Goal: Task Accomplishment & Management: Use online tool/utility

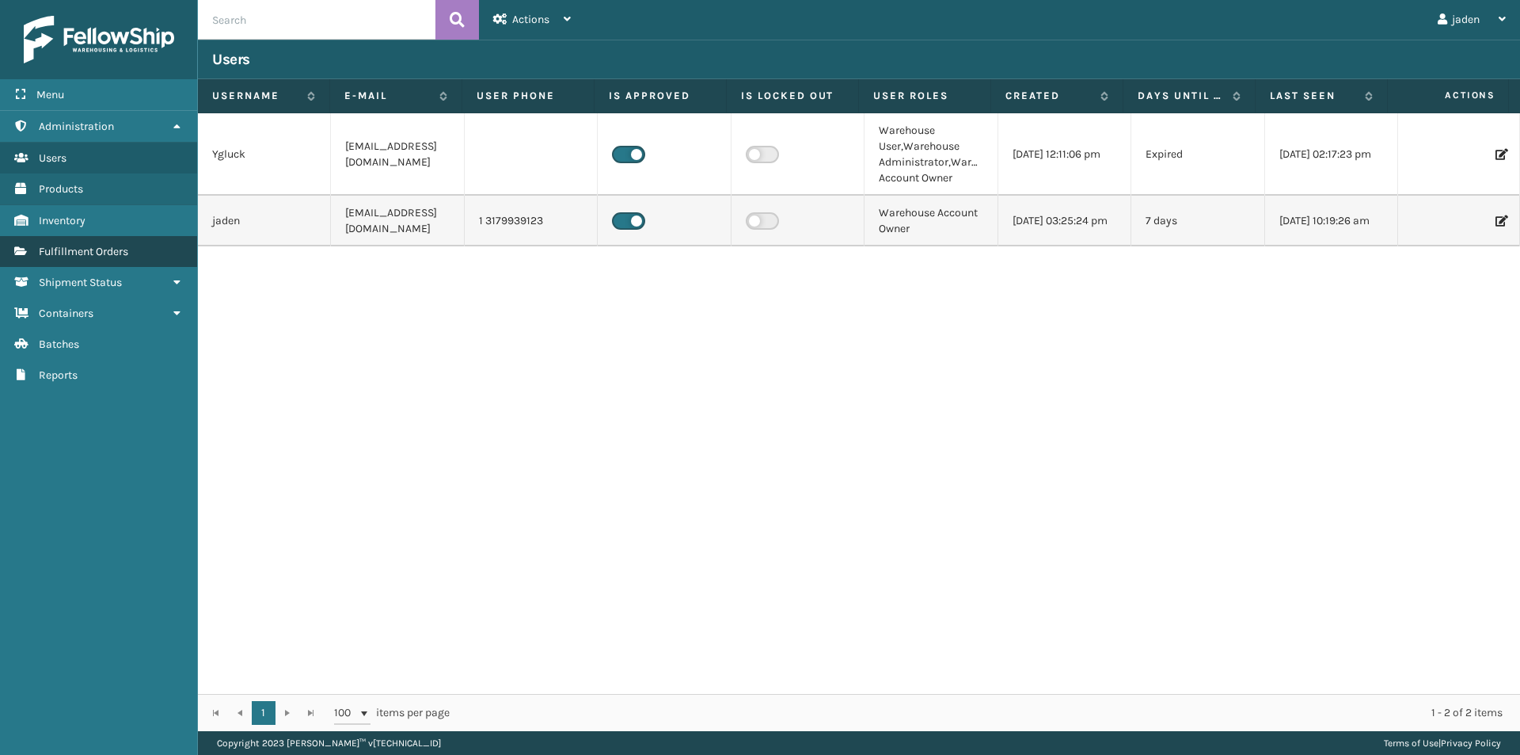
click at [60, 242] on link "Fulfillment Orders" at bounding box center [98, 251] width 197 height 31
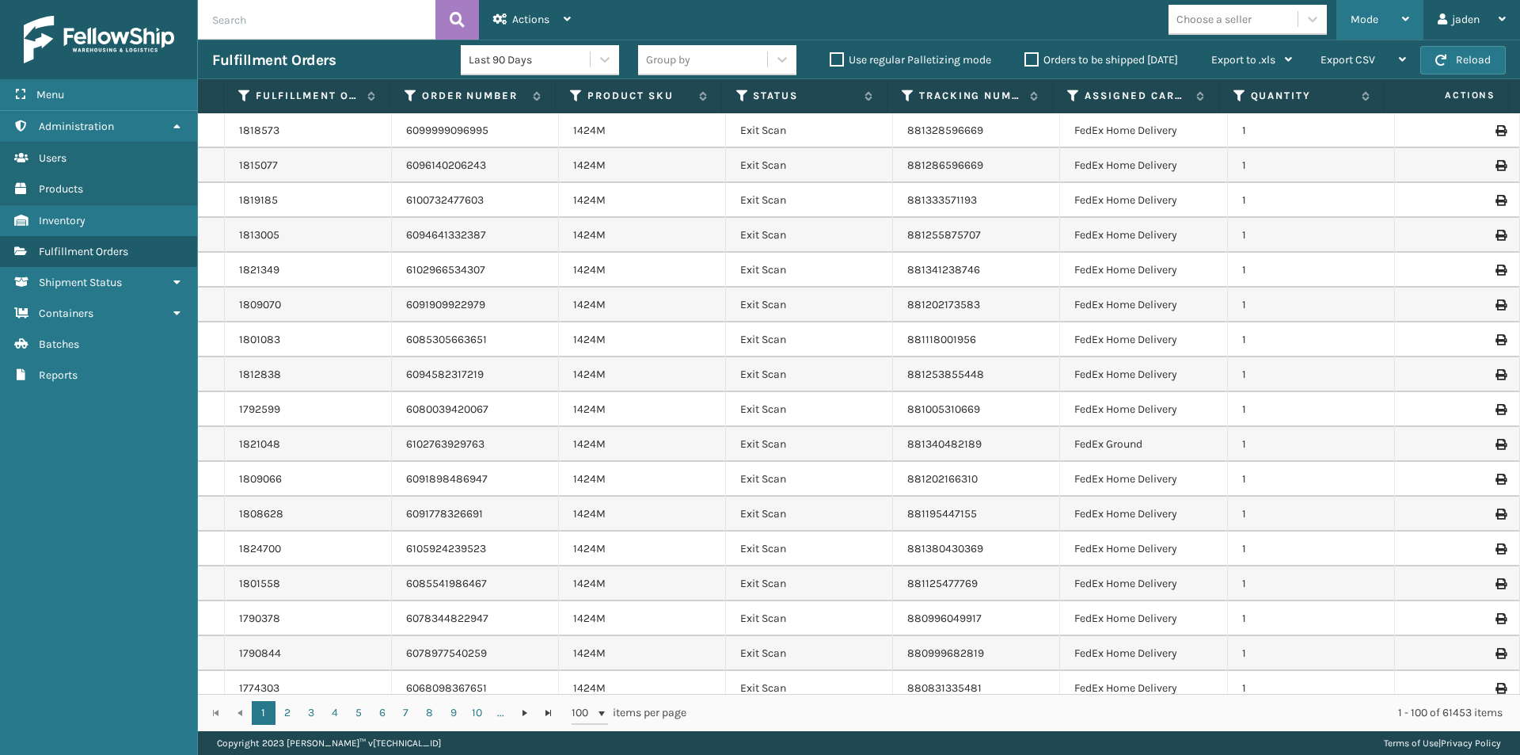
click at [1362, 22] on span "Mode" at bounding box center [1365, 19] width 28 height 13
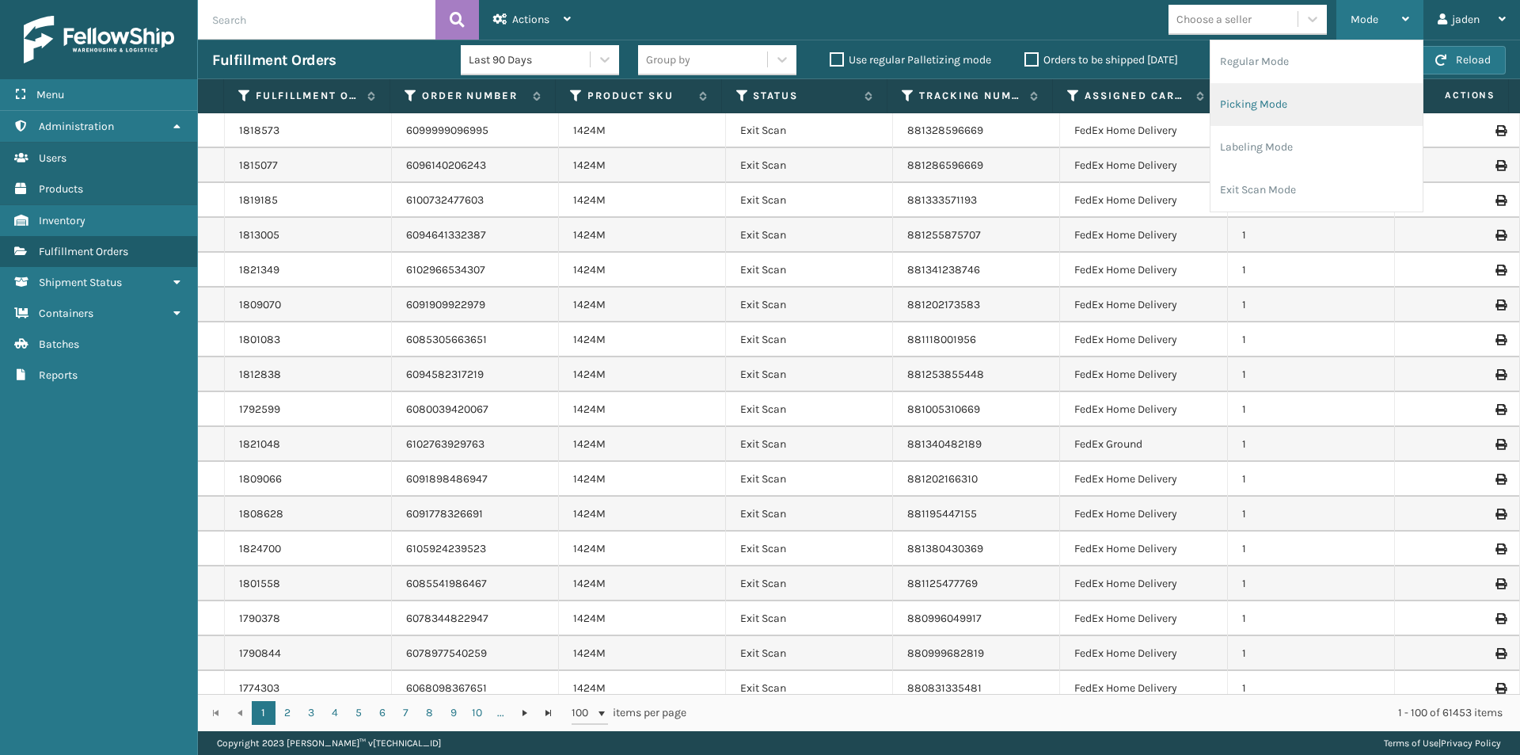
click at [1314, 101] on li "Picking Mode" at bounding box center [1317, 104] width 212 height 43
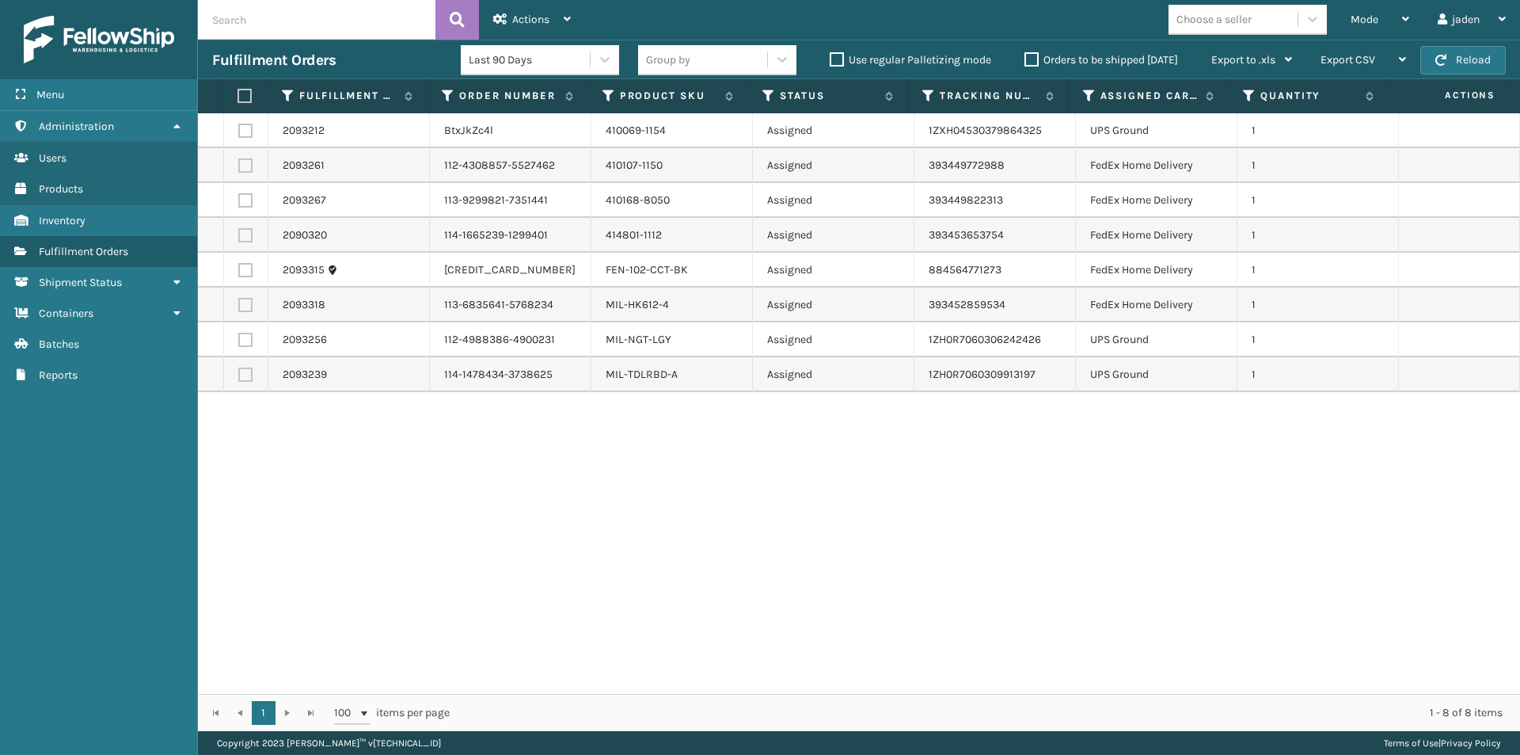
click at [254, 169] on td at bounding box center [246, 165] width 44 height 35
click at [245, 169] on label at bounding box center [245, 165] width 14 height 14
click at [239, 169] on input "checkbox" at bounding box center [238, 163] width 1 height 10
checkbox input "true"
click at [247, 306] on label at bounding box center [245, 305] width 14 height 14
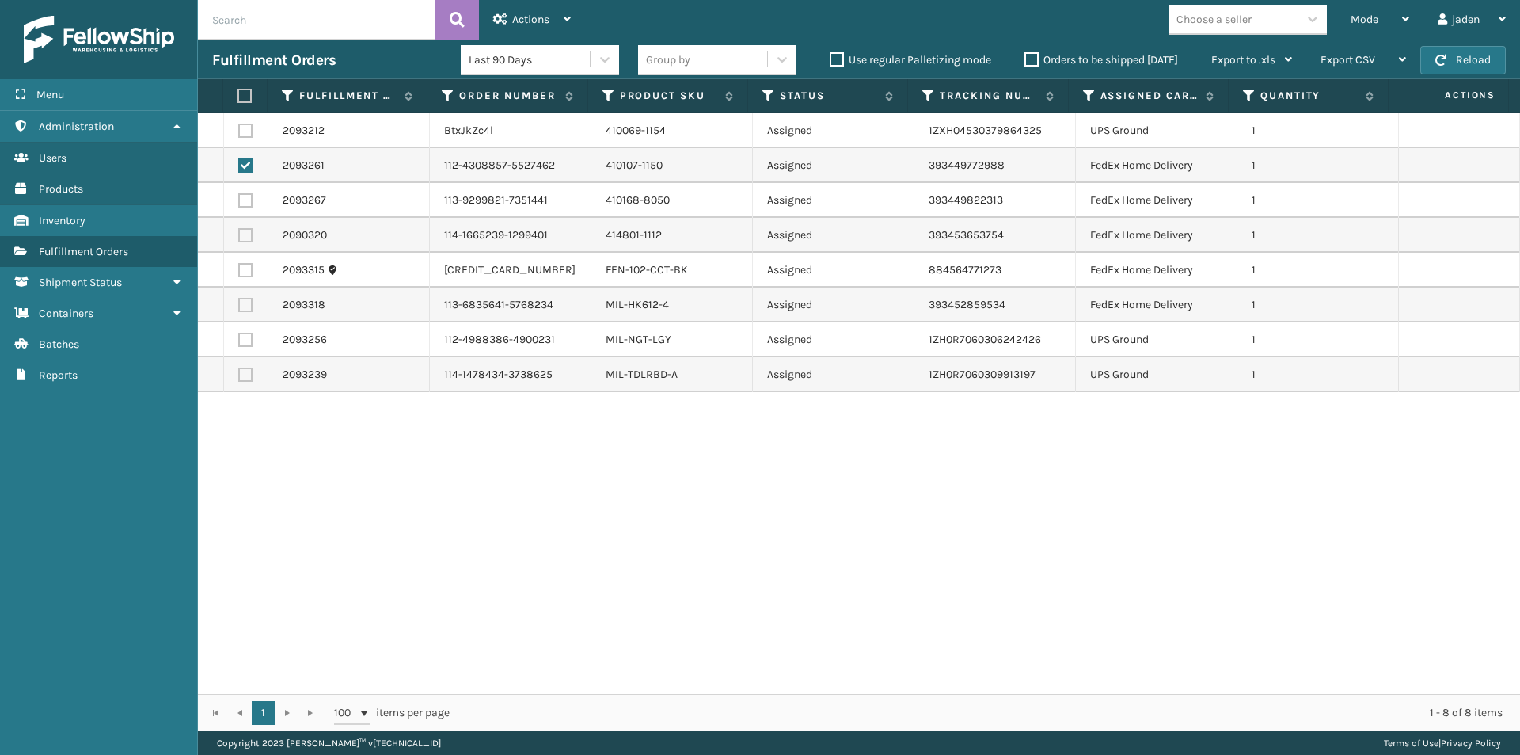
click at [239, 306] on input "checkbox" at bounding box center [238, 303] width 1 height 10
checkbox input "true"
click at [246, 269] on label at bounding box center [245, 270] width 14 height 14
click at [239, 269] on input "checkbox" at bounding box center [238, 268] width 1 height 10
checkbox input "true"
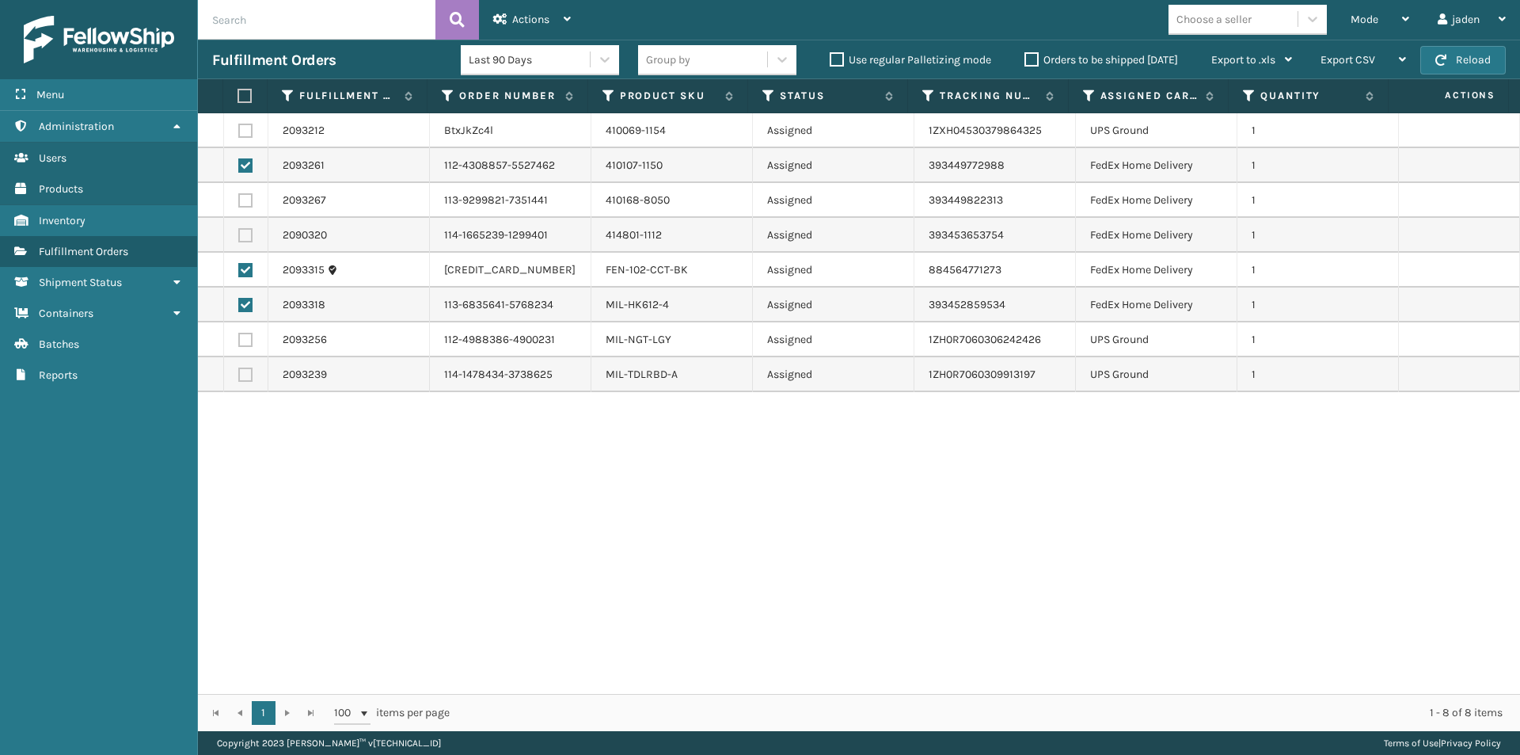
click at [246, 237] on label at bounding box center [245, 235] width 14 height 14
click at [239, 237] on input "checkbox" at bounding box center [238, 233] width 1 height 10
checkbox input "true"
click at [245, 199] on label at bounding box center [245, 200] width 14 height 14
click at [239, 199] on input "checkbox" at bounding box center [238, 198] width 1 height 10
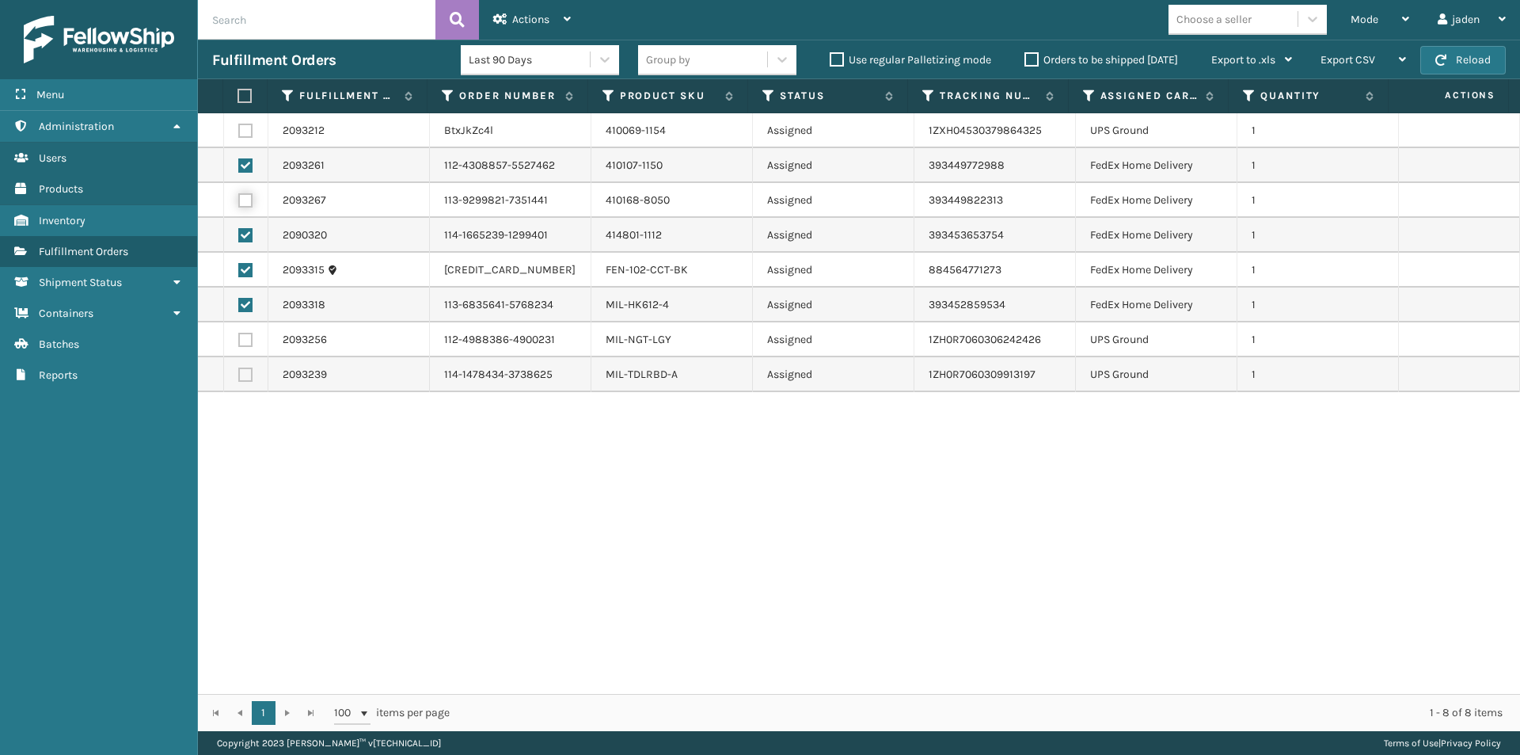
checkbox input "true"
click at [546, 9] on div "Actions" at bounding box center [532, 20] width 78 height 40
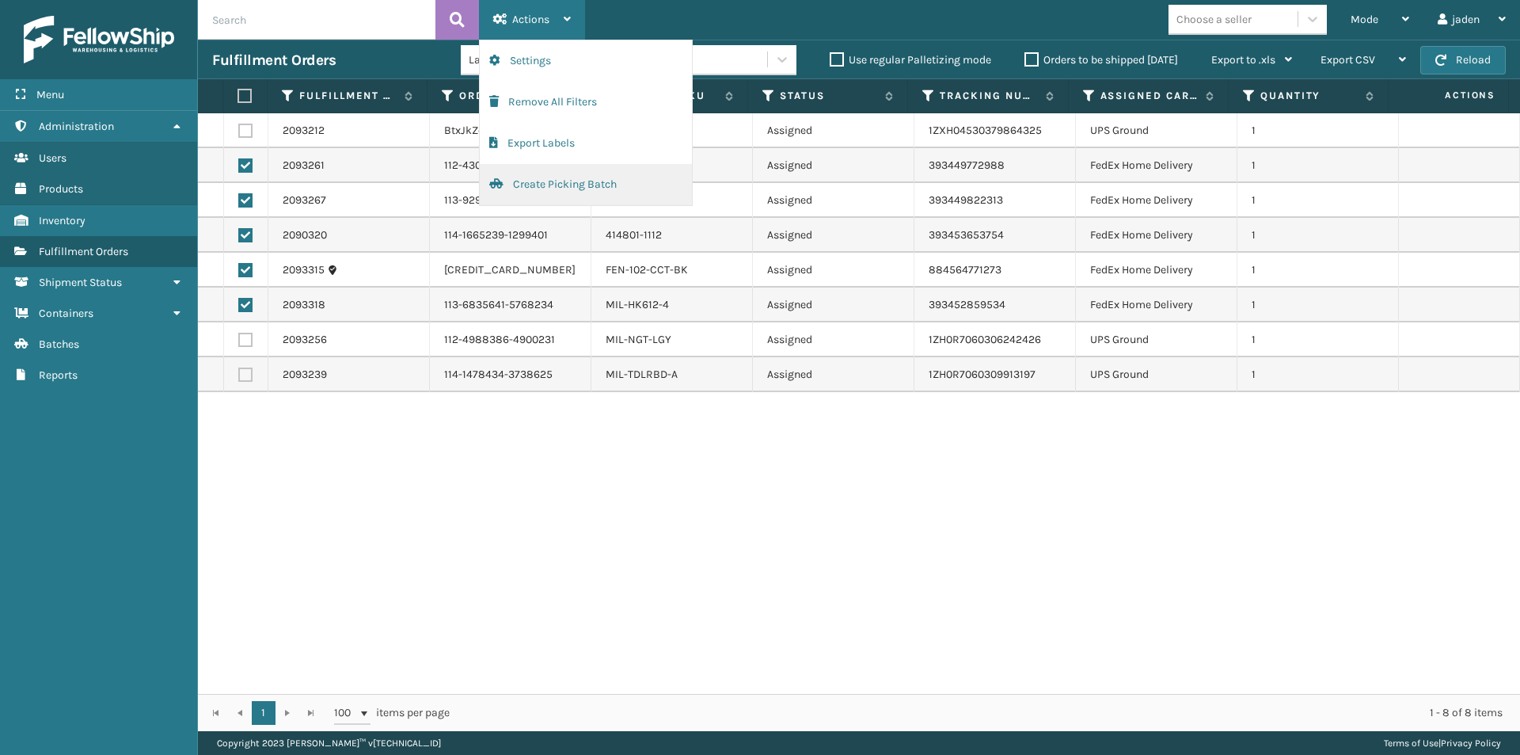
click at [527, 190] on button "Create Picking Batch" at bounding box center [586, 184] width 212 height 41
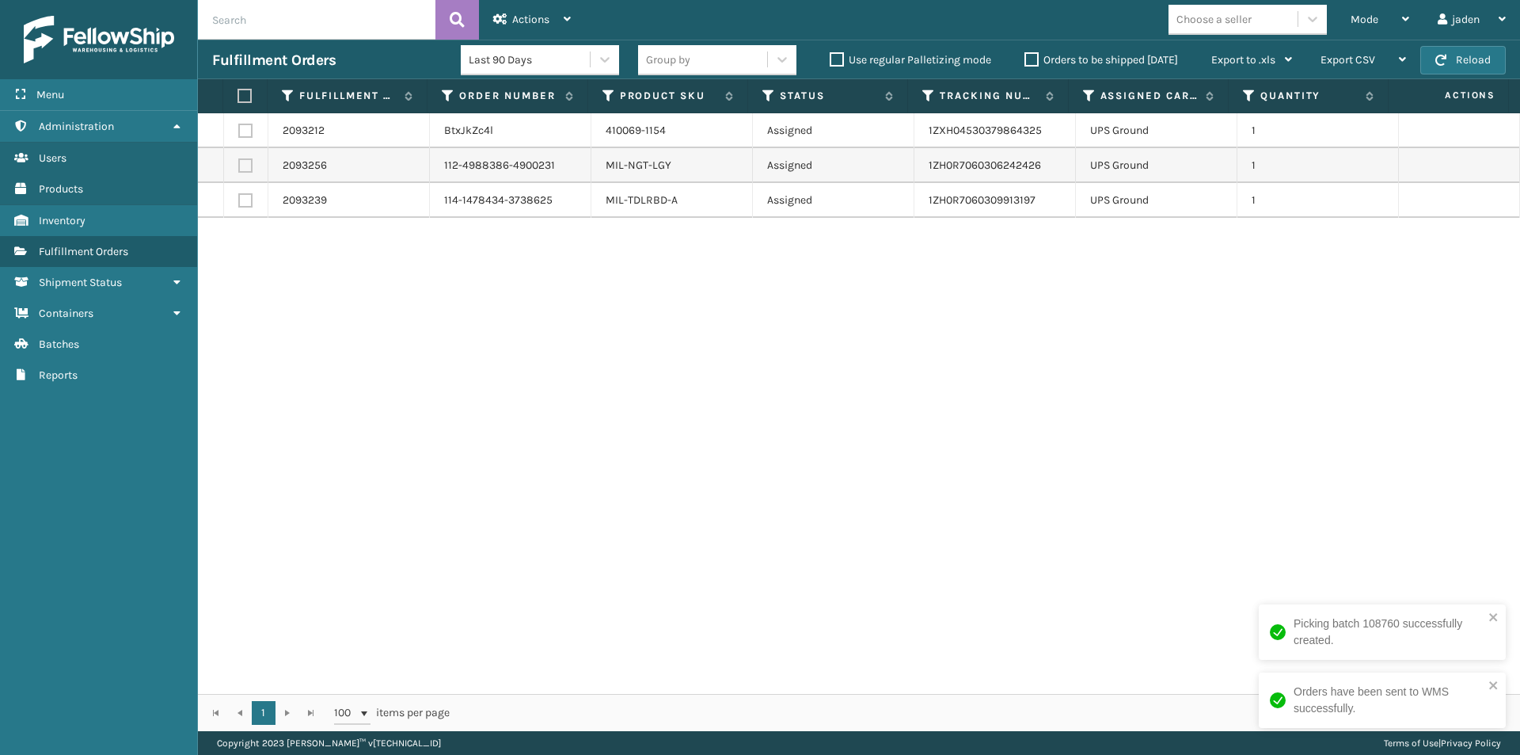
drag, startPoint x: 812, startPoint y: 286, endPoint x: 793, endPoint y: 286, distance: 19.0
drag, startPoint x: 793, startPoint y: 286, endPoint x: 290, endPoint y: 116, distance: 531.6
click at [439, 314] on div "2093212 BtxJkZc4l 410069-1154 Assigned 1ZXH04530379864325 UPS Ground 1 2093256 …" at bounding box center [859, 403] width 1322 height 580
click at [243, 97] on label at bounding box center [243, 96] width 10 height 14
click at [238, 97] on input "checkbox" at bounding box center [238, 96] width 1 height 10
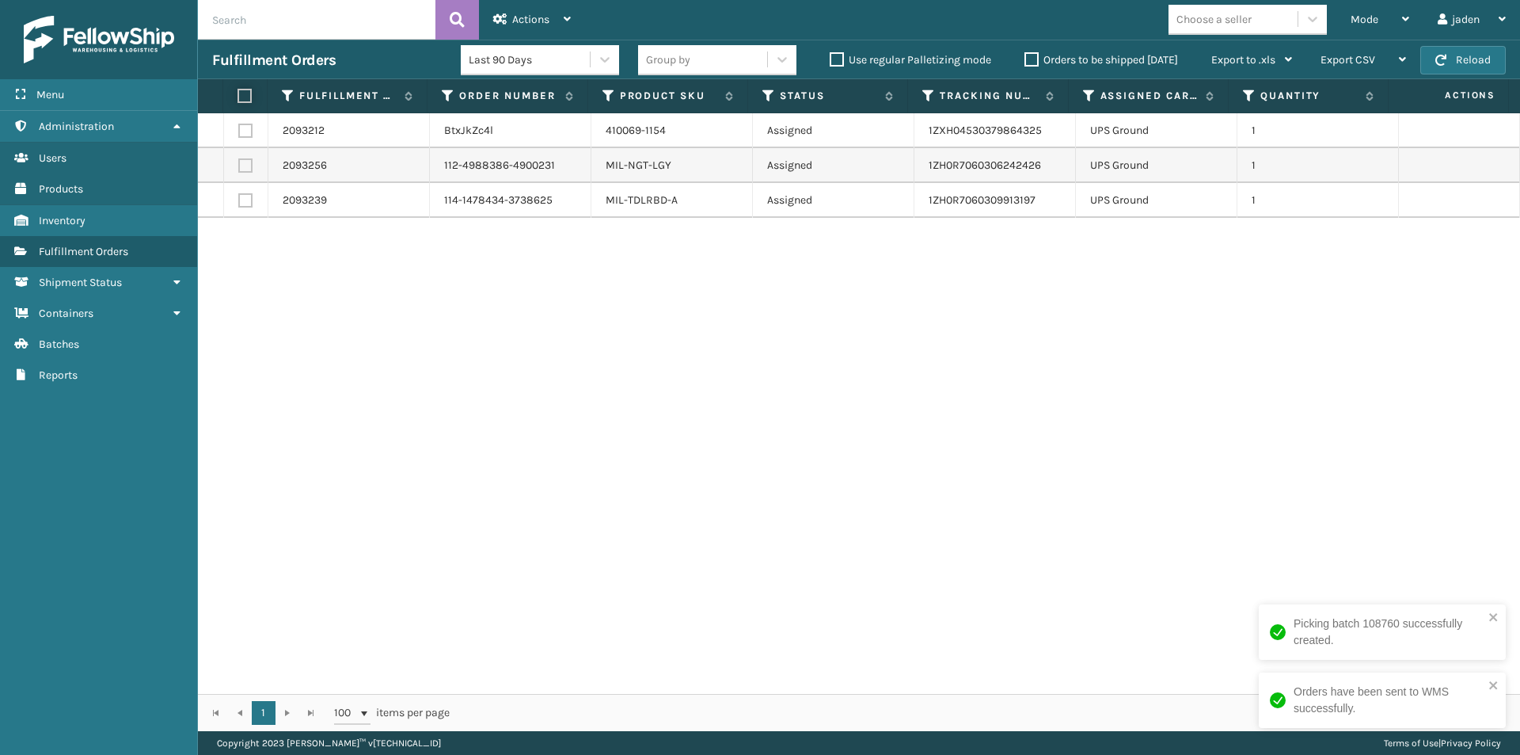
checkbox input "true"
click at [542, 17] on span "Actions" at bounding box center [530, 19] width 37 height 13
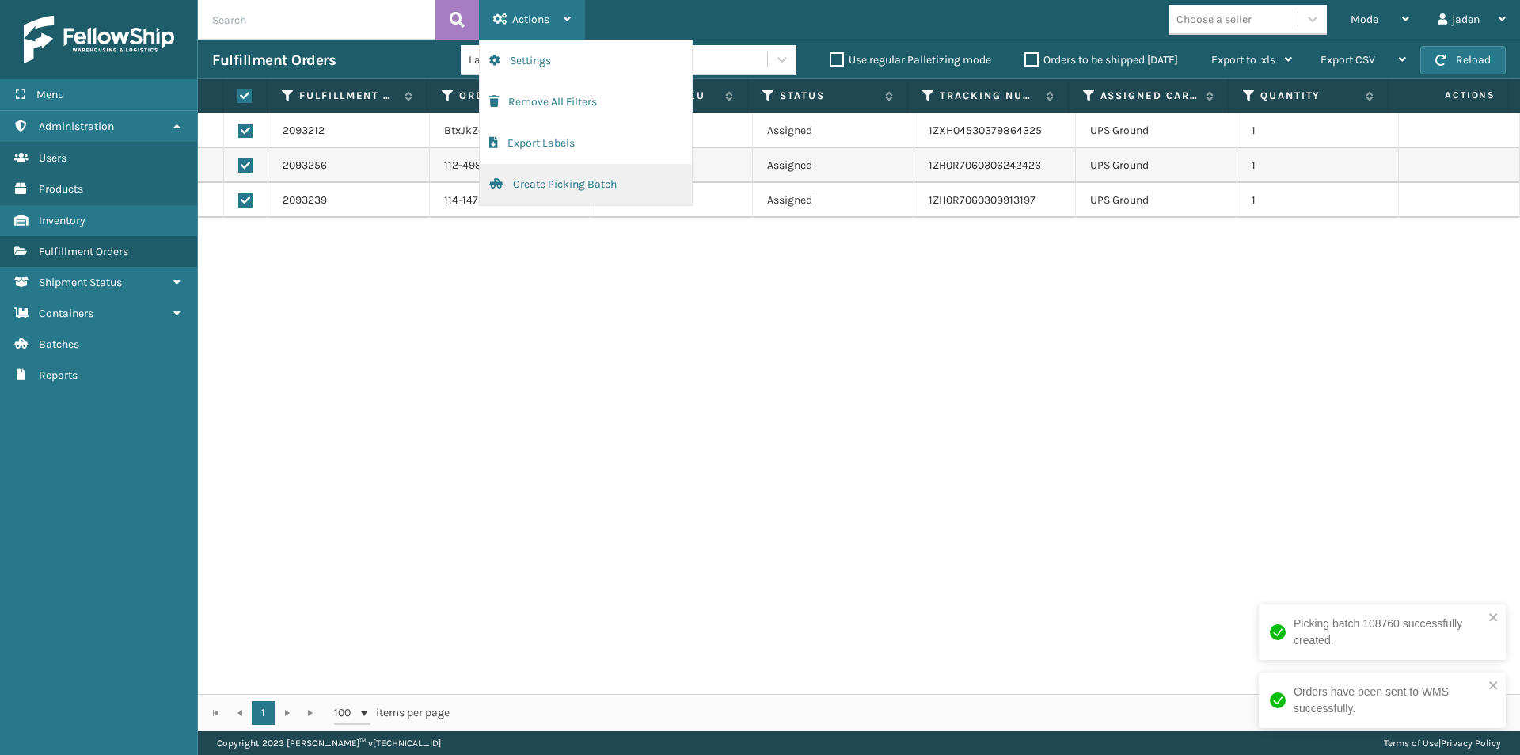
click at [526, 186] on button "Create Picking Batch" at bounding box center [586, 184] width 212 height 41
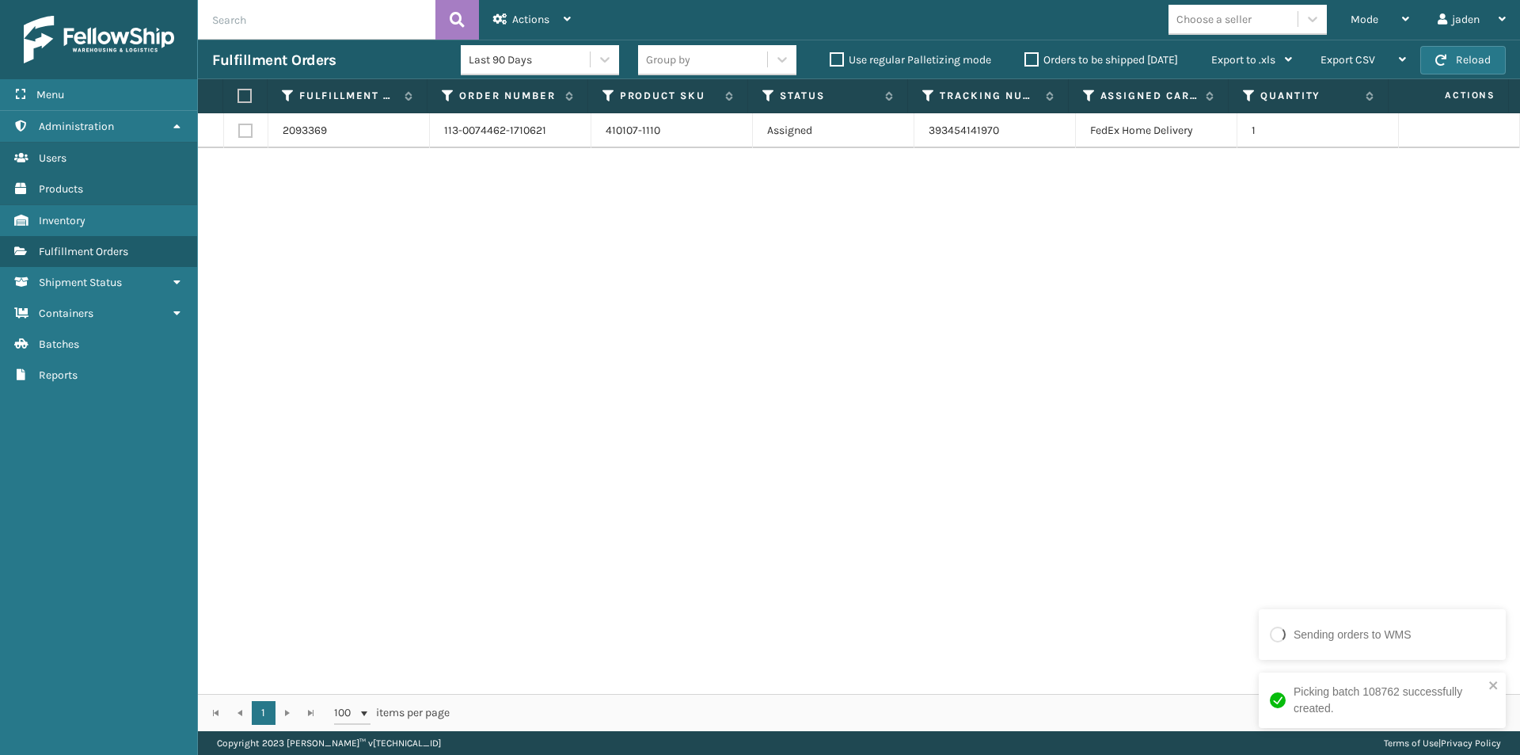
click at [248, 101] on label at bounding box center [243, 96] width 10 height 14
click at [238, 101] on input "checkbox" at bounding box center [238, 96] width 1 height 10
checkbox input "true"
click at [551, 16] on div "Actions" at bounding box center [532, 20] width 78 height 40
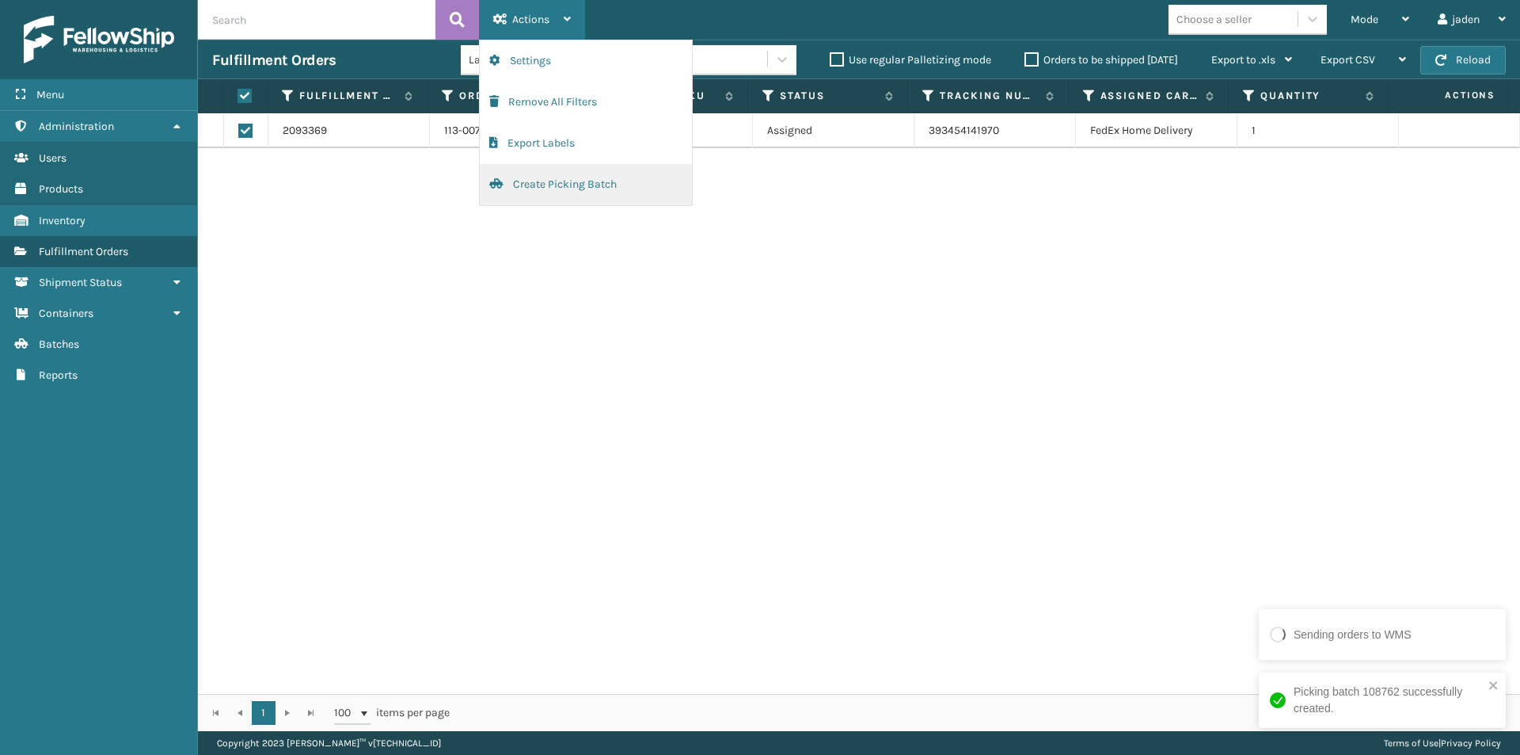
click at [507, 184] on button "Create Picking Batch" at bounding box center [586, 184] width 212 height 41
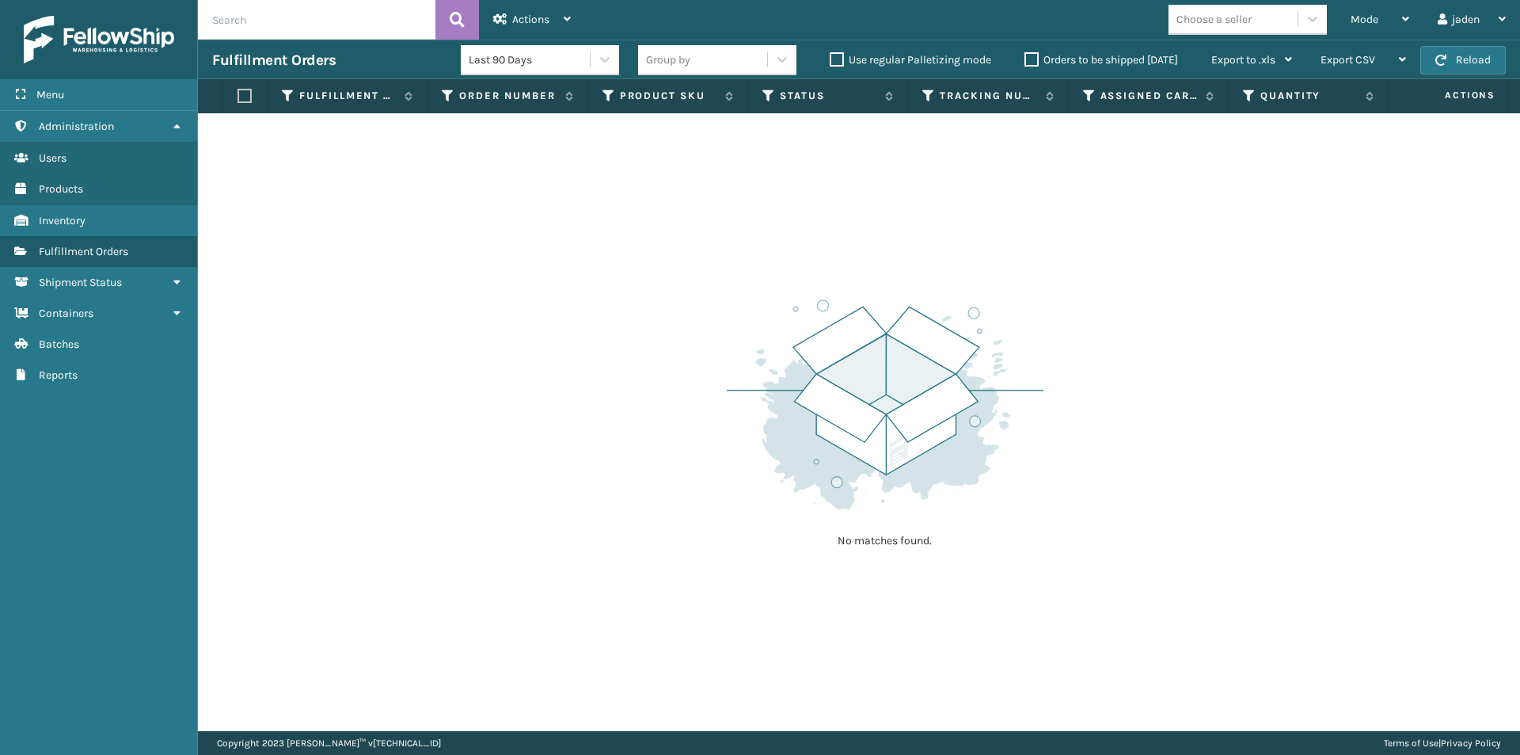
click at [480, 40] on button "Create Picking Batch" at bounding box center [586, 40] width 212 height 0
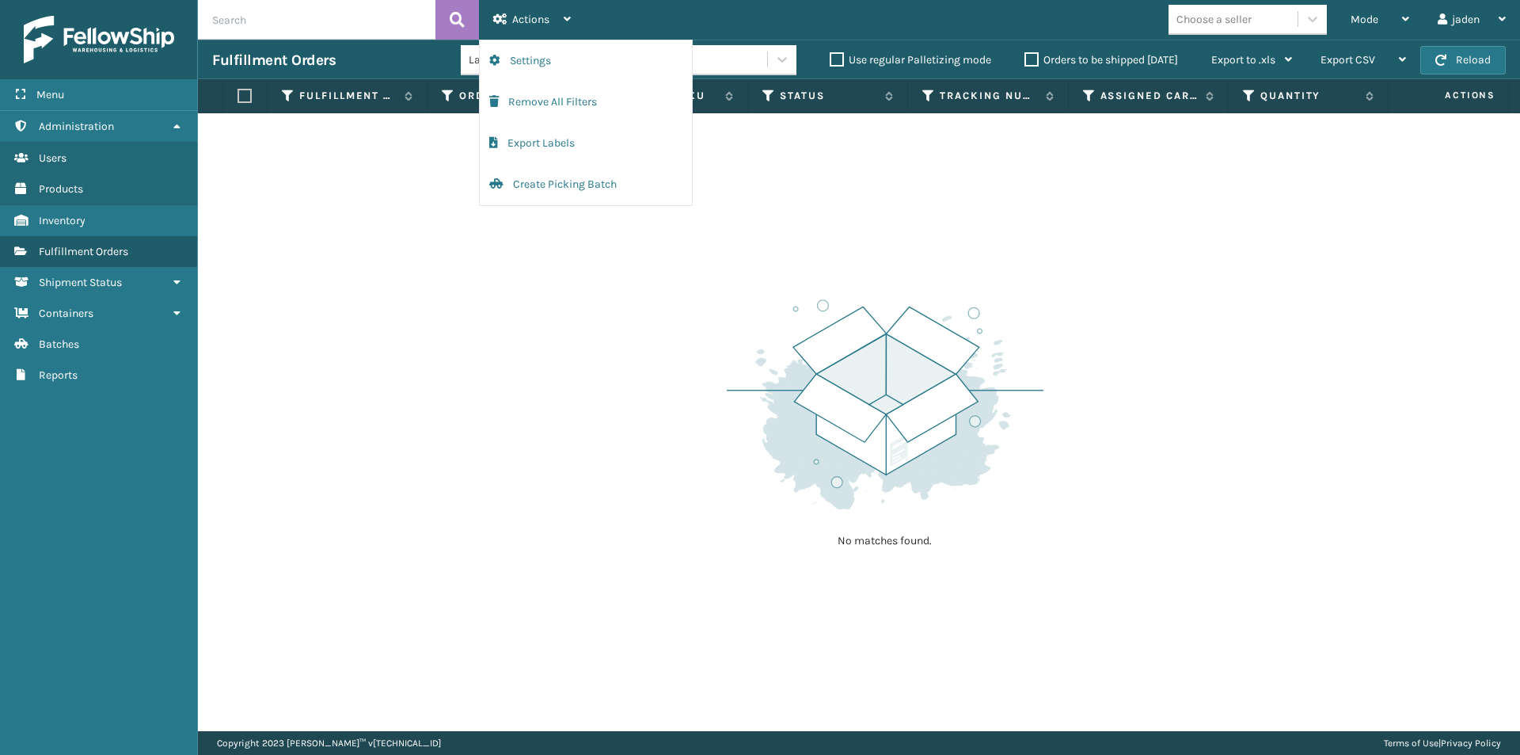
click at [1162, 305] on div "No matches found." at bounding box center [859, 422] width 1322 height 618
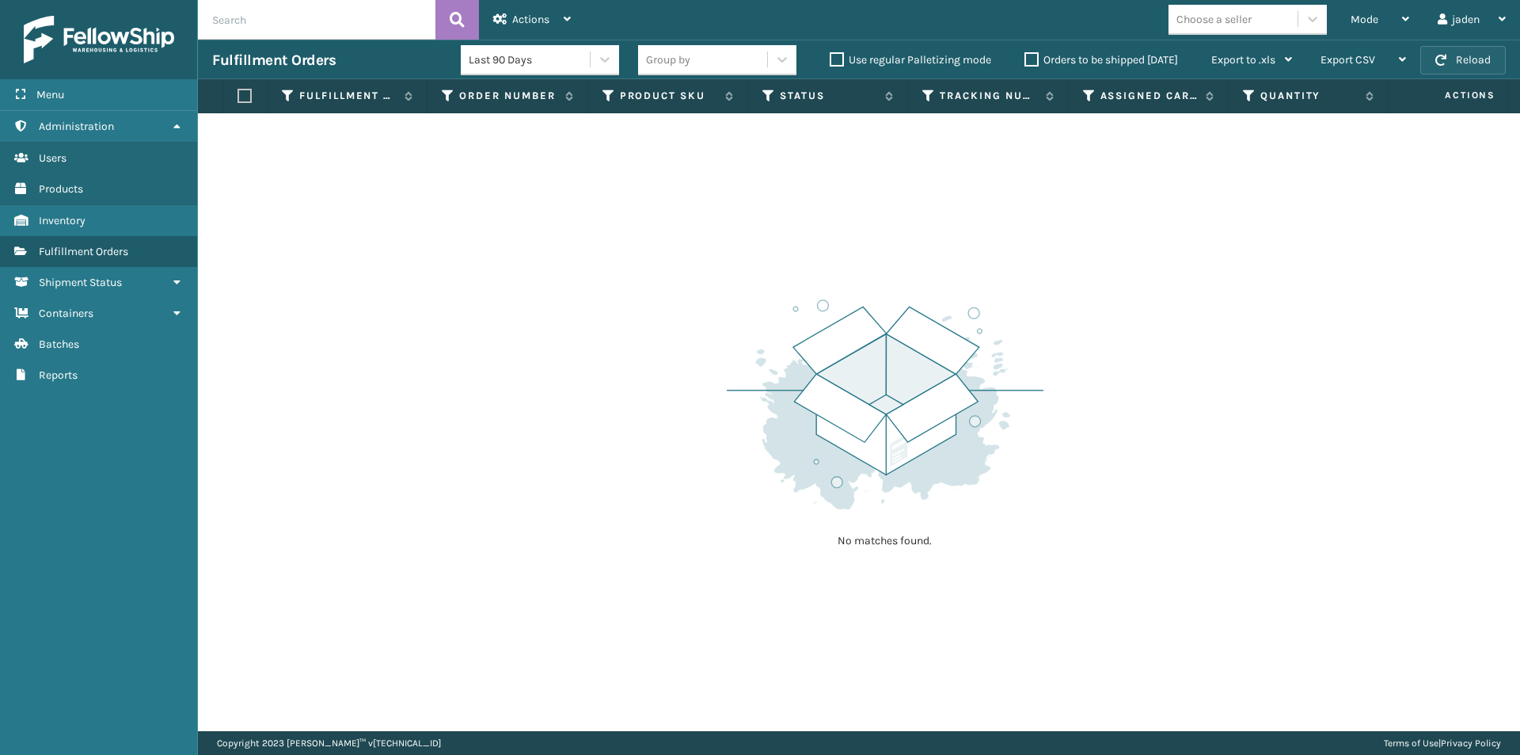
click at [1451, 63] on button "Reload" at bounding box center [1463, 60] width 86 height 29
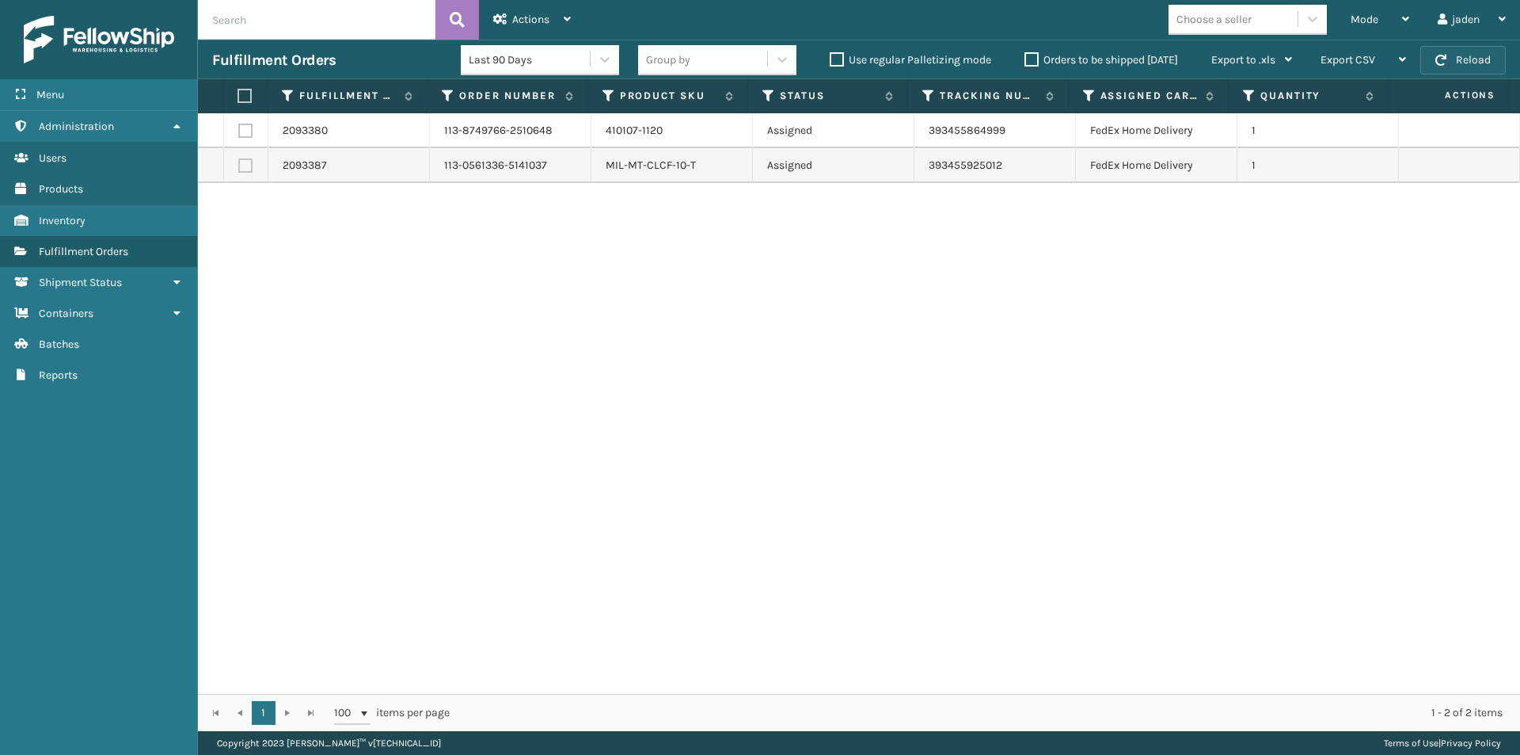
click at [1454, 53] on button "Reload" at bounding box center [1463, 60] width 86 height 29
click at [1458, 65] on button "Reload" at bounding box center [1463, 60] width 86 height 29
click at [1385, 19] on div "Mode" at bounding box center [1380, 20] width 59 height 40
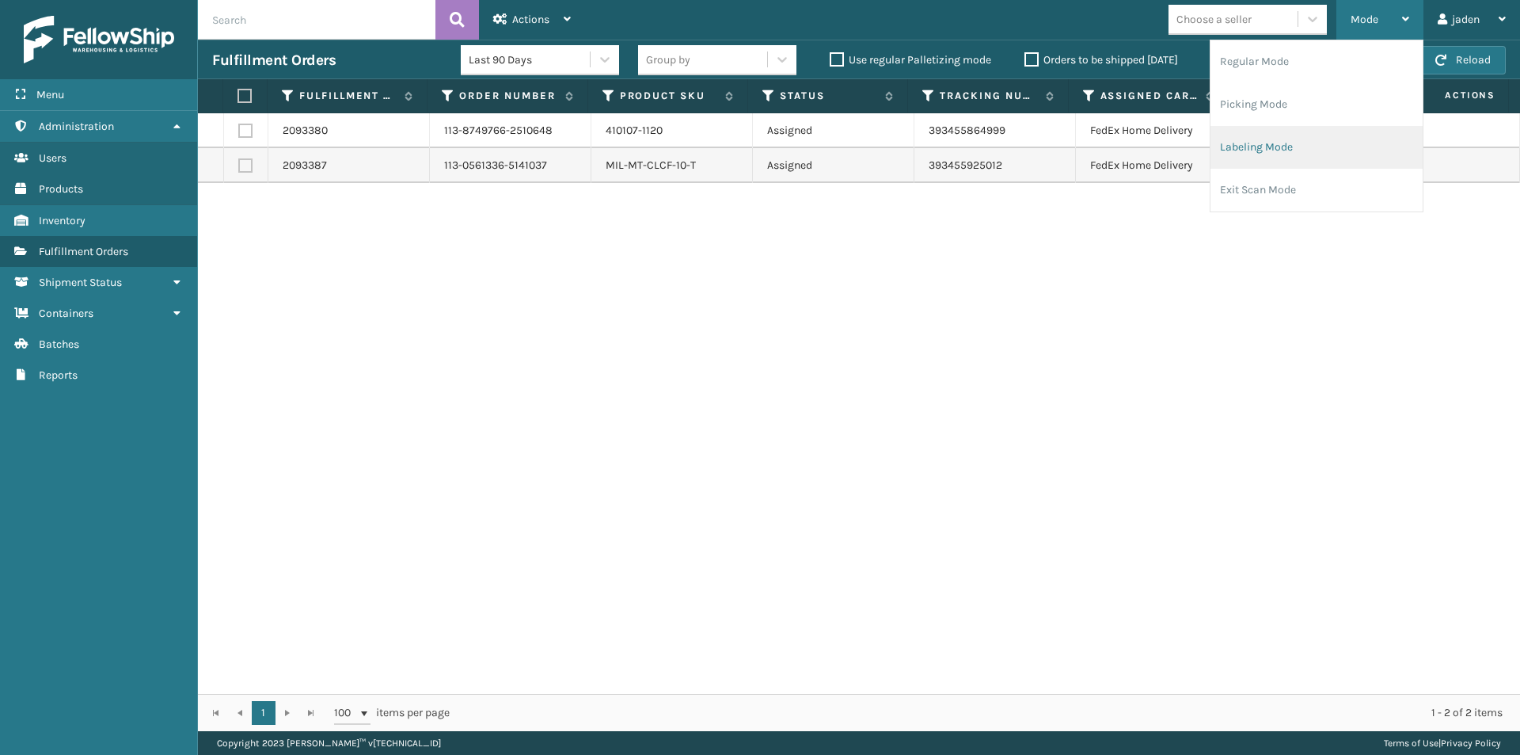
click at [1250, 146] on li "Labeling Mode" at bounding box center [1317, 147] width 212 height 43
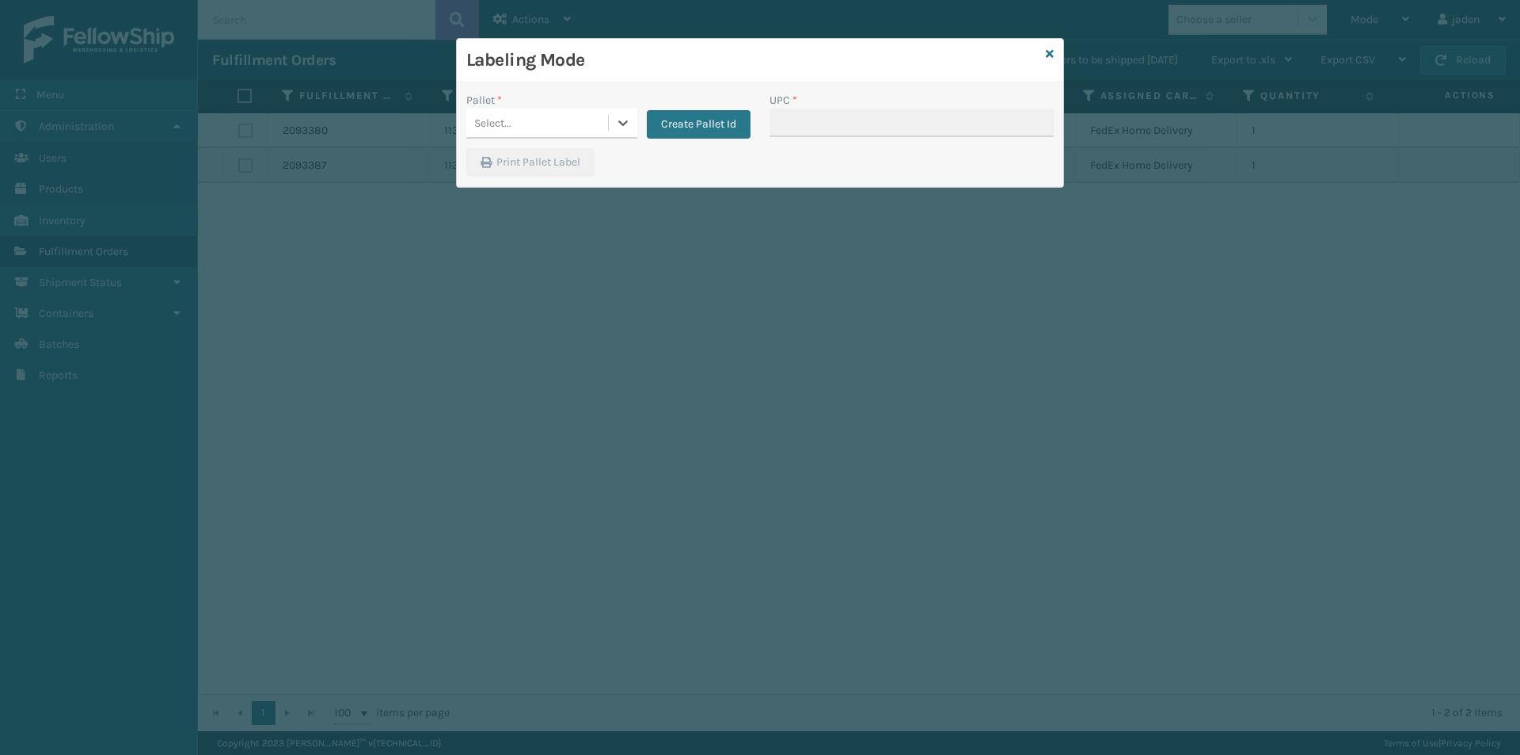
click at [624, 133] on div "Pallet * 0 results available. Select is focused ,type to refine list, press Dow…" at bounding box center [608, 115] width 284 height 47
click at [608, 124] on div "Select..." at bounding box center [551, 123] width 171 height 30
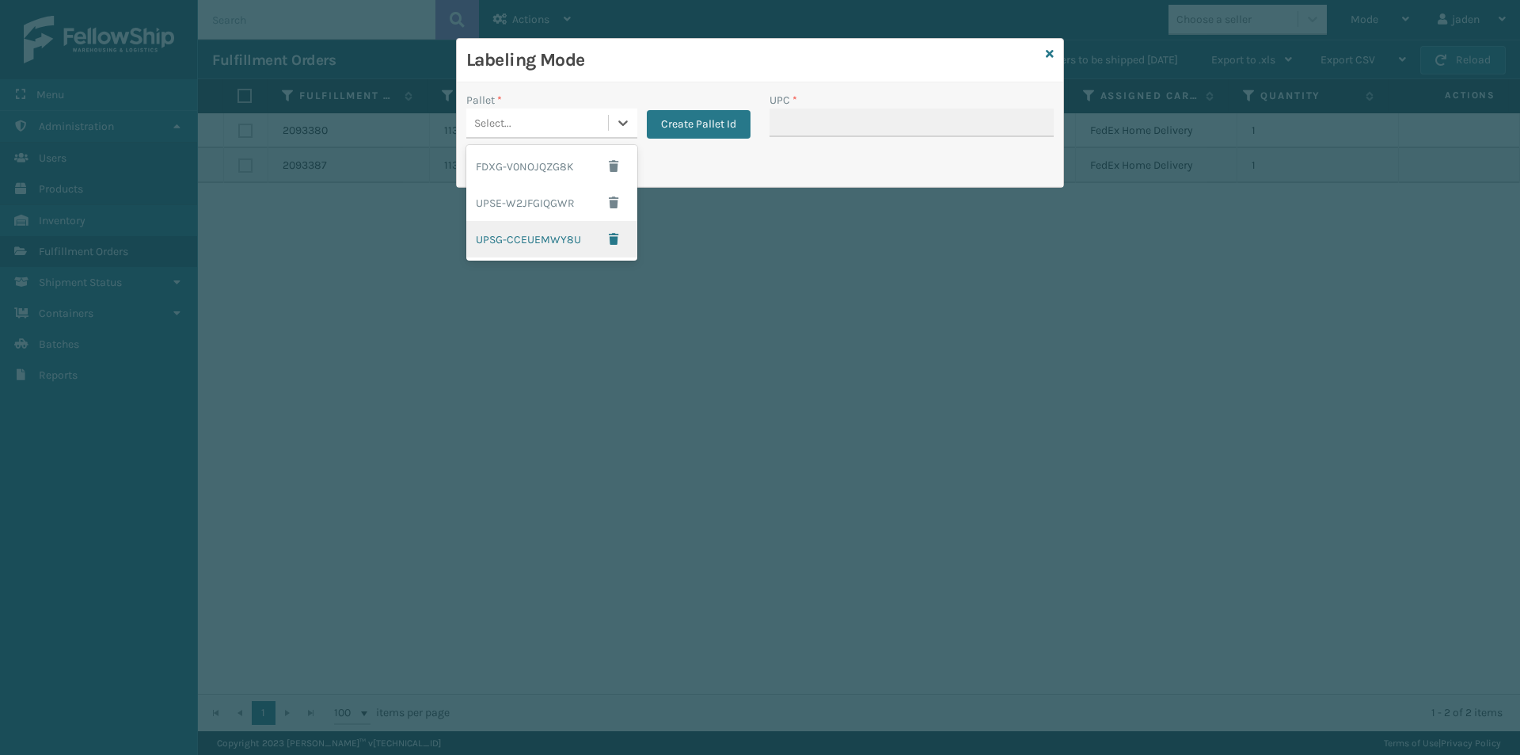
click at [500, 240] on div "UPSG-CCEUEMWY8U" at bounding box center [551, 239] width 171 height 36
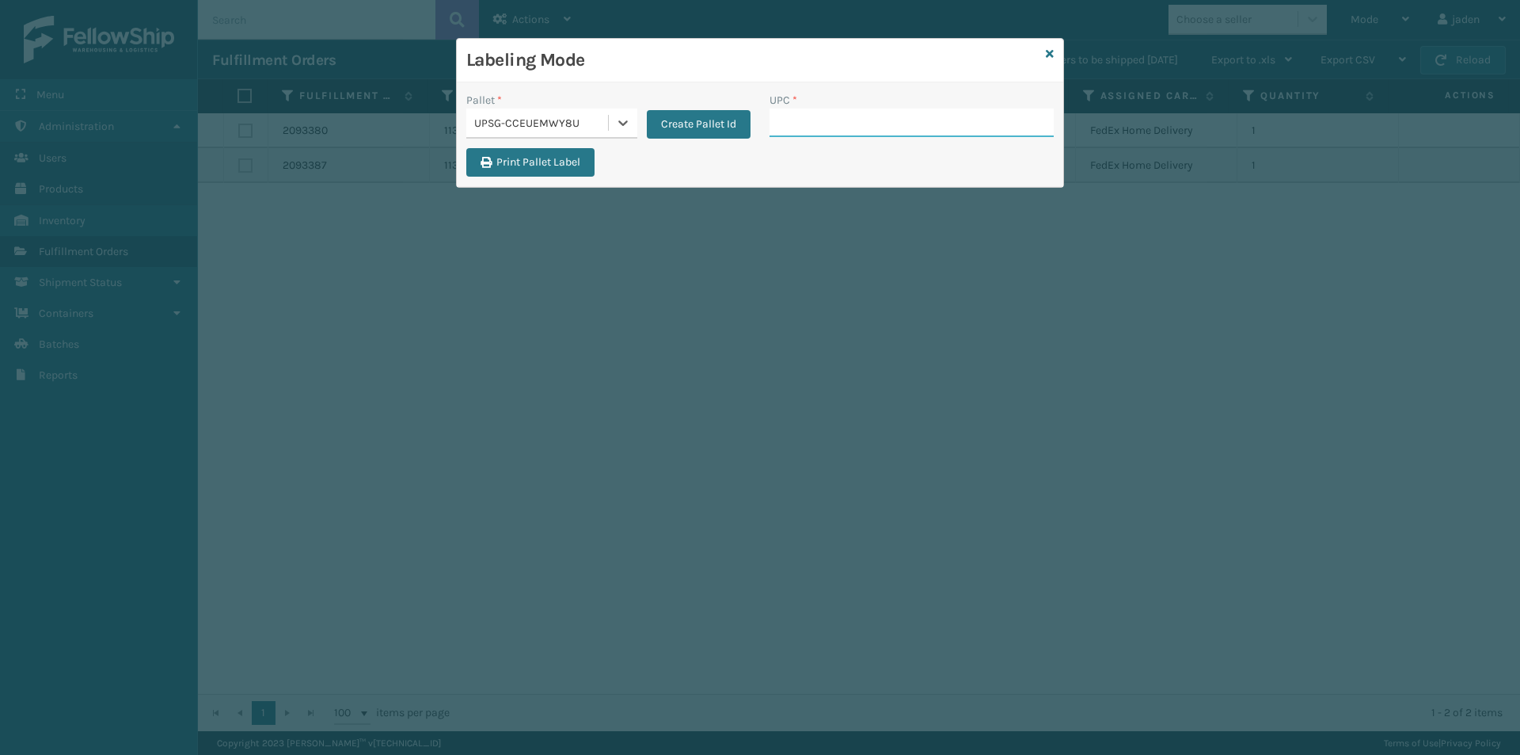
click at [859, 119] on input "UPC *" at bounding box center [912, 122] width 284 height 29
type input "410069-1154"
type input "410107-1110"
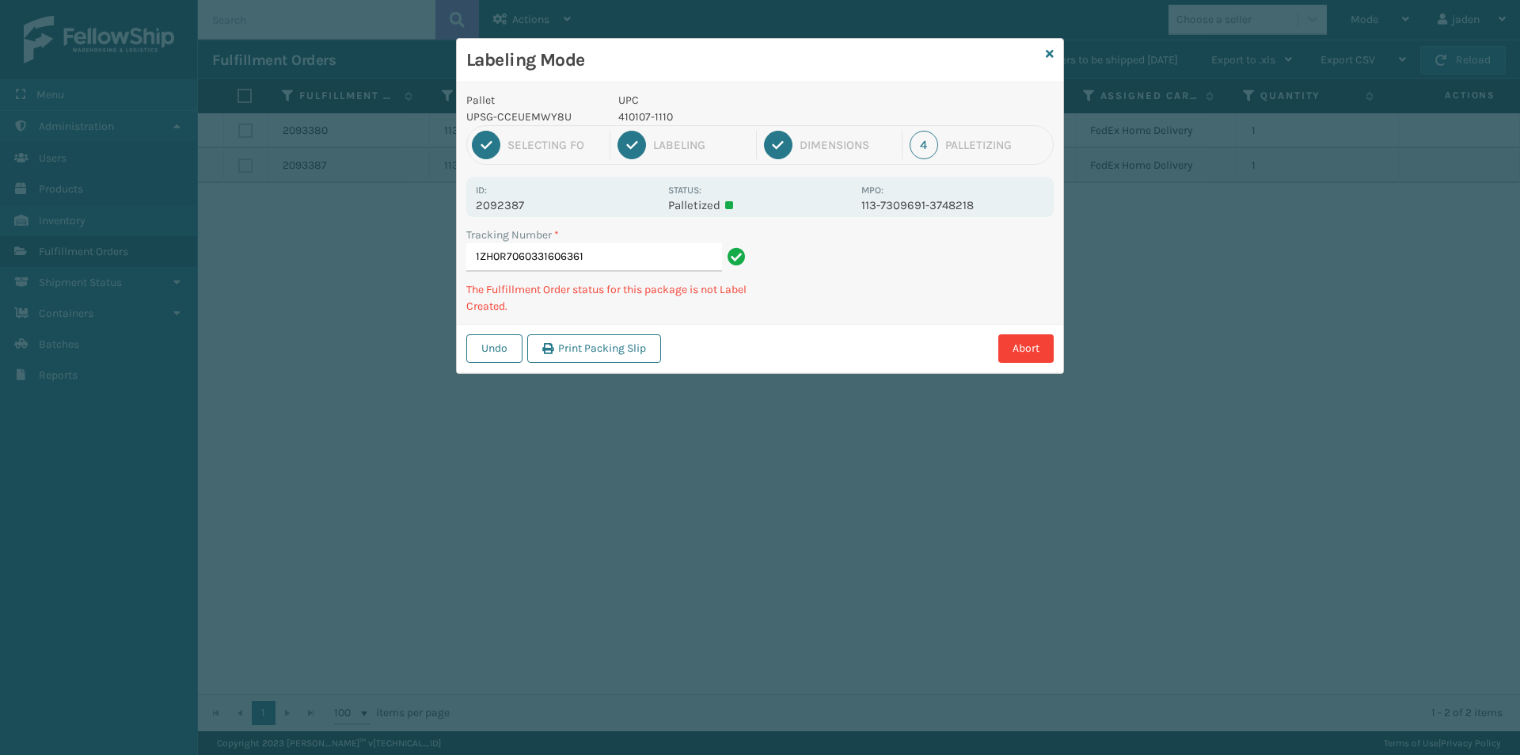
type input "1ZH0R70603316063614"
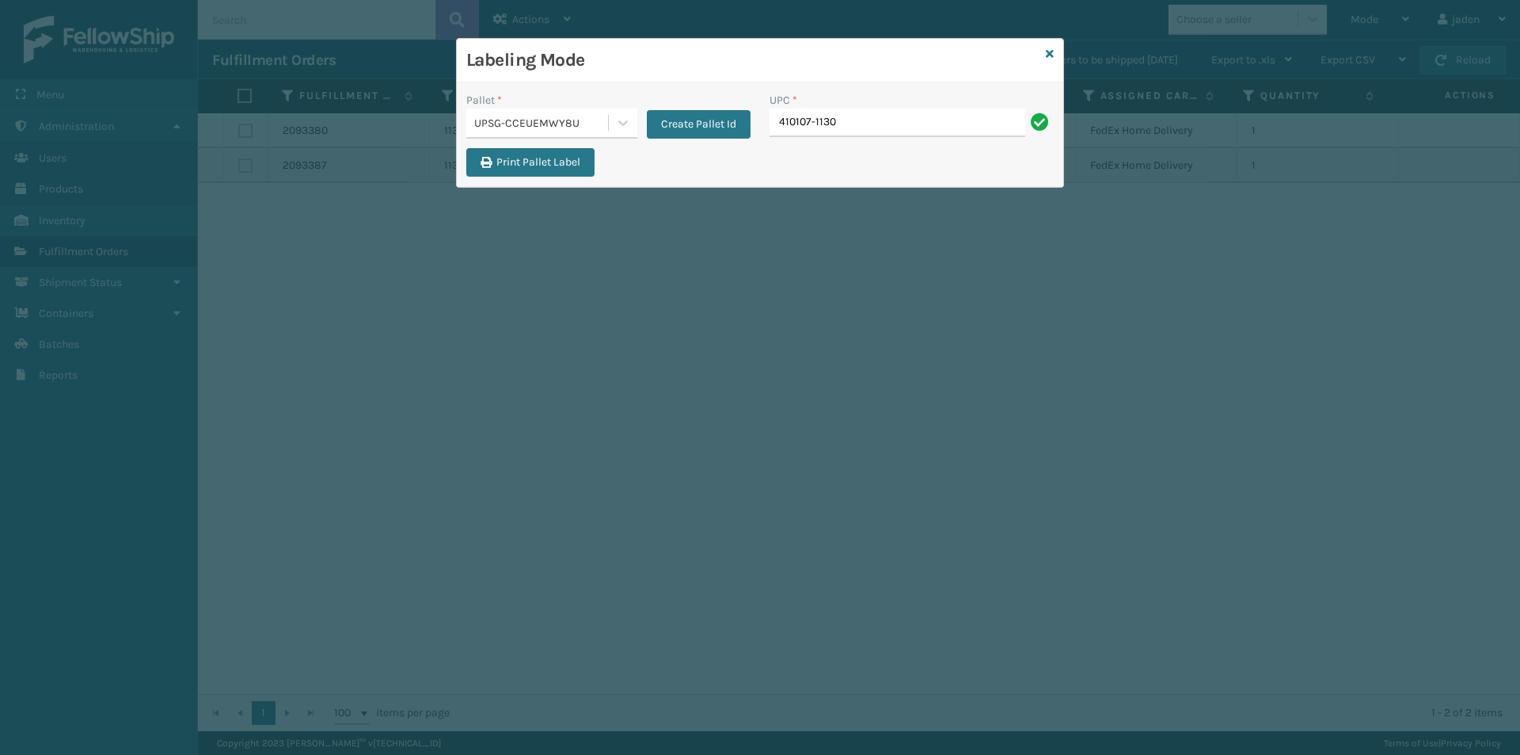
type input "410107-1130"
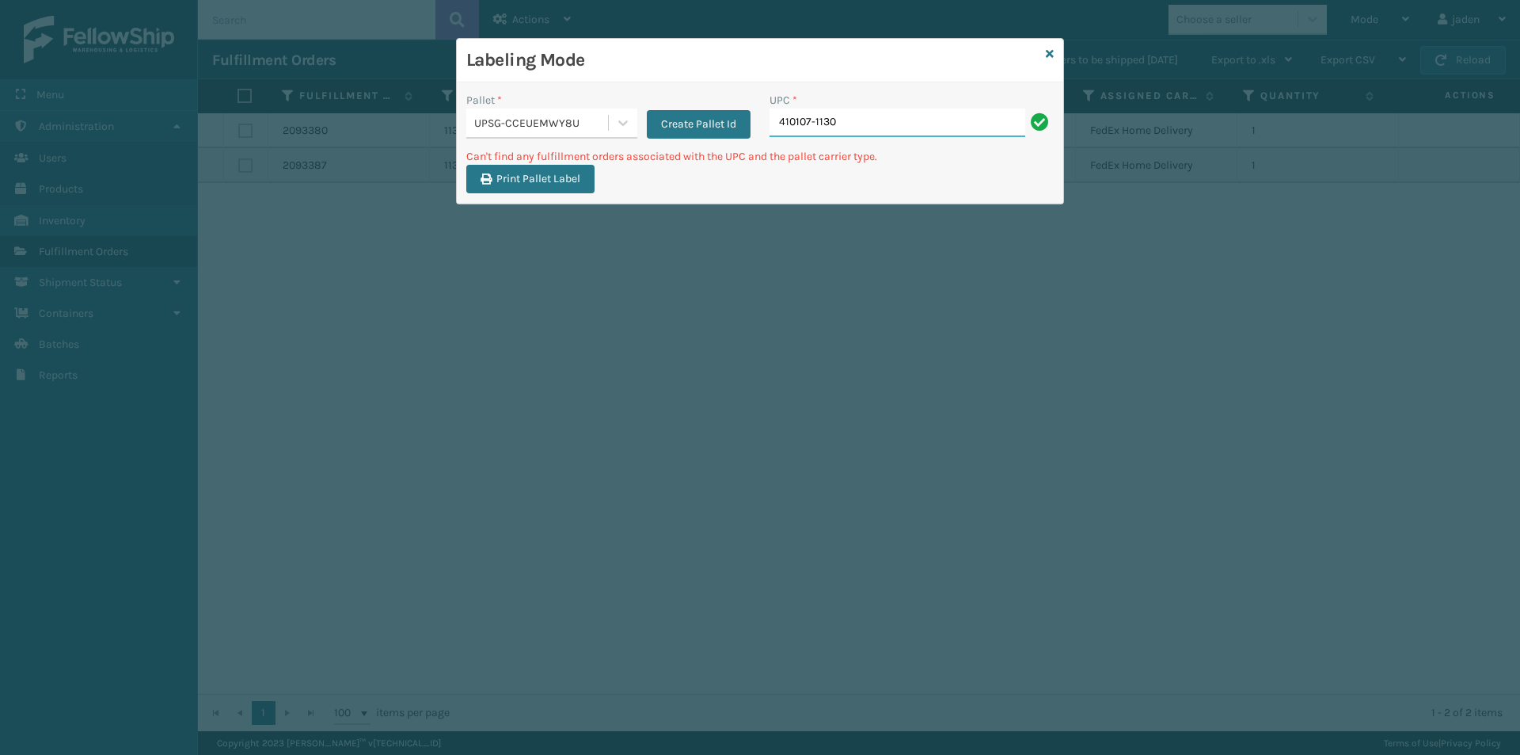
click at [873, 125] on input "410107-1130" at bounding box center [898, 122] width 256 height 29
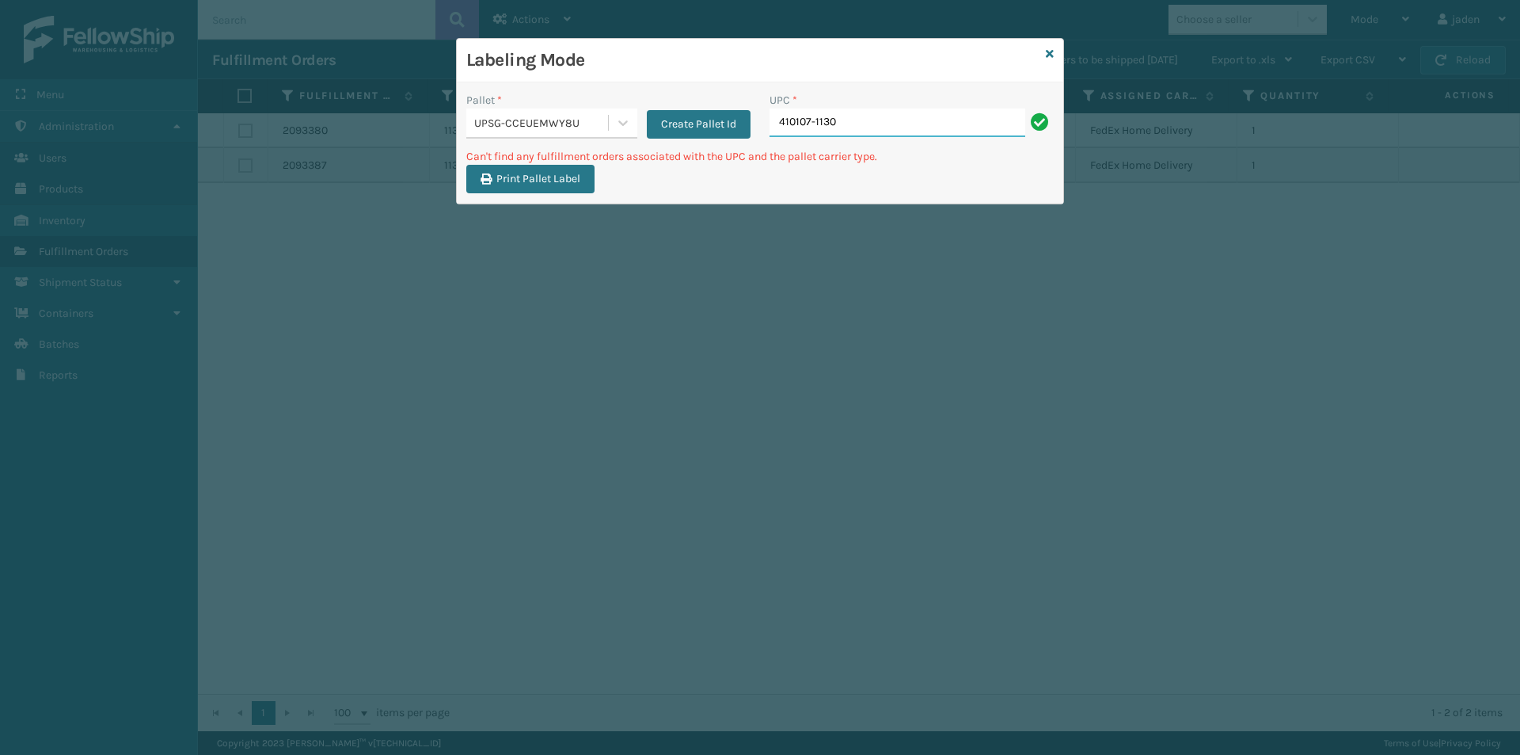
click at [873, 125] on input "410107-1130" at bounding box center [898, 122] width 256 height 29
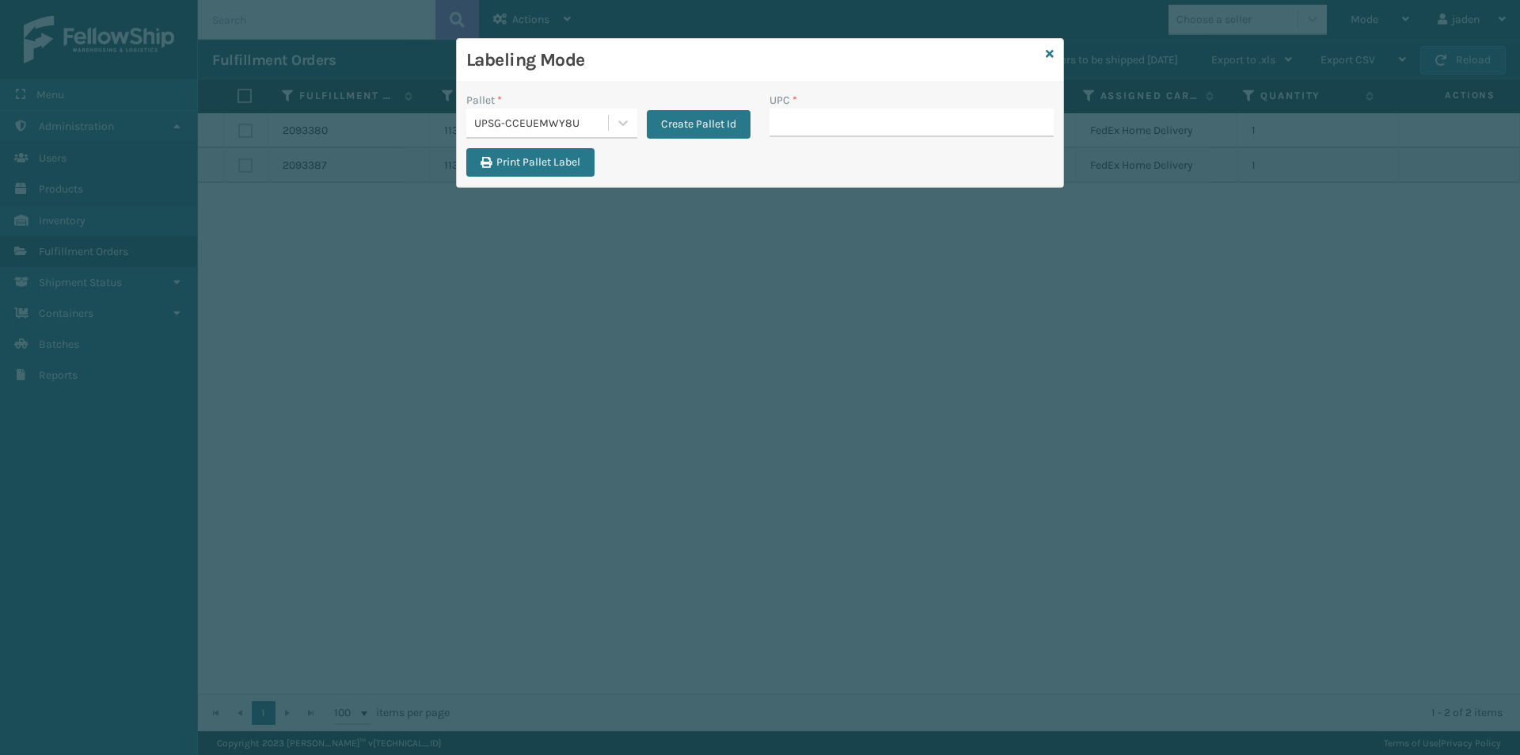
click at [917, 108] on div "UPC *" at bounding box center [912, 100] width 284 height 17
click at [919, 89] on div "Pallet * UPSG-CCEUEMWY8U Create Pallet Id UPC * Print Pallet Label" at bounding box center [760, 134] width 606 height 105
click at [914, 122] on input "UPC *" at bounding box center [912, 122] width 284 height 29
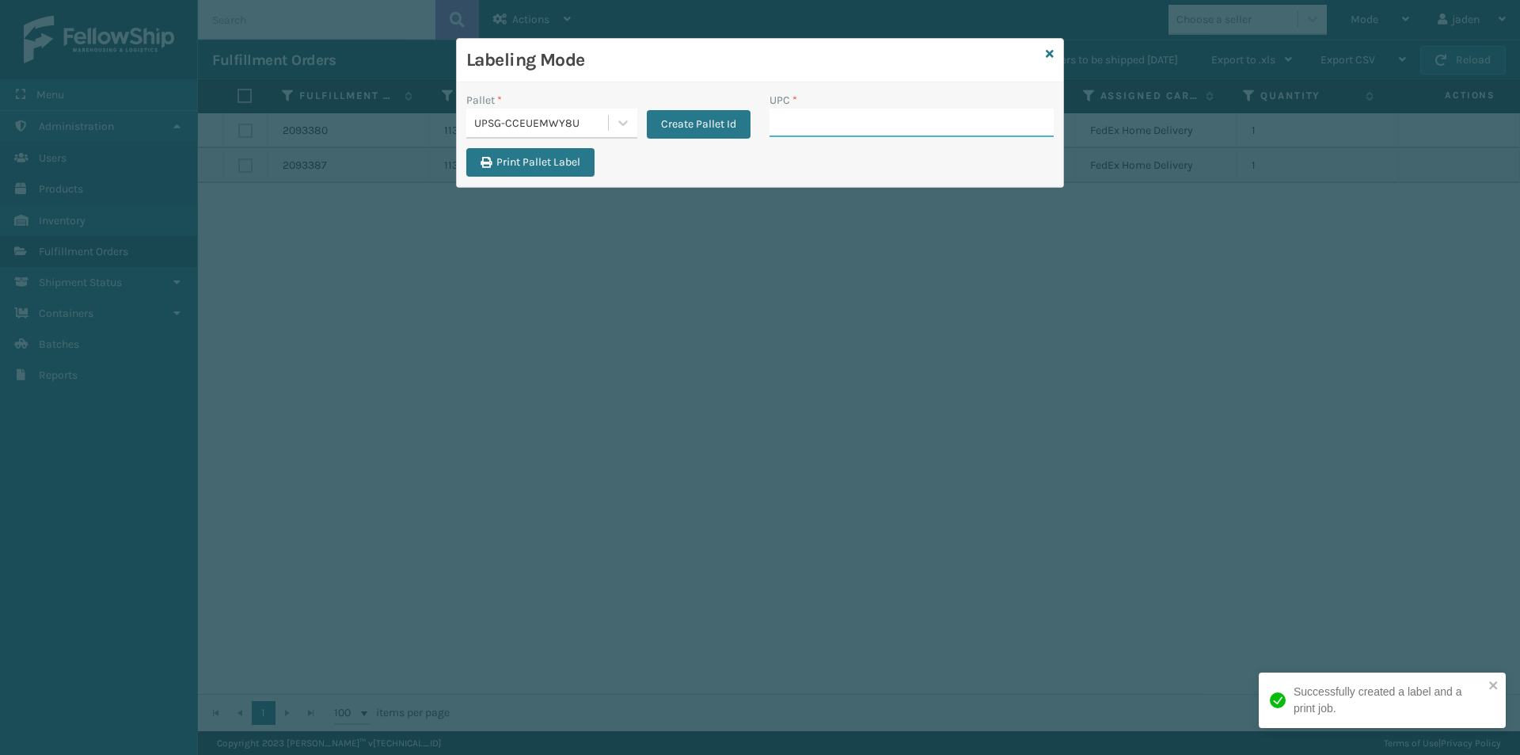
click at [861, 121] on input "UPC *" at bounding box center [912, 122] width 284 height 29
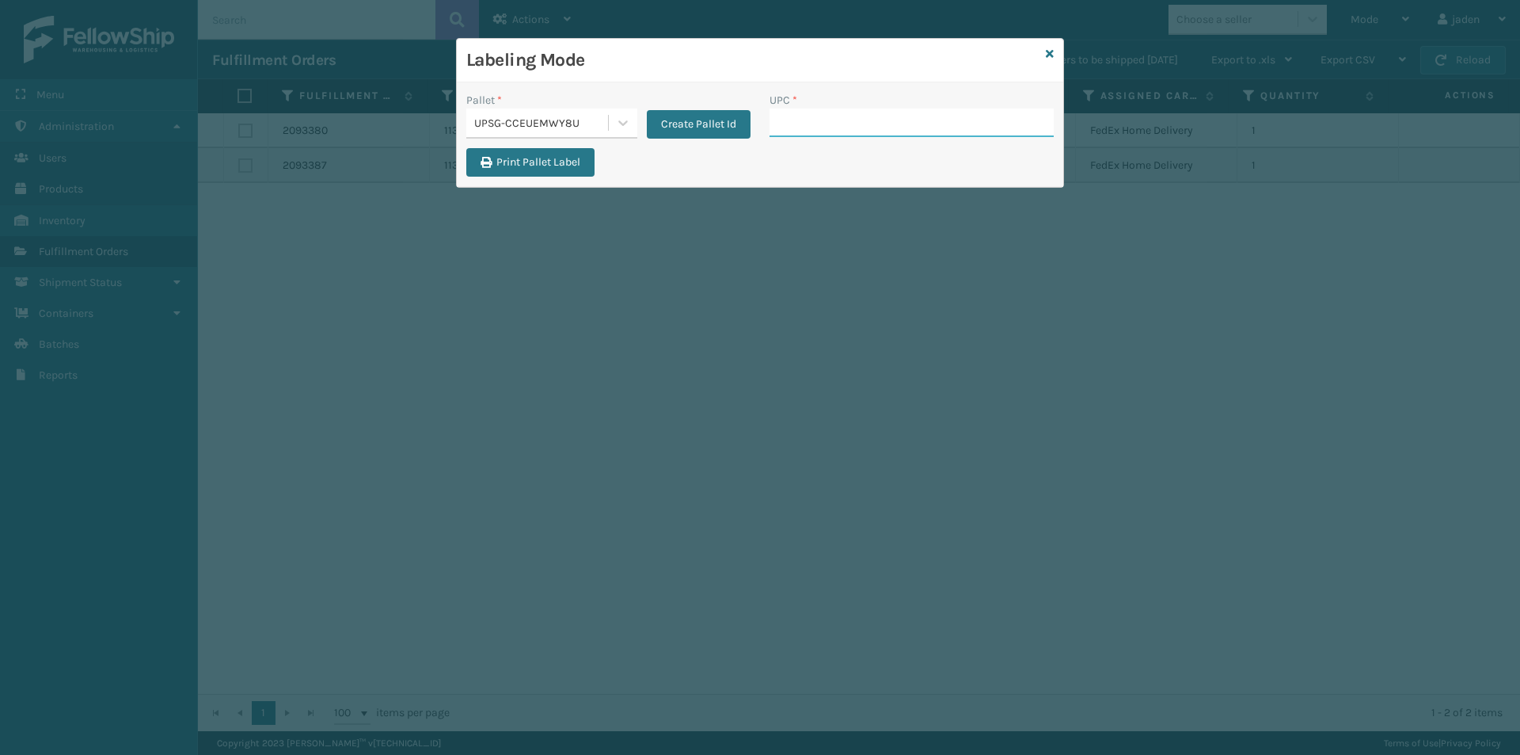
click at [854, 119] on input "UPC *" at bounding box center [912, 122] width 284 height 29
type input "840985114"
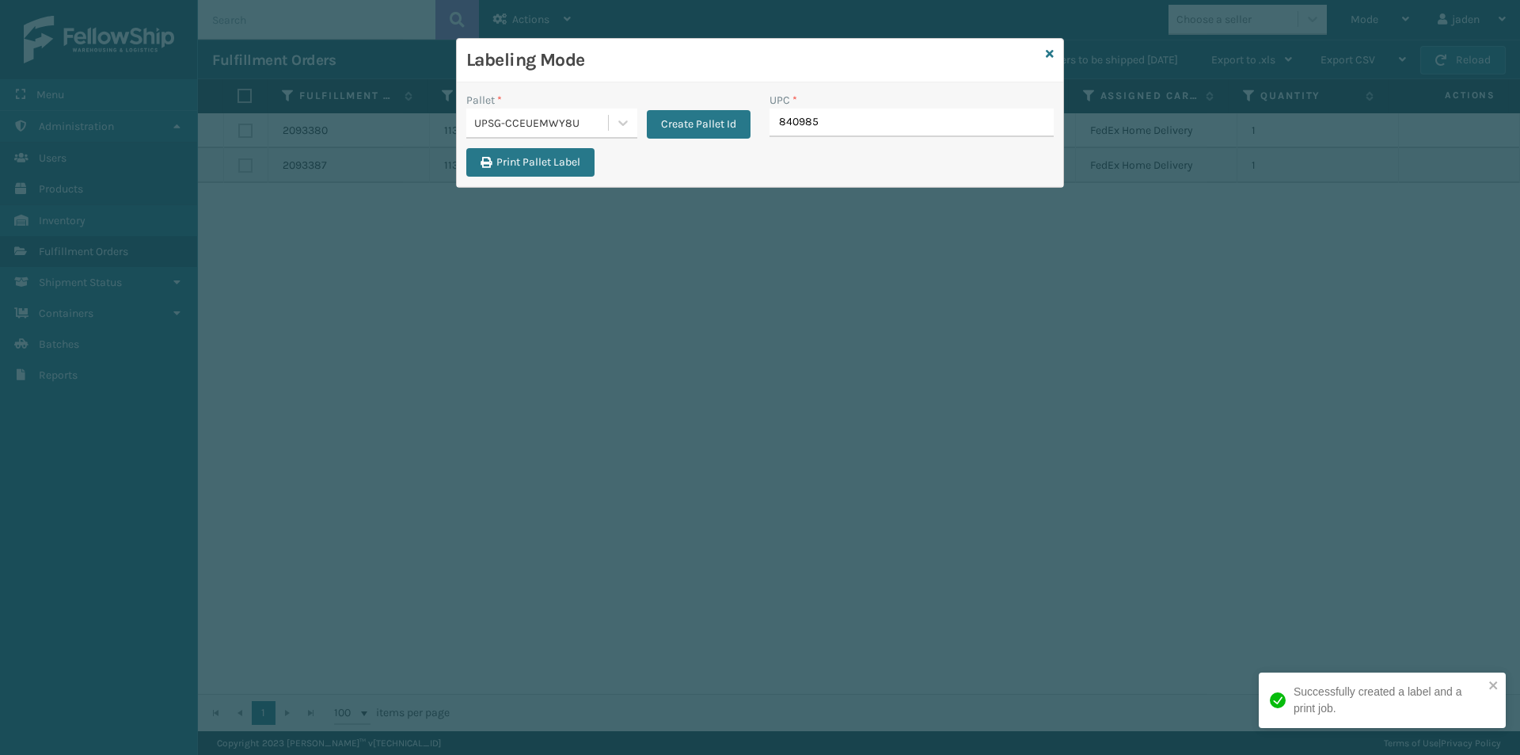
type input "8409851"
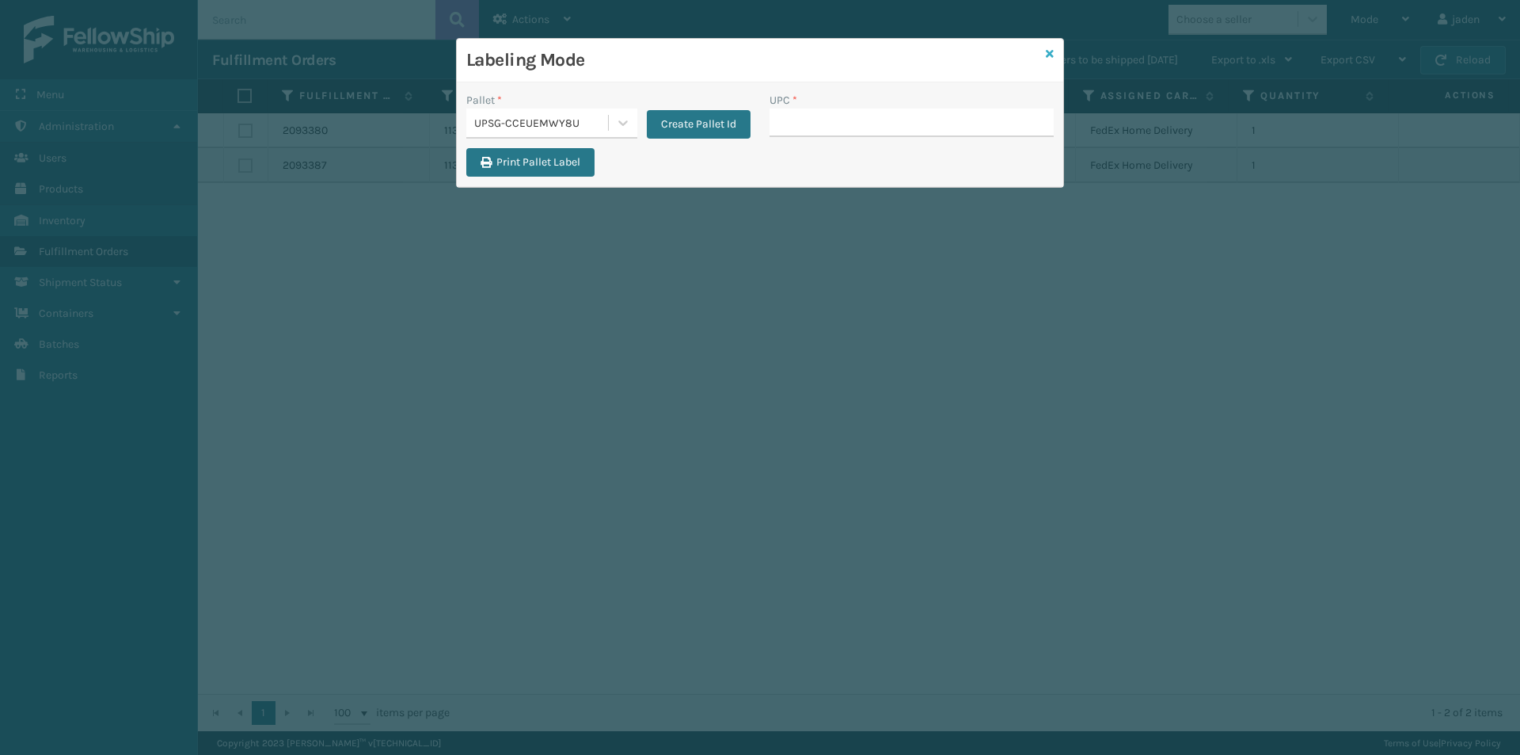
click at [1051, 59] on icon at bounding box center [1050, 53] width 8 height 11
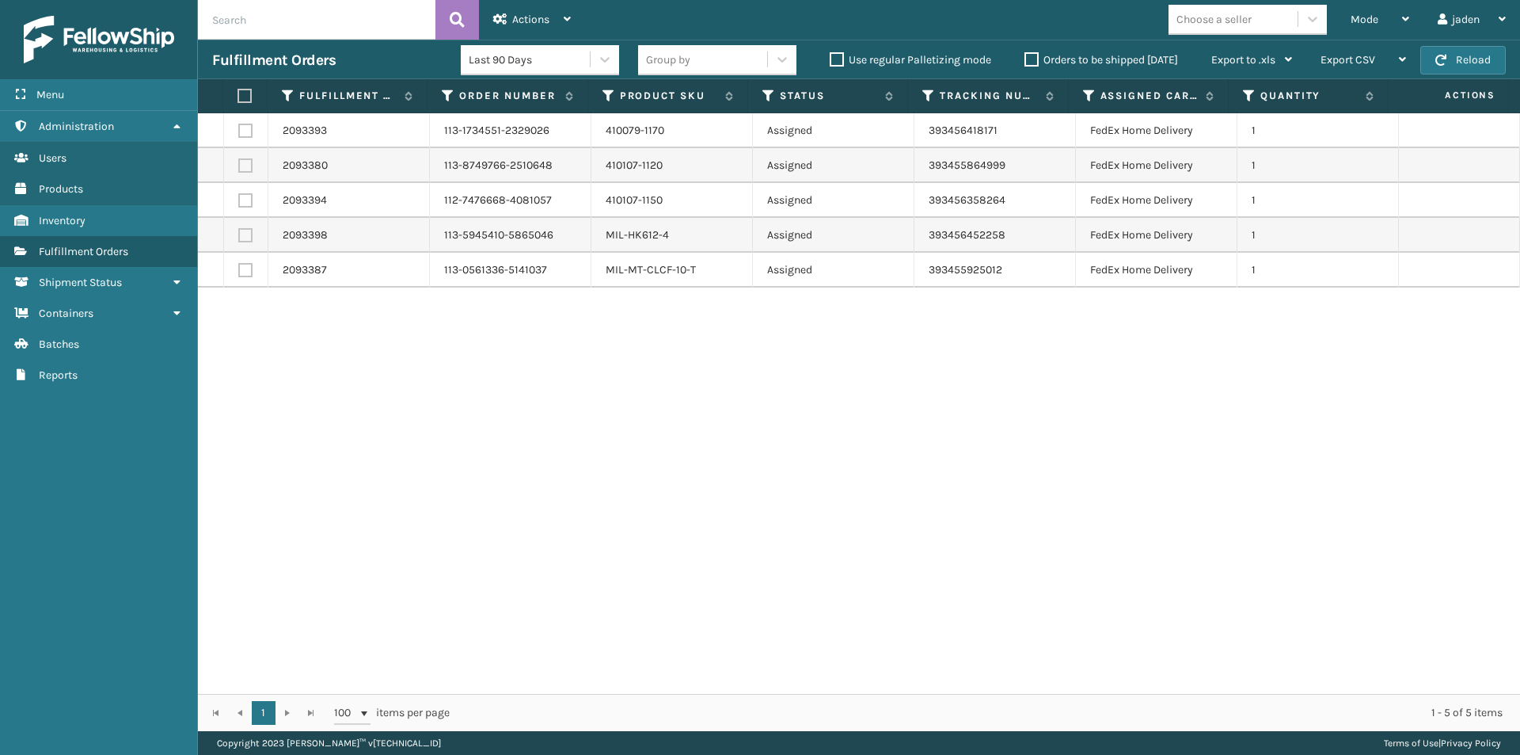
drag, startPoint x: 1021, startPoint y: 382, endPoint x: 514, endPoint y: 468, distance: 514.0
click at [514, 468] on div "2093393 113-1734551-2329026 410079-1170 Assigned 393456418171 FedEx Home Delive…" at bounding box center [859, 403] width 1322 height 580
click at [1353, 17] on span "Mode" at bounding box center [1365, 19] width 28 height 13
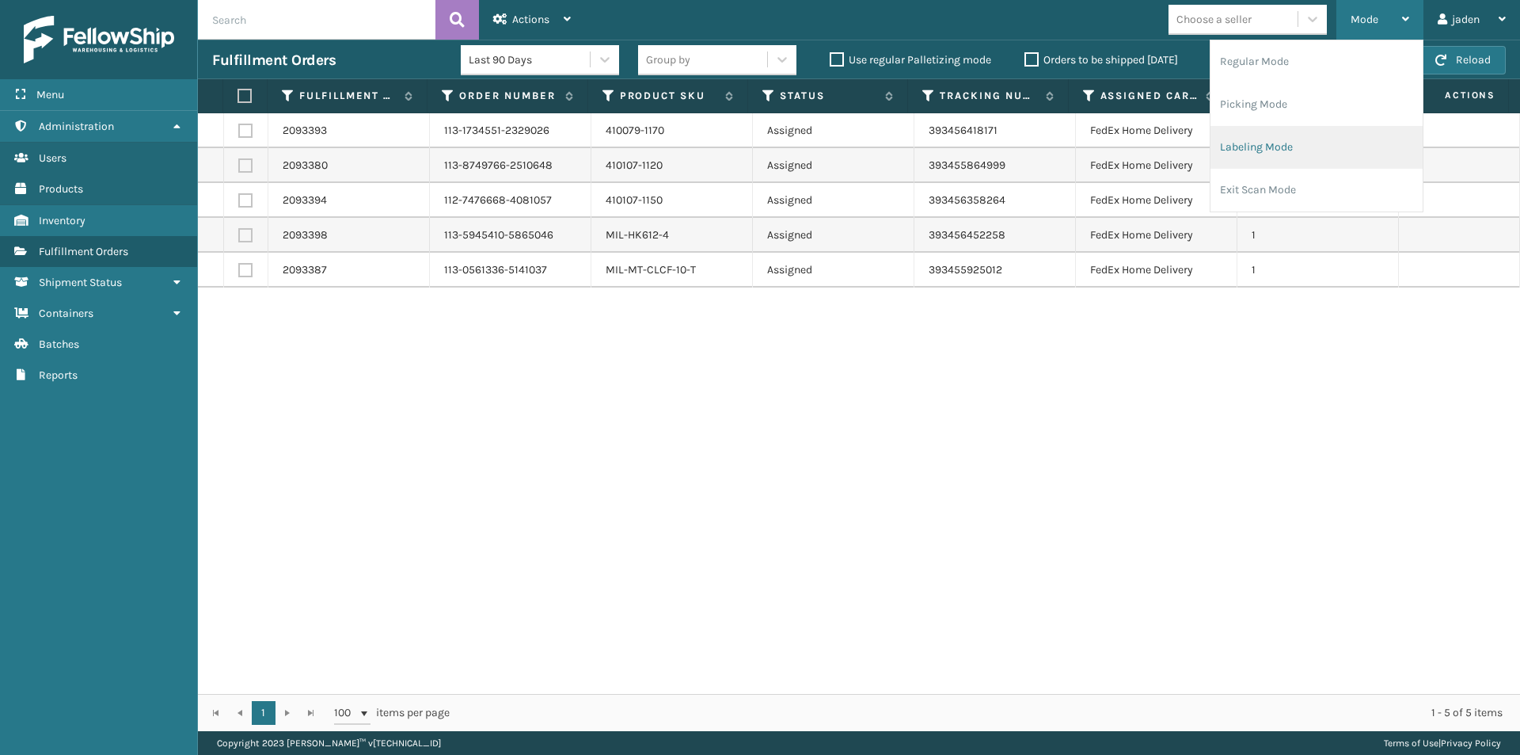
click at [1310, 134] on li "Labeling Mode" at bounding box center [1317, 147] width 212 height 43
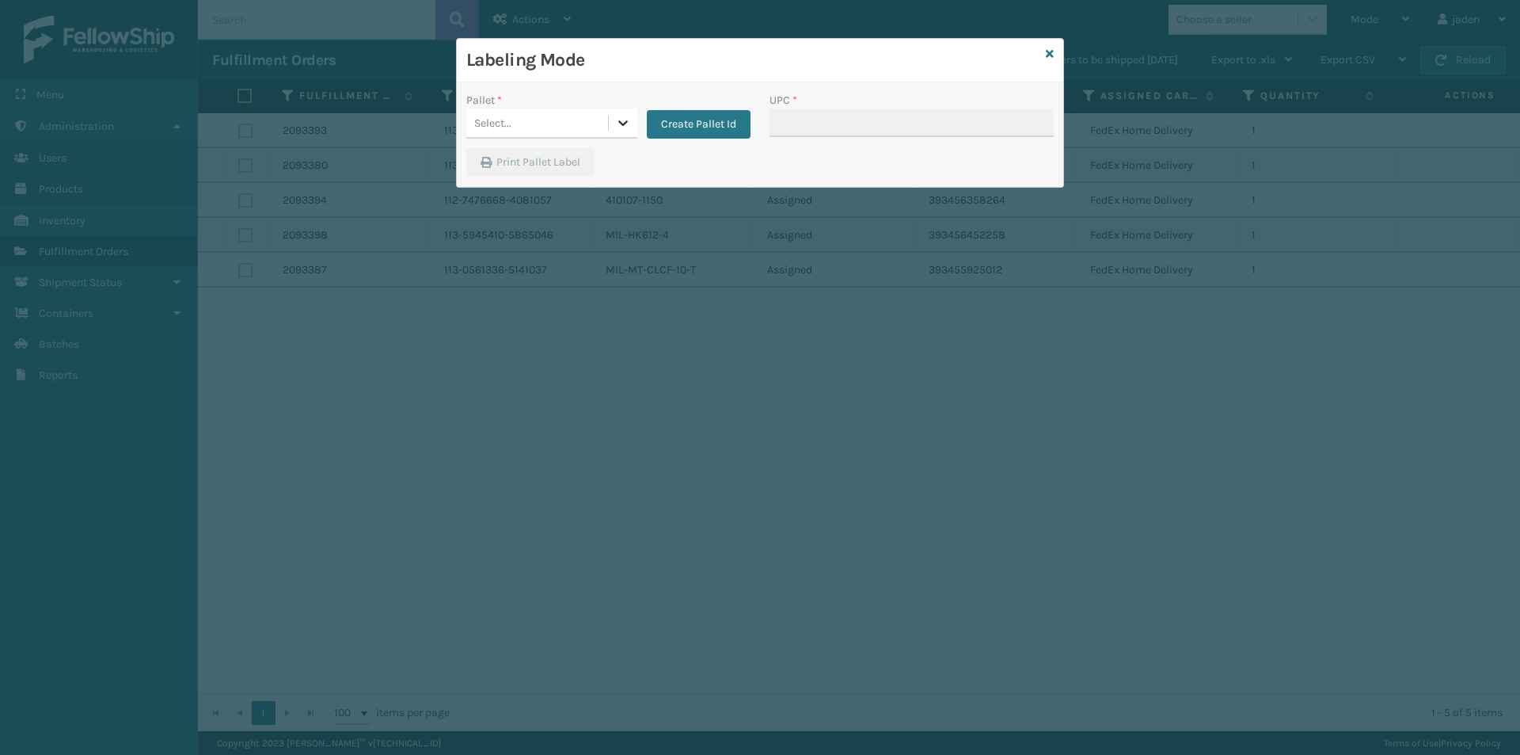
drag, startPoint x: 618, startPoint y: 120, endPoint x: 406, endPoint y: 207, distance: 229.1
click at [617, 120] on icon at bounding box center [623, 123] width 16 height 16
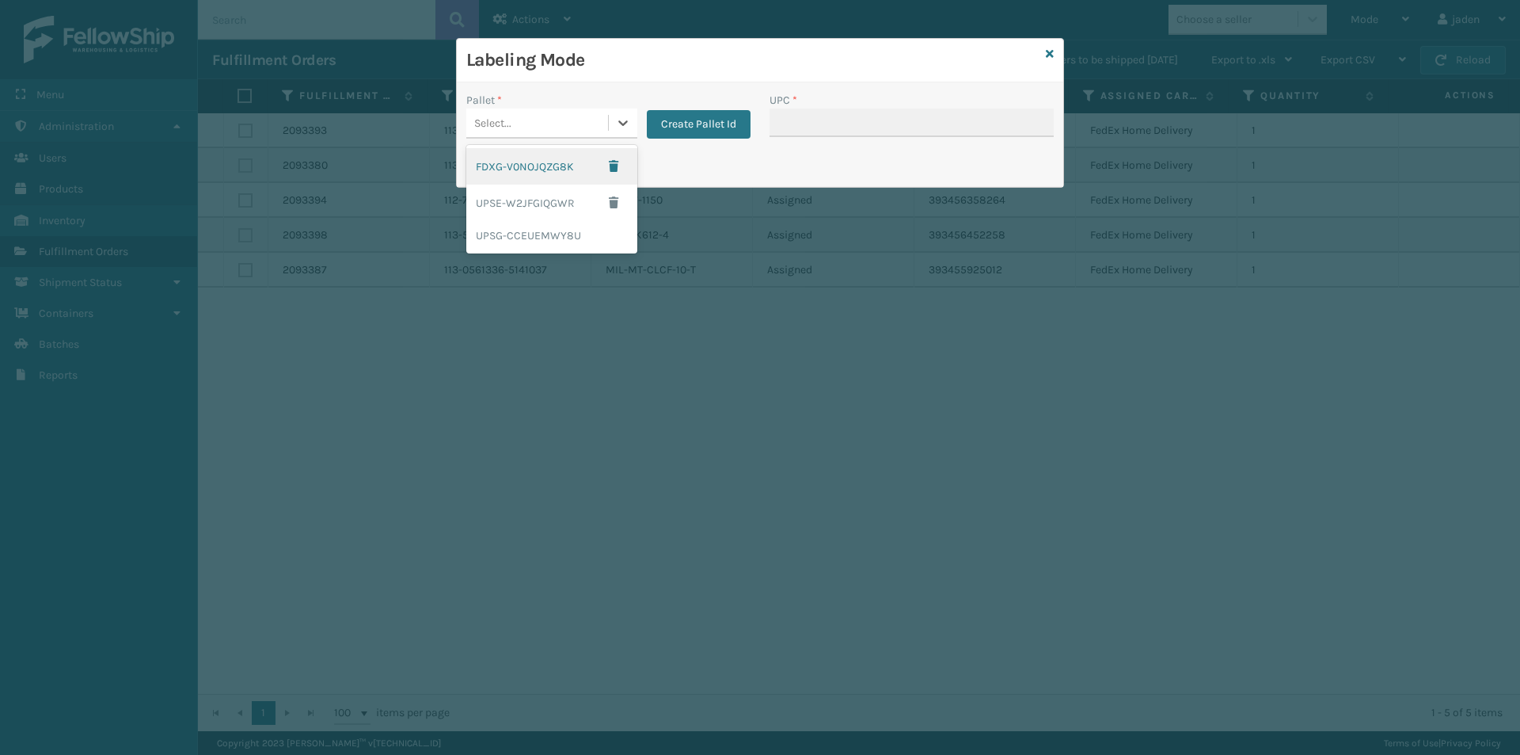
click at [406, 207] on div "Labeling Mode Pallet * option FDXG-V0NOJQZG8K focused, 1 of 3. 3 results availa…" at bounding box center [760, 377] width 1520 height 755
click at [506, 230] on div "UPSG-CCEUEMWY8U" at bounding box center [551, 235] width 171 height 29
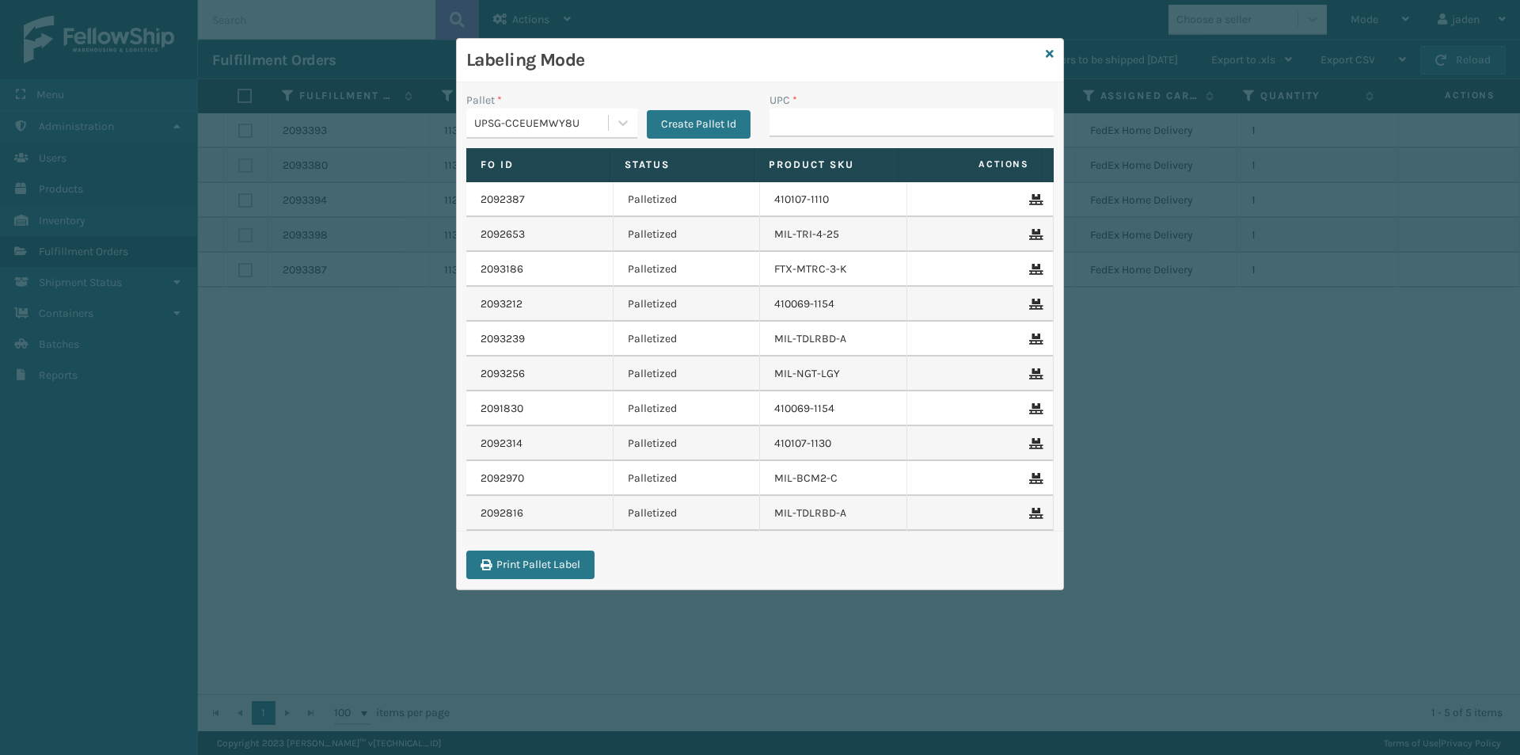
click at [857, 158] on label "Product SKU" at bounding box center [826, 165] width 115 height 14
click at [862, 131] on input "UPC *" at bounding box center [912, 122] width 284 height 29
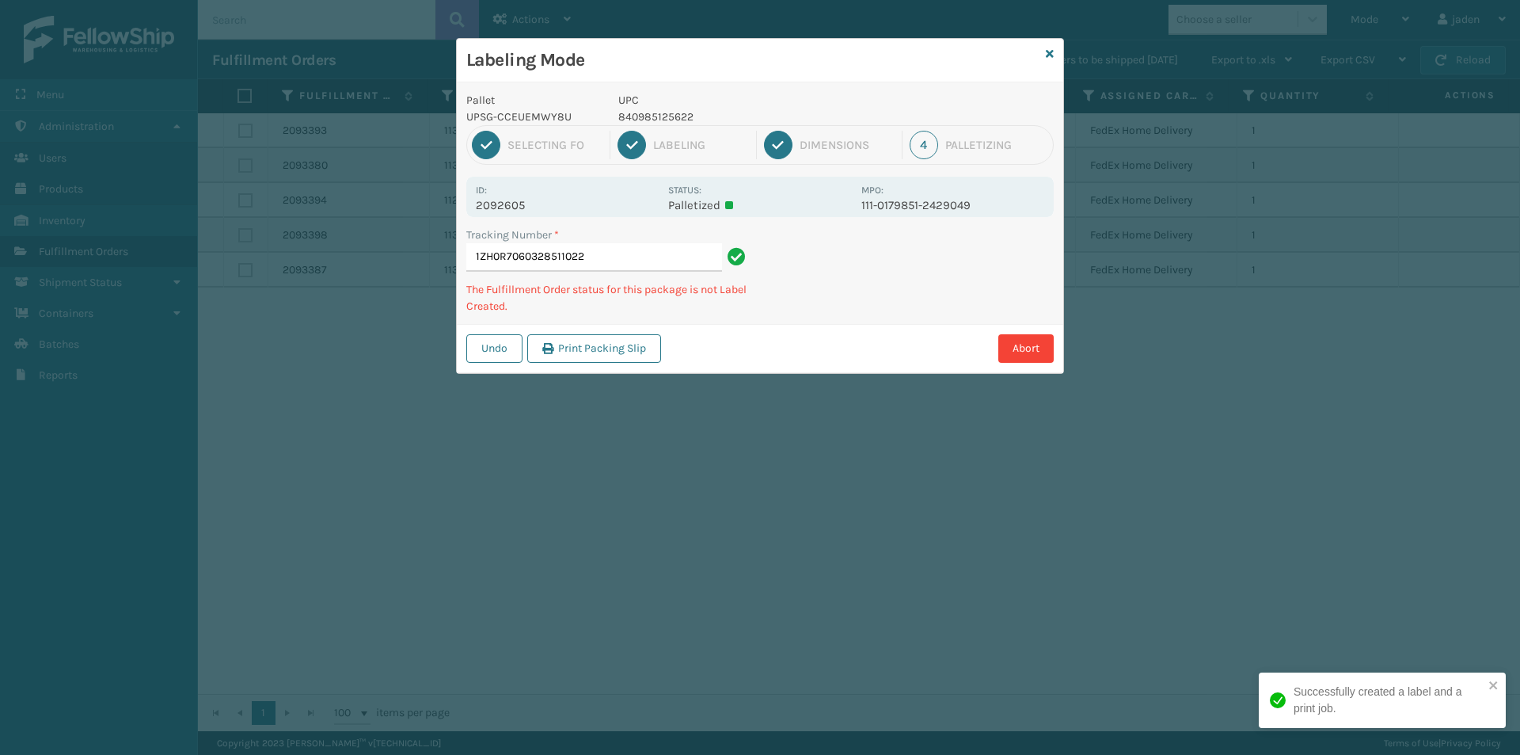
click at [651, 118] on p "840985125622" at bounding box center [735, 116] width 234 height 17
copy p "840985125622"
drag, startPoint x: 868, startPoint y: 273, endPoint x: 1013, endPoint y: 278, distance: 145.8
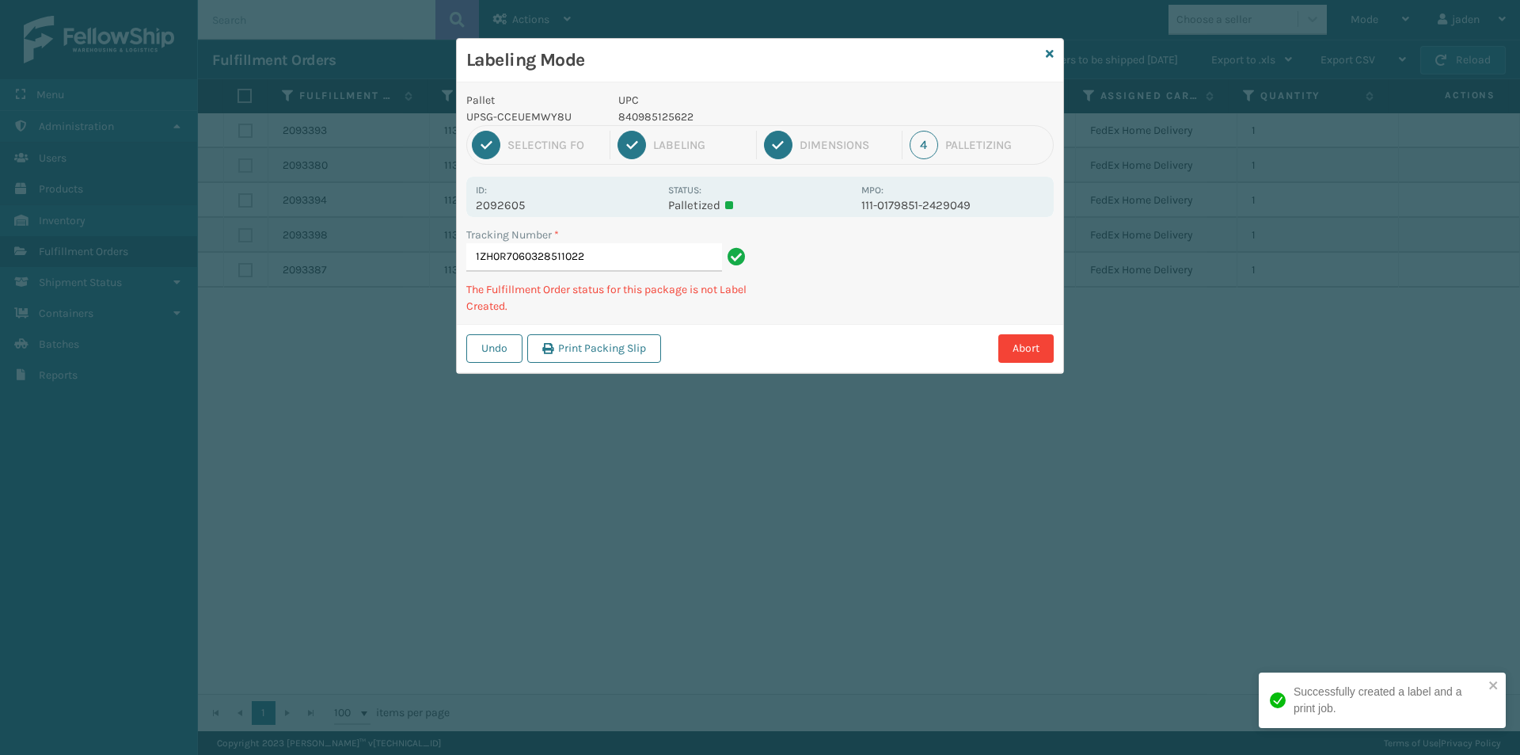
click at [792, 325] on div "Undo Print Packing Slip Abort" at bounding box center [760, 348] width 606 height 48
drag, startPoint x: 1013, startPoint y: 277, endPoint x: 984, endPoint y: 282, distance: 29.7
drag, startPoint x: 984, startPoint y: 282, endPoint x: 961, endPoint y: 283, distance: 23.0
click at [885, 316] on div "Tracking Number * 1ZH0R7060328511022 The Fulfillment Order status for this pack…" at bounding box center [760, 274] width 606 height 97
drag, startPoint x: 923, startPoint y: 281, endPoint x: 858, endPoint y: 298, distance: 67.0
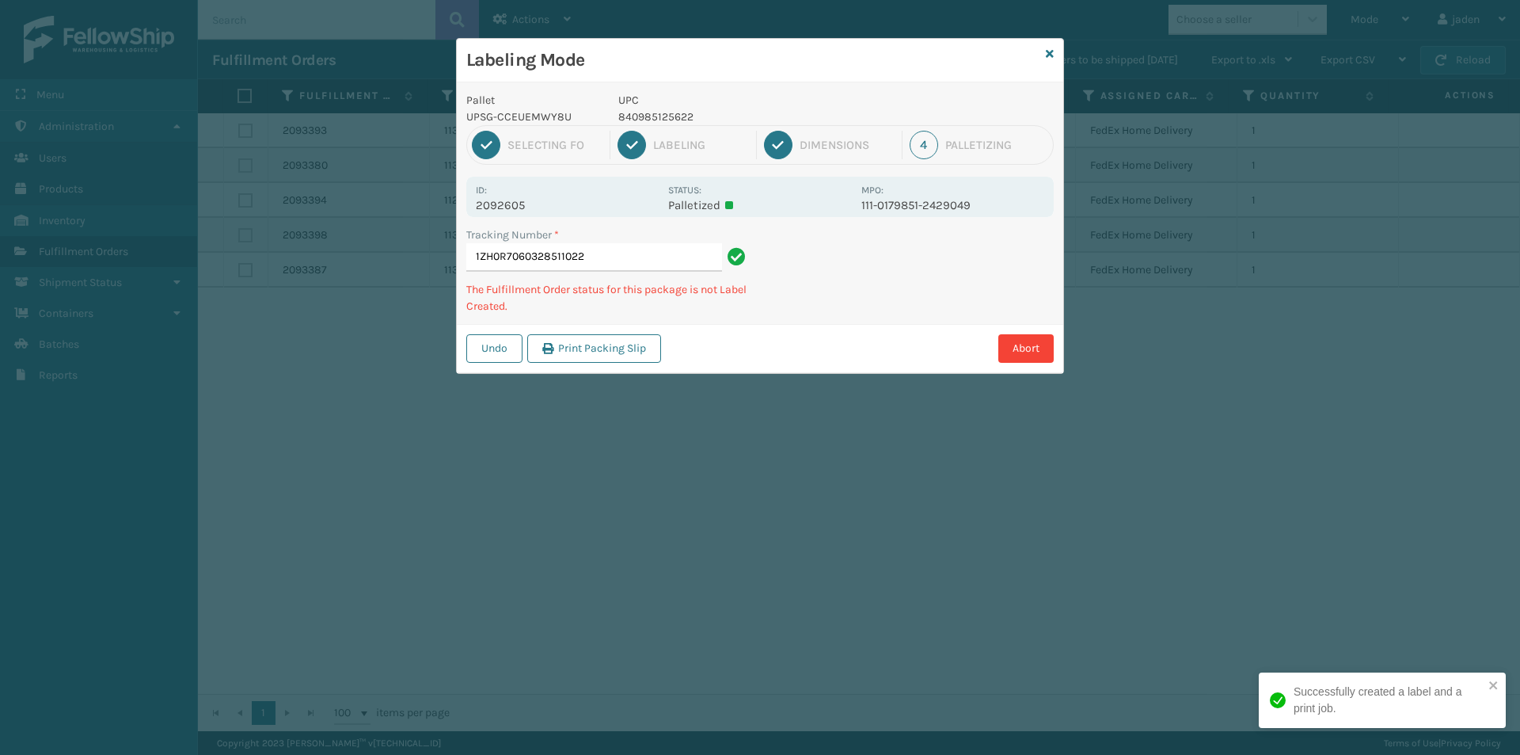
click at [858, 298] on div "Tracking Number * 1ZH0R7060328511022 The Fulfillment Order status for this pack…" at bounding box center [760, 274] width 606 height 97
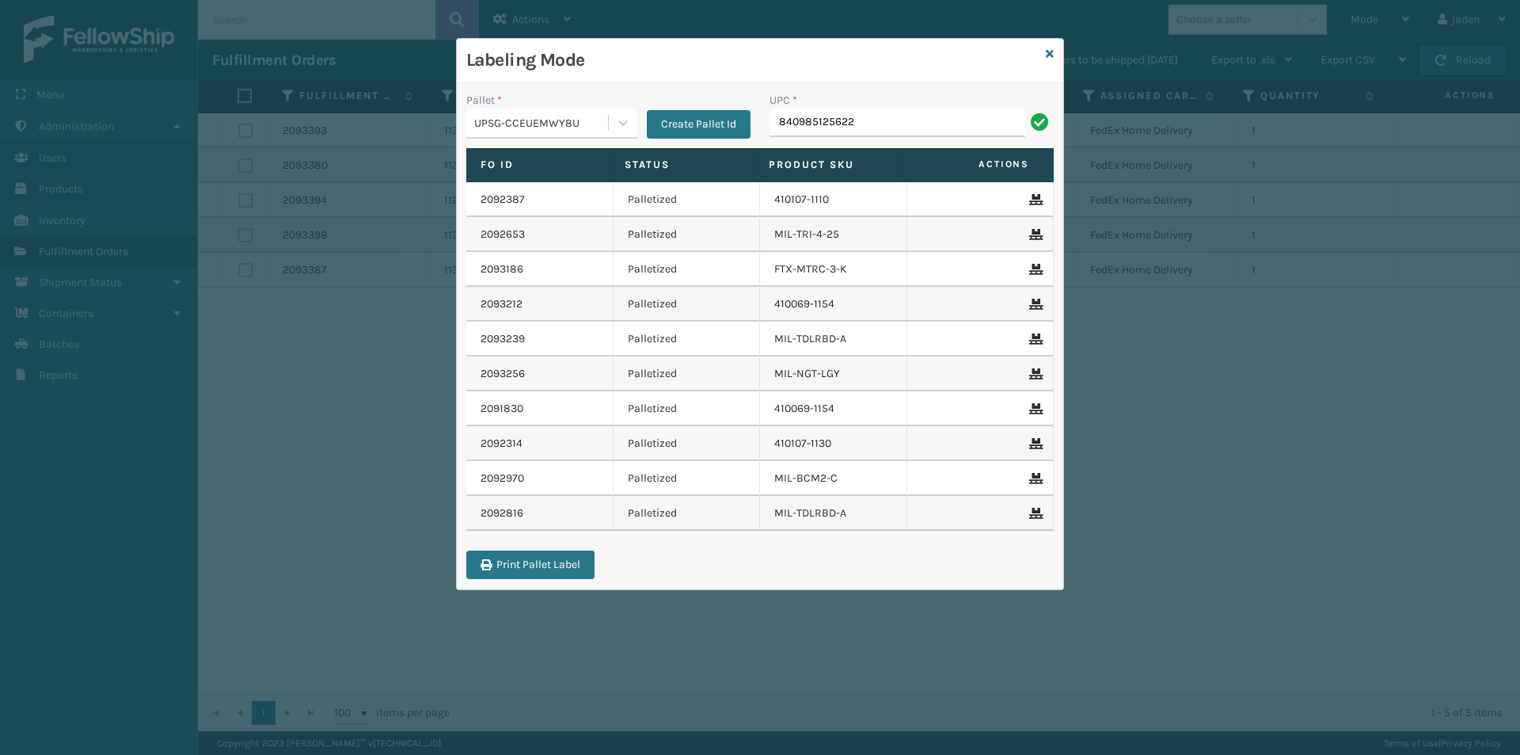
type input "840985125622"
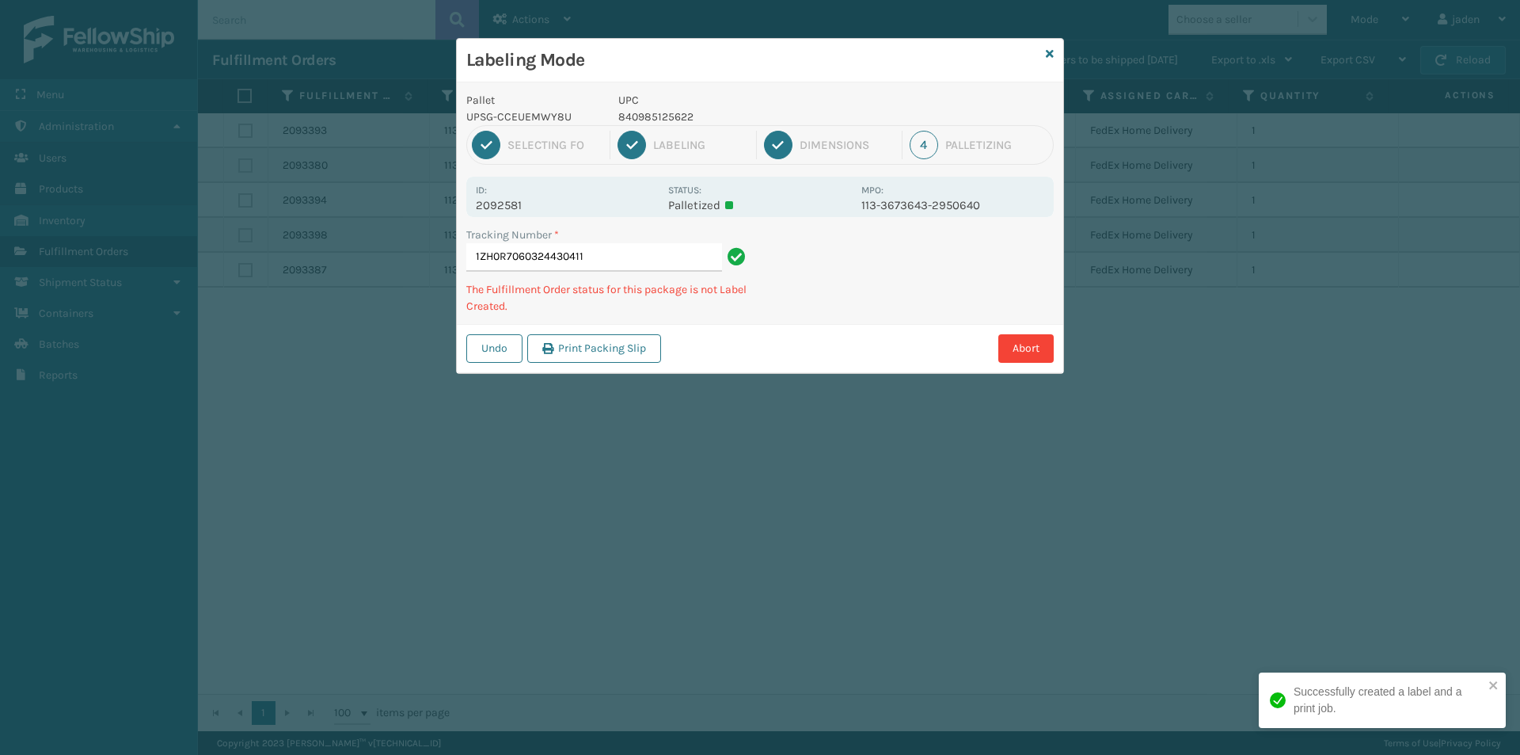
drag, startPoint x: 959, startPoint y: 259, endPoint x: 869, endPoint y: 300, distance: 99.2
click at [763, 356] on div "Undo Print Packing Slip Abort" at bounding box center [760, 348] width 606 height 48
drag, startPoint x: 865, startPoint y: 300, endPoint x: 998, endPoint y: 296, distance: 132.3
click at [729, 373] on div "Labeling Mode Pallet UPSG-CCEUEMWY8U UPC 840985125622 1 Selecting FO 2 Labeling…" at bounding box center [760, 377] width 1520 height 755
drag, startPoint x: 998, startPoint y: 296, endPoint x: 957, endPoint y: 305, distance: 41.3
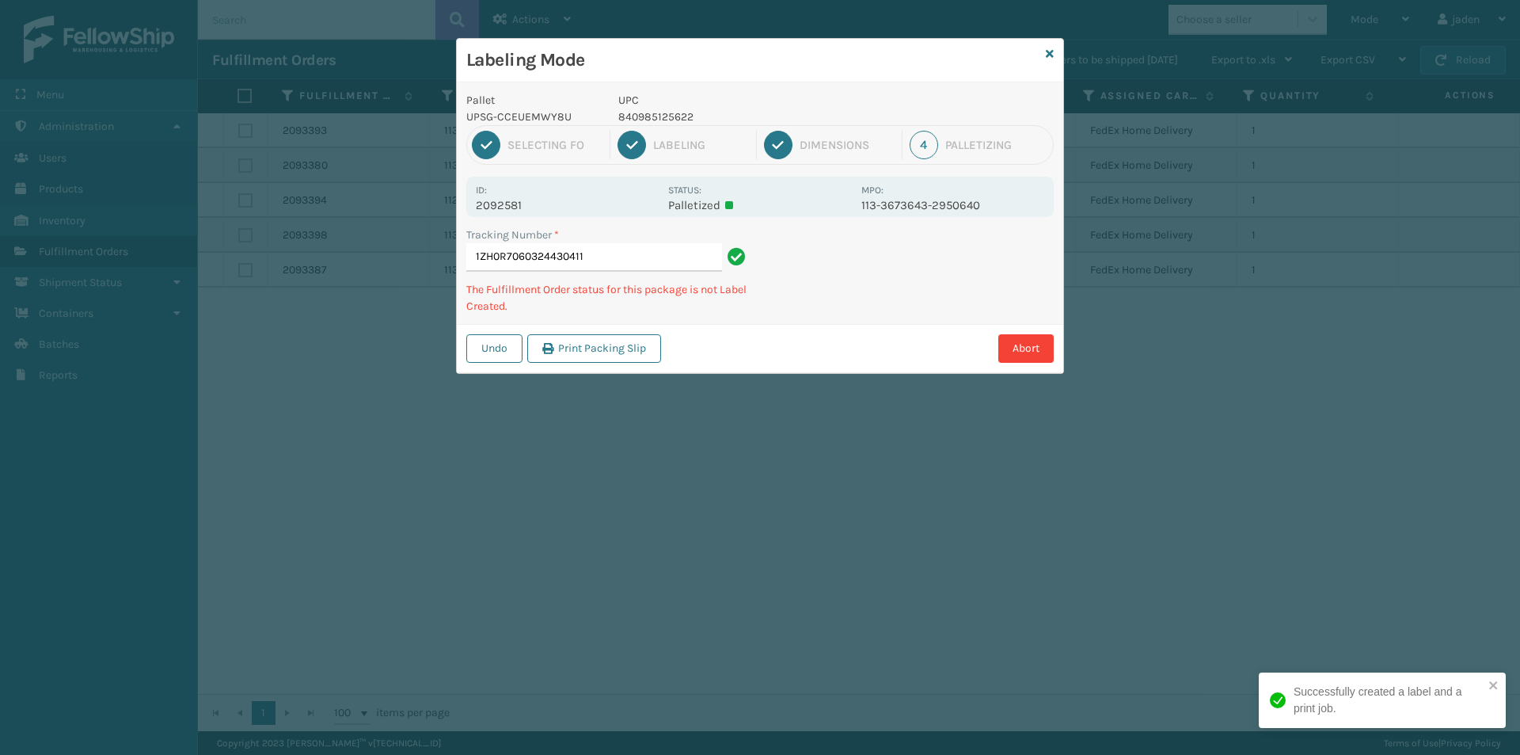
drag, startPoint x: 957, startPoint y: 305, endPoint x: 998, endPoint y: 279, distance: 48.1
click at [791, 376] on div "Labeling Mode Pallet UPSG-CCEUEMWY8U UPC 840985125622 1 Selecting FO 2 Labeling…" at bounding box center [760, 377] width 1520 height 755
drag, startPoint x: 998, startPoint y: 279, endPoint x: 939, endPoint y: 294, distance: 60.5
drag, startPoint x: 939, startPoint y: 294, endPoint x: 950, endPoint y: 283, distance: 15.1
click at [838, 351] on div "Labeling Mode Pallet UPSG-CCEUEMWY8U UPC 840985125622 1 Selecting FO 2 Labeling…" at bounding box center [760, 377] width 1520 height 755
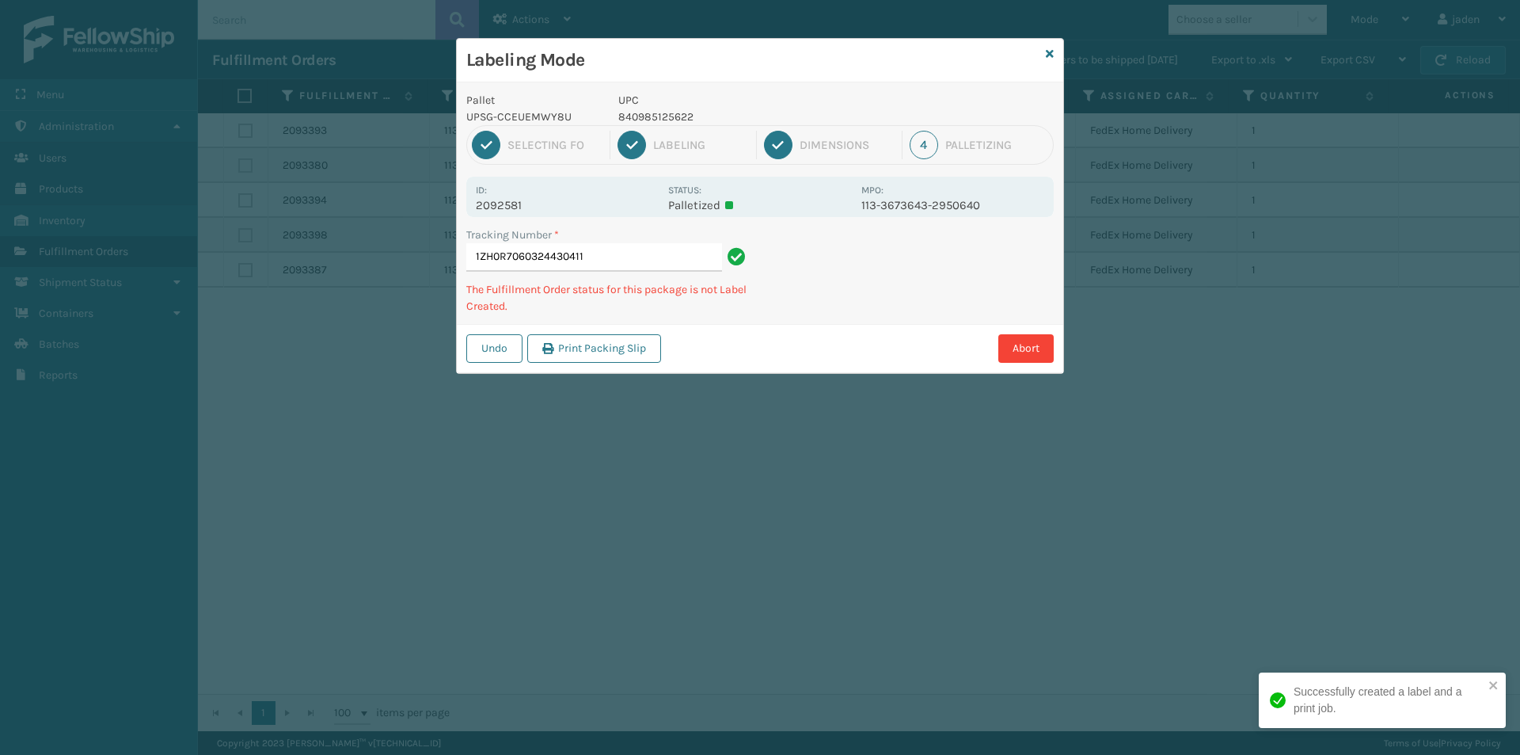
drag, startPoint x: 972, startPoint y: 276, endPoint x: 738, endPoint y: 390, distance: 260.3
drag, startPoint x: 738, startPoint y: 390, endPoint x: 979, endPoint y: 255, distance: 276.2
click at [840, 337] on div "Labeling Mode Pallet UPSG-CCEUEMWY8U UPC 840985125622 1 Selecting FO 2 Labeling…" at bounding box center [760, 377] width 1520 height 755
drag, startPoint x: 979, startPoint y: 255, endPoint x: 946, endPoint y: 268, distance: 34.8
drag, startPoint x: 946, startPoint y: 268, endPoint x: 803, endPoint y: 340, distance: 160.4
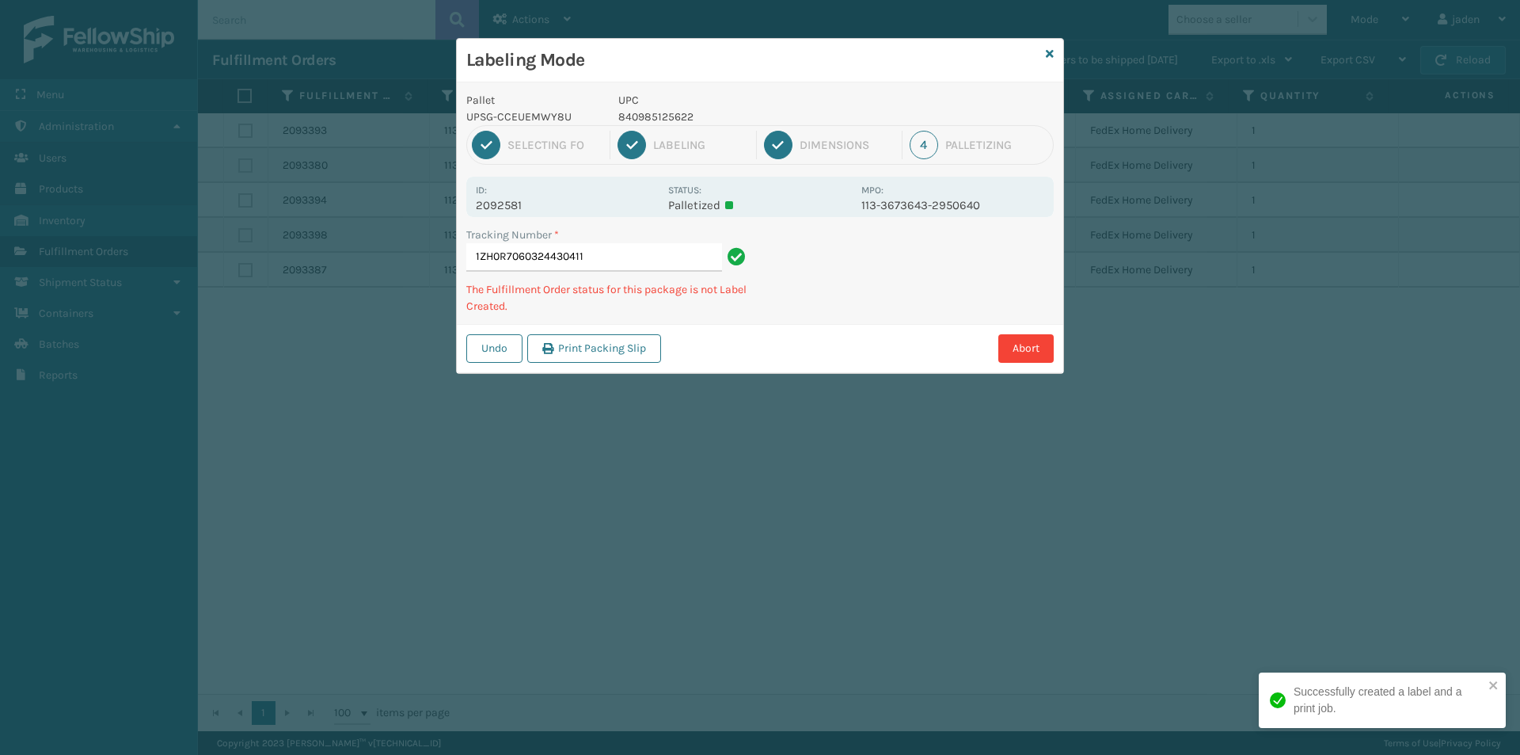
click at [803, 340] on div "Abort" at bounding box center [860, 348] width 388 height 29
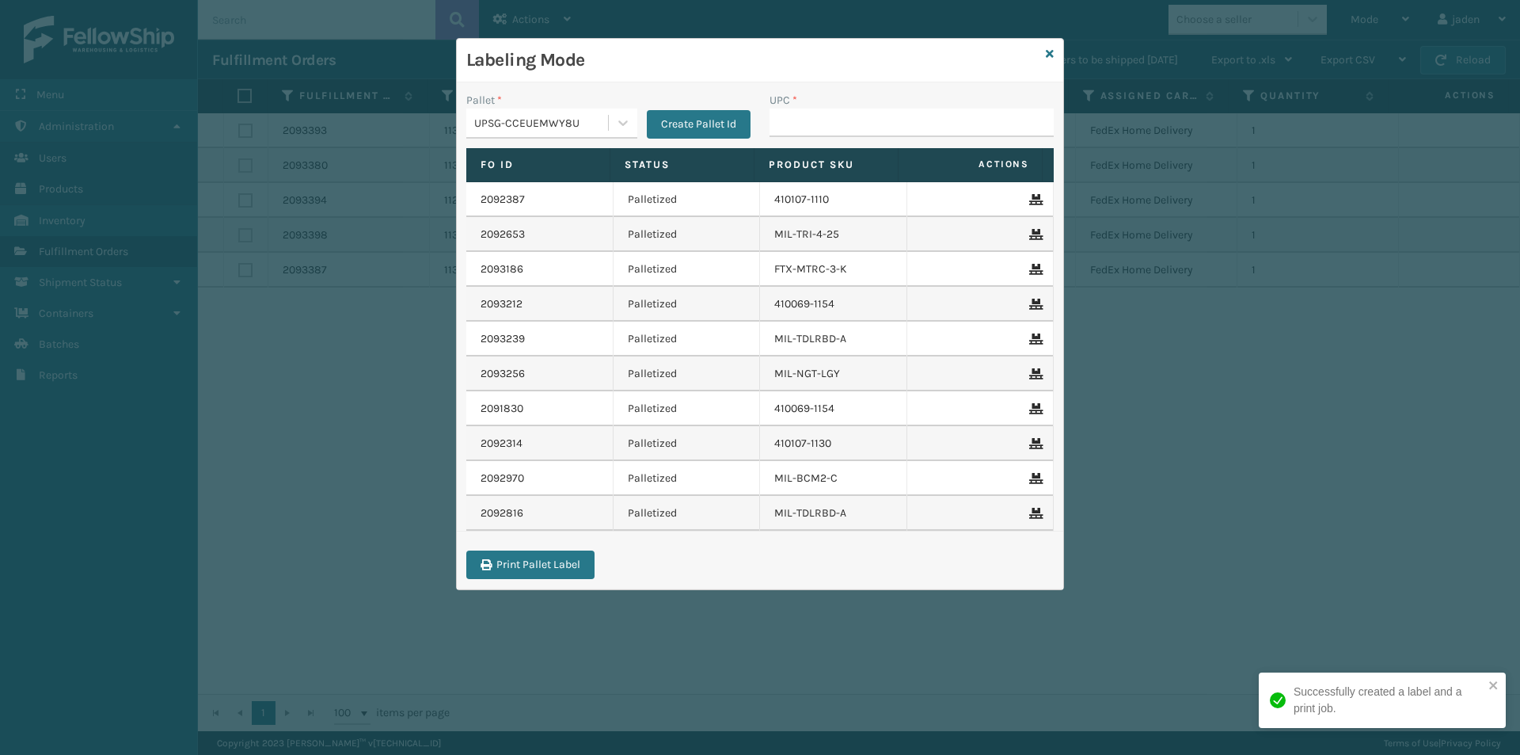
drag, startPoint x: 815, startPoint y: 135, endPoint x: 816, endPoint y: 126, distance: 9.6
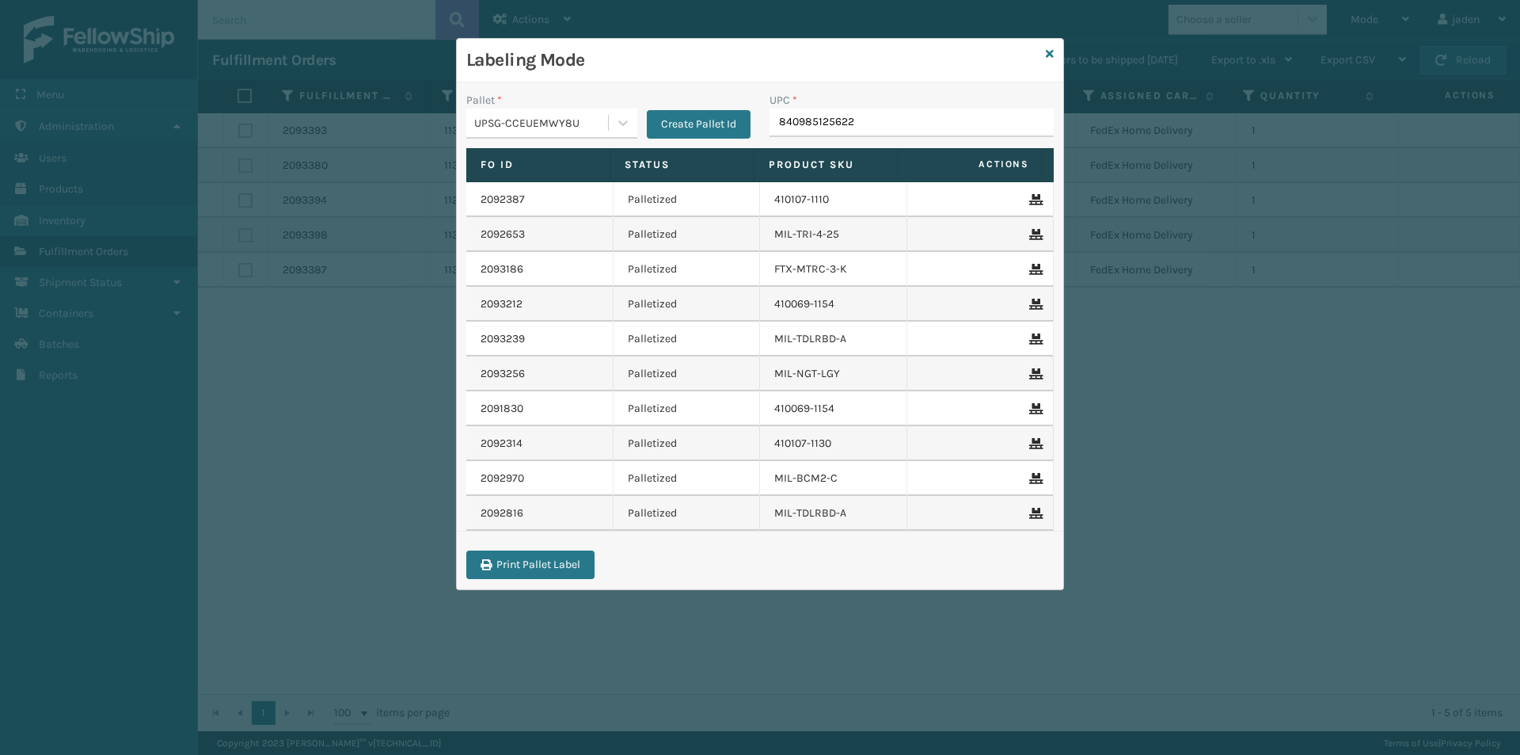
type input "840985125622"
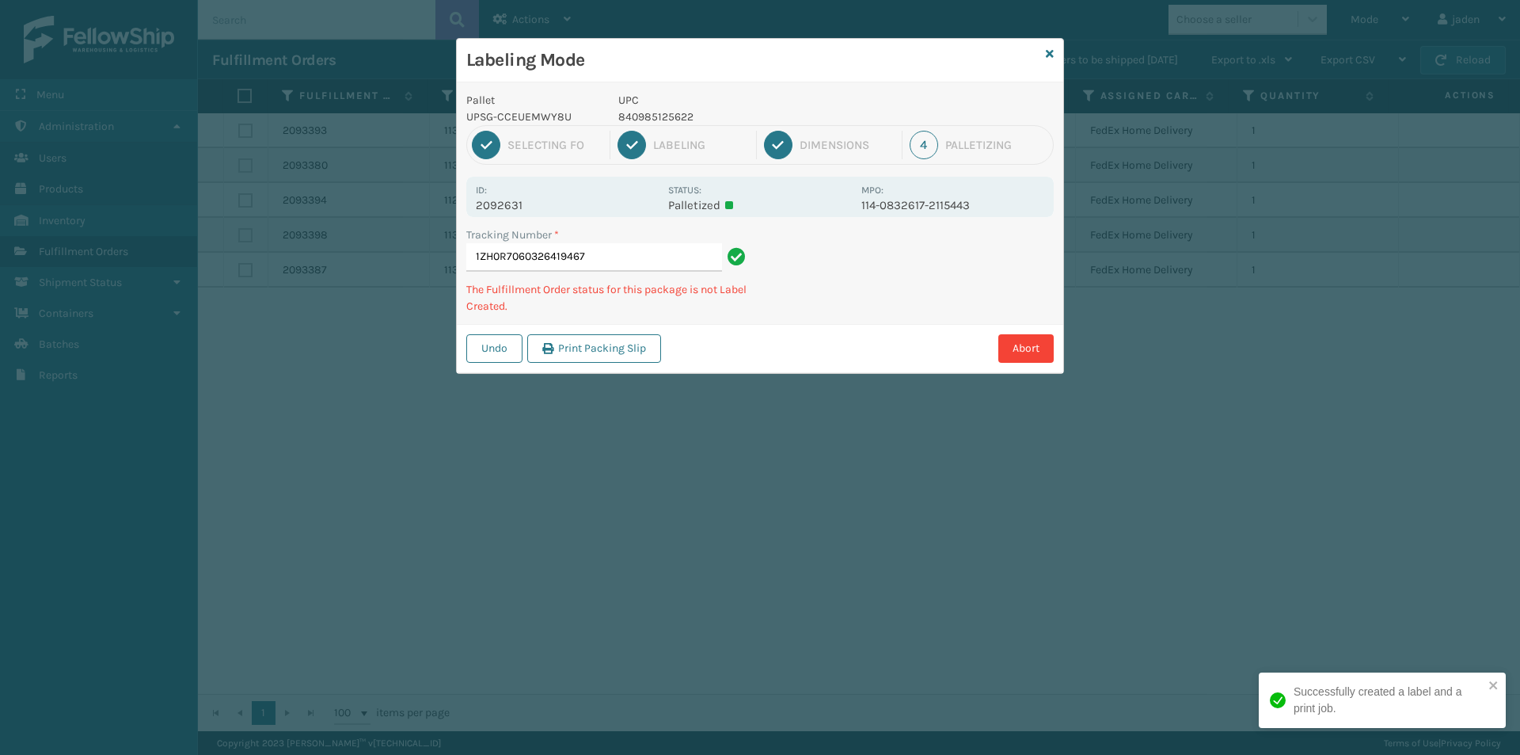
drag, startPoint x: 985, startPoint y: 298, endPoint x: 968, endPoint y: 298, distance: 16.6
drag, startPoint x: 968, startPoint y: 298, endPoint x: 941, endPoint y: 260, distance: 46.6
click at [870, 318] on div "Pallet UPSG-CCEUEMWY8U UPC 840985125622 1 Selecting FO 2 Labeling 3 Dimensions …" at bounding box center [760, 227] width 606 height 291
drag, startPoint x: 941, startPoint y: 260, endPoint x: 816, endPoint y: 308, distance: 134.8
drag, startPoint x: 816, startPoint y: 308, endPoint x: 972, endPoint y: 210, distance: 184.3
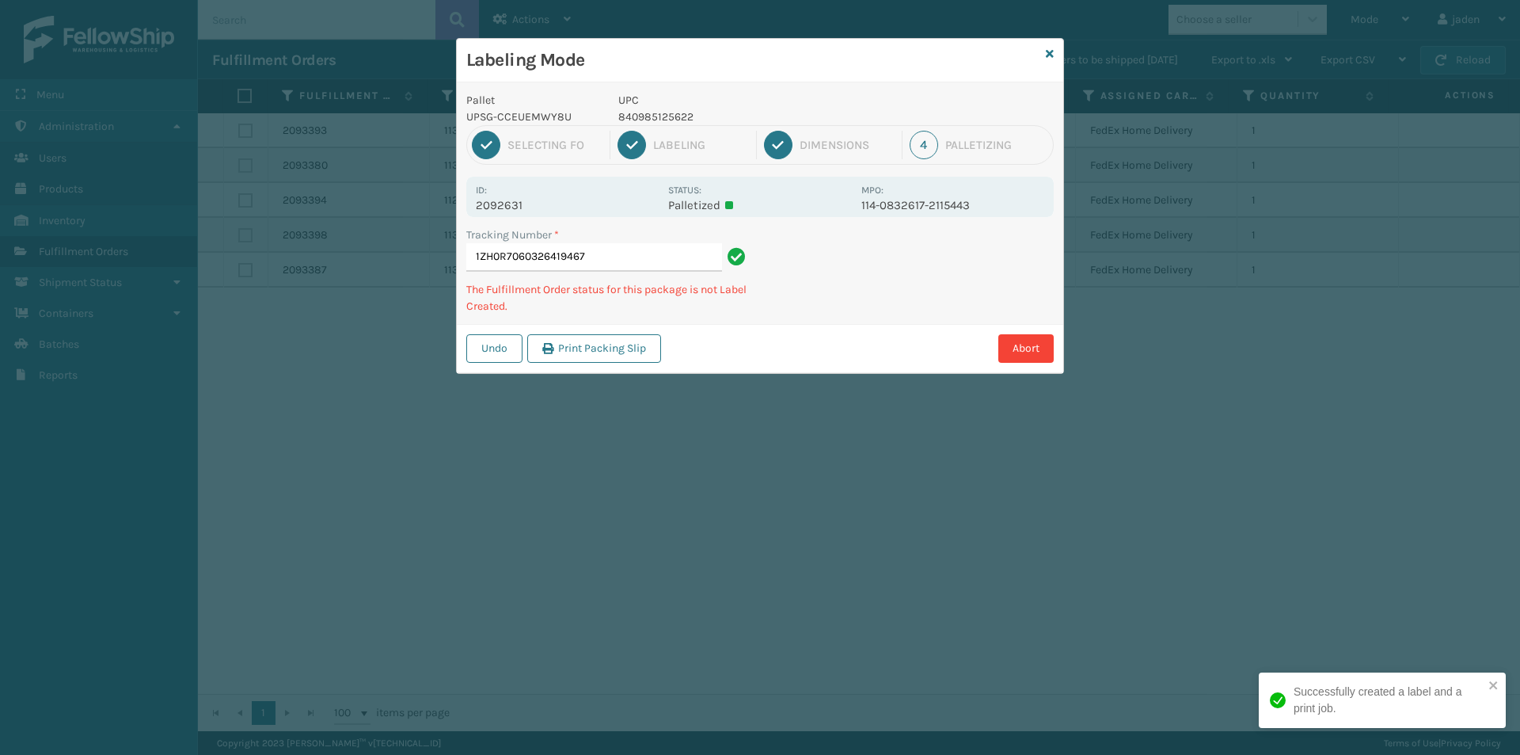
click at [871, 272] on div "Tracking Number * 1ZH0R7060326419467 The Fulfillment Order status for this pack…" at bounding box center [760, 274] width 606 height 97
drag, startPoint x: 981, startPoint y: 206, endPoint x: 864, endPoint y: 267, distance: 132.1
drag, startPoint x: 864, startPoint y: 267, endPoint x: 888, endPoint y: 179, distance: 91.0
click at [867, 260] on div "Tracking Number * 1ZH0R7060326419467 The Fulfillment Order status for this pack…" at bounding box center [760, 274] width 606 height 97
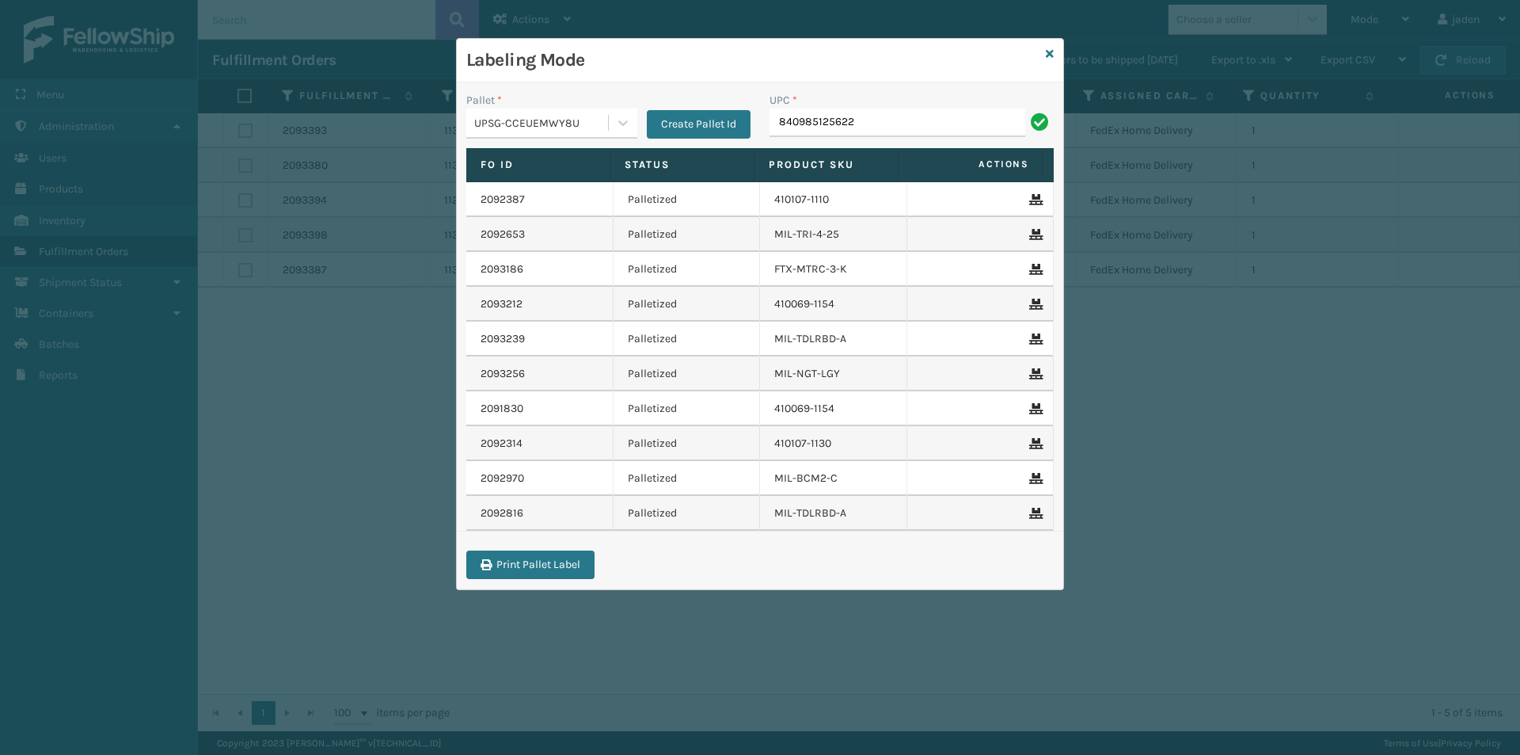
type input "840985125622"
click at [1051, 48] on icon at bounding box center [1050, 53] width 8 height 11
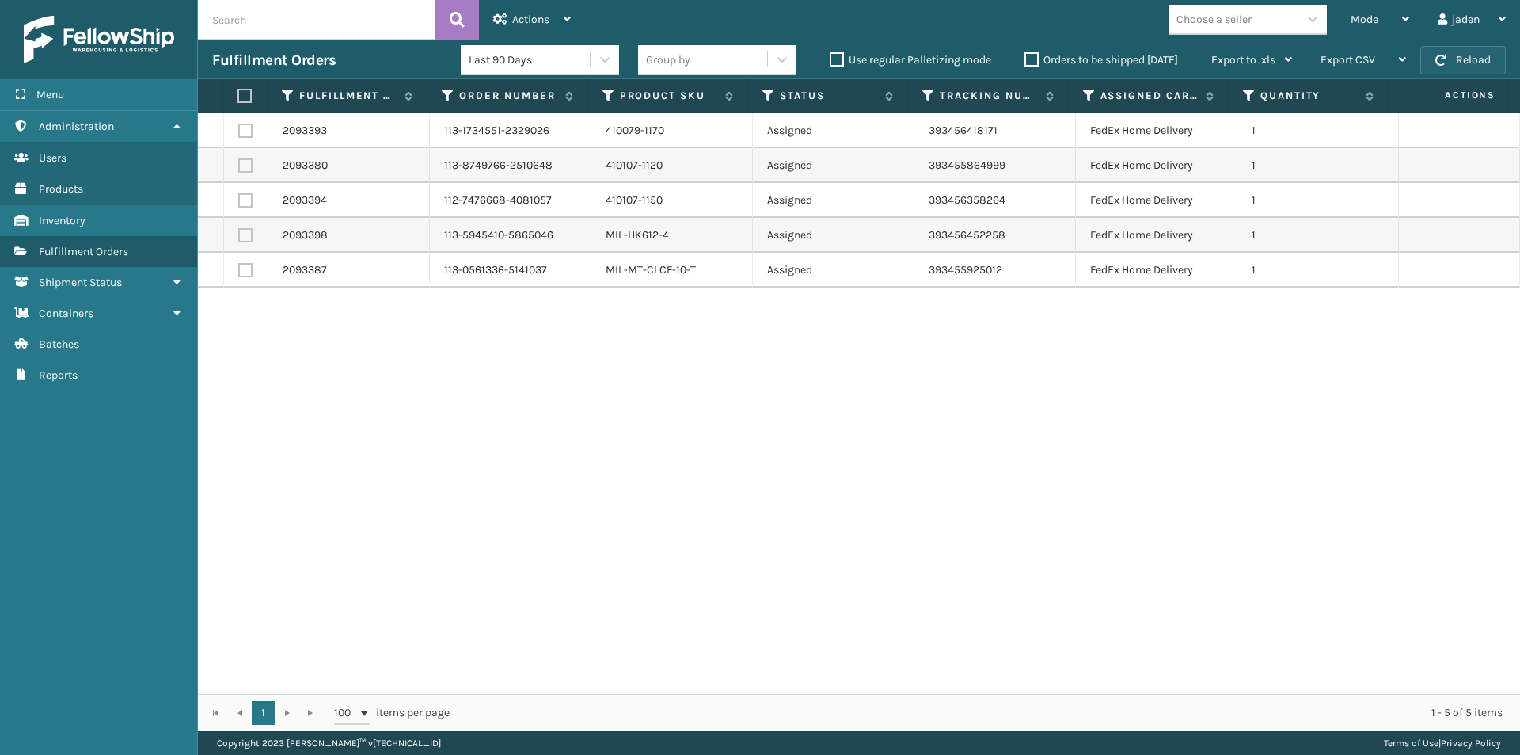
click at [1444, 58] on span "button" at bounding box center [1440, 60] width 11 height 11
click at [1483, 60] on button "Reload" at bounding box center [1463, 60] width 86 height 29
click at [1365, 23] on span "Mode" at bounding box center [1365, 19] width 28 height 13
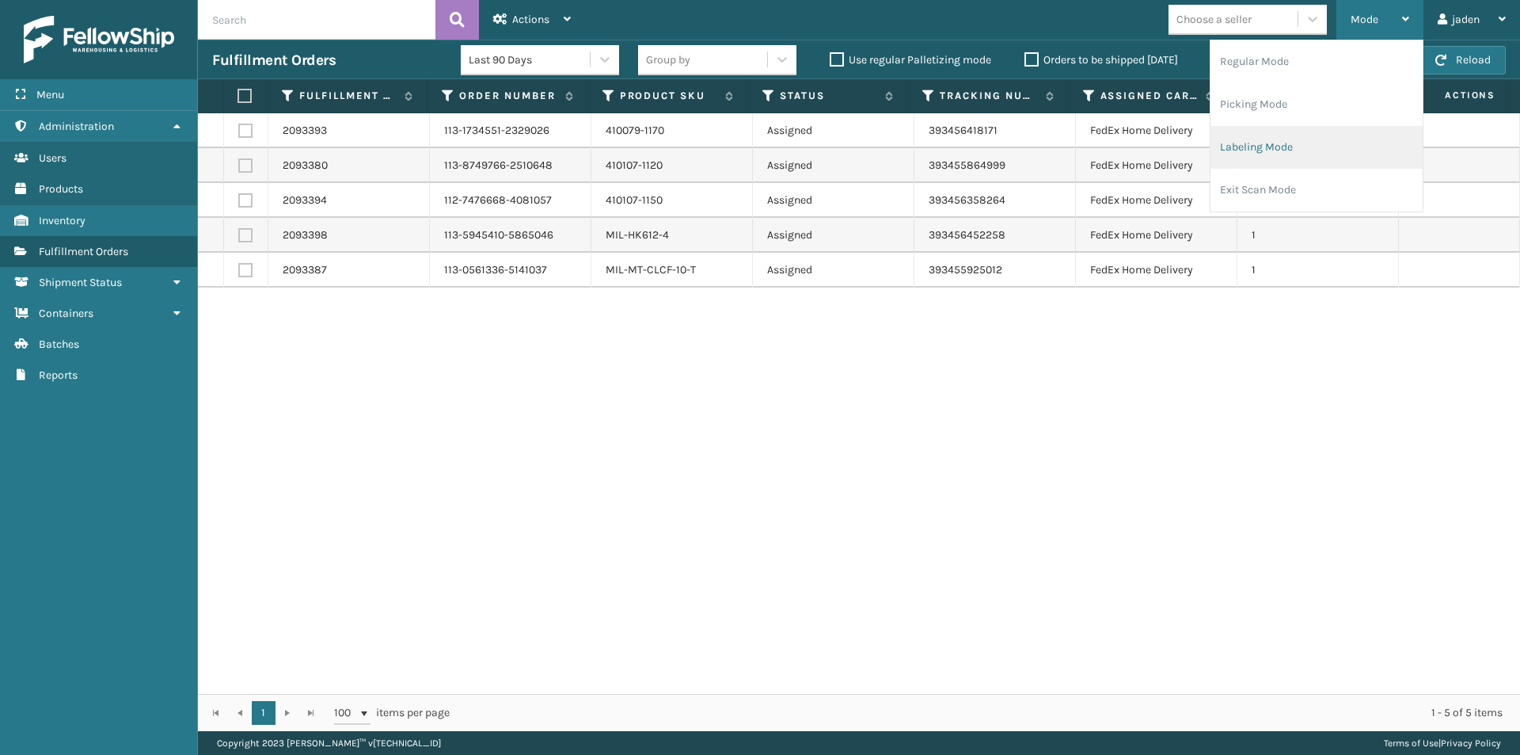
click at [1311, 164] on li "Labeling Mode" at bounding box center [1317, 147] width 212 height 43
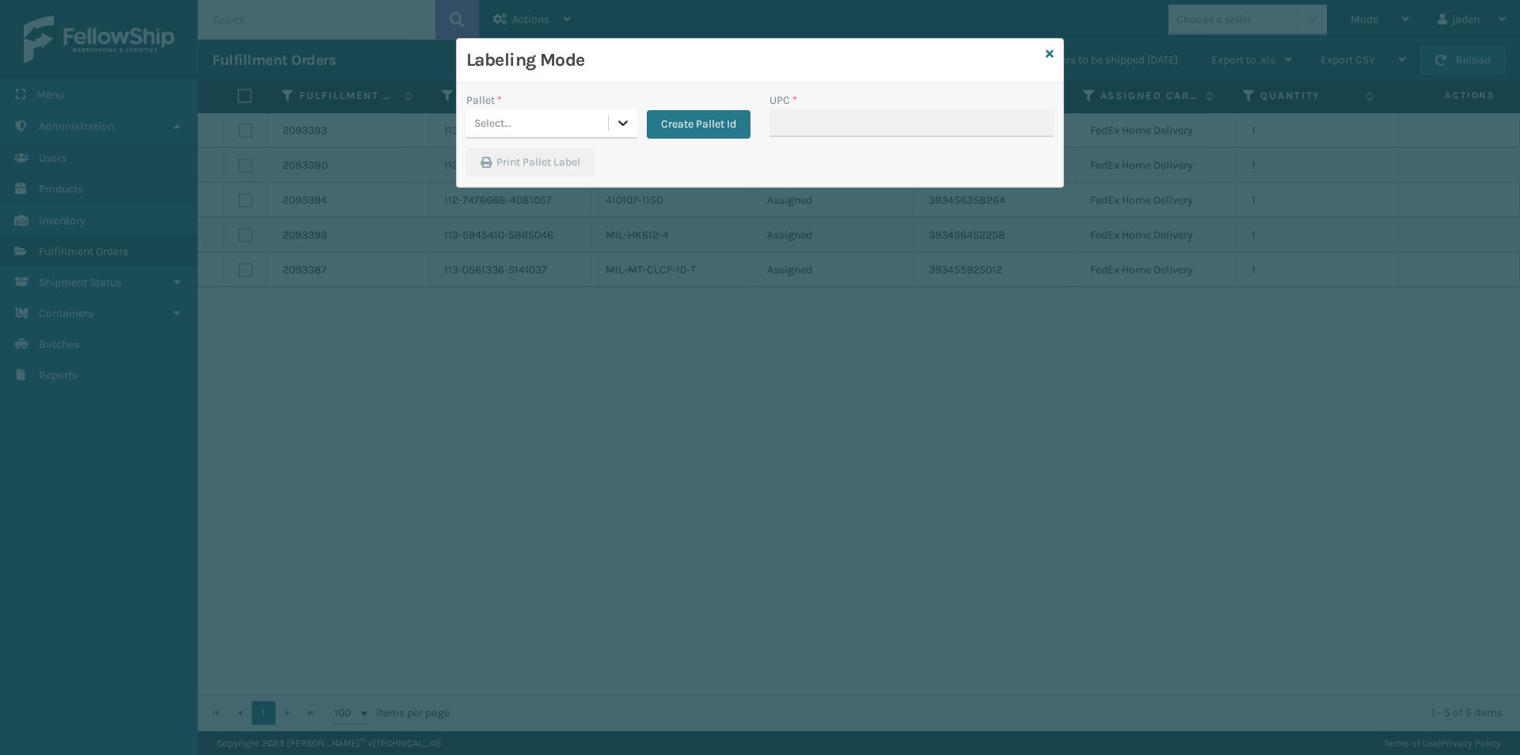
click at [610, 124] on div at bounding box center [623, 122] width 29 height 29
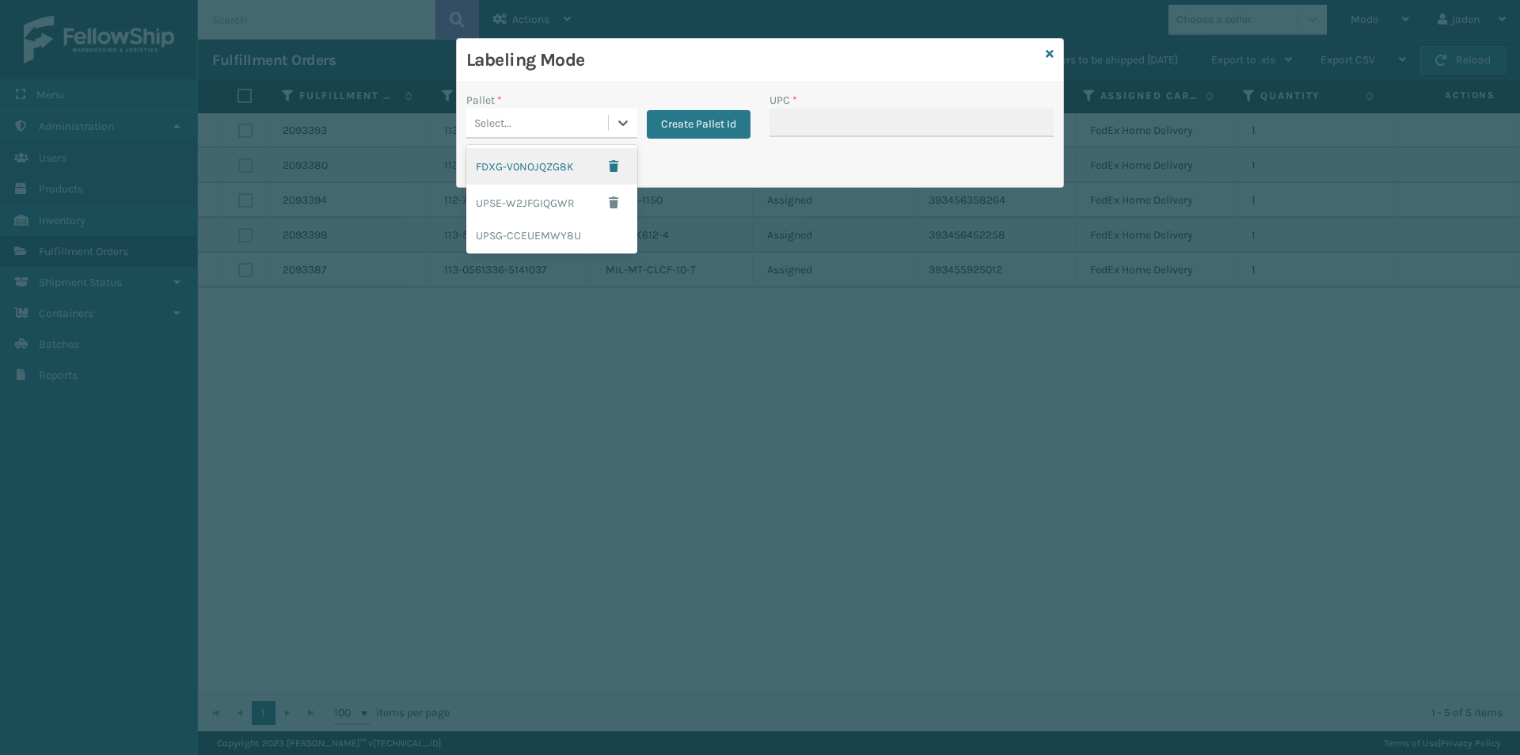
drag, startPoint x: 576, startPoint y: 139, endPoint x: 618, endPoint y: 161, distance: 47.1
click at [539, 151] on div "FDXG-V0NOJQZG8K" at bounding box center [551, 166] width 171 height 36
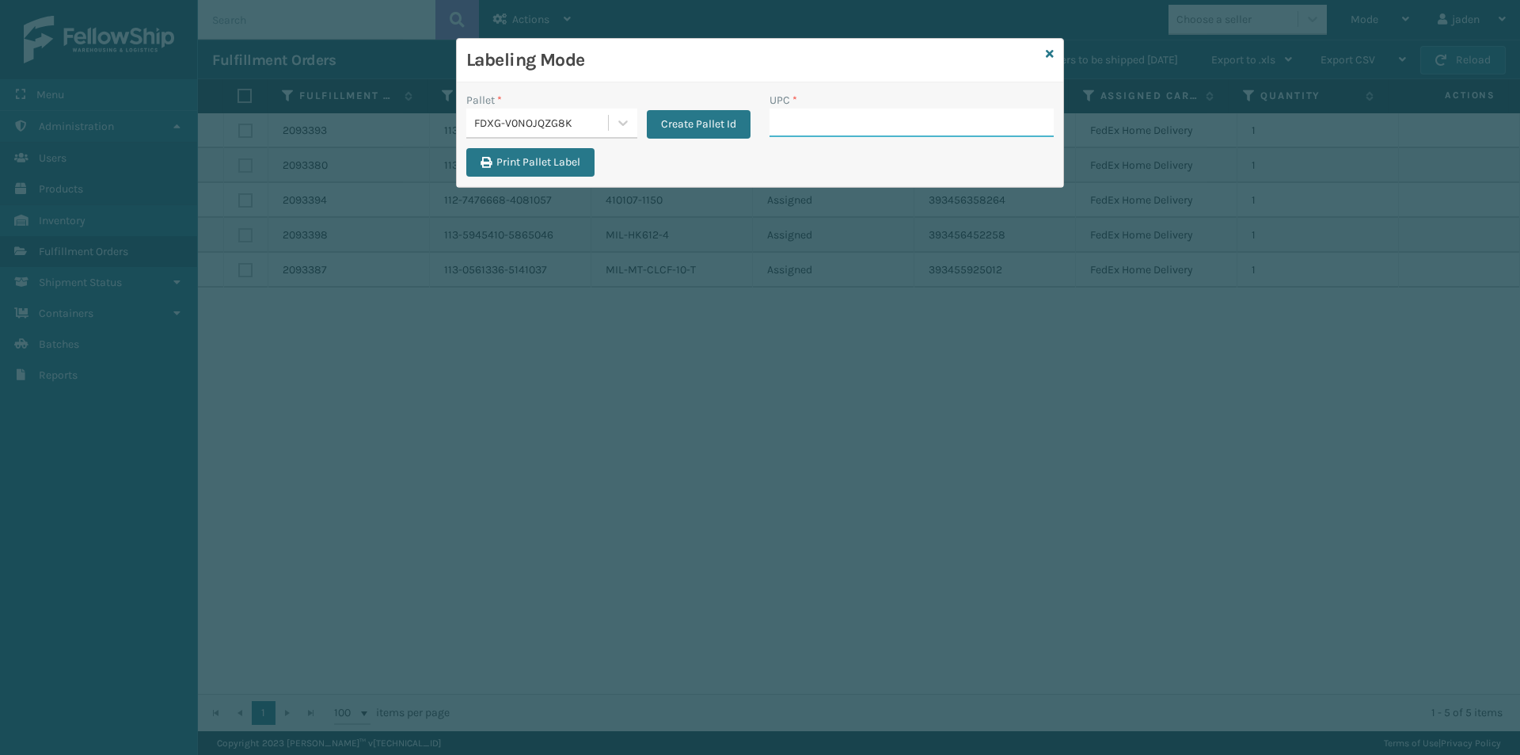
click at [882, 118] on input "UPC *" at bounding box center [912, 122] width 284 height 29
type input "410079-1110"
type input "410079-1130"
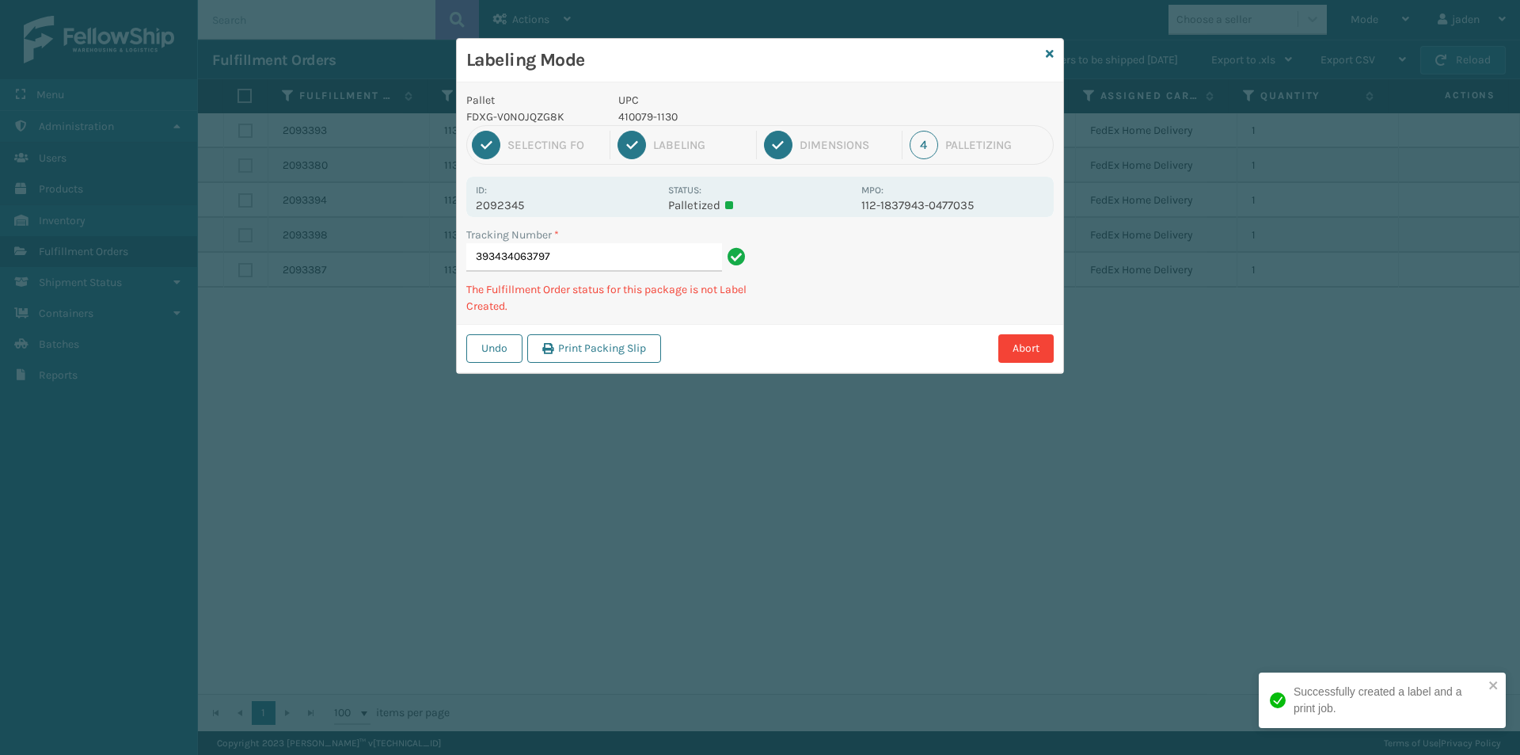
type input "3934340637974"
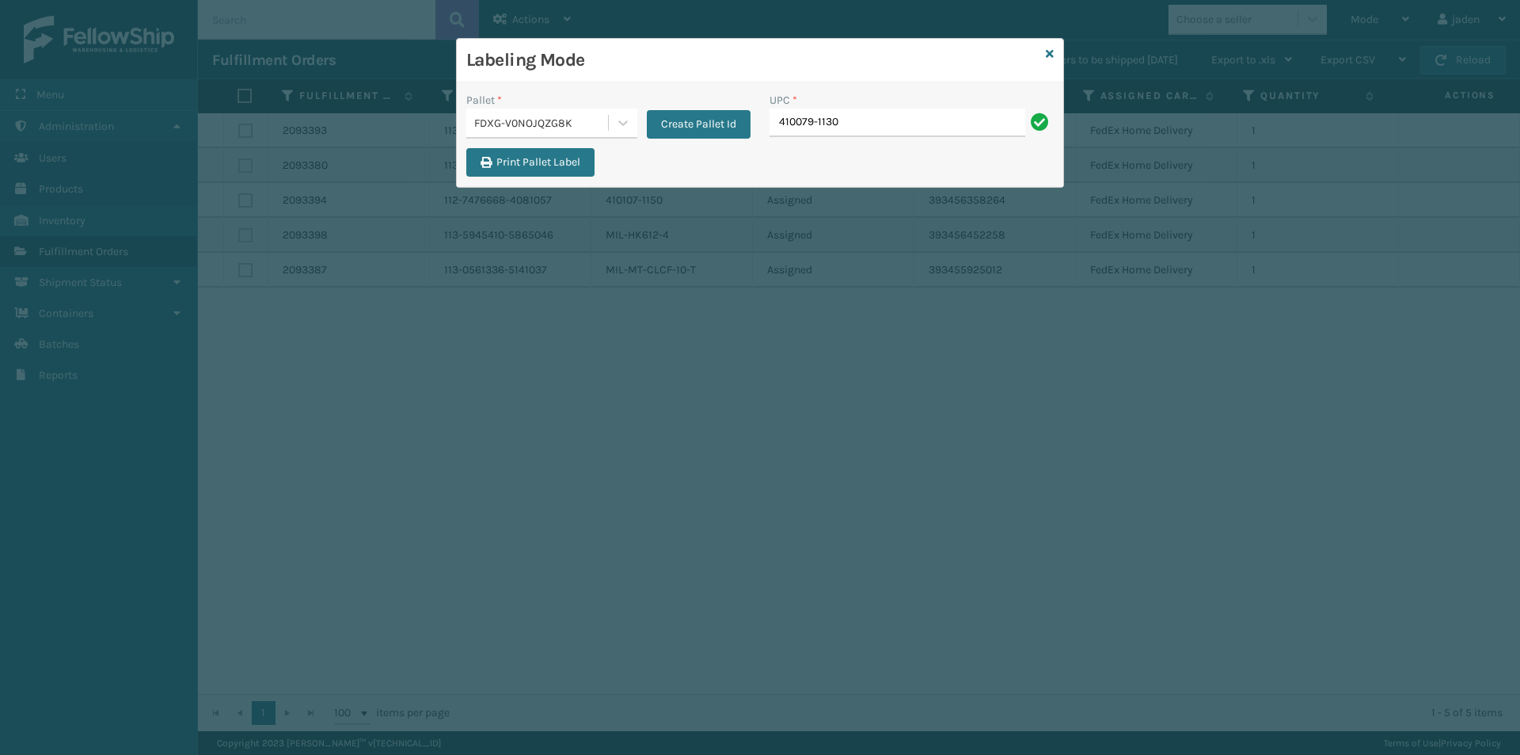
type input "410079-1130"
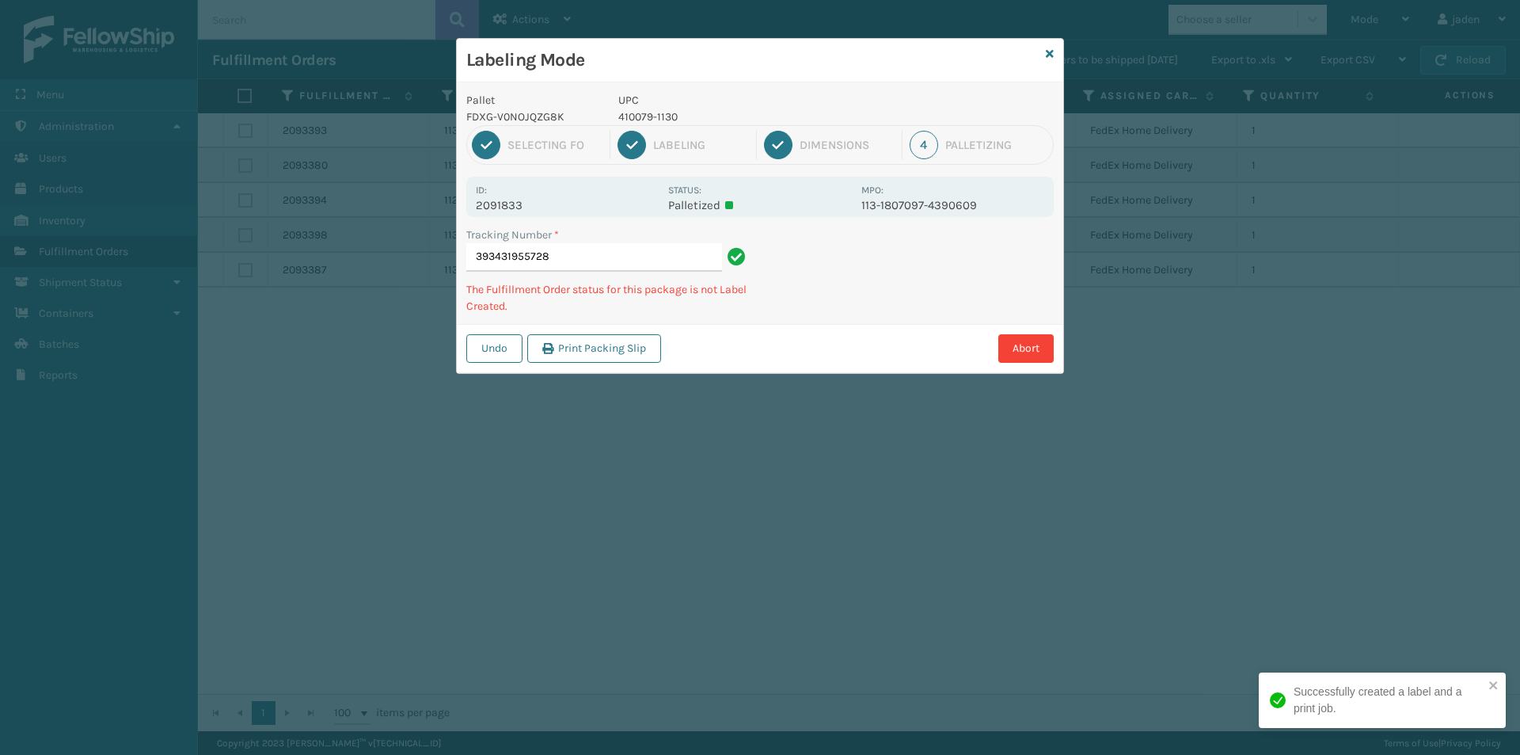
type input "3934319557284"
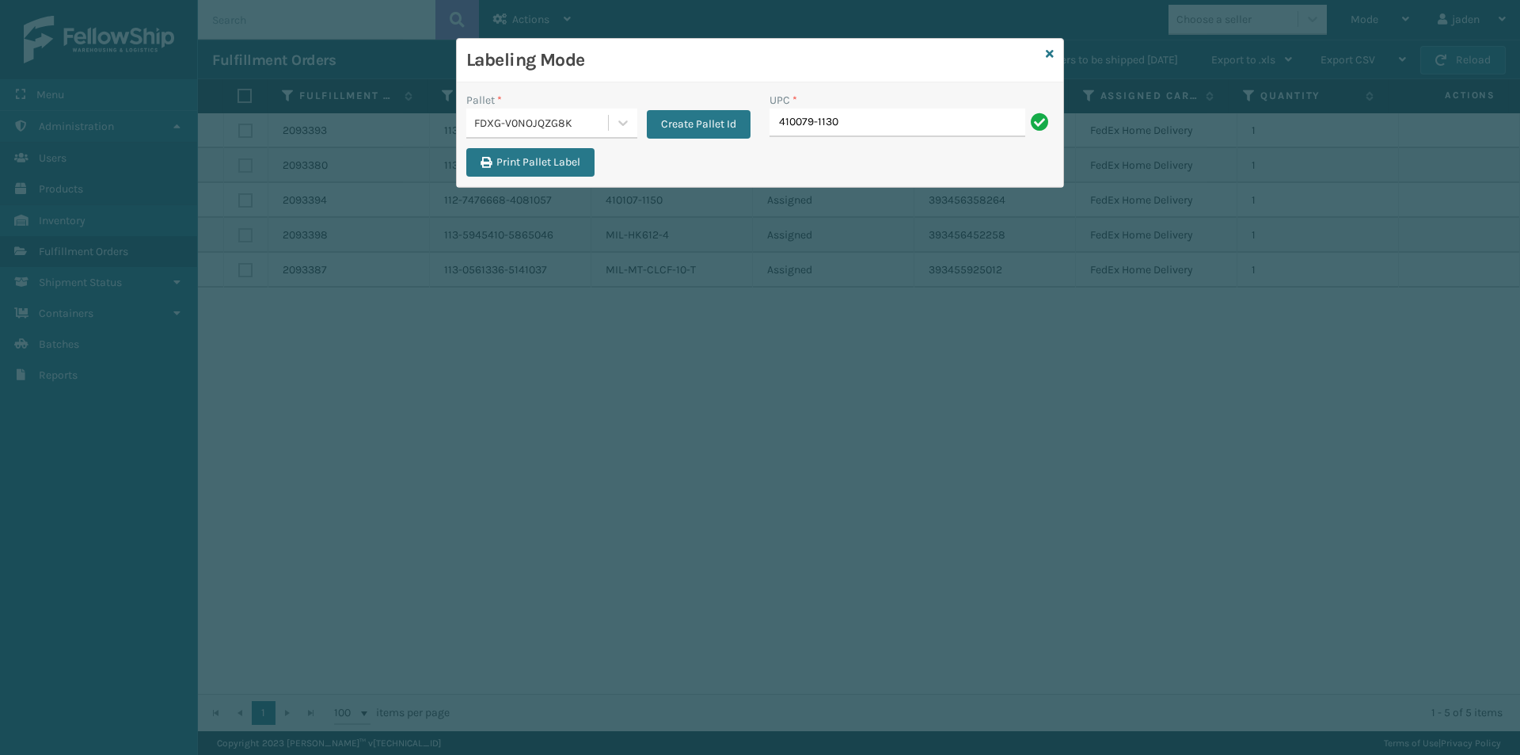
type input "410079-1130"
type input "410107-1110"
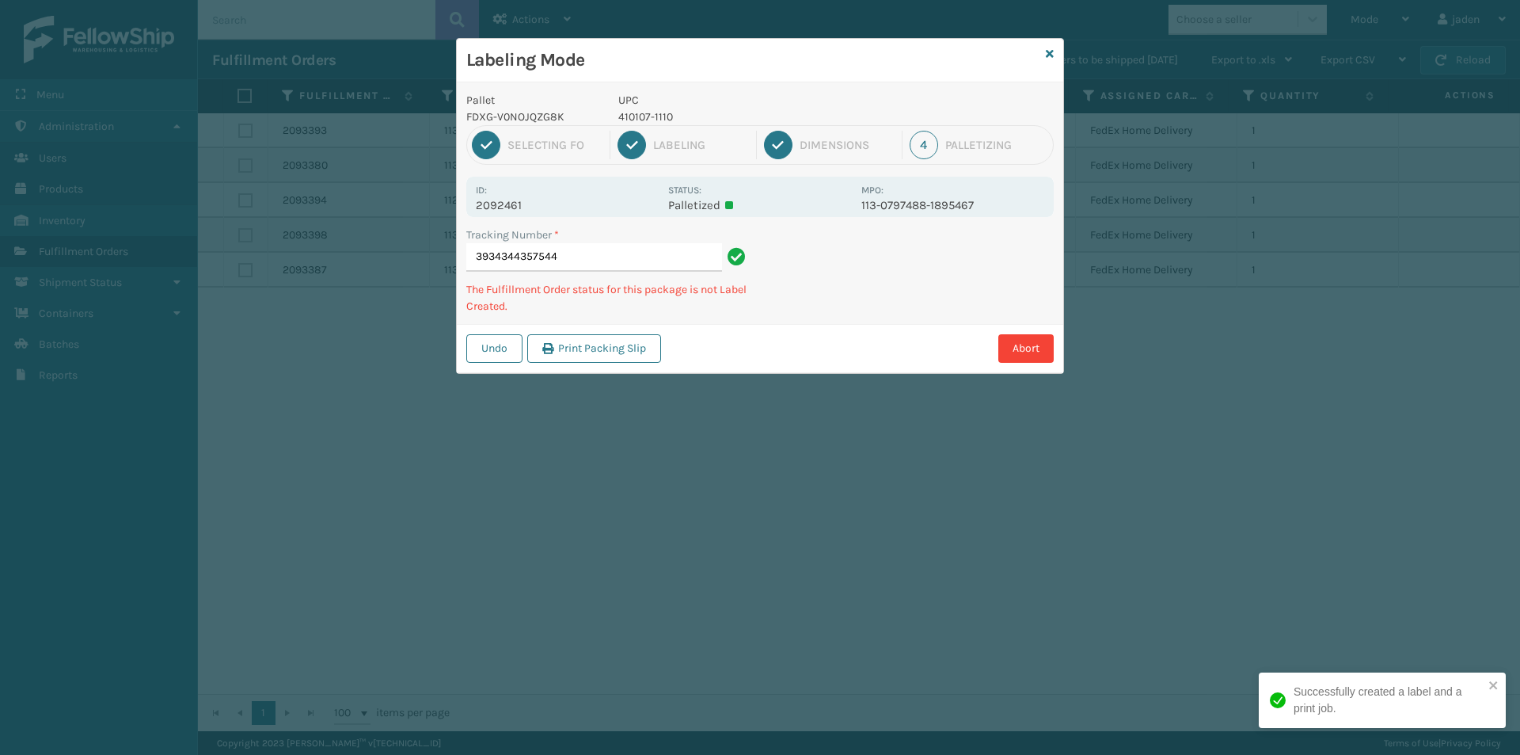
type input "39343443575441"
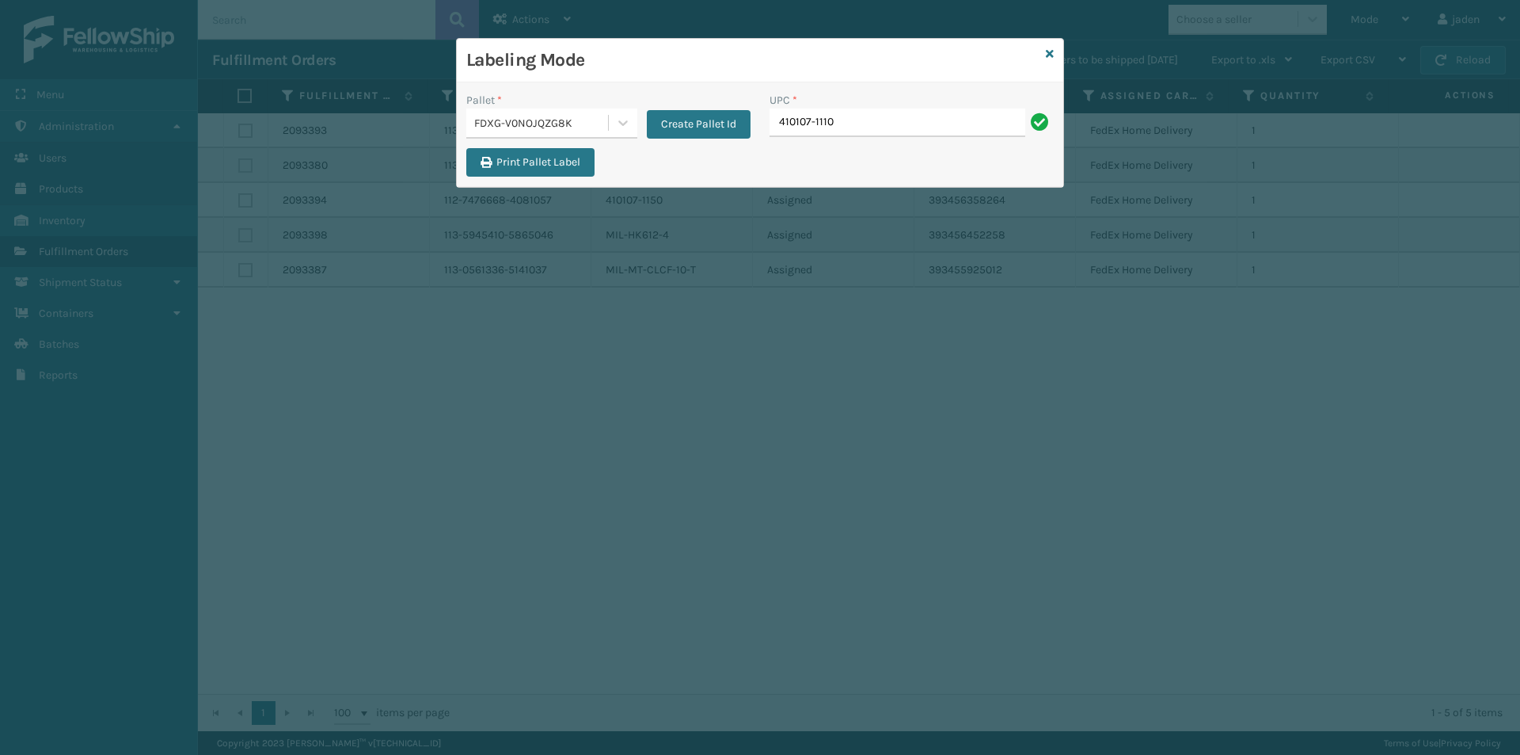
type input "410107-1110"
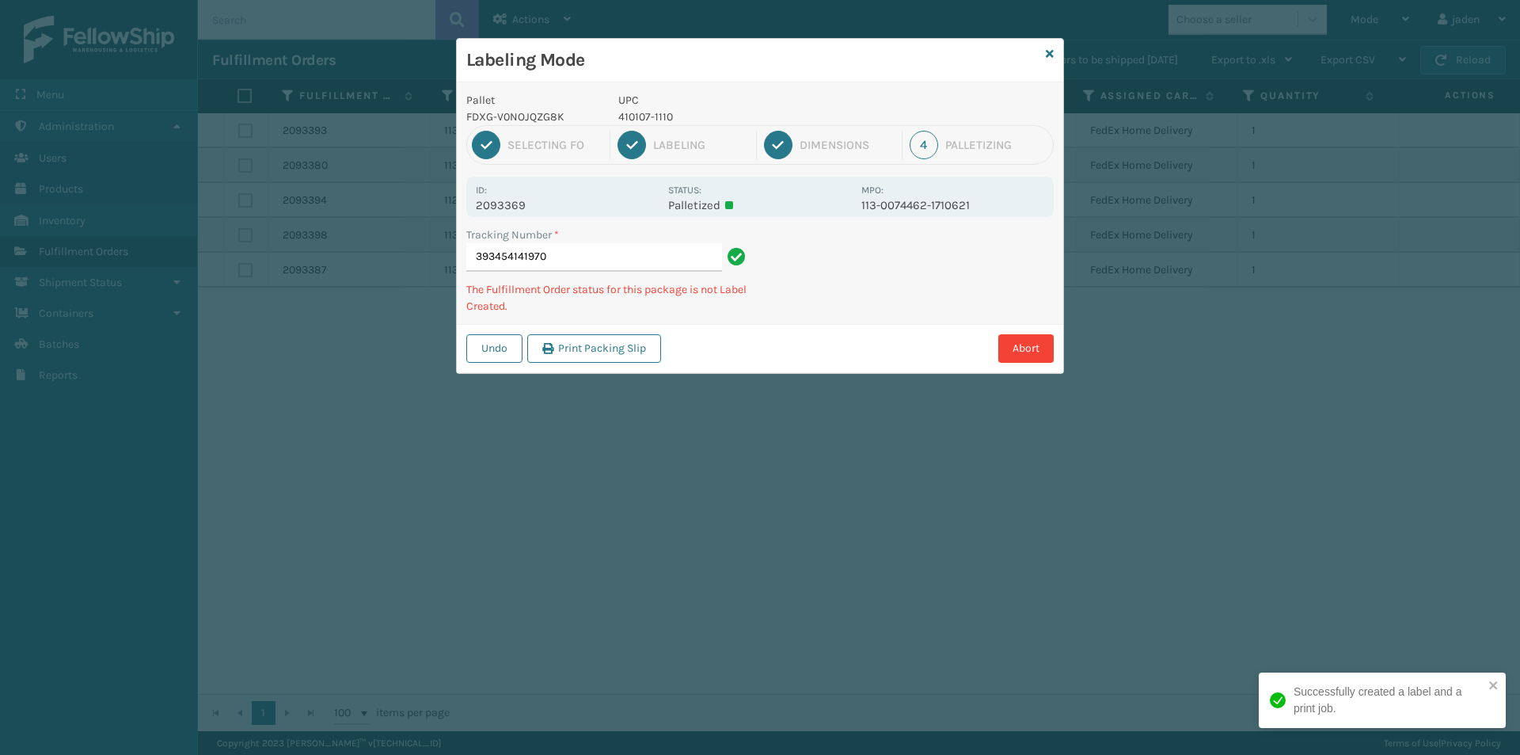
click at [636, 108] on p "410107-1110" at bounding box center [735, 116] width 234 height 17
click at [648, 112] on p "410107-1110" at bounding box center [735, 116] width 234 height 17
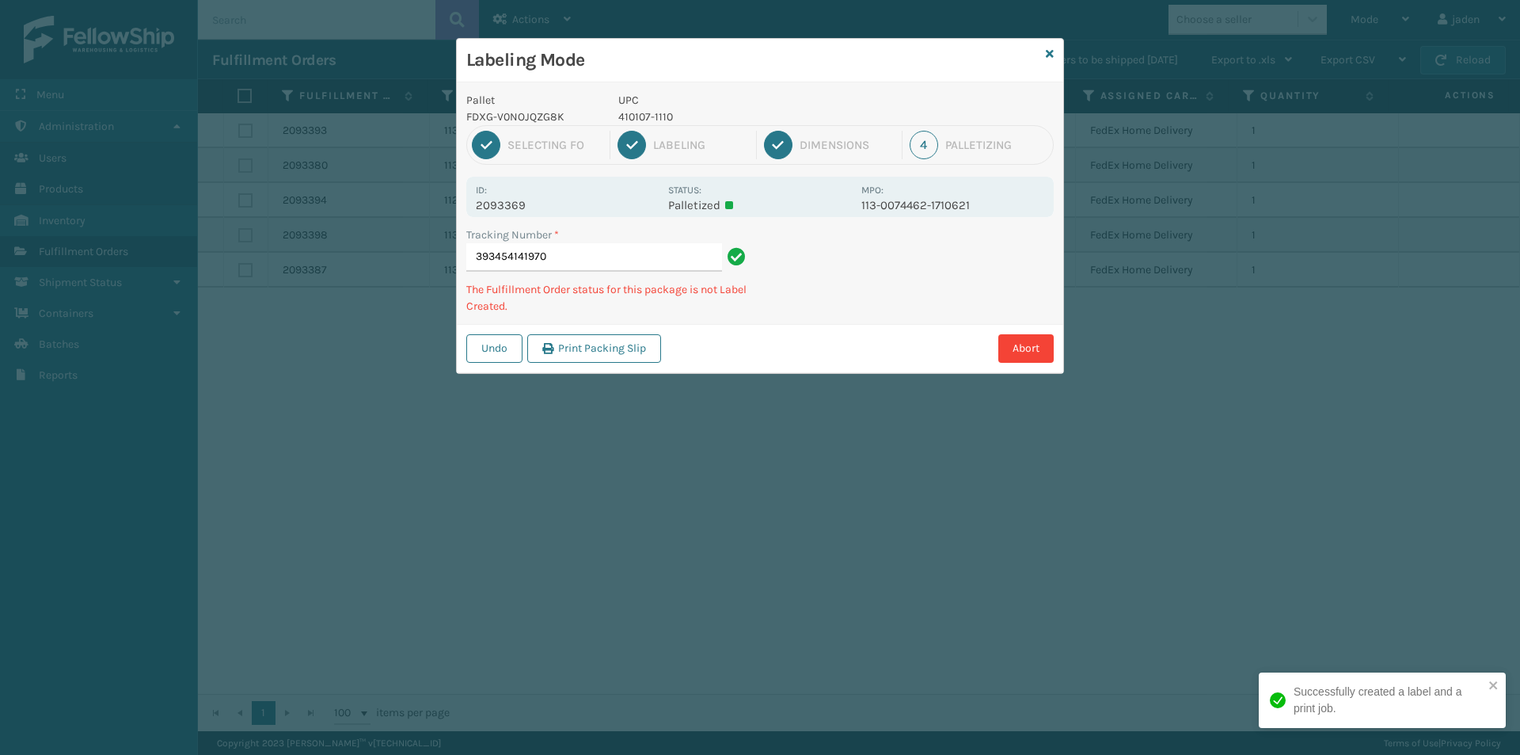
drag, startPoint x: 923, startPoint y: 314, endPoint x: 945, endPoint y: 260, distance: 58.2
click at [802, 352] on div "Undo Print Packing Slip Abort" at bounding box center [760, 348] width 606 height 48
drag, startPoint x: 812, startPoint y: 309, endPoint x: 823, endPoint y: 300, distance: 13.5
click at [813, 309] on div "Tracking Number * 393454141970 The Fulfillment Order status for this package is…" at bounding box center [760, 274] width 606 height 97
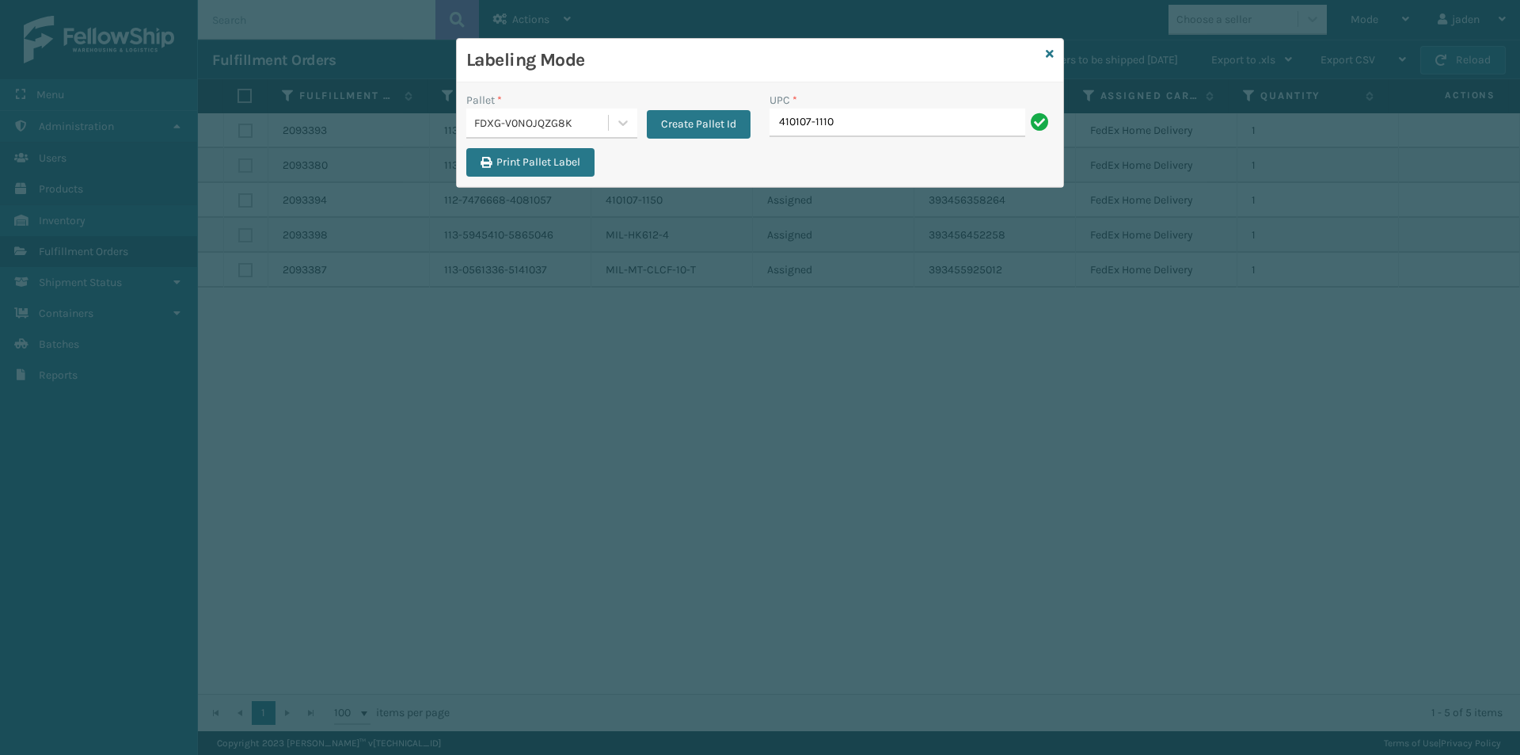
type input "410107-1110"
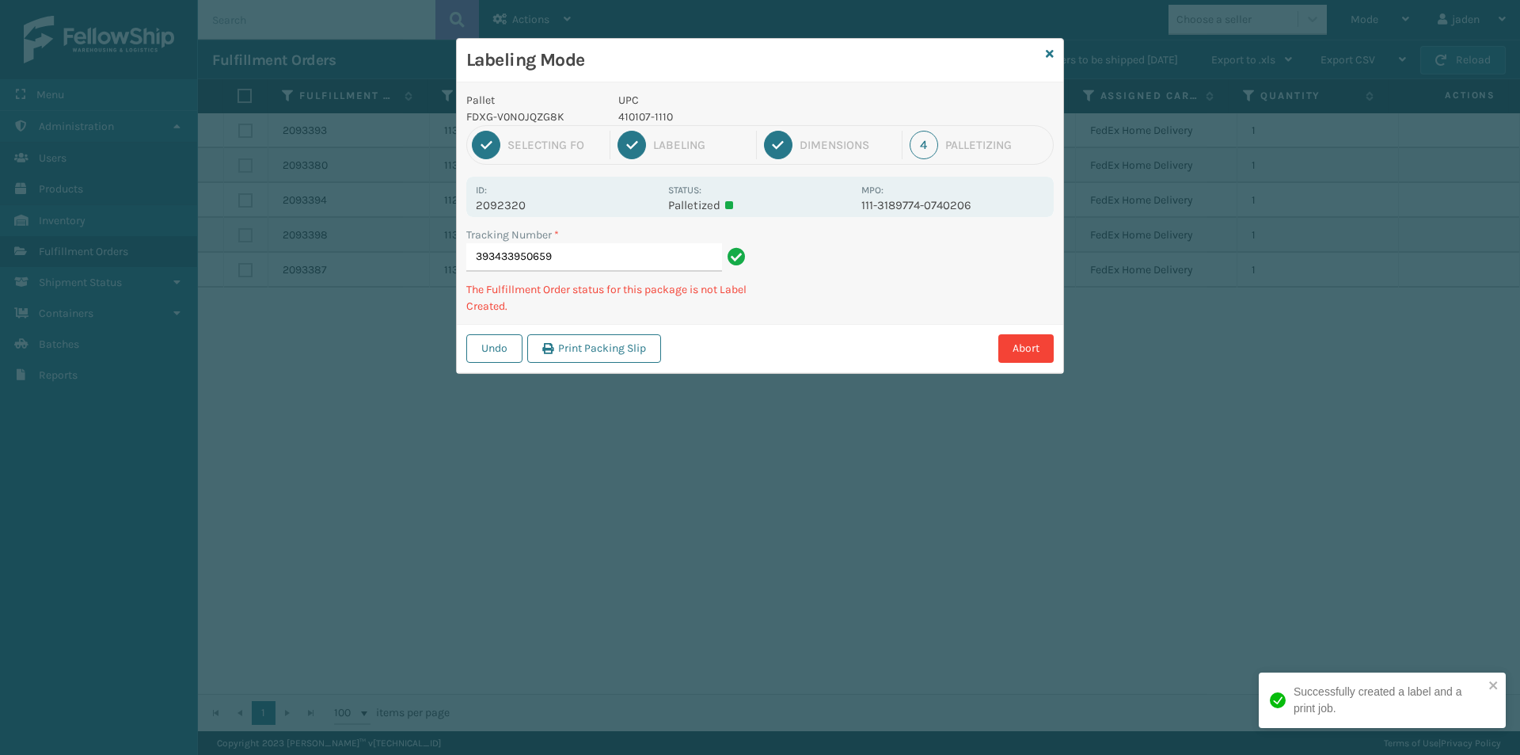
drag, startPoint x: 862, startPoint y: 268, endPoint x: 820, endPoint y: 295, distance: 50.3
click at [790, 324] on div "Undo Print Packing Slip Abort" at bounding box center [760, 348] width 606 height 48
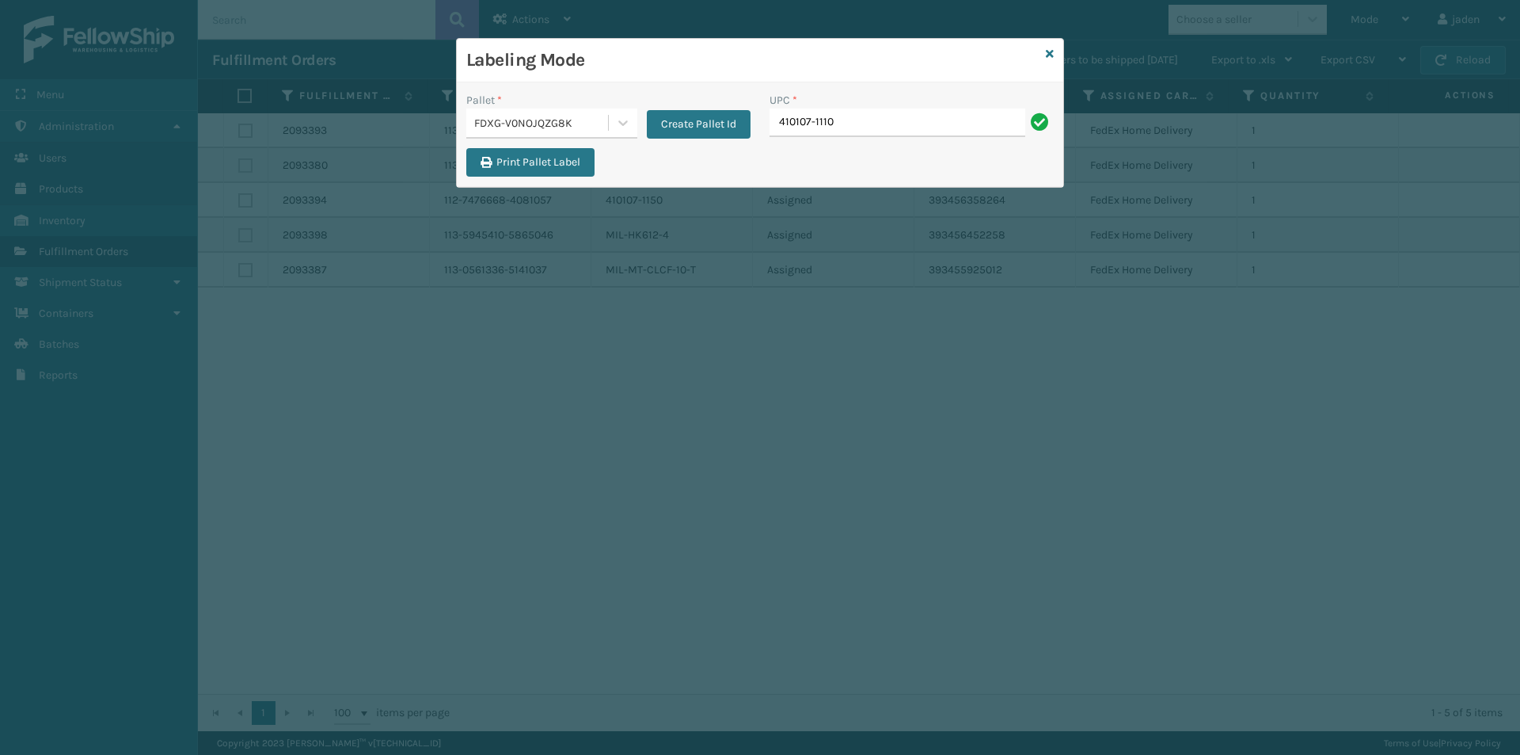
type input "410107-1110"
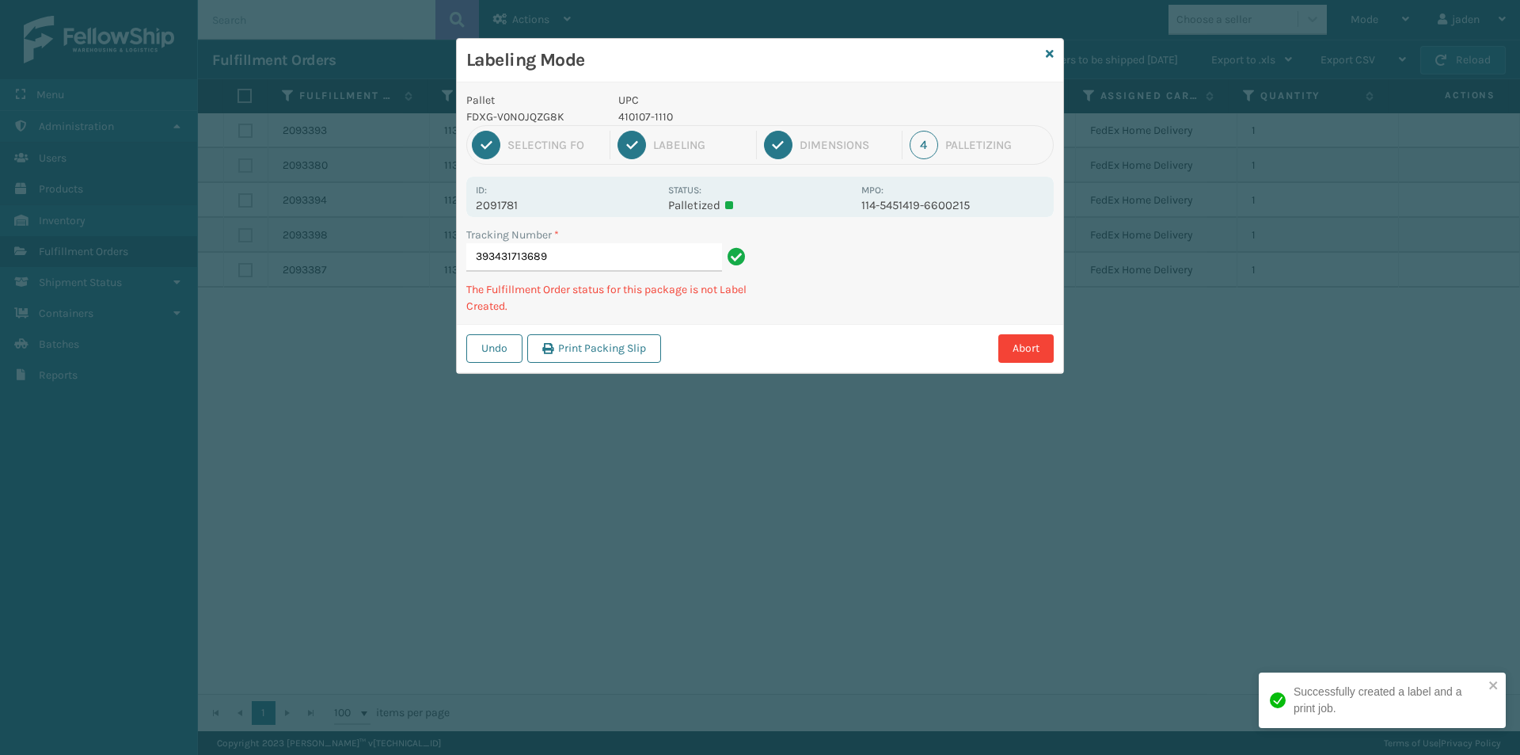
drag, startPoint x: 972, startPoint y: 311, endPoint x: 959, endPoint y: 305, distance: 14.2
drag, startPoint x: 959, startPoint y: 305, endPoint x: 814, endPoint y: 182, distance: 189.9
click at [722, 417] on div "Labeling Mode Pallet FDXG-V0NOJQZG8K UPC 410107-1110 1 Selecting FO 2 Labeling …" at bounding box center [760, 377] width 1520 height 755
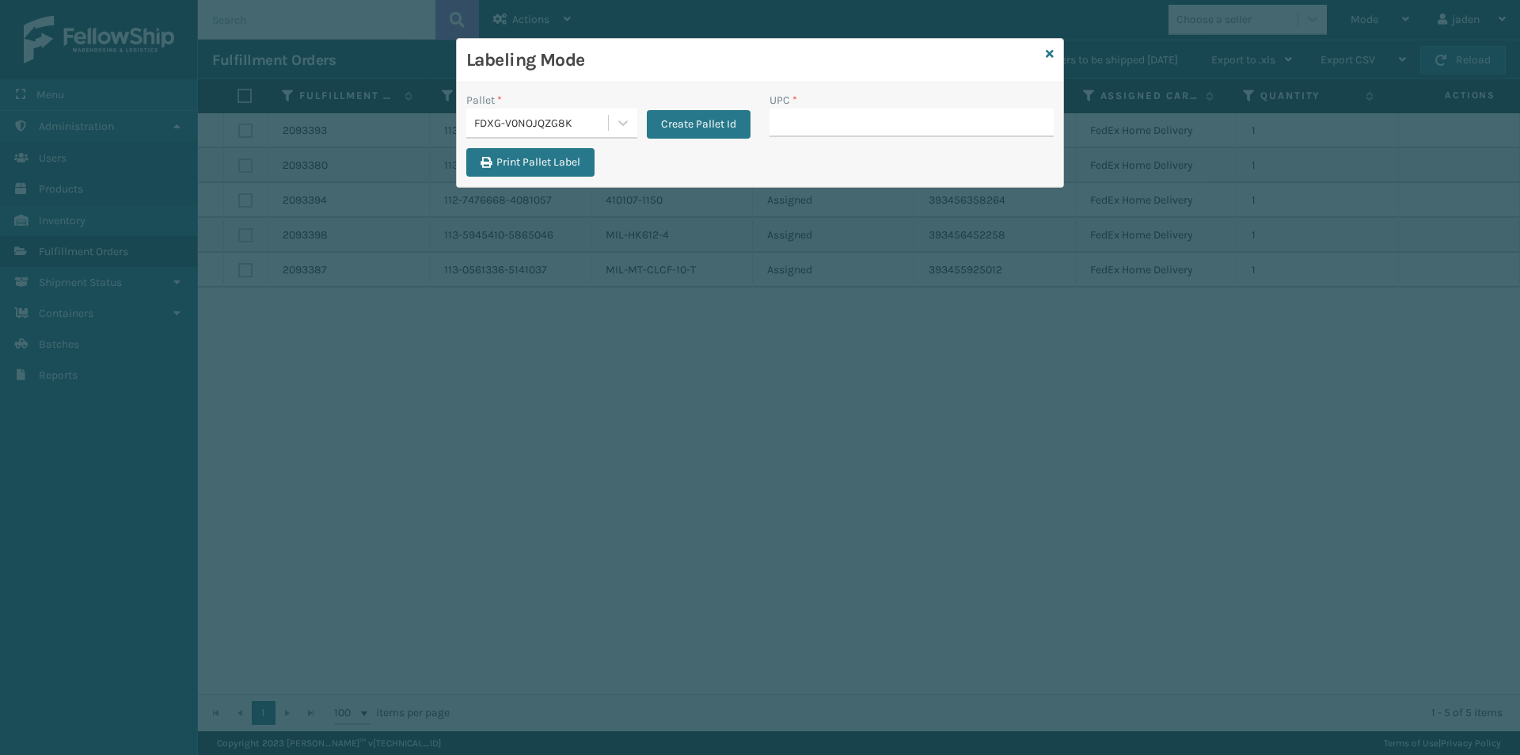
type input "410107-1110"
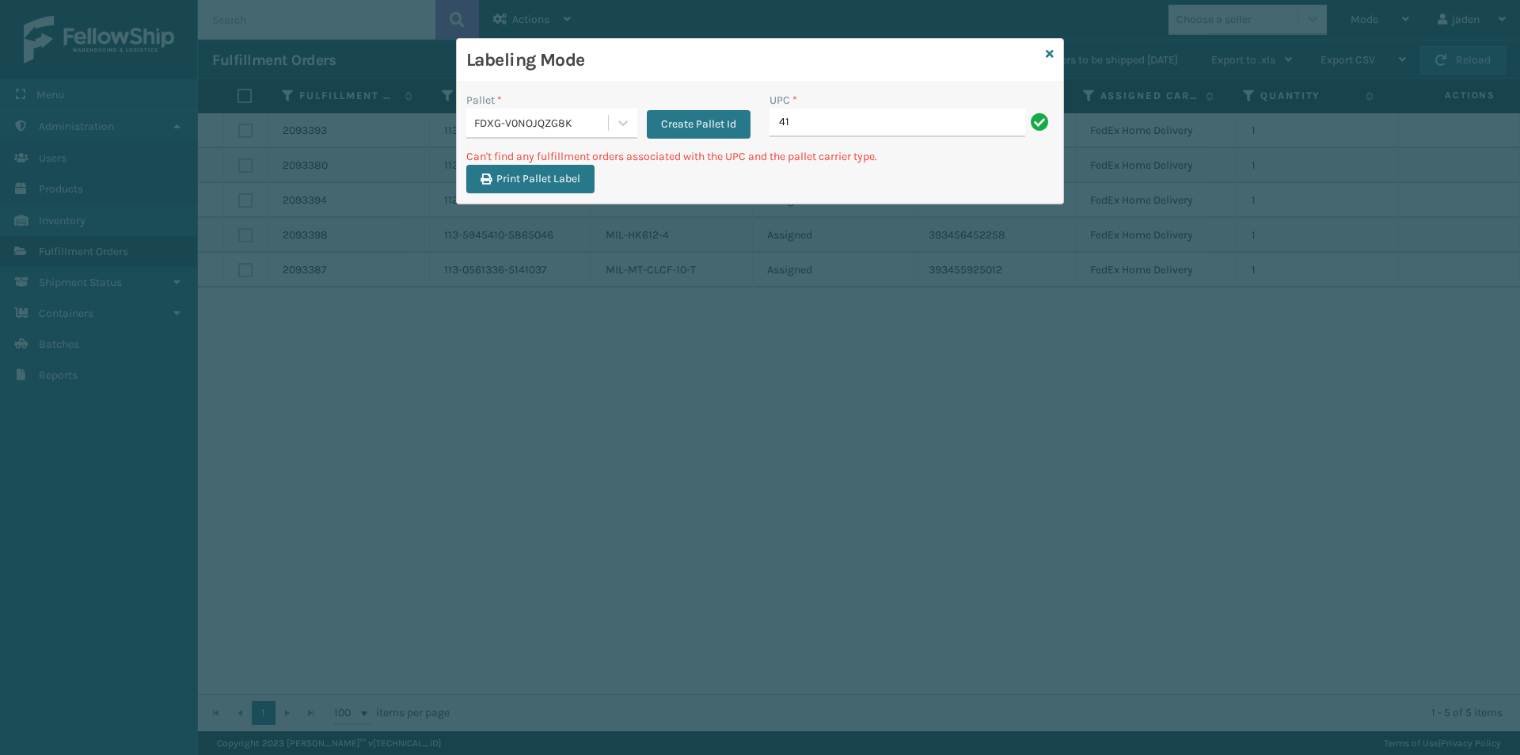
type input "4"
type input "410107-1120"
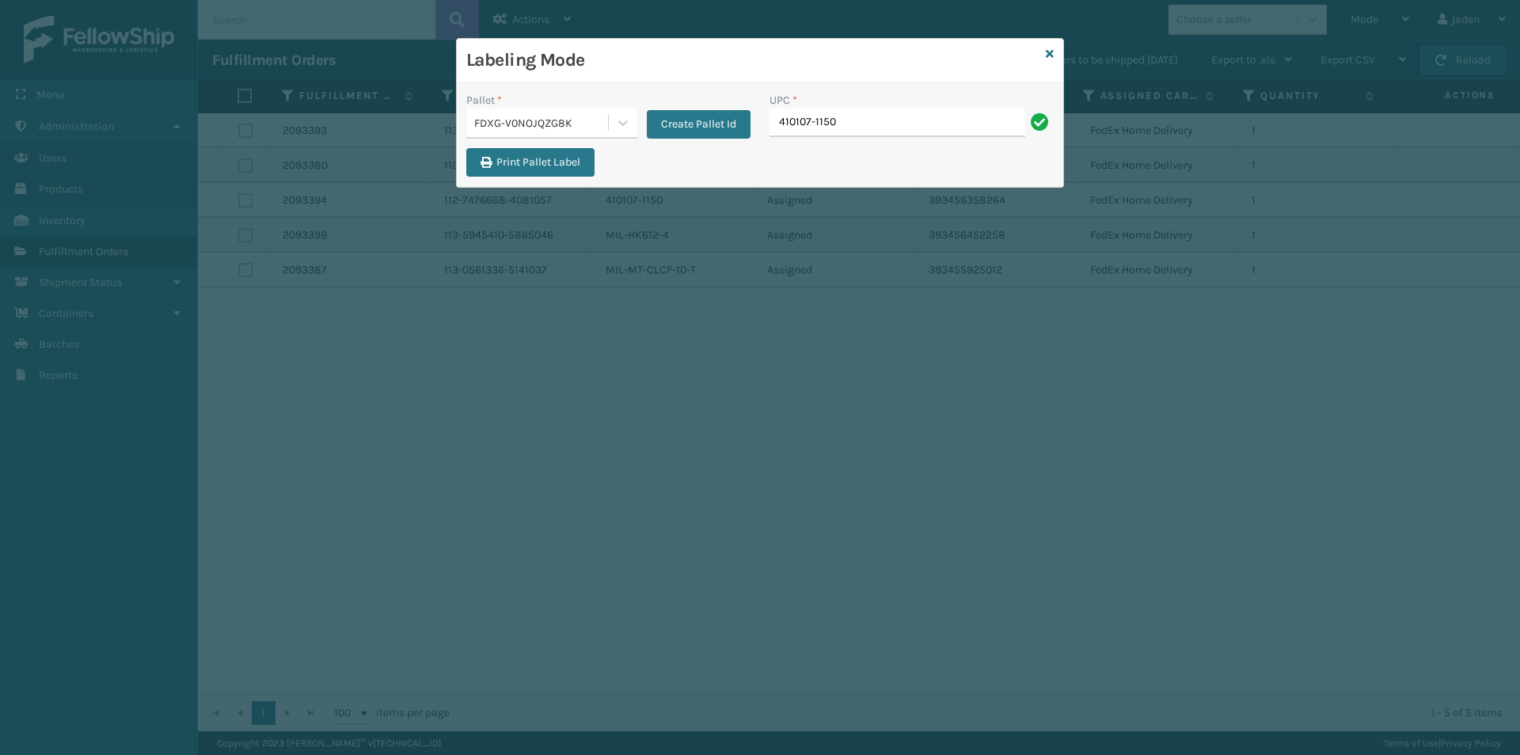
type input "410107-1150"
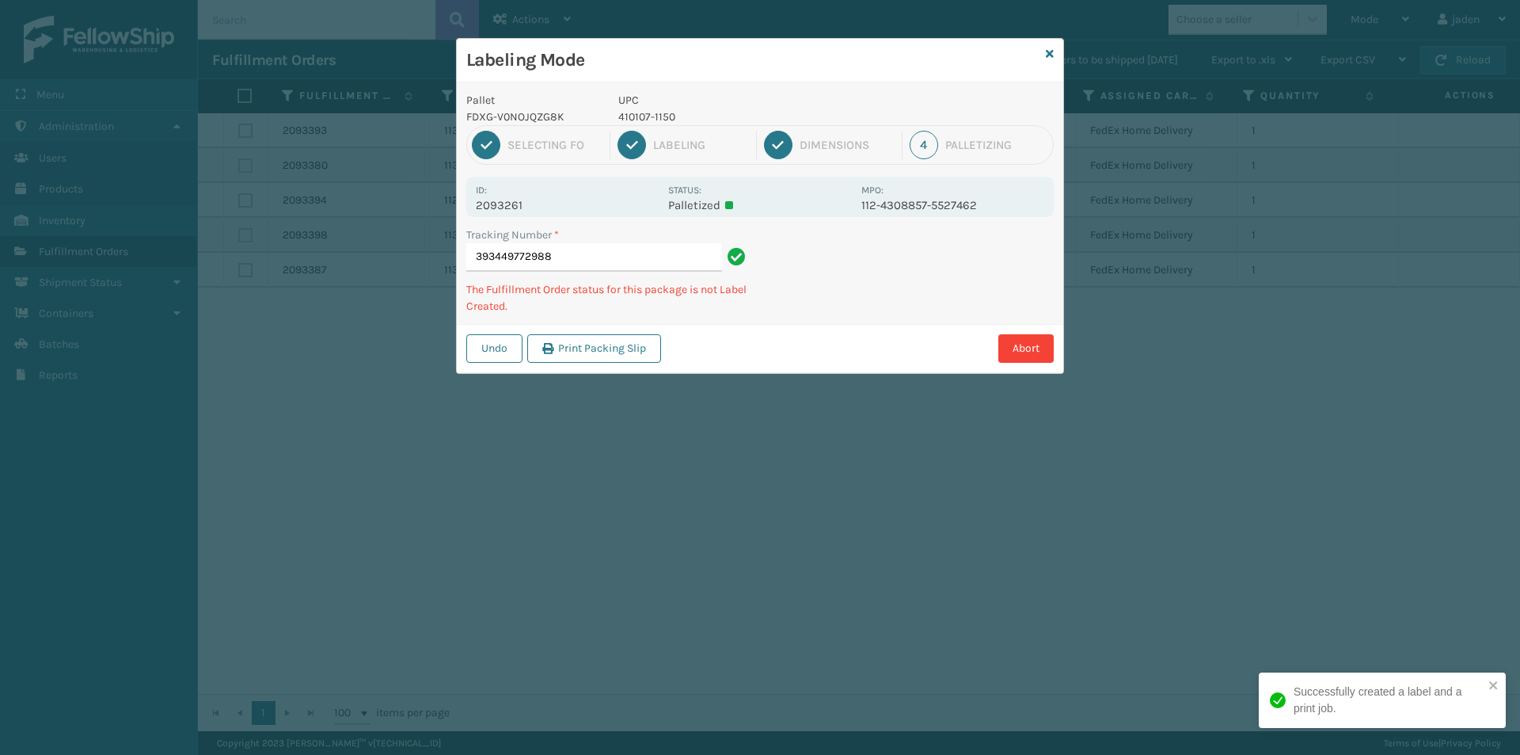
click at [655, 116] on p "410107-1150" at bounding box center [735, 116] width 234 height 17
click at [654, 116] on p "410107-1150" at bounding box center [735, 116] width 234 height 17
copy p "410107-1150"
drag, startPoint x: 932, startPoint y: 255, endPoint x: 935, endPoint y: 284, distance: 29.5
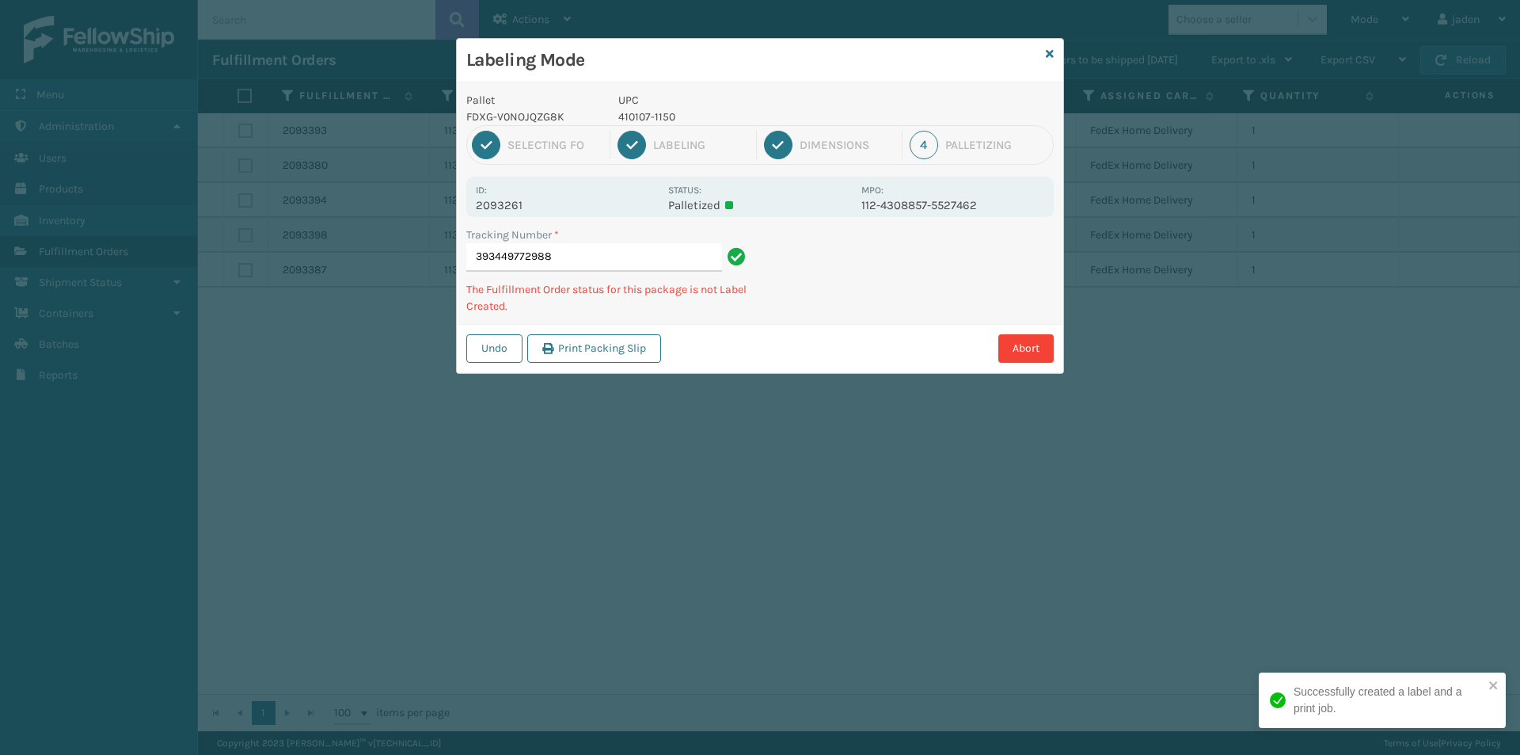
click at [851, 329] on div "Undo Print Packing Slip Abort" at bounding box center [760, 348] width 606 height 48
drag, startPoint x: 998, startPoint y: 257, endPoint x: 874, endPoint y: 287, distance: 128.1
click at [849, 318] on div "Tracking Number * 393449772988 The Fulfillment Order status for this package is…" at bounding box center [760, 274] width 606 height 97
drag, startPoint x: 938, startPoint y: 304, endPoint x: 916, endPoint y: 306, distance: 22.2
drag, startPoint x: 916, startPoint y: 306, endPoint x: 1058, endPoint y: 226, distance: 162.3
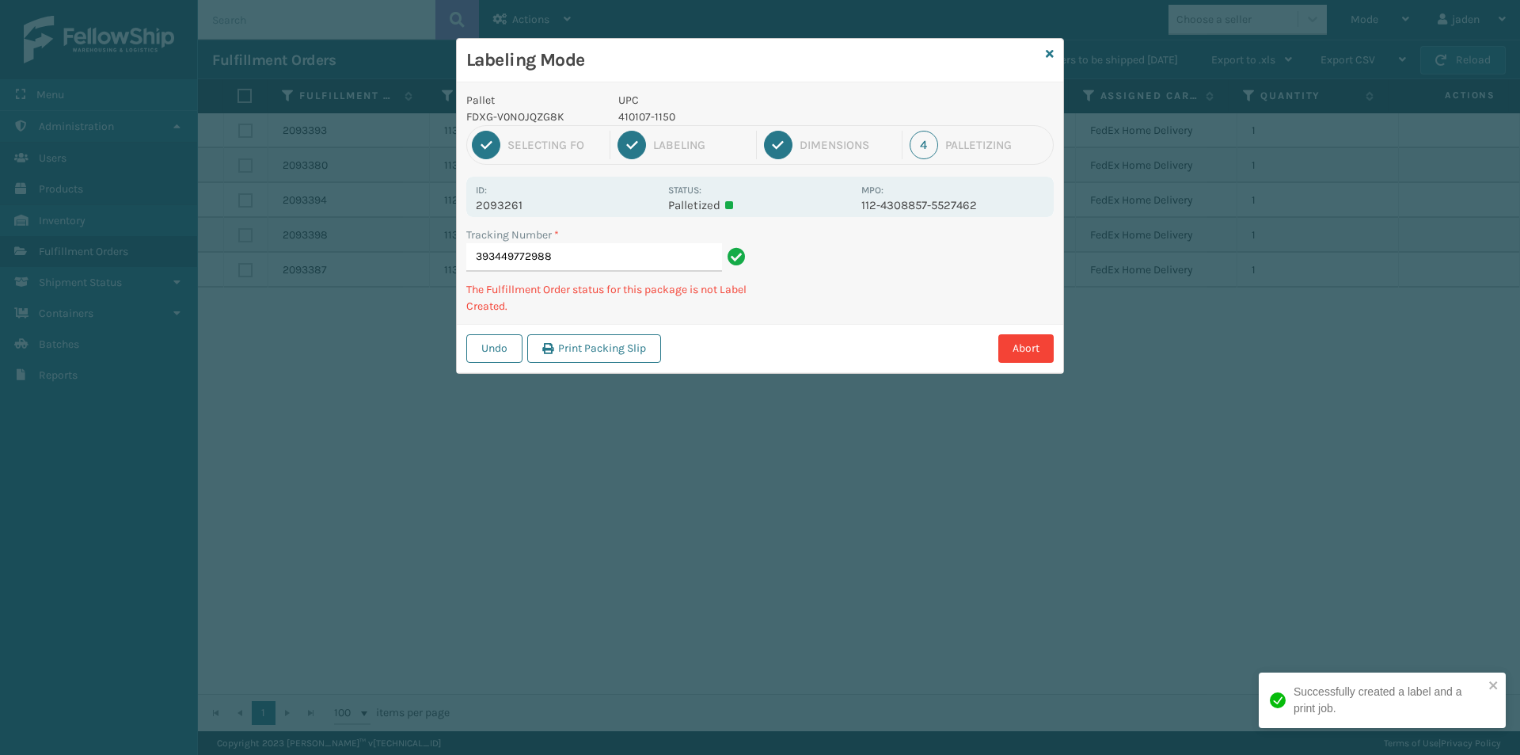
click at [808, 348] on div "Labeling Mode Pallet FDXG-V0NOJQZG8K UPC 410107-1150 1 Selecting FO 2 Labeling …" at bounding box center [760, 377] width 1520 height 755
drag, startPoint x: 1058, startPoint y: 226, endPoint x: 1042, endPoint y: 233, distance: 17.1
drag, startPoint x: 1042, startPoint y: 233, endPoint x: 937, endPoint y: 216, distance: 105.8
click at [903, 298] on div "Tracking Number * 393449772988 The Fulfillment Order status for this package is…" at bounding box center [760, 274] width 606 height 97
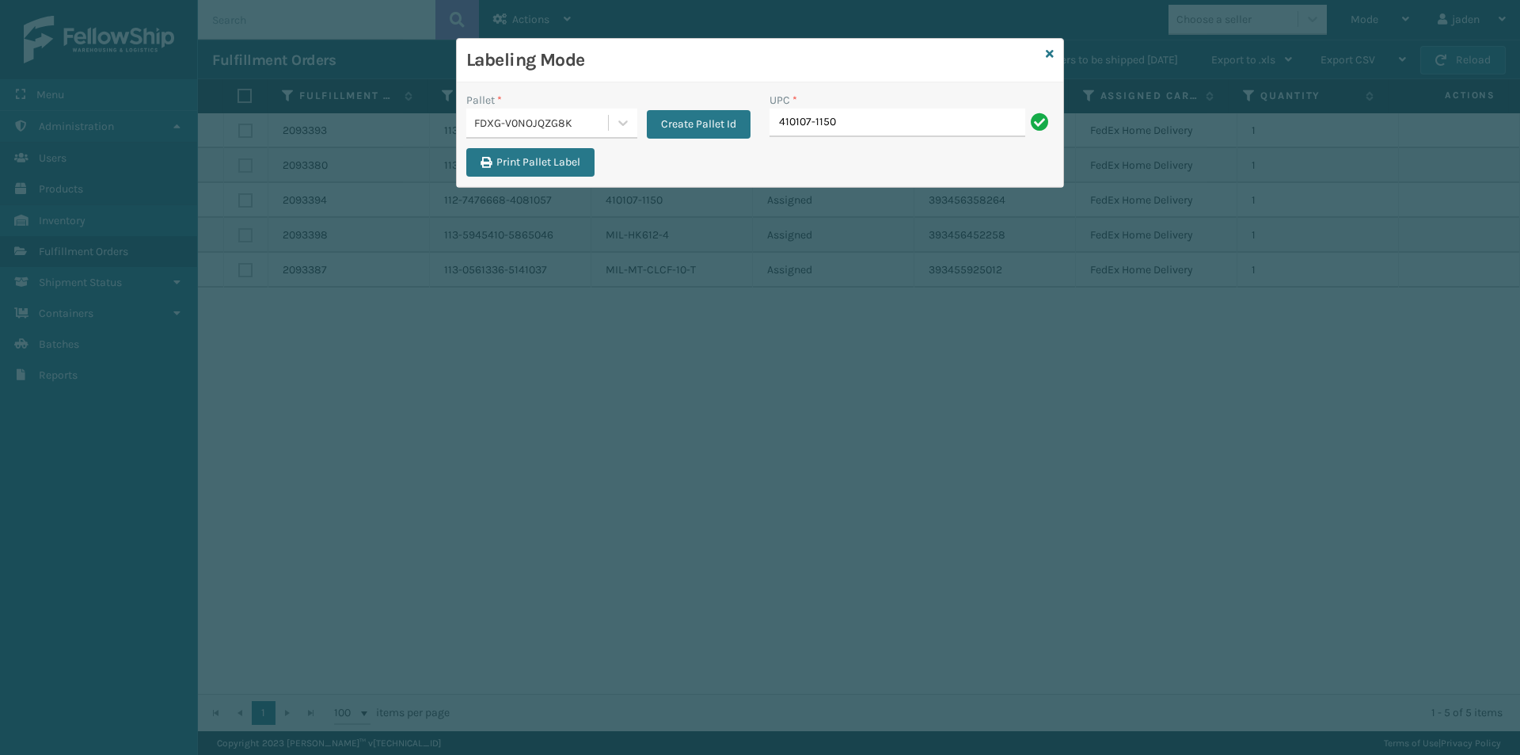
type input "410107-1150"
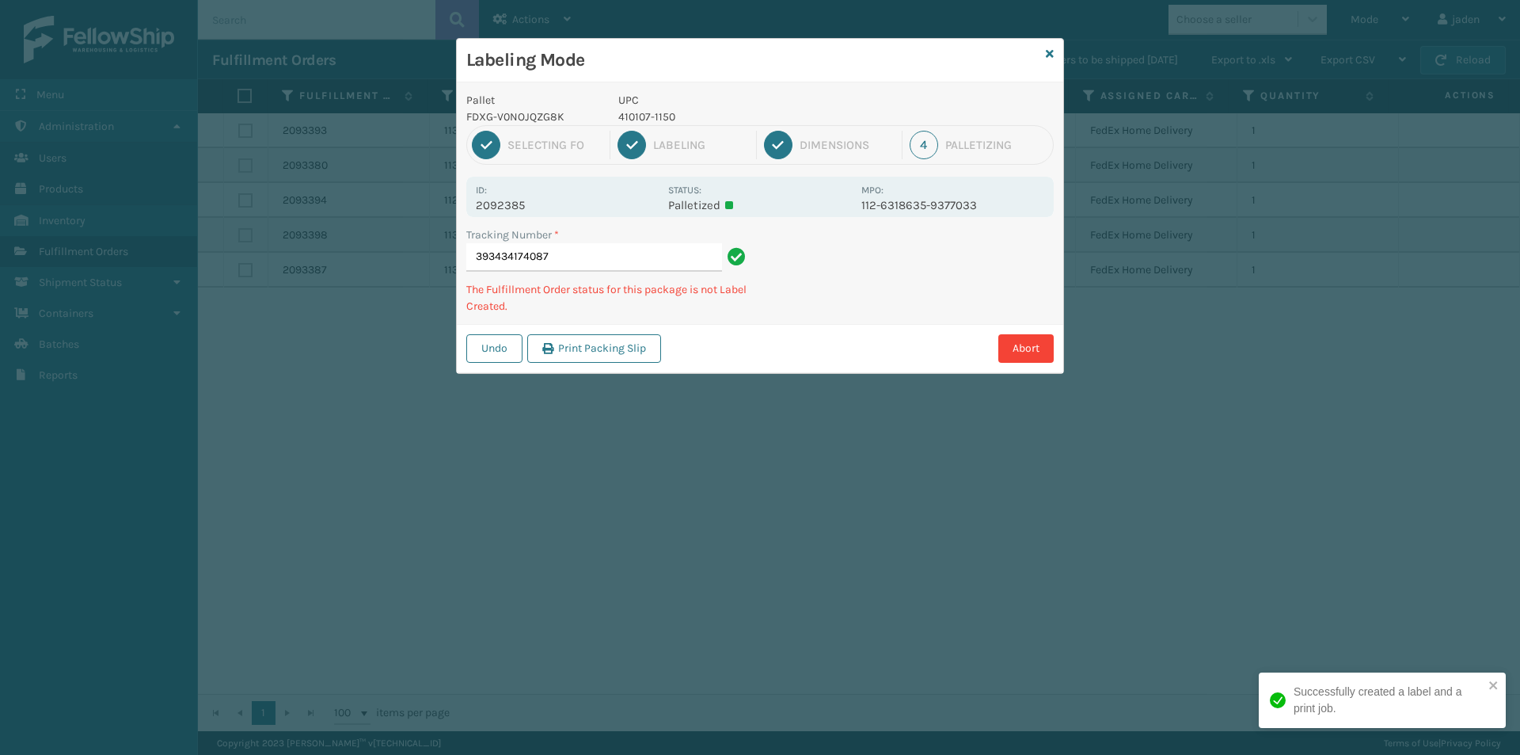
drag, startPoint x: 907, startPoint y: 291, endPoint x: 917, endPoint y: 291, distance: 9.5
click at [854, 328] on div "Undo Print Packing Slip Abort" at bounding box center [760, 348] width 606 height 48
drag, startPoint x: 960, startPoint y: 268, endPoint x: 821, endPoint y: 333, distance: 153.7
drag, startPoint x: 821, startPoint y: 333, endPoint x: 853, endPoint y: 183, distance: 153.0
click at [820, 330] on div "Undo Print Packing Slip Abort" at bounding box center [760, 348] width 606 height 48
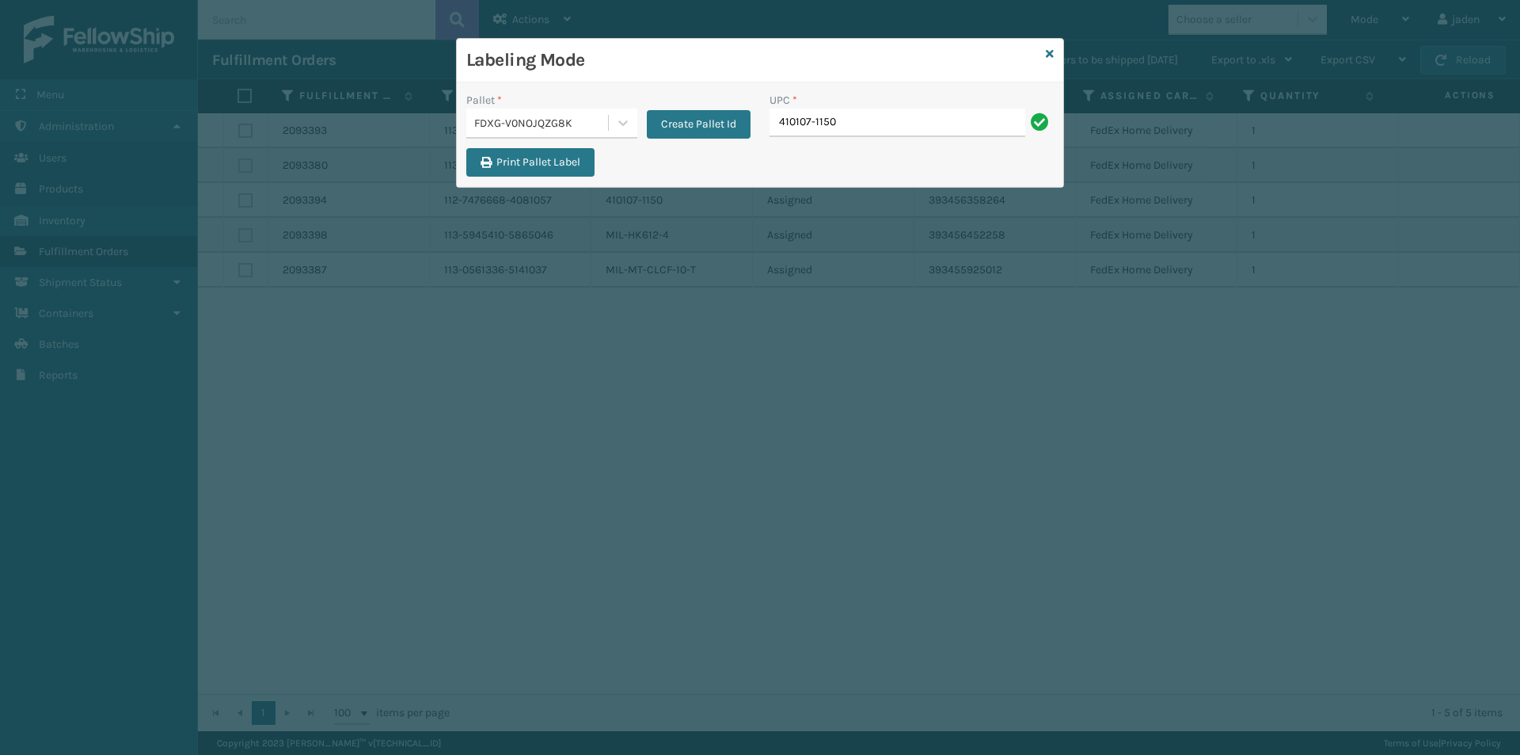
type input "410107-1150"
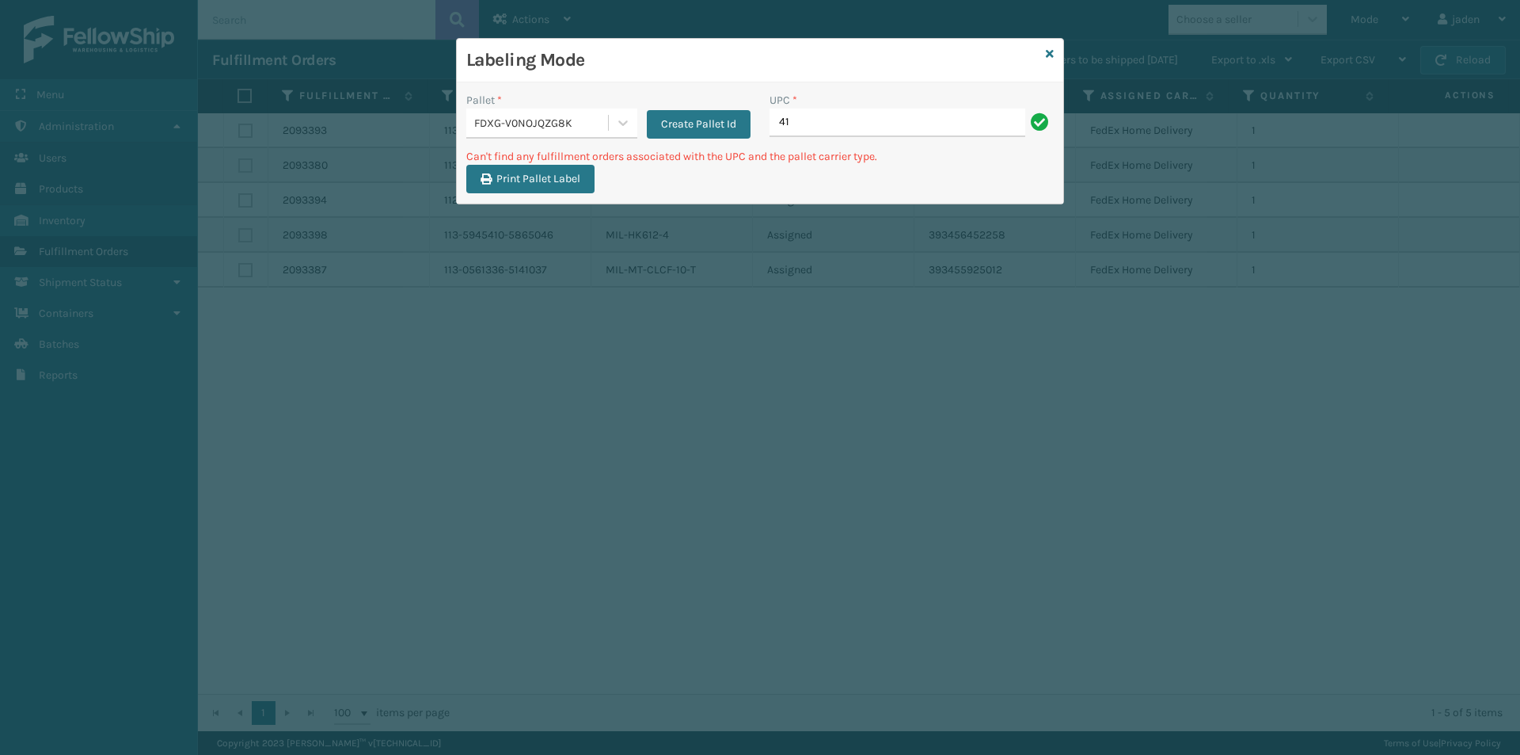
type input "4"
type input "410167-1130"
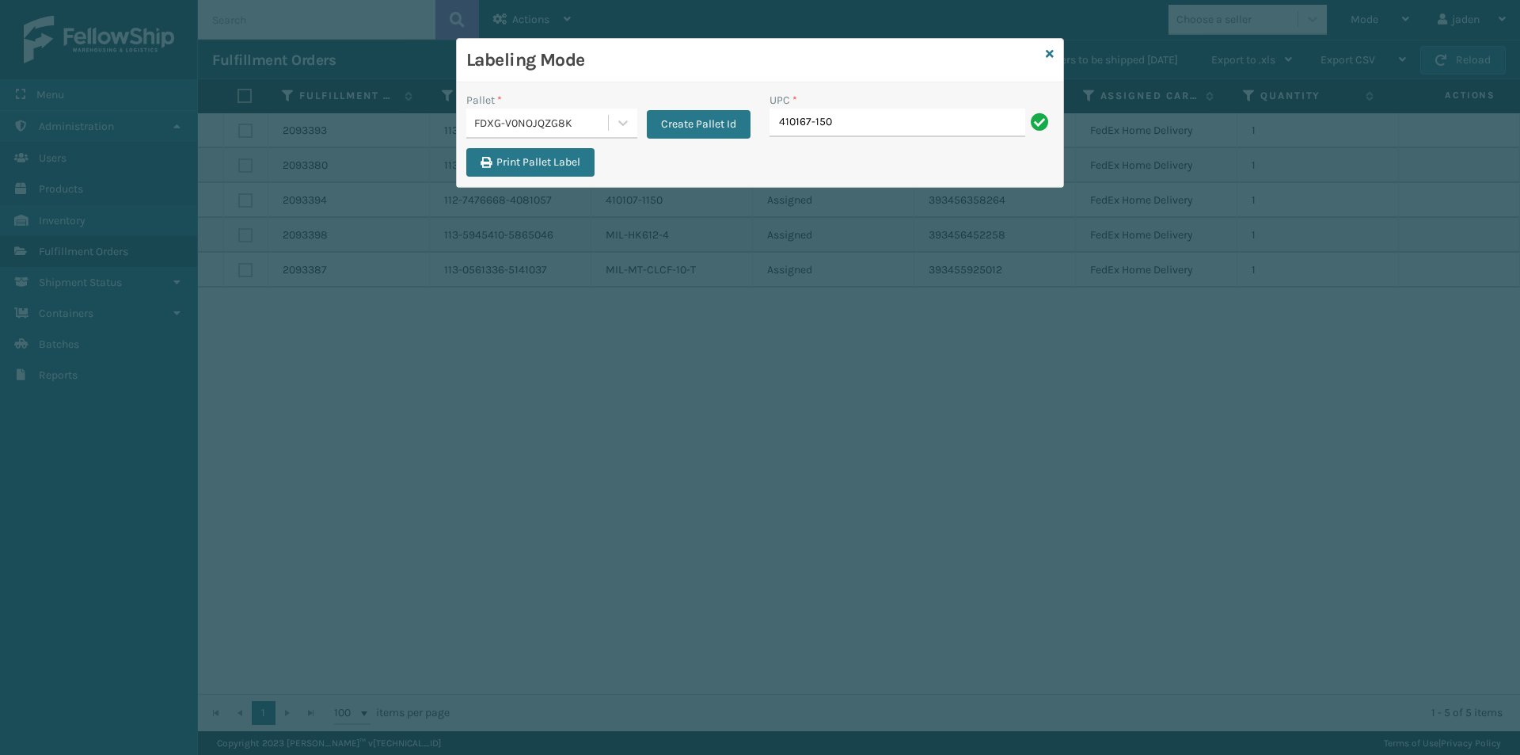
type input "410167-150"
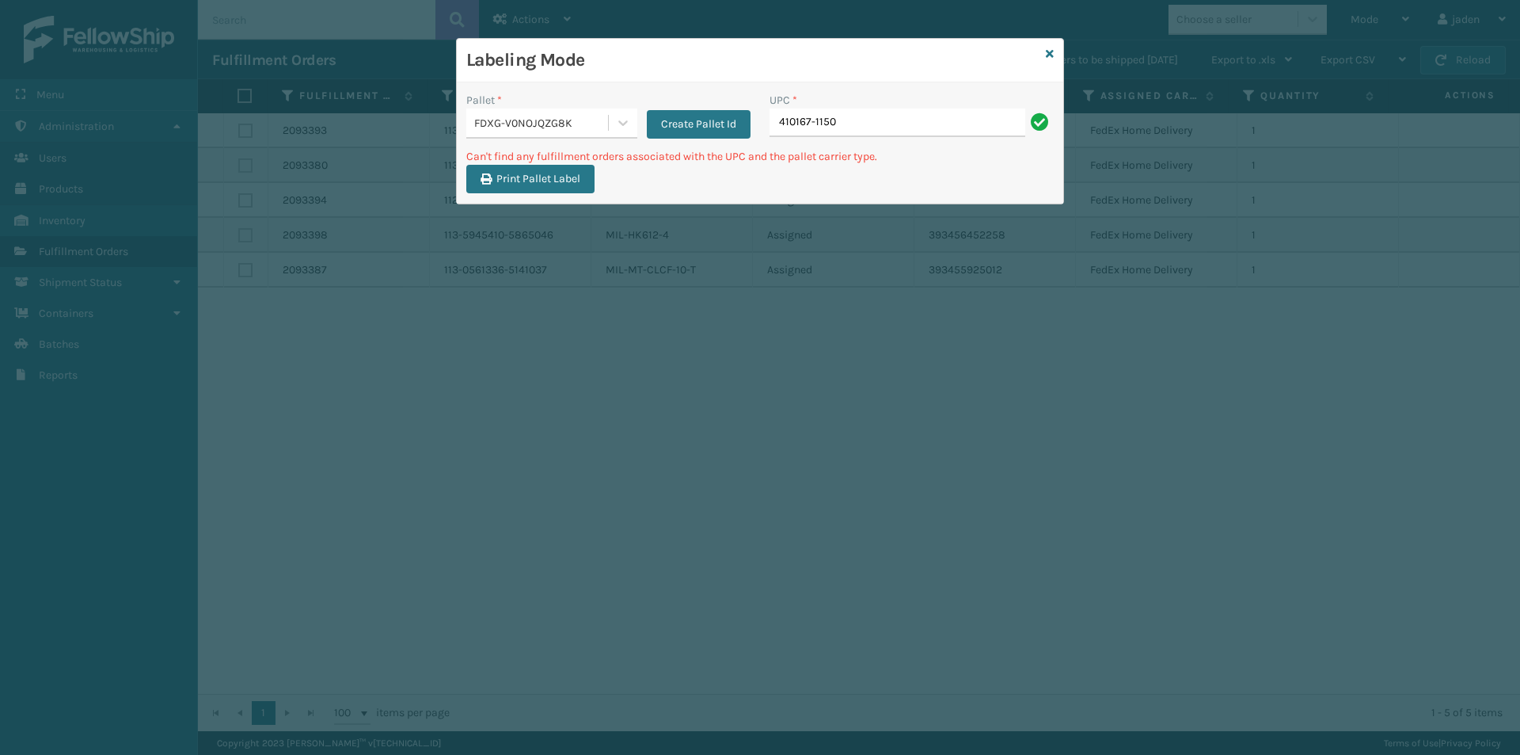
type input "410167-1150"
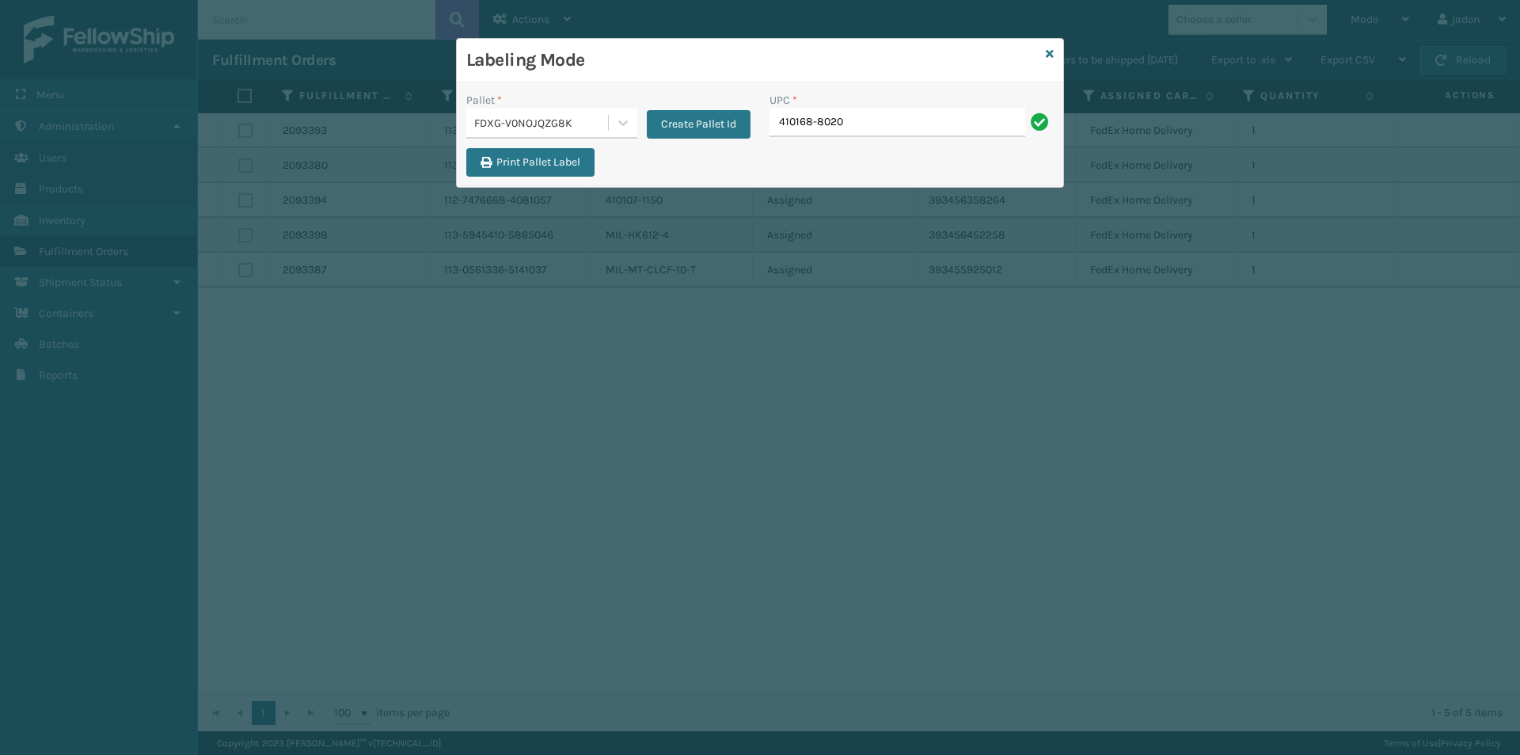
type input "410168-8020"
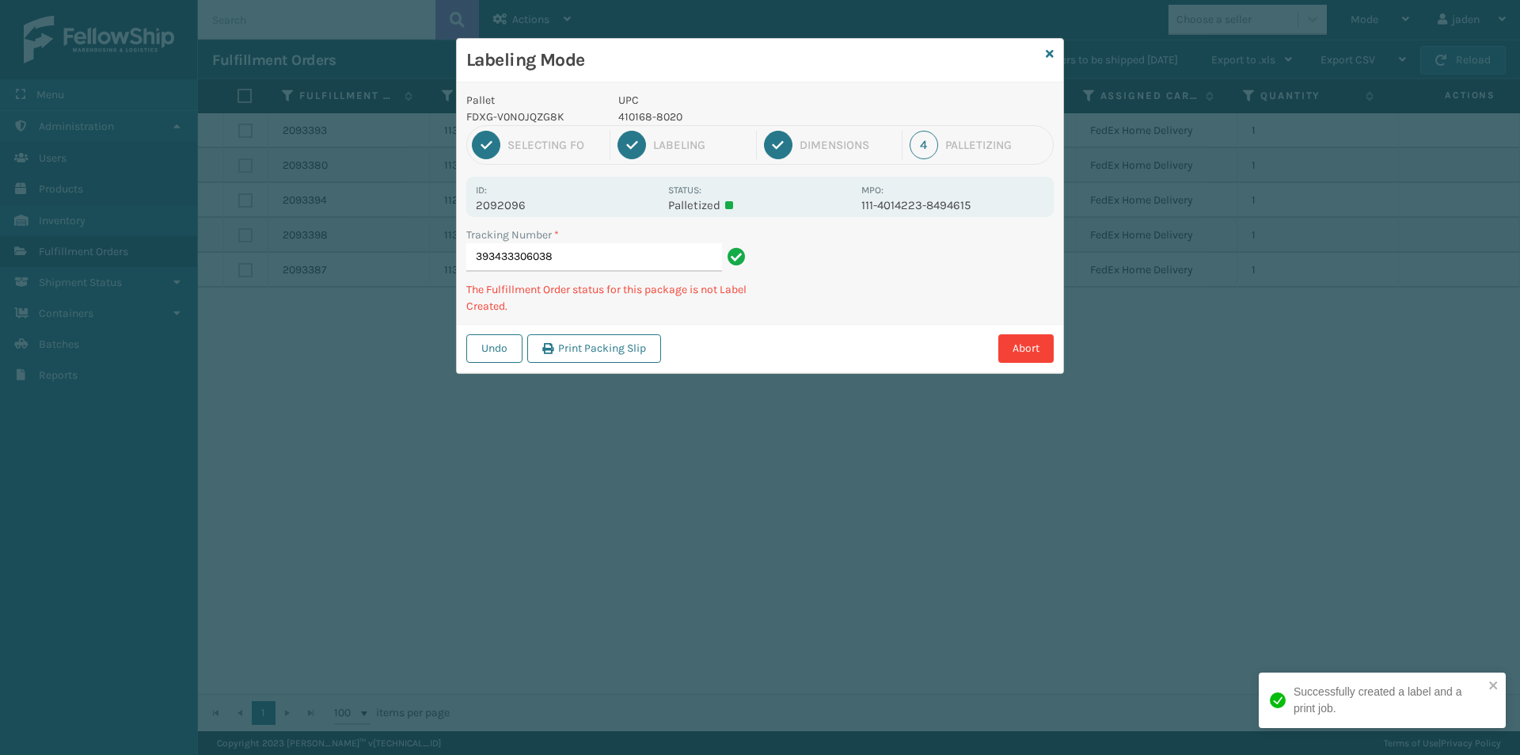
type input "3934333060384"
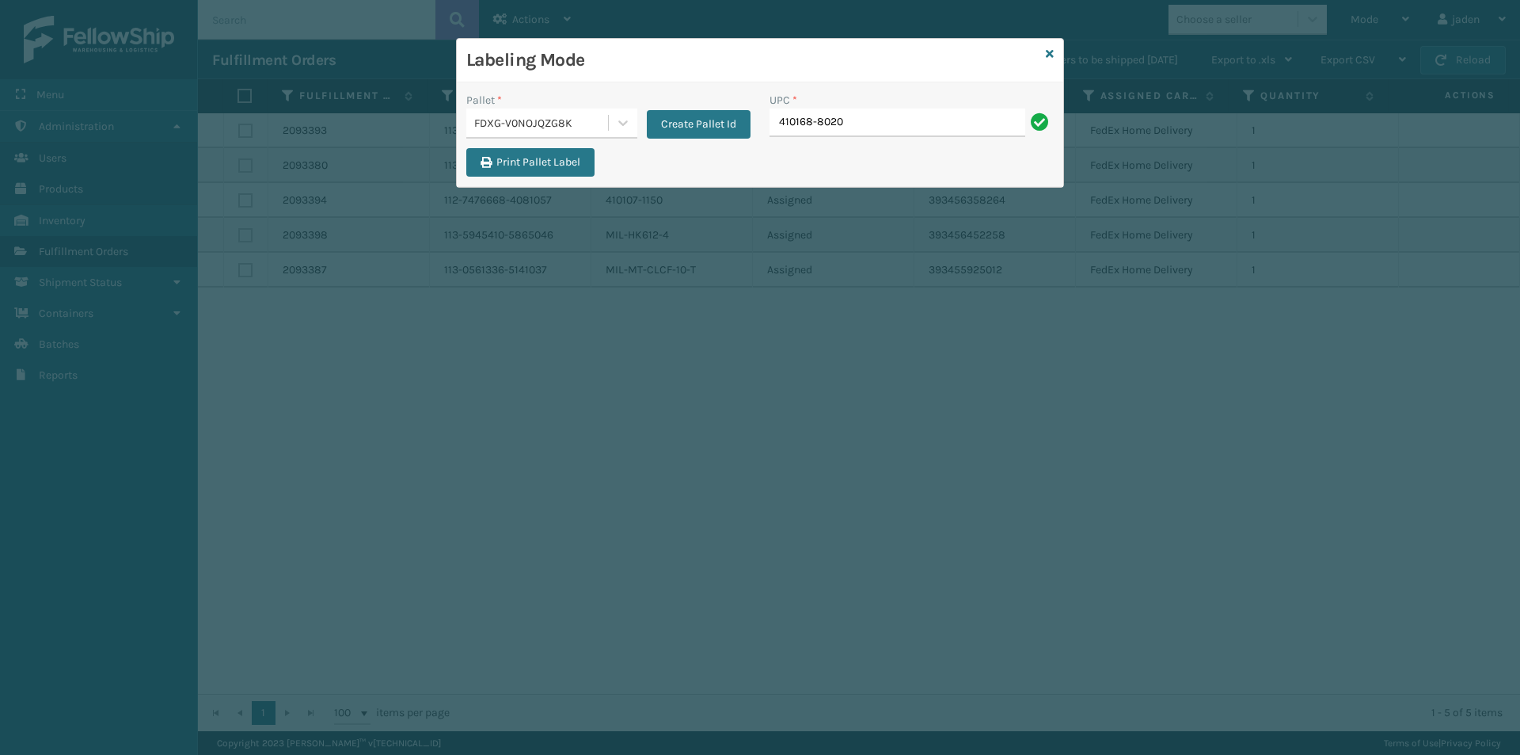
type input "410168-8020"
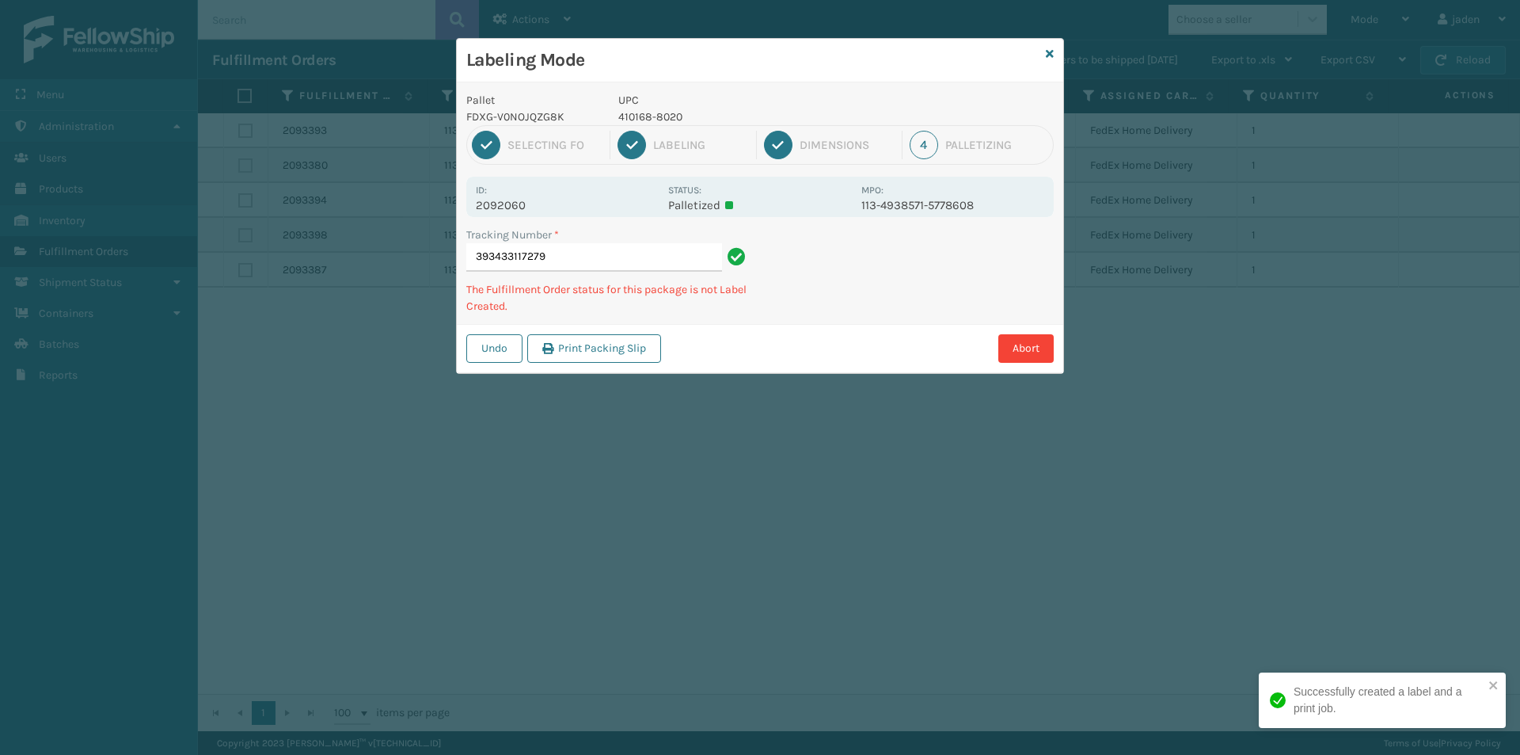
click at [663, 119] on p "410168-8020" at bounding box center [735, 116] width 234 height 17
click at [662, 117] on p "410168-8020" at bounding box center [735, 116] width 234 height 17
copy p "410168-8020"
drag, startPoint x: 944, startPoint y: 256, endPoint x: 998, endPoint y: 268, distance: 55.3
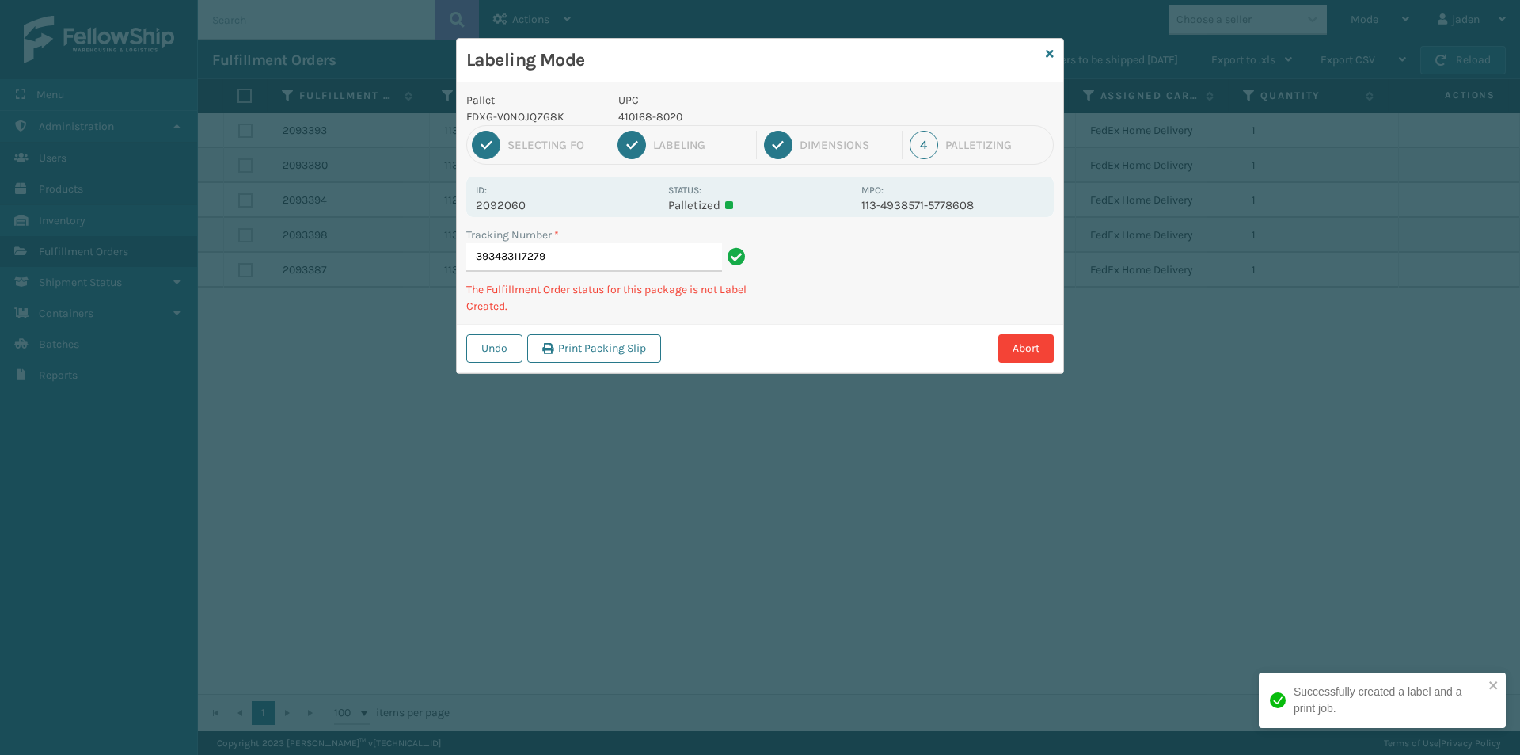
click at [846, 337] on div "Abort" at bounding box center [860, 348] width 388 height 29
drag, startPoint x: 1021, startPoint y: 257, endPoint x: 926, endPoint y: 261, distance: 95.9
click at [853, 325] on div "Undo Print Packing Slip Abort" at bounding box center [760, 348] width 606 height 48
drag, startPoint x: 950, startPoint y: 328, endPoint x: 794, endPoint y: 402, distance: 172.8
click at [794, 402] on div "Labeling Mode Pallet FDXG-V0NOJQZG8K UPC 410168-8020 1 Selecting FO 2 Labeling …" at bounding box center [760, 377] width 1520 height 755
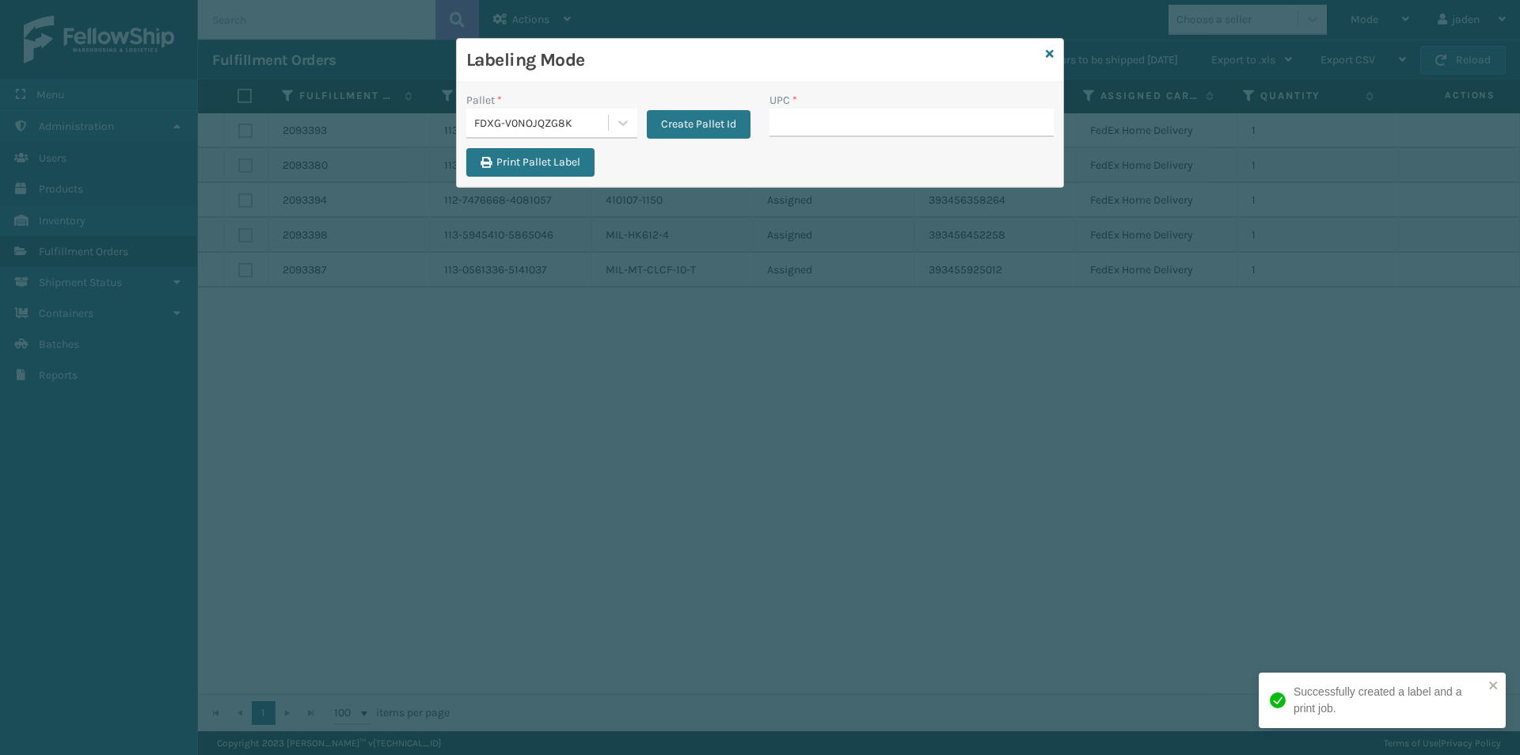
drag, startPoint x: 821, startPoint y: 132, endPoint x: 817, endPoint y: 120, distance: 12.5
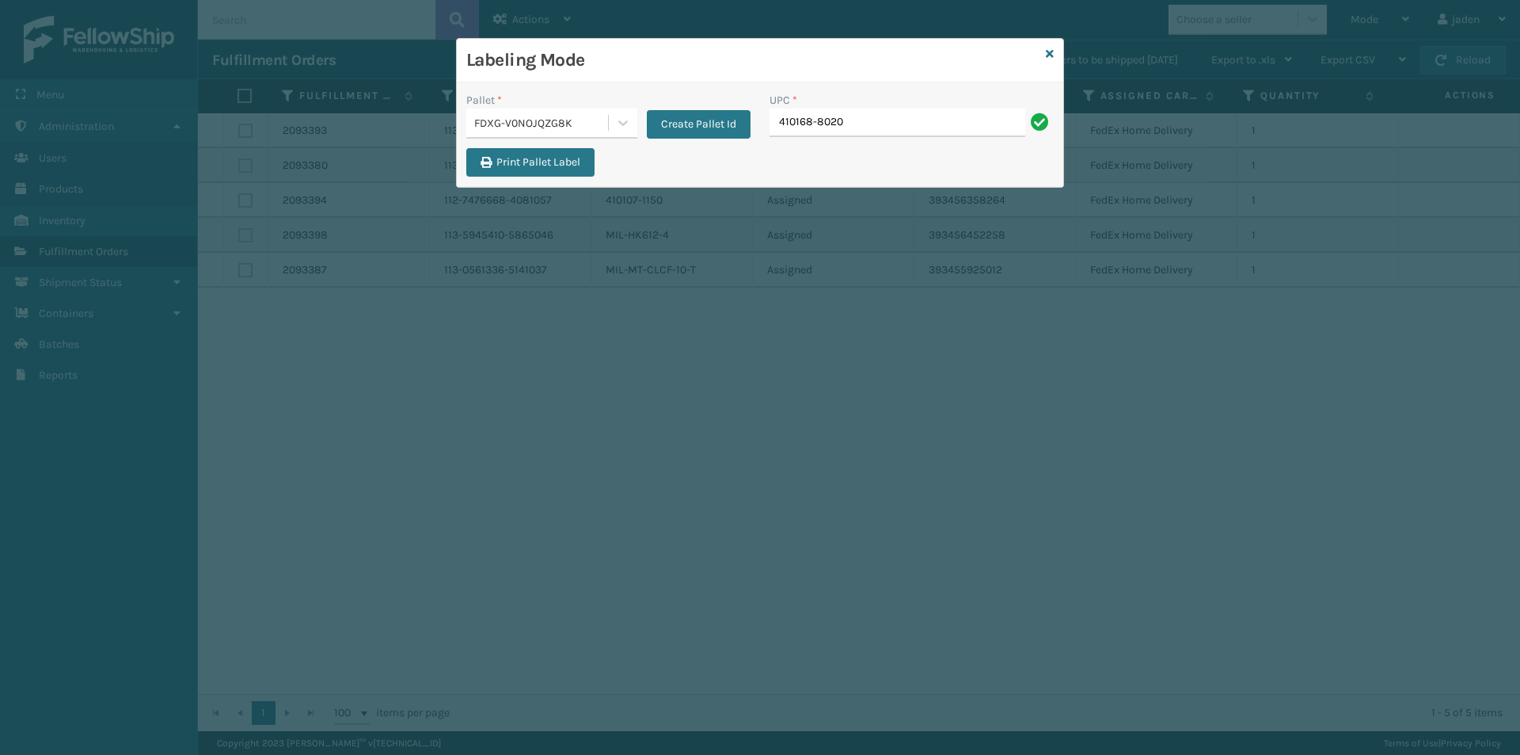
type input "410168-8020"
type input "410168-8050"
type input "410168-807"
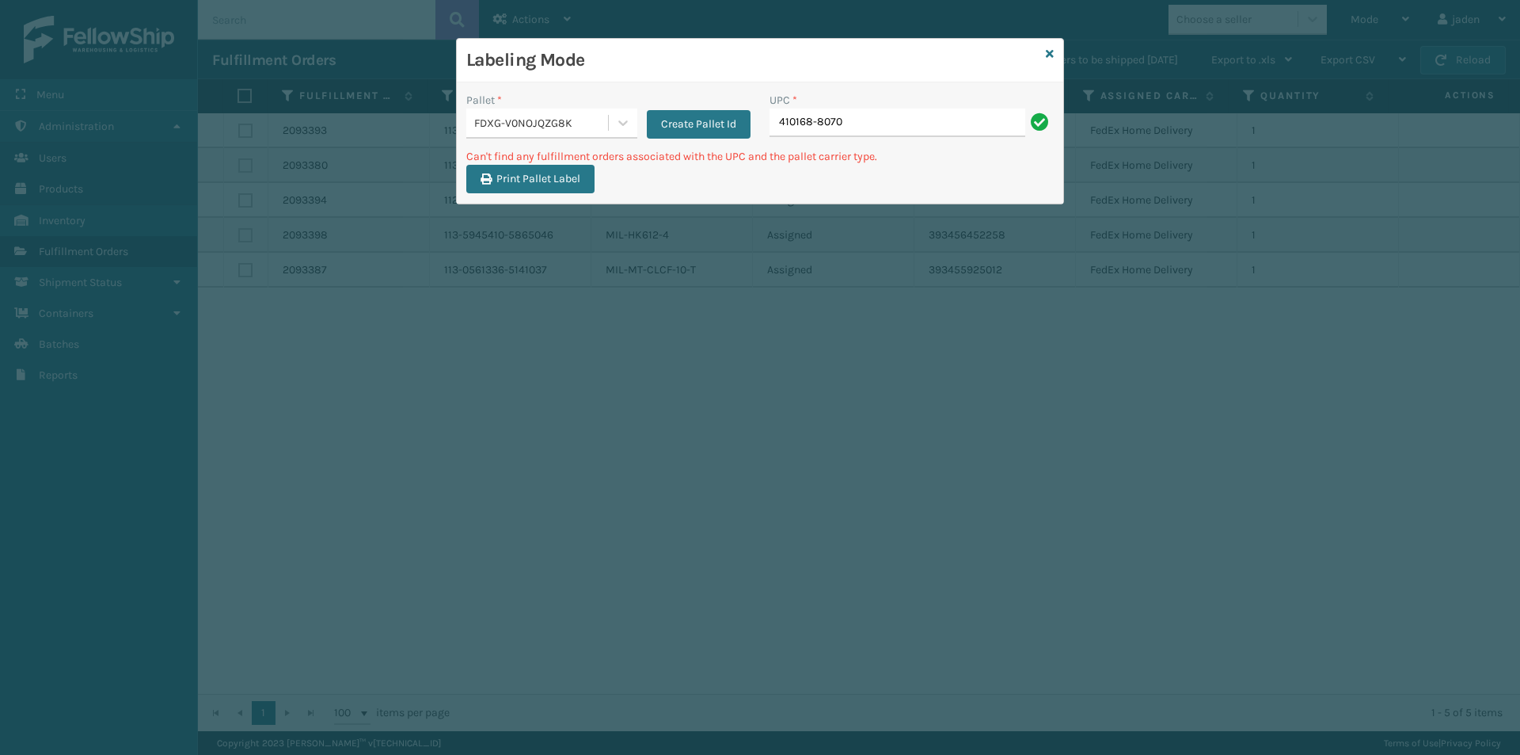
type input "410168-8070"
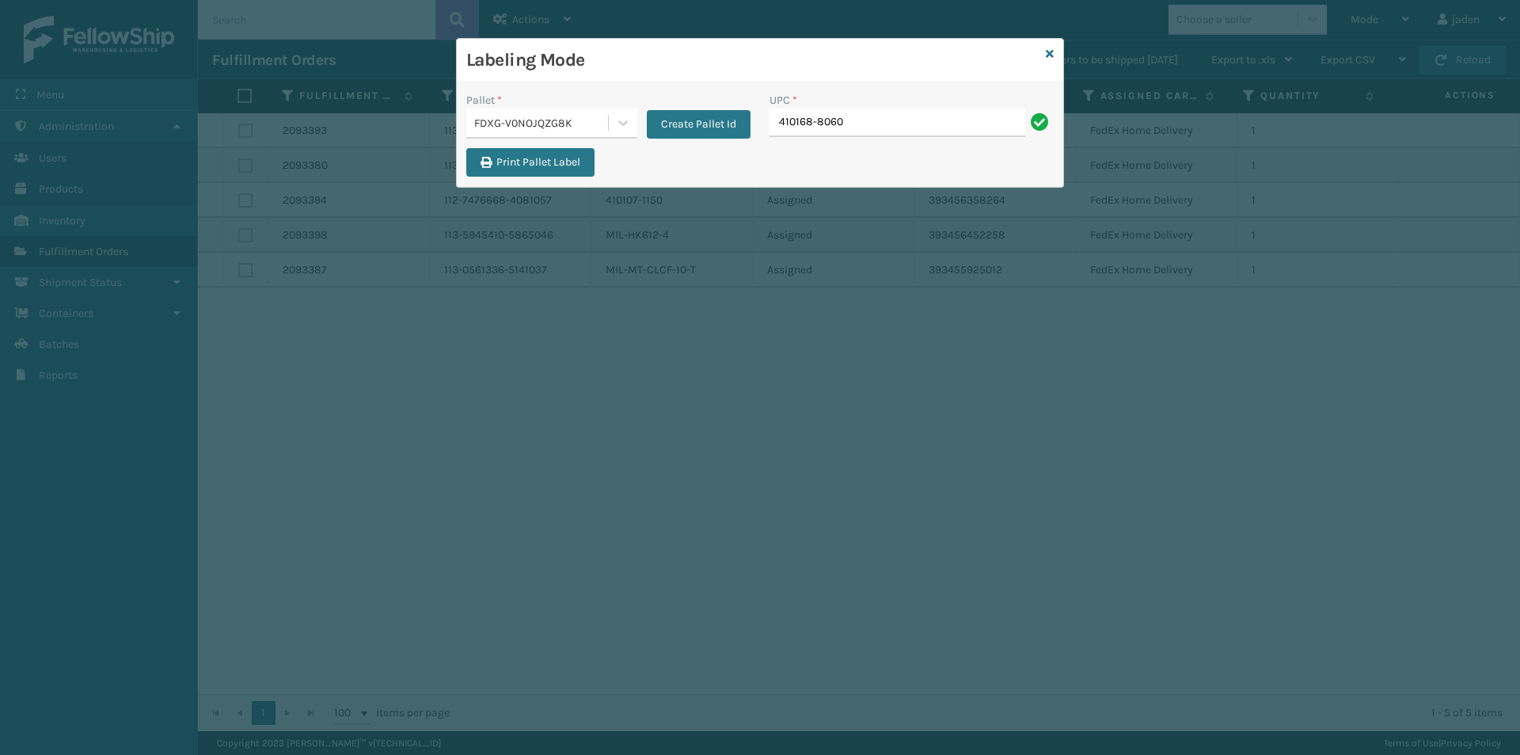
type input "410168-8060"
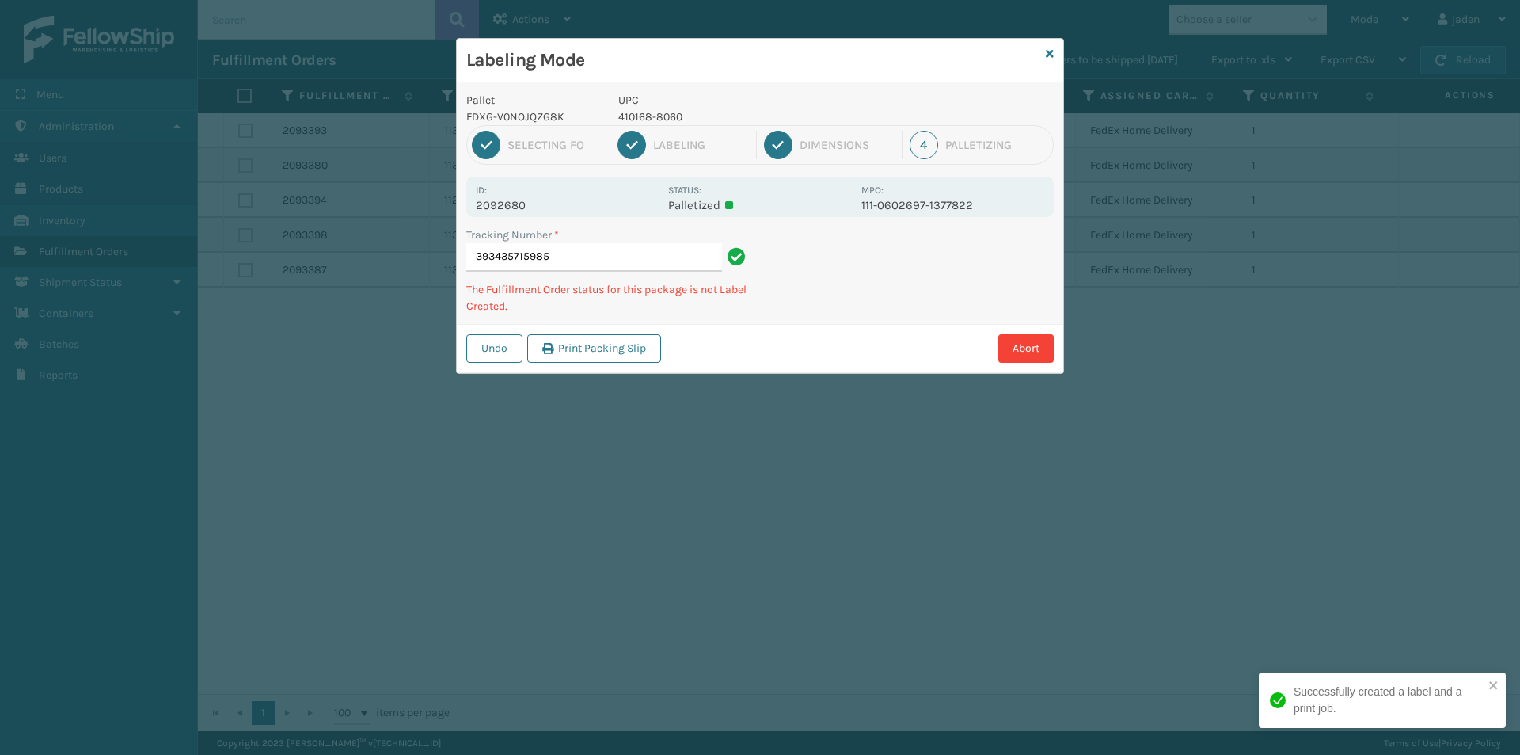
click at [645, 110] on p "410168-8060" at bounding box center [735, 116] width 234 height 17
copy p "410168-8060"
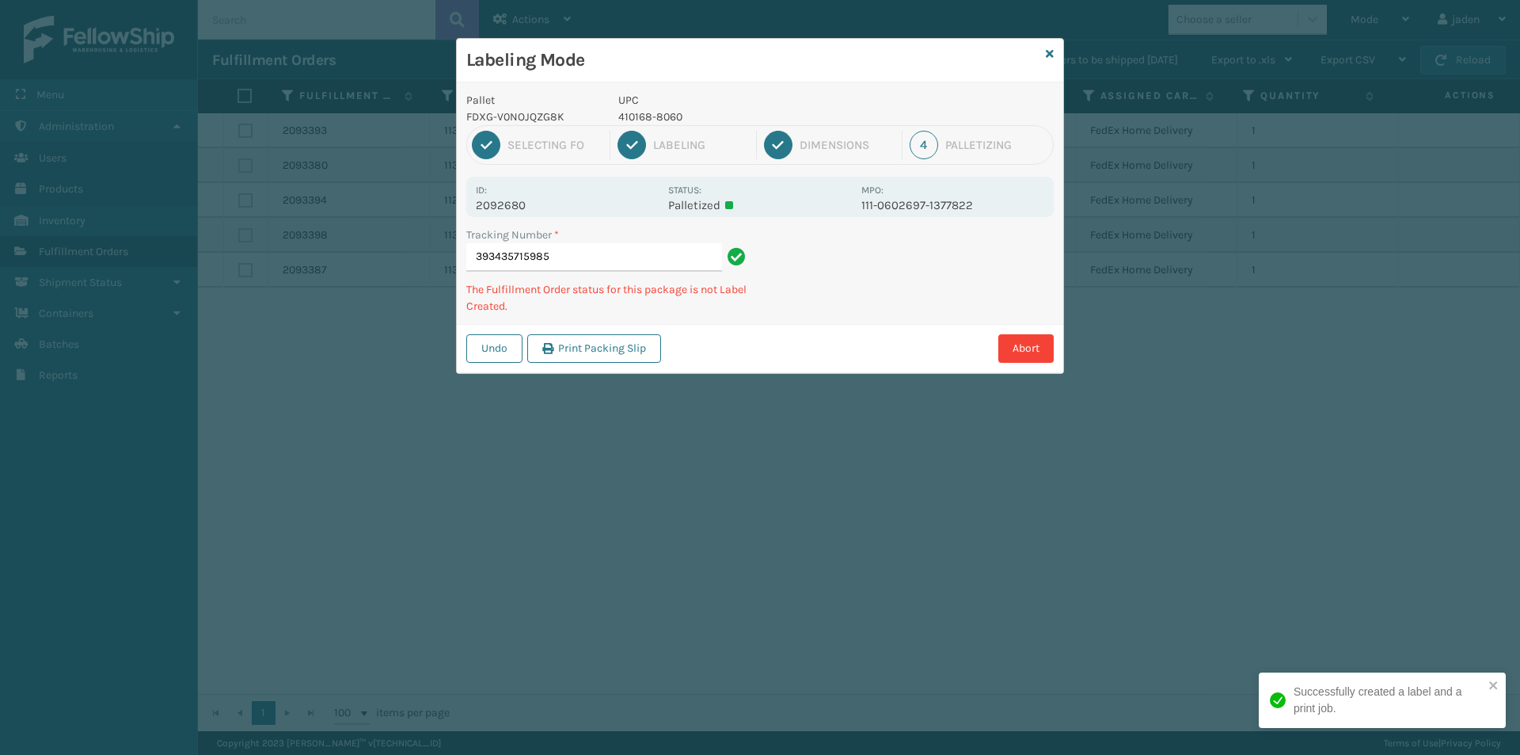
drag, startPoint x: 1008, startPoint y: 311, endPoint x: 962, endPoint y: 275, distance: 58.6
click at [838, 359] on div "Abort" at bounding box center [860, 348] width 388 height 29
drag, startPoint x: 972, startPoint y: 268, endPoint x: 779, endPoint y: 386, distance: 226.4
drag, startPoint x: 779, startPoint y: 386, endPoint x: 922, endPoint y: 169, distance: 260.0
click at [792, 364] on div "Labeling Mode Pallet FDXG-V0NOJQZG8K UPC 410168-8060 1 Selecting FO 2 Labeling …" at bounding box center [760, 377] width 1520 height 755
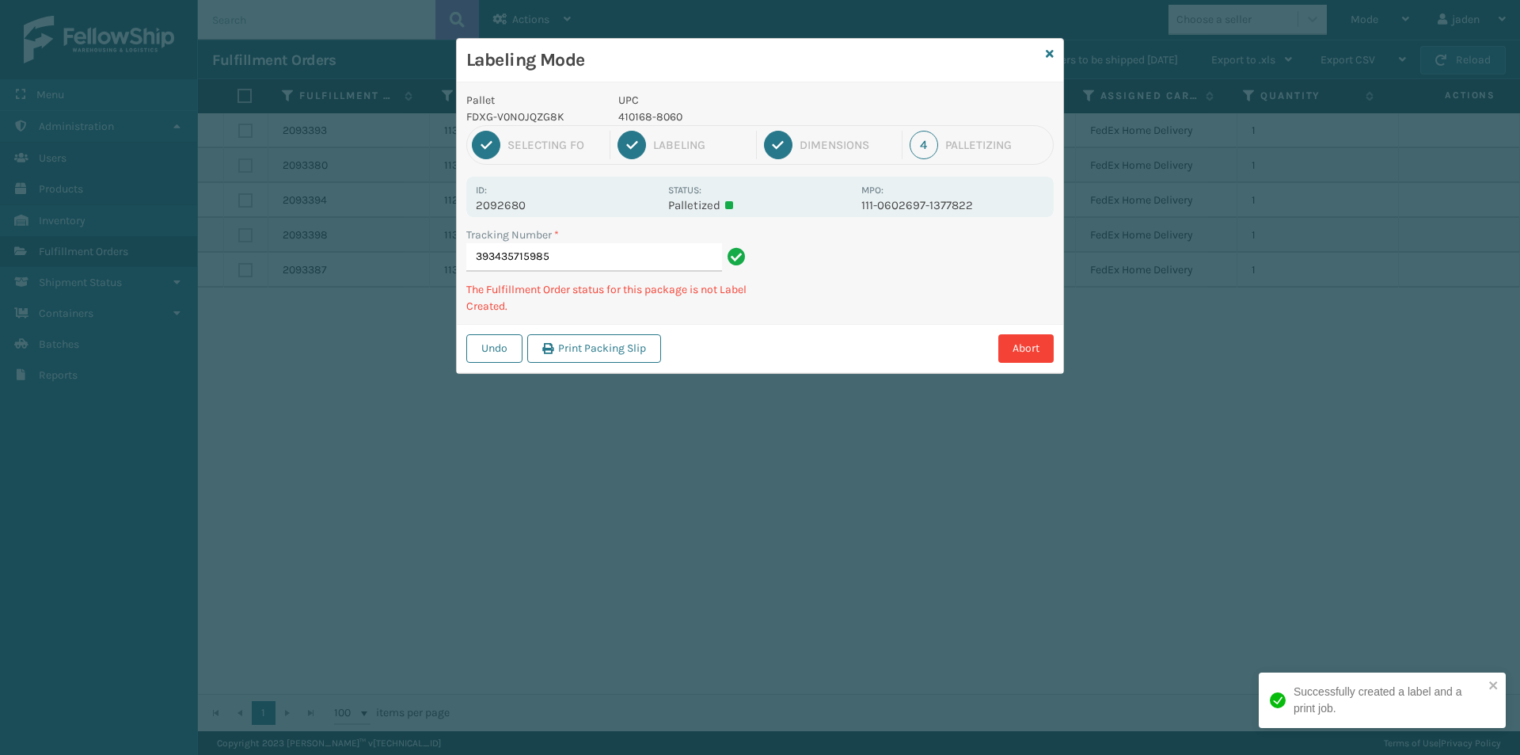
drag, startPoint x: 846, startPoint y: 119, endPoint x: 762, endPoint y: 91, distance: 89.1
click at [762, 91] on div "Pallet FDXG-V0NOJQZG8K UPC 410168-8060 1 Selecting FO 2 Labeling 3 Dimensions 4…" at bounding box center [760, 227] width 606 height 291
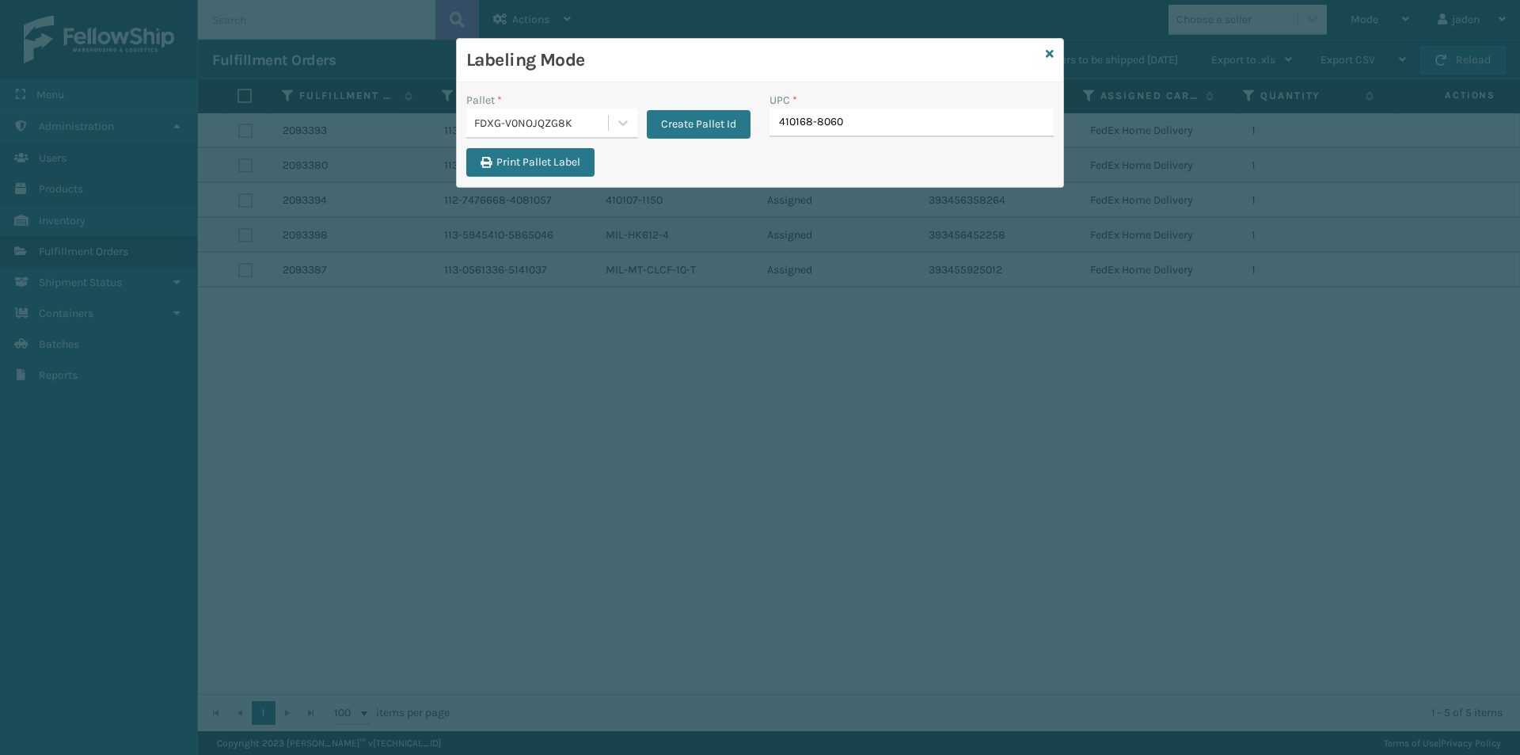
type input "410168-8060"
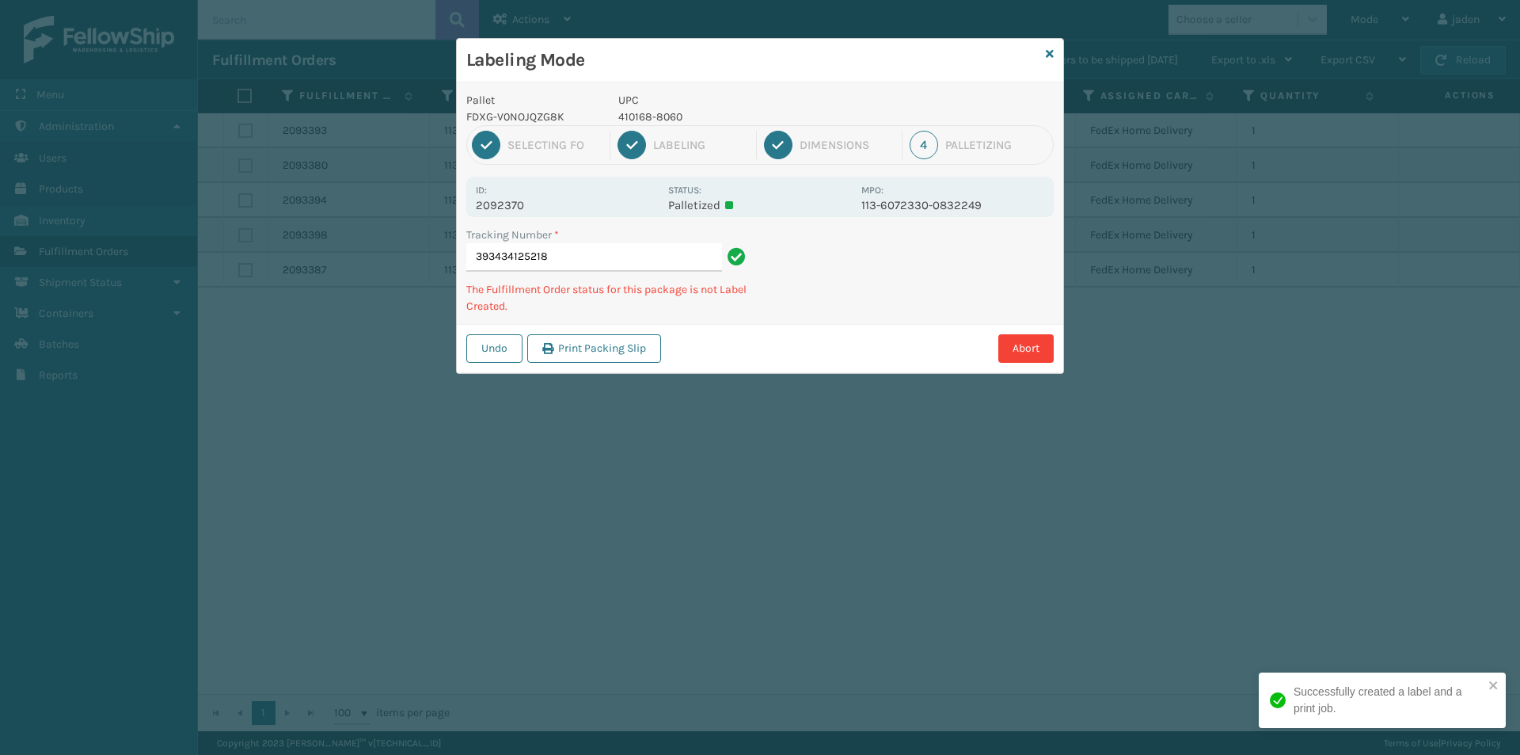
drag, startPoint x: 950, startPoint y: 279, endPoint x: 964, endPoint y: 243, distance: 38.4
click at [823, 345] on div "Undo Print Packing Slip Abort" at bounding box center [760, 348] width 606 height 48
drag, startPoint x: 964, startPoint y: 243, endPoint x: 874, endPoint y: 346, distance: 136.9
drag, startPoint x: 874, startPoint y: 346, endPoint x: 983, endPoint y: 274, distance: 130.2
click at [924, 315] on div "Pallet FDXG-V0NOJQZG8K UPC 410168-8060 1 Selecting FO 2 Labeling 3 Dimensions 4…" at bounding box center [760, 227] width 606 height 291
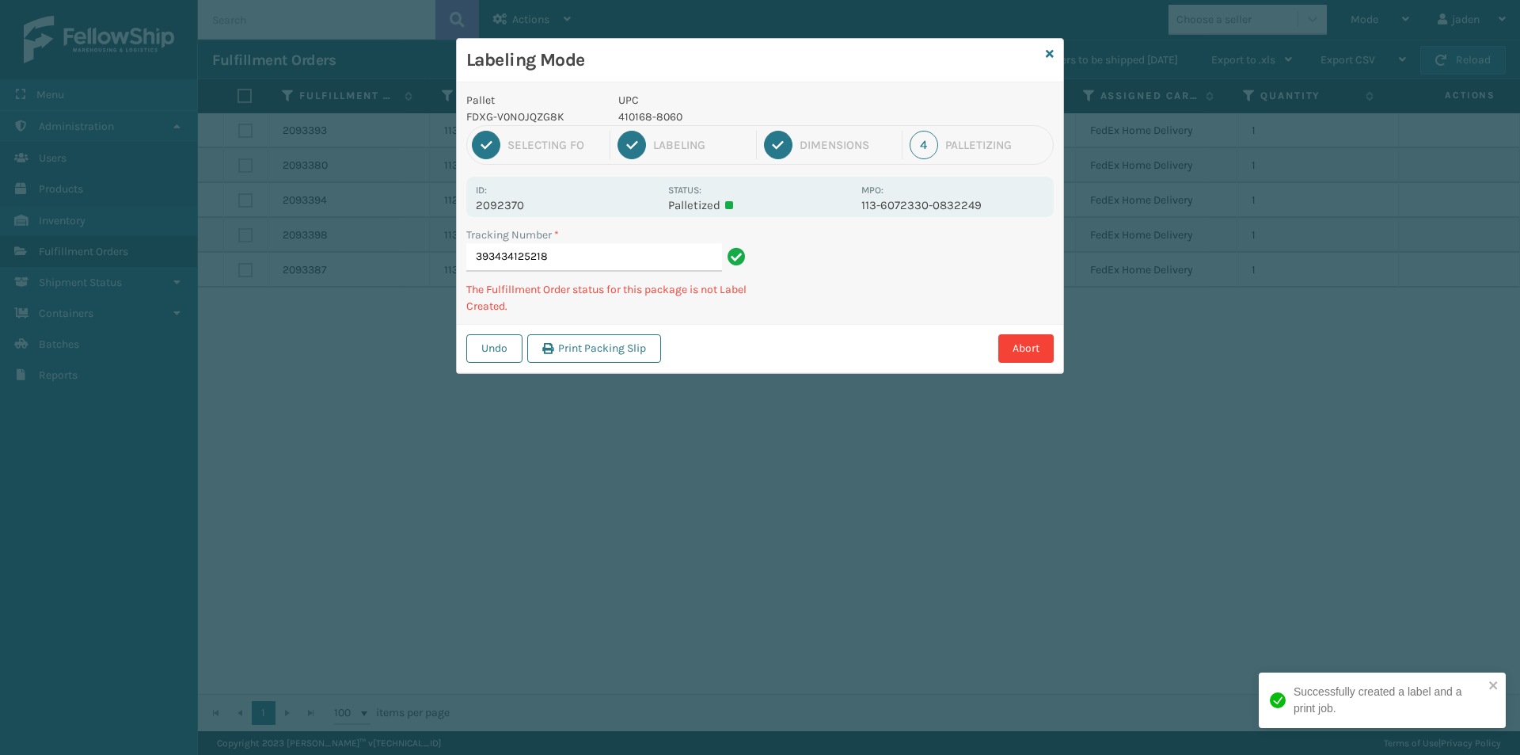
drag, startPoint x: 1072, startPoint y: 220, endPoint x: 1048, endPoint y: 228, distance: 25.8
drag, startPoint x: 1048, startPoint y: 228, endPoint x: 906, endPoint y: 230, distance: 141.7
click at [831, 373] on div "Labeling Mode Pallet FDXG-V0NOJQZG8K UPC 410168-8060 1 Selecting FO 2 Labeling …" at bounding box center [760, 377] width 1520 height 755
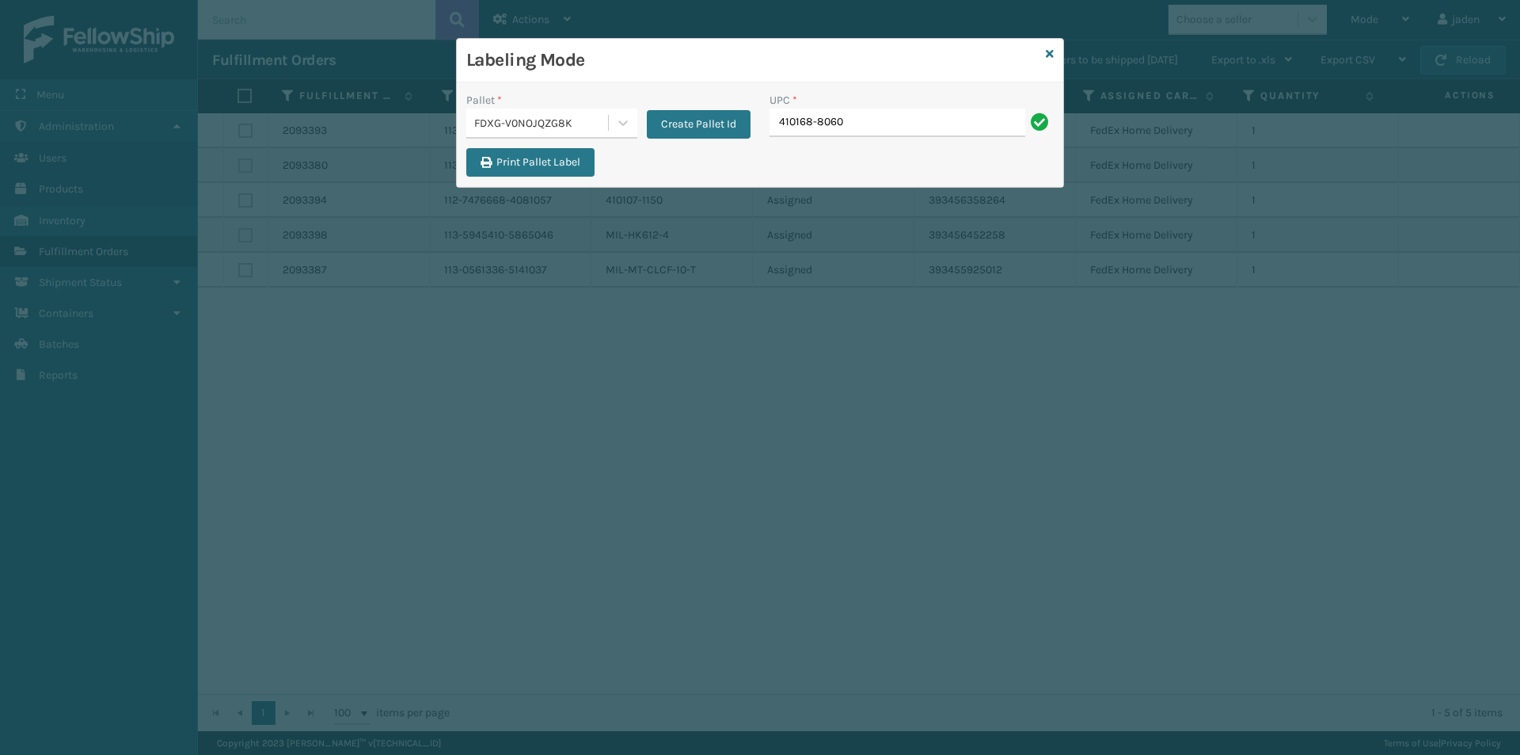
type input "410168-8060"
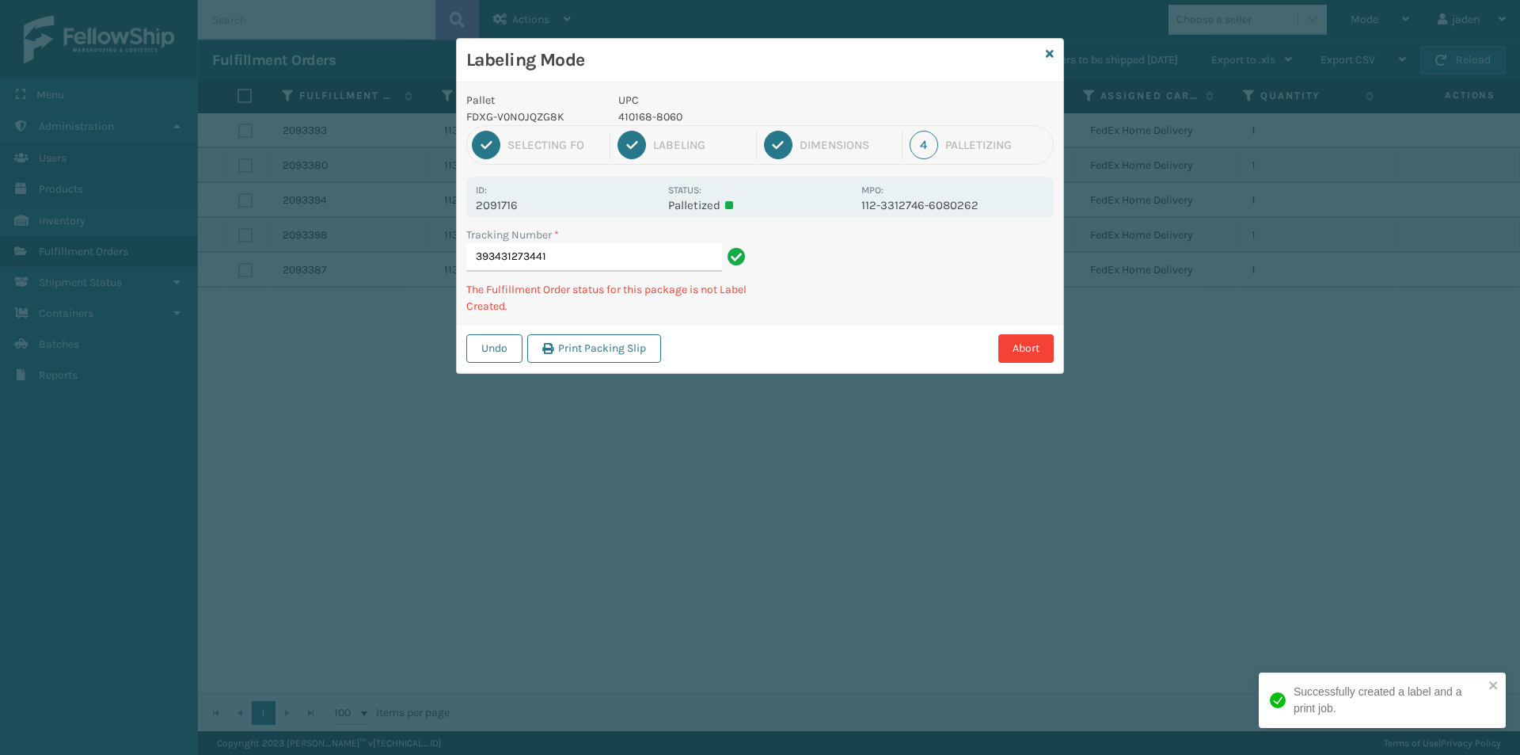
click at [657, 117] on p "410168-8060" at bounding box center [735, 116] width 234 height 17
copy p "410168-8060"
drag, startPoint x: 888, startPoint y: 284, endPoint x: 1000, endPoint y: 276, distance: 112.7
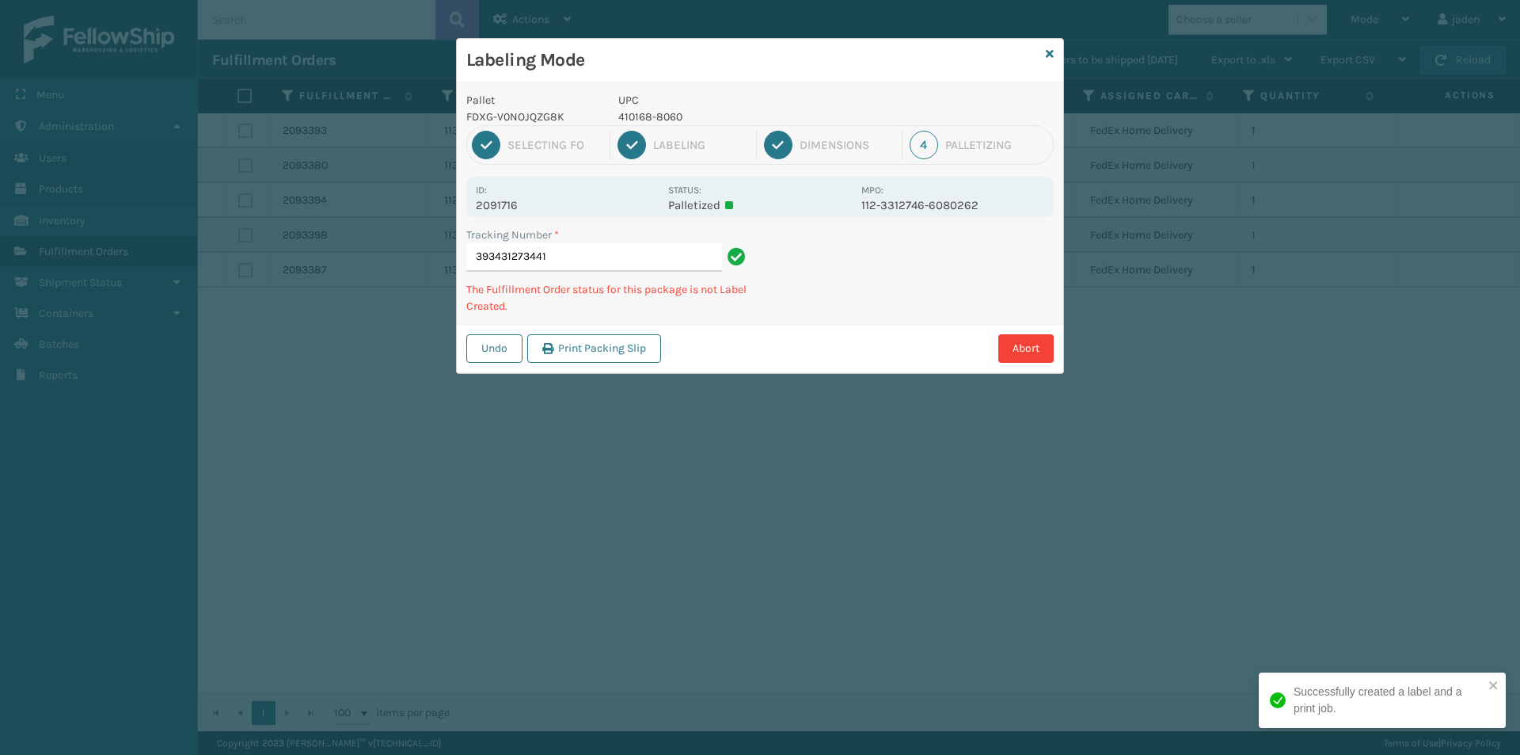
click at [820, 316] on div "Tracking Number * 393431273441 The Fulfillment Order status for this package is…" at bounding box center [760, 274] width 606 height 97
drag, startPoint x: 1005, startPoint y: 276, endPoint x: 1013, endPoint y: 264, distance: 14.9
click at [853, 329] on div "Undo Print Packing Slip Abort" at bounding box center [760, 348] width 606 height 48
drag, startPoint x: 1032, startPoint y: 257, endPoint x: 875, endPoint y: 312, distance: 167.0
drag, startPoint x: 875, startPoint y: 312, endPoint x: 1033, endPoint y: 222, distance: 181.9
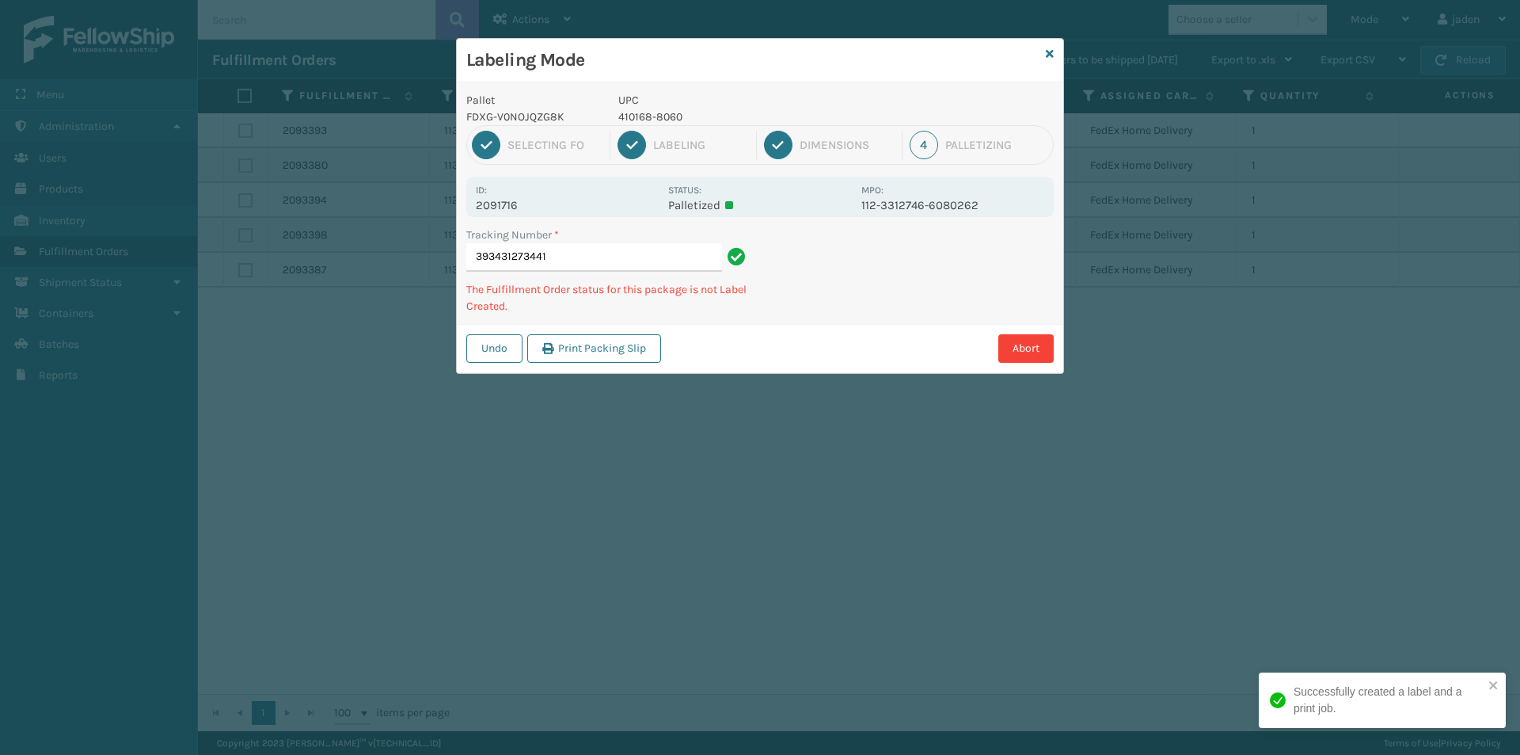
click at [906, 291] on div "Tracking Number * 393431273441 The Fulfillment Order status for this package is…" at bounding box center [760, 274] width 606 height 97
drag, startPoint x: 1033, startPoint y: 222, endPoint x: 988, endPoint y: 238, distance: 47.8
drag, startPoint x: 988, startPoint y: 238, endPoint x: 907, endPoint y: 214, distance: 85.2
click at [843, 316] on div "Tracking Number * 393431273441 The Fulfillment Order status for this package is…" at bounding box center [760, 274] width 606 height 97
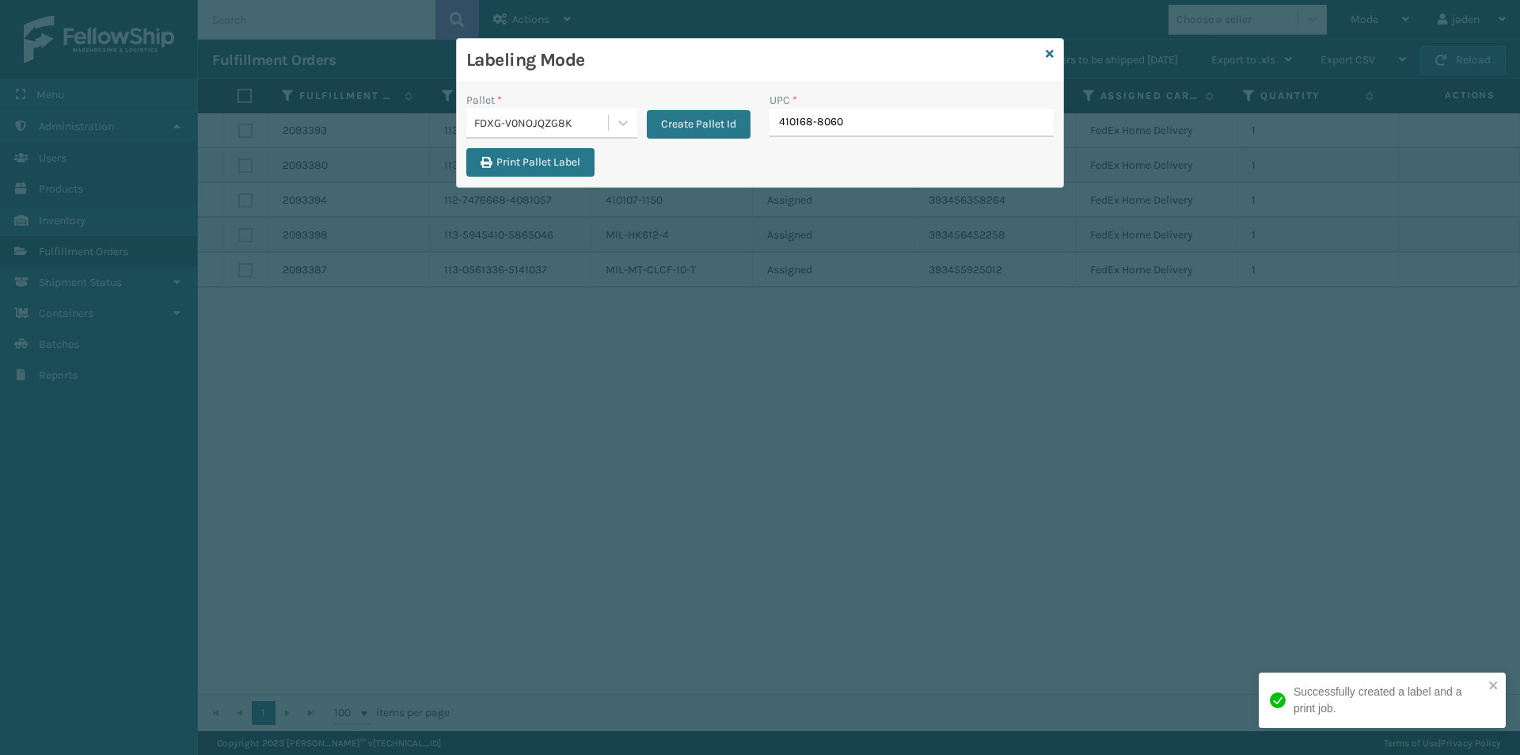
type input "410168-8060"
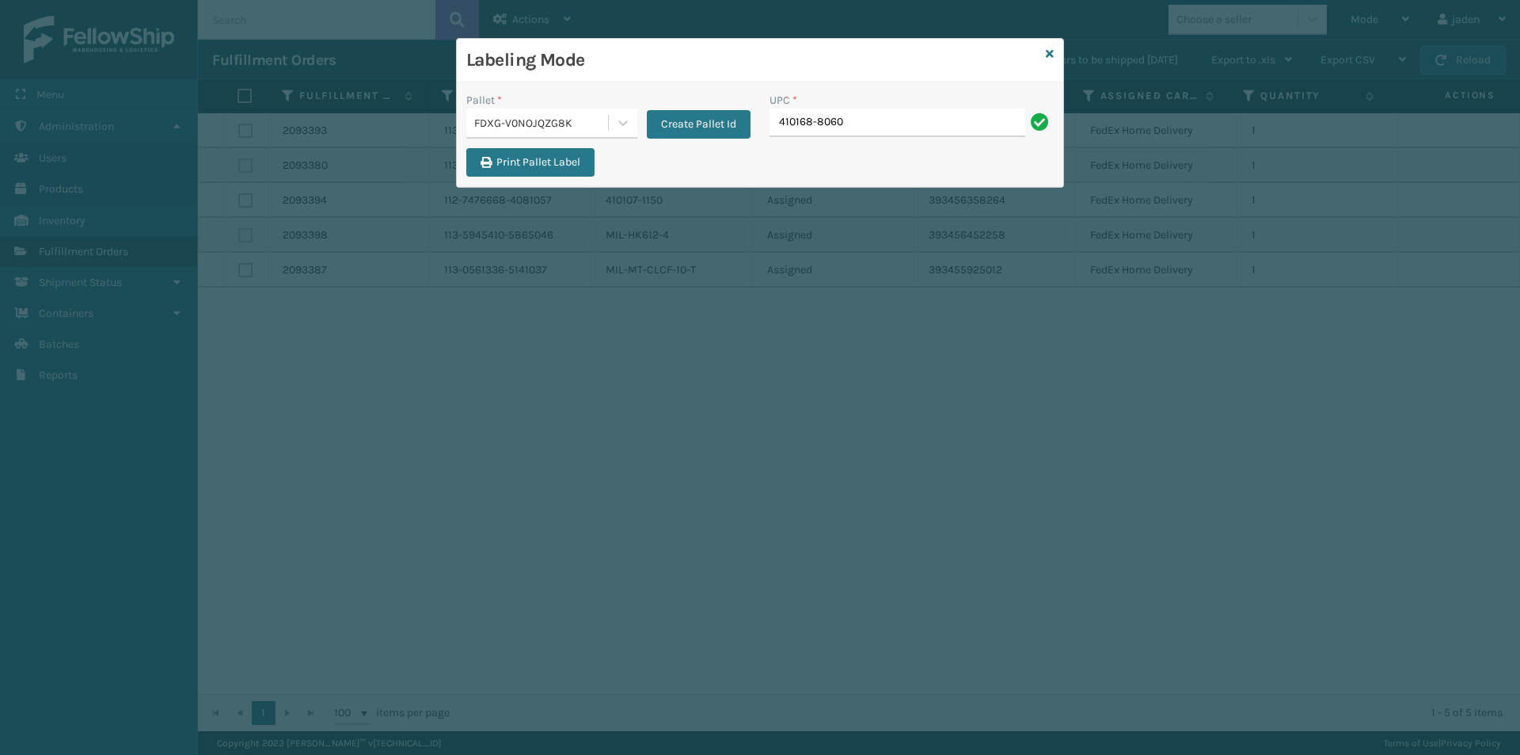
type input "410168-8060"
type input "410833-1170"
type input "413010-1150"
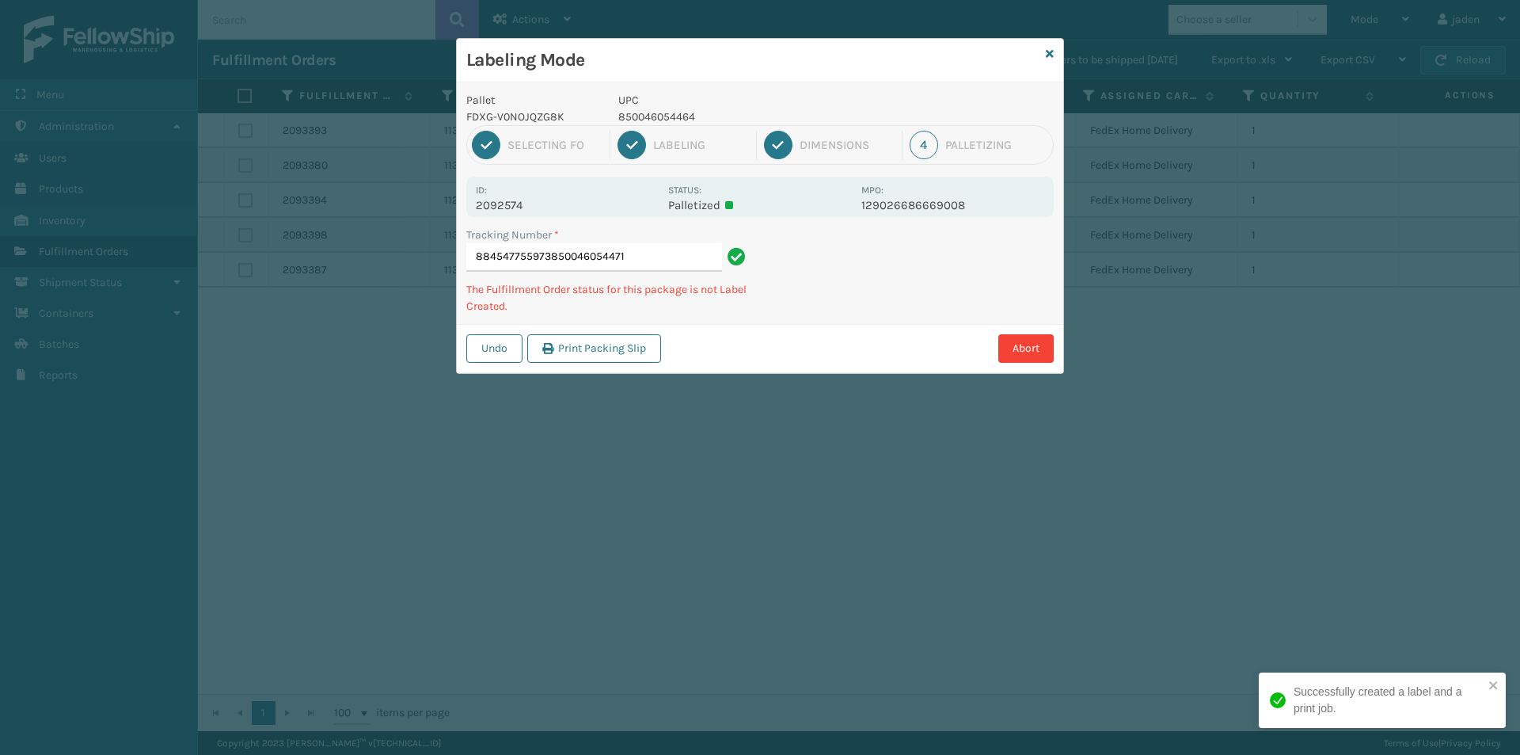
type input "884547755973850046054471"
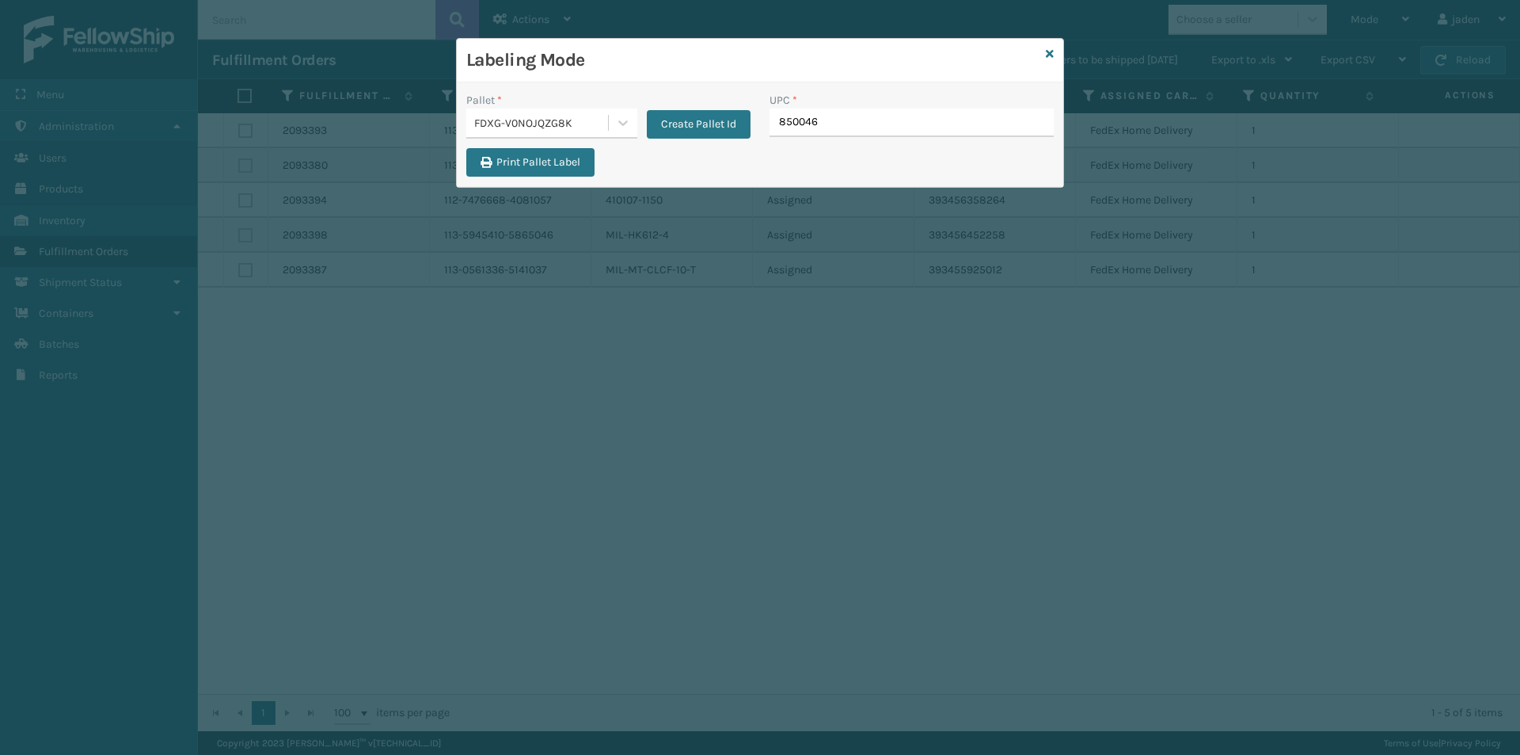
type input "8500460"
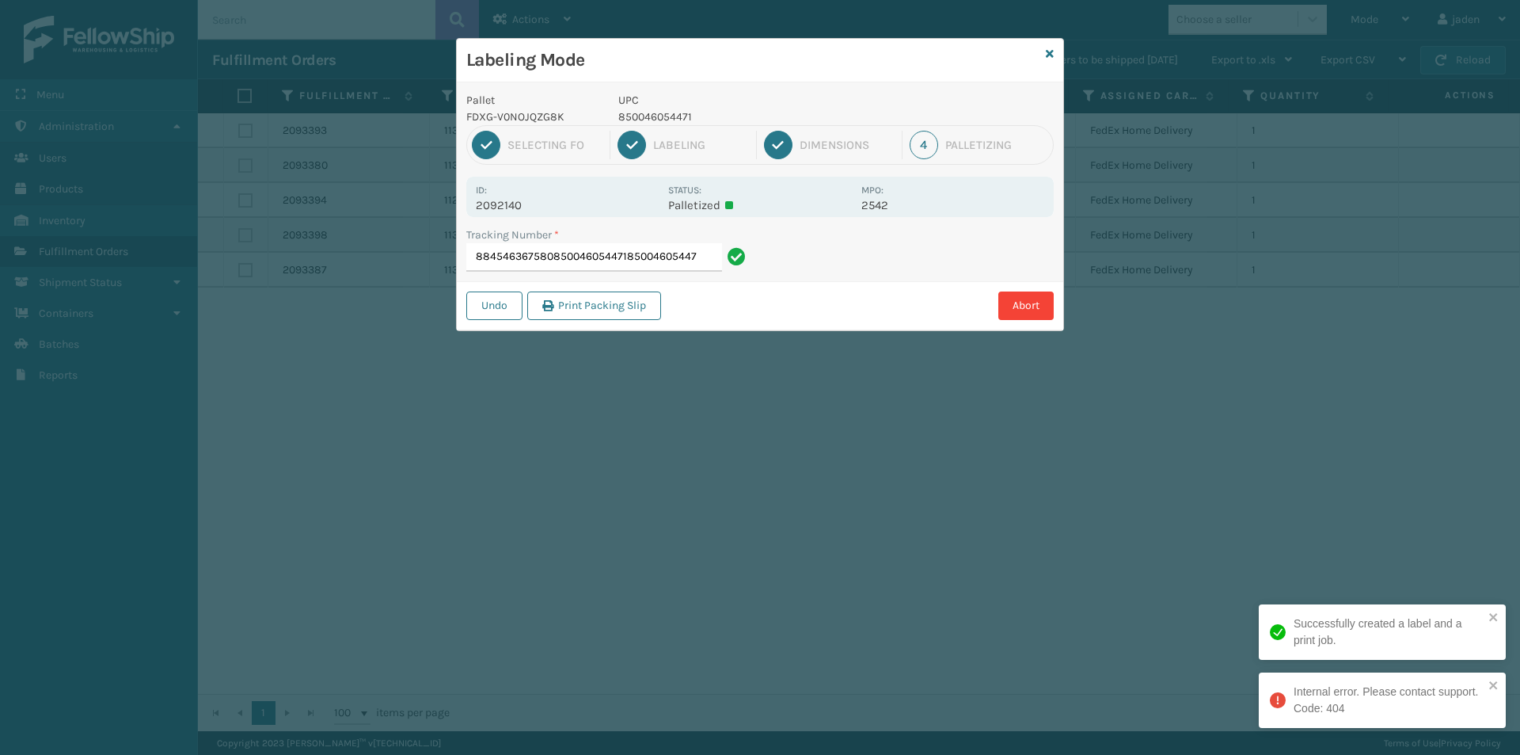
type input "884546367580850046054471850046054471"
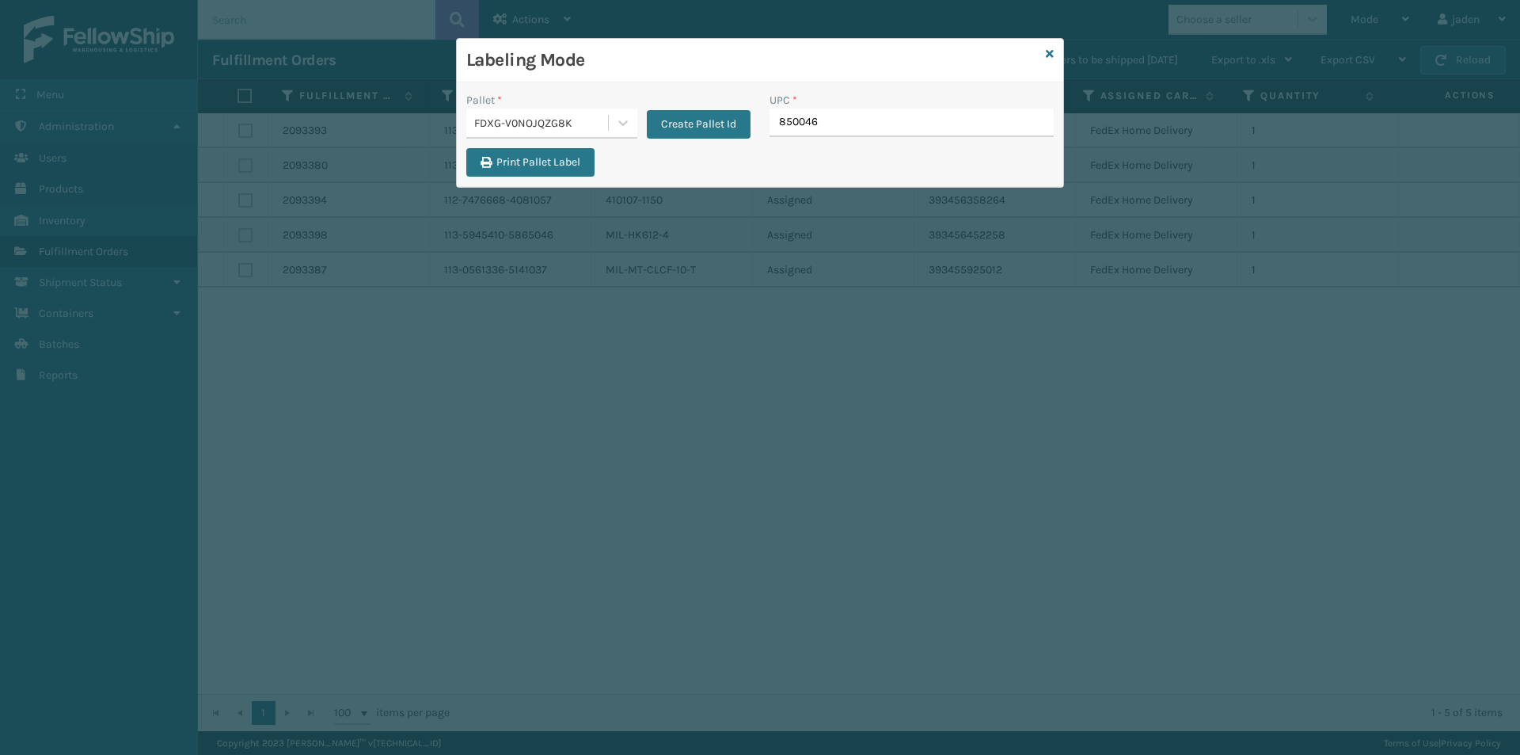
type input "8500460"
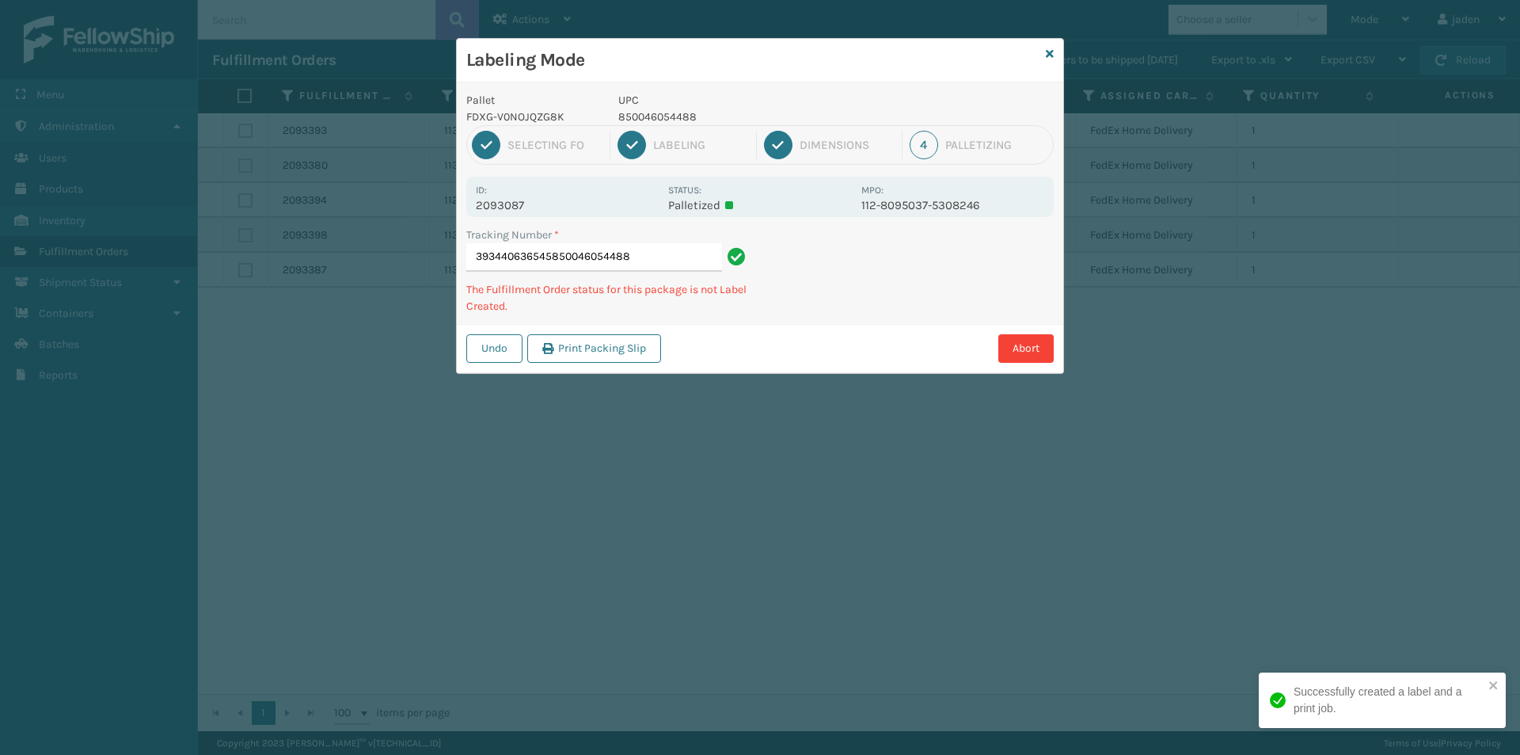
type input "393440636545850046054488"
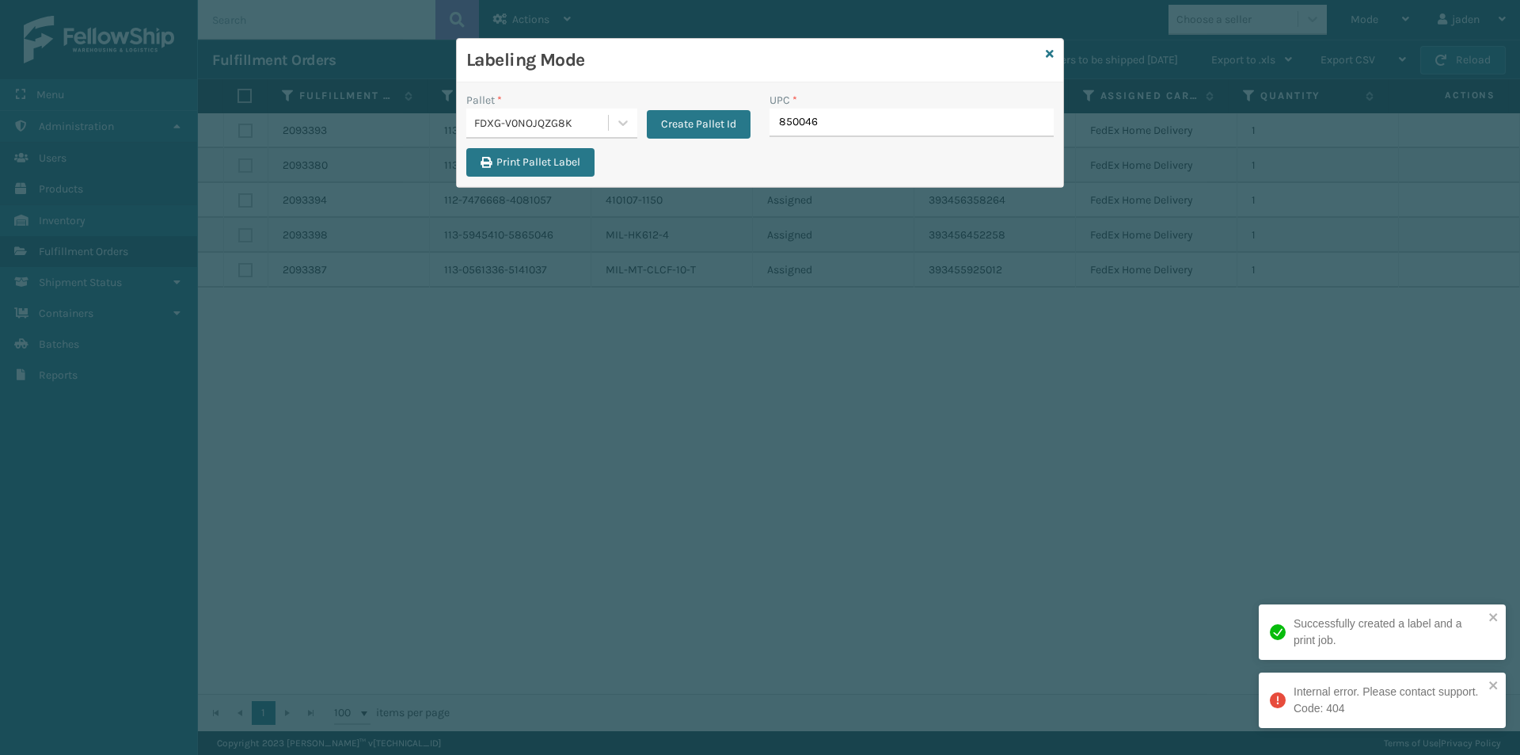
type input "8500460"
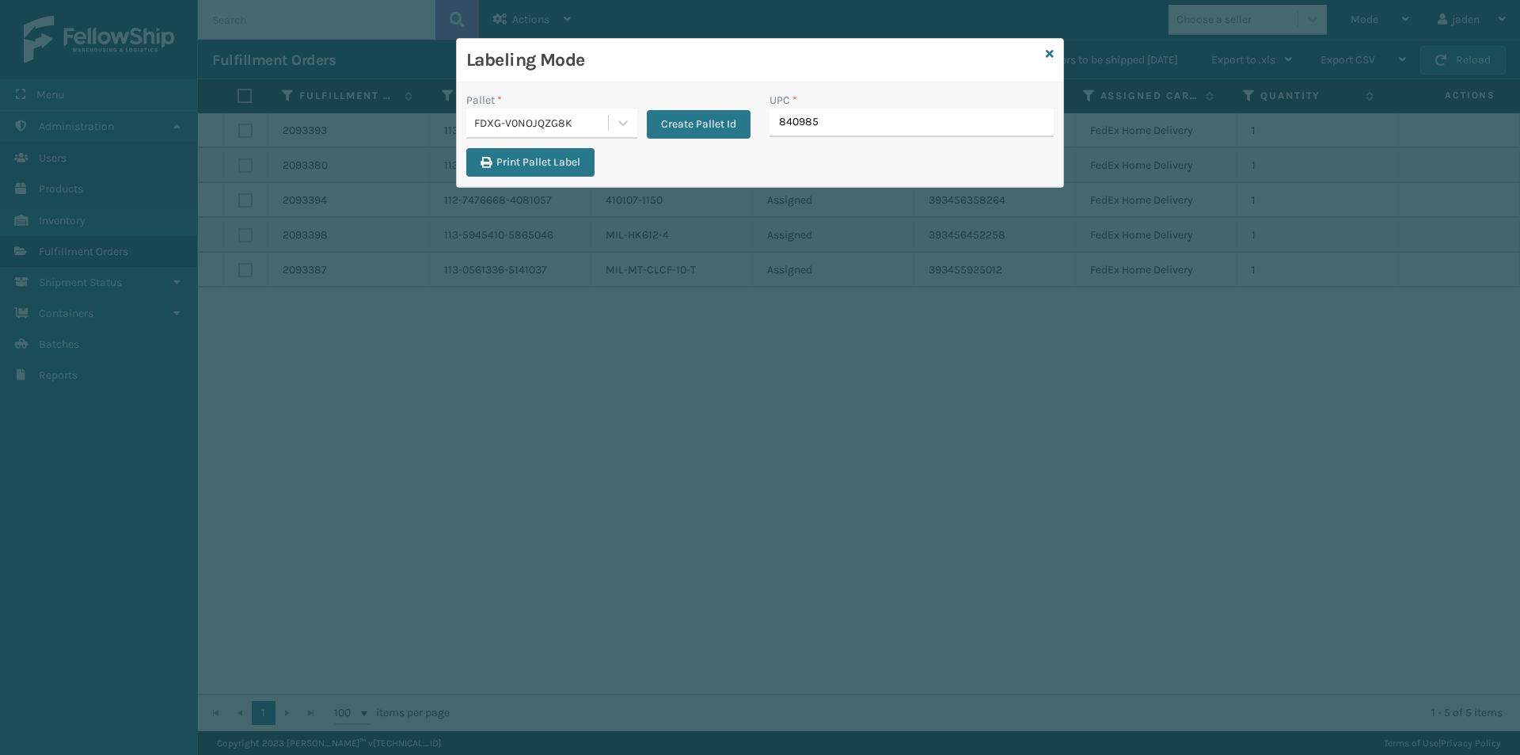
type input "8409851"
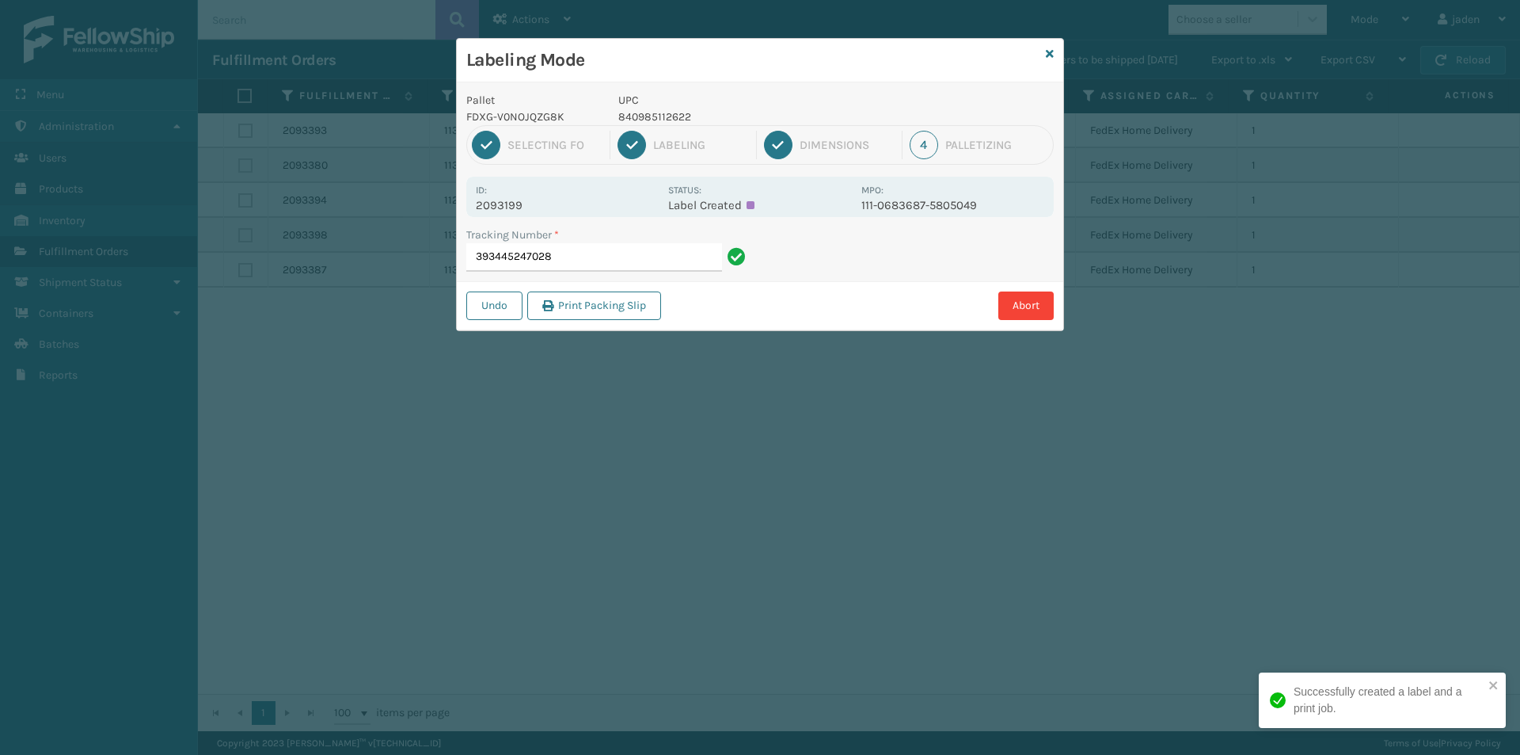
click at [659, 120] on p "840985112622" at bounding box center [735, 116] width 234 height 17
copy p "840985112622"
drag, startPoint x: 885, startPoint y: 290, endPoint x: 823, endPoint y: 323, distance: 70.8
click at [823, 323] on div "Undo Print Packing Slip Abort" at bounding box center [760, 305] width 606 height 48
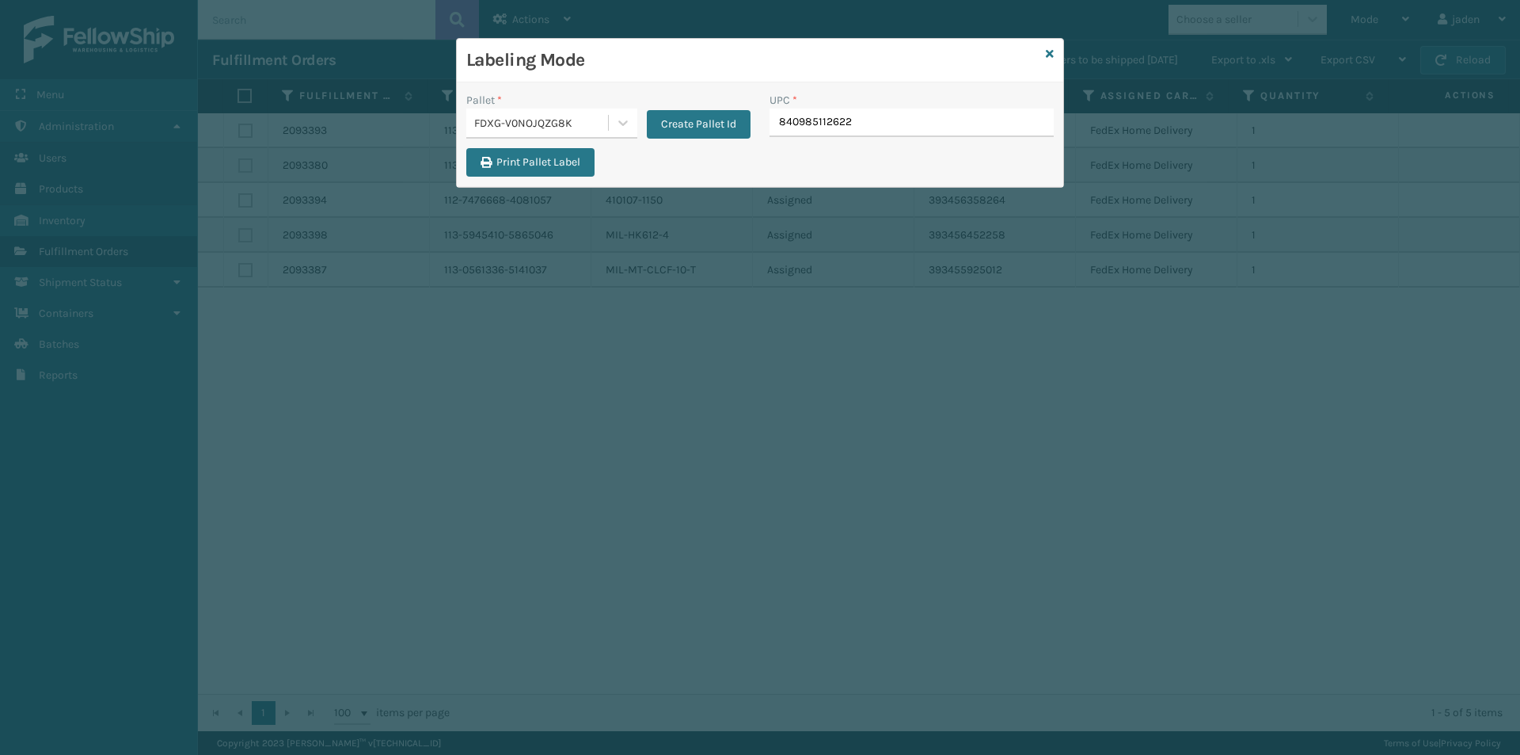
type input "840985112622"
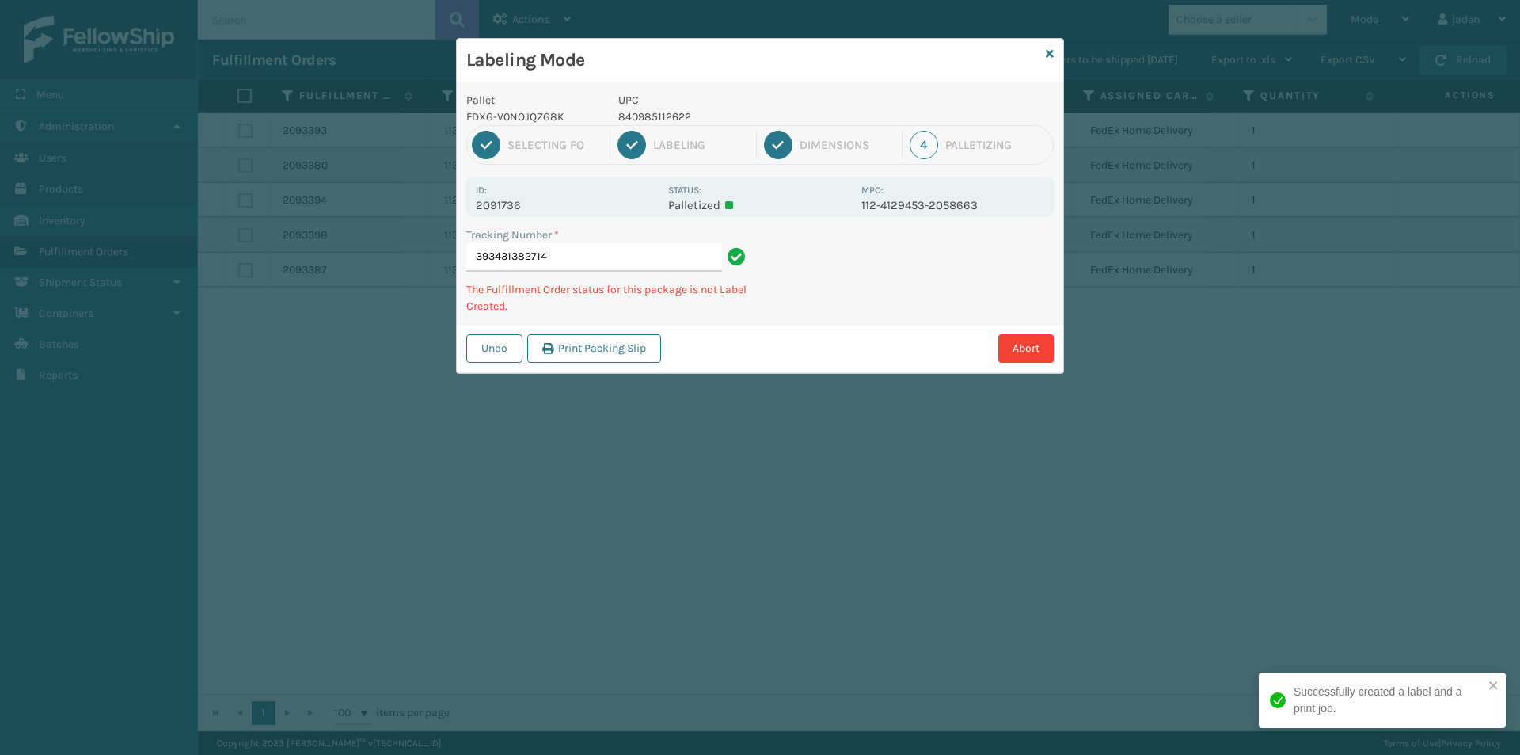
drag, startPoint x: 921, startPoint y: 295, endPoint x: 952, endPoint y: 278, distance: 35.5
click at [843, 323] on div "Pallet FDXG-V0NOJQZG8K UPC 840985112622 1 Selecting FO 2 Labeling 3 Dimensions …" at bounding box center [760, 227] width 606 height 291
drag, startPoint x: 1014, startPoint y: 253, endPoint x: 853, endPoint y: 337, distance: 182.0
drag, startPoint x: 853, startPoint y: 337, endPoint x: 993, endPoint y: 279, distance: 151.6
click at [884, 326] on div "Undo Print Packing Slip Abort" at bounding box center [760, 348] width 606 height 48
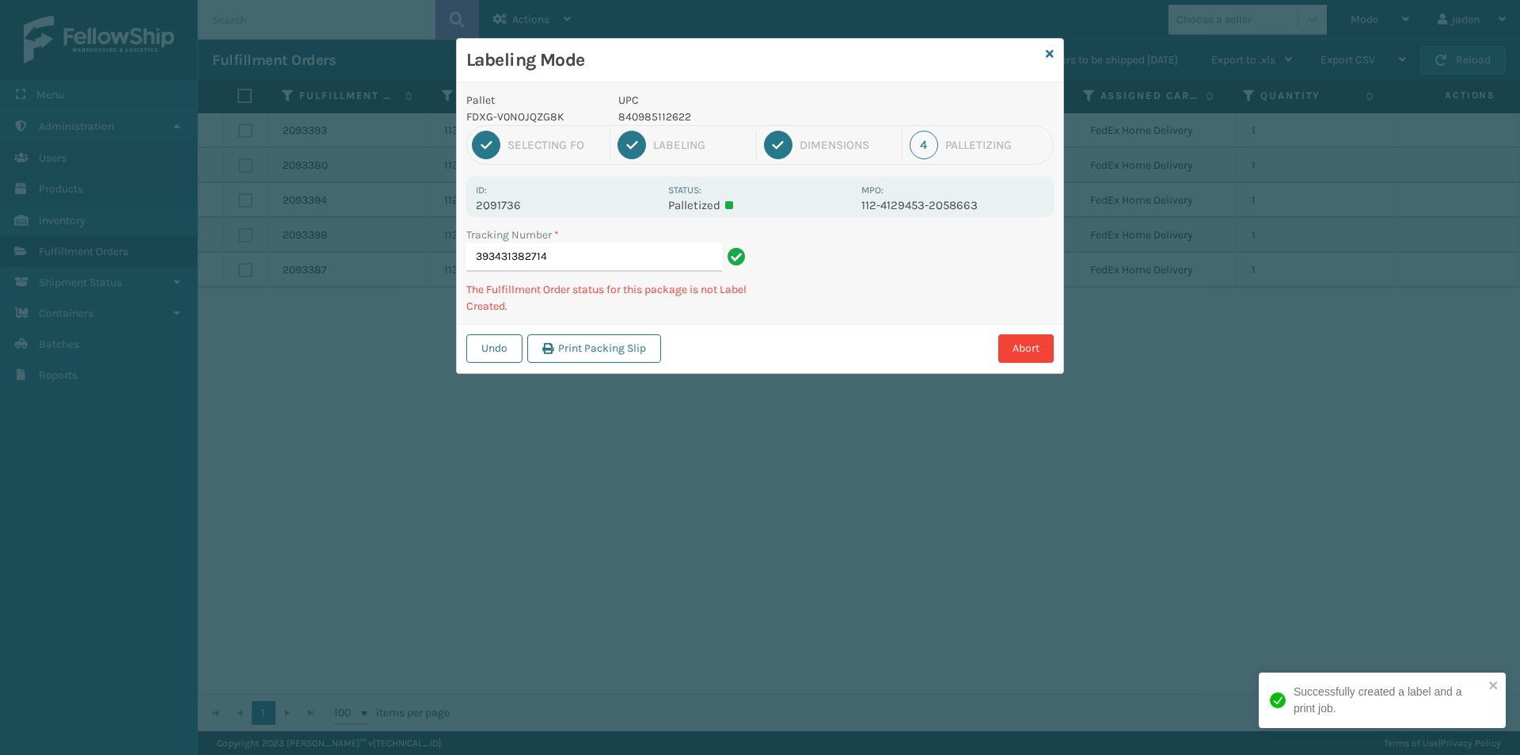
drag, startPoint x: 993, startPoint y: 279, endPoint x: 1017, endPoint y: 273, distance: 24.6
click at [826, 352] on div "Labeling Mode Pallet FDXG-V0NOJQZG8K UPC 840985112622 1 Selecting FO 2 Labeling…" at bounding box center [760, 377] width 1520 height 755
drag, startPoint x: 1017, startPoint y: 273, endPoint x: 967, endPoint y: 291, distance: 53.1
drag, startPoint x: 967, startPoint y: 291, endPoint x: 869, endPoint y: 334, distance: 107.1
click at [829, 353] on div "Labeling Mode Pallet FDXG-V0NOJQZG8K UPC 840985112622 1 Selecting FO 2 Labeling…" at bounding box center [760, 377] width 1520 height 755
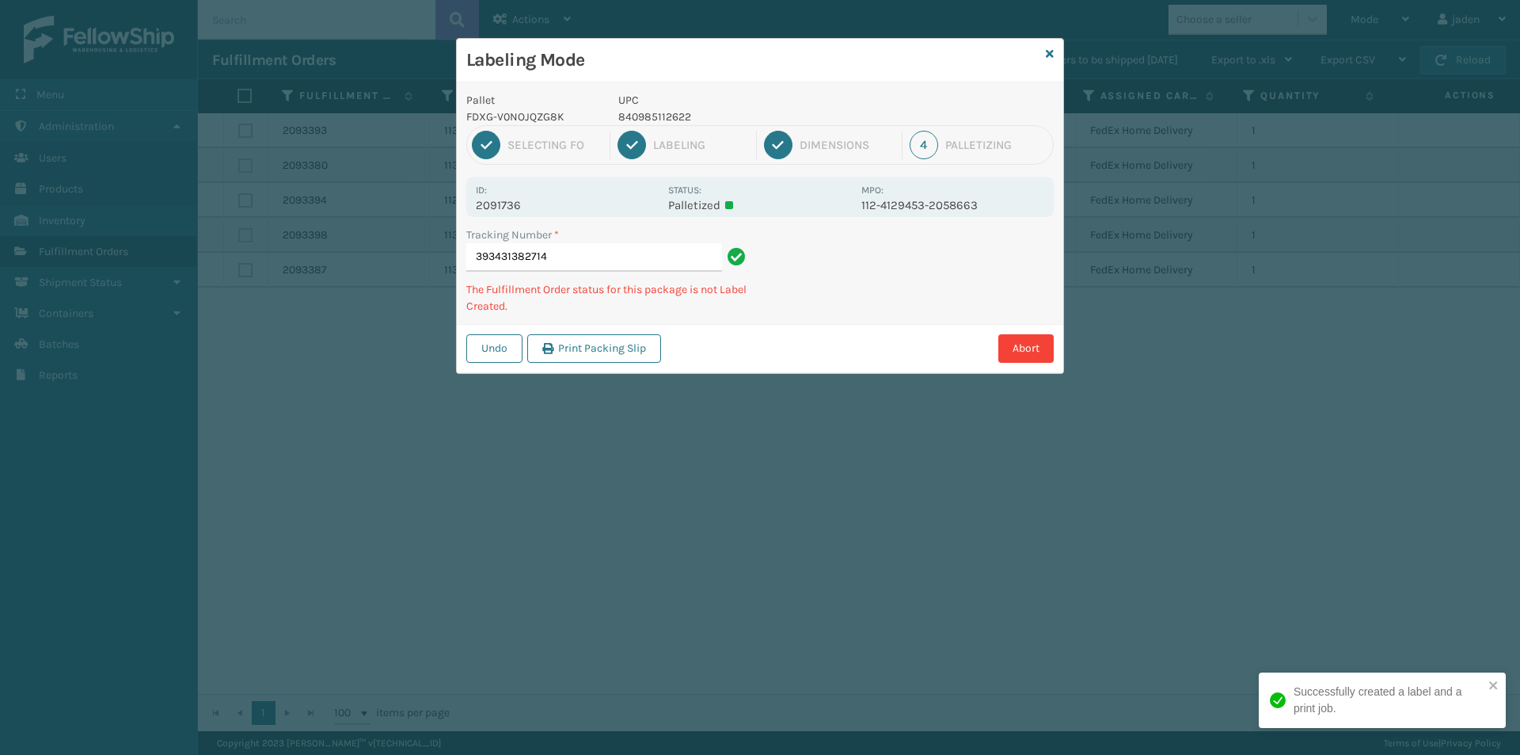
drag, startPoint x: 1039, startPoint y: 257, endPoint x: 1020, endPoint y: 264, distance: 20.3
drag, startPoint x: 1020, startPoint y: 264, endPoint x: 1046, endPoint y: 245, distance: 31.8
click at [854, 341] on div "Undo Print Packing Slip Abort" at bounding box center [760, 348] width 606 height 48
drag, startPoint x: 1046, startPoint y: 245, endPoint x: 813, endPoint y: 359, distance: 259.2
drag, startPoint x: 813, startPoint y: 359, endPoint x: 1025, endPoint y: 254, distance: 236.2
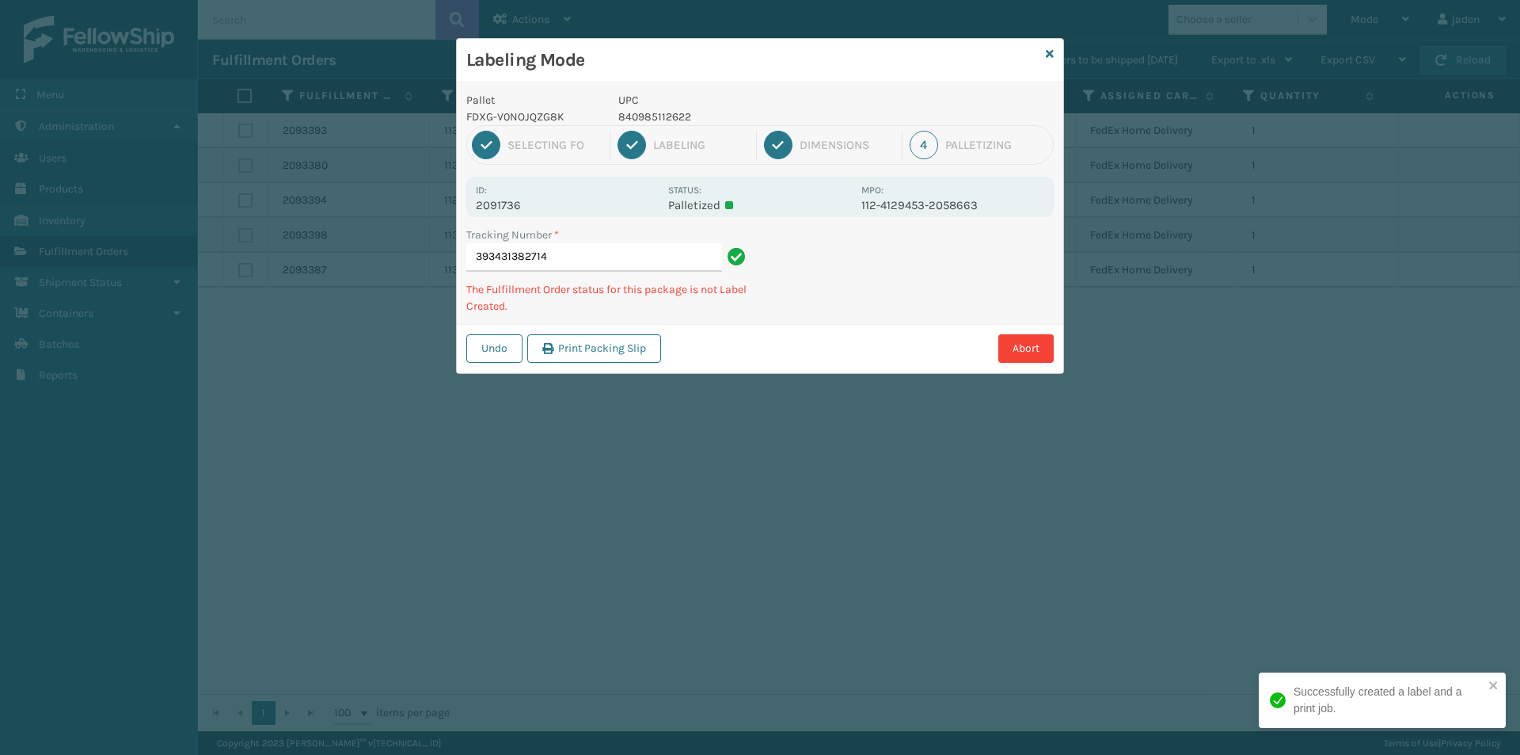
click at [910, 321] on div "Pallet FDXG-V0NOJQZG8K UPC 840985112622 1 Selecting FO 2 Labeling 3 Dimensions …" at bounding box center [760, 227] width 606 height 291
drag, startPoint x: 1094, startPoint y: 230, endPoint x: 842, endPoint y: 344, distance: 277.1
drag, startPoint x: 842, startPoint y: 344, endPoint x: 1025, endPoint y: 257, distance: 203.3
click at [903, 324] on div "Undo Print Packing Slip Abort" at bounding box center [760, 348] width 606 height 48
drag, startPoint x: 1025, startPoint y: 257, endPoint x: 992, endPoint y: 263, distance: 33.9
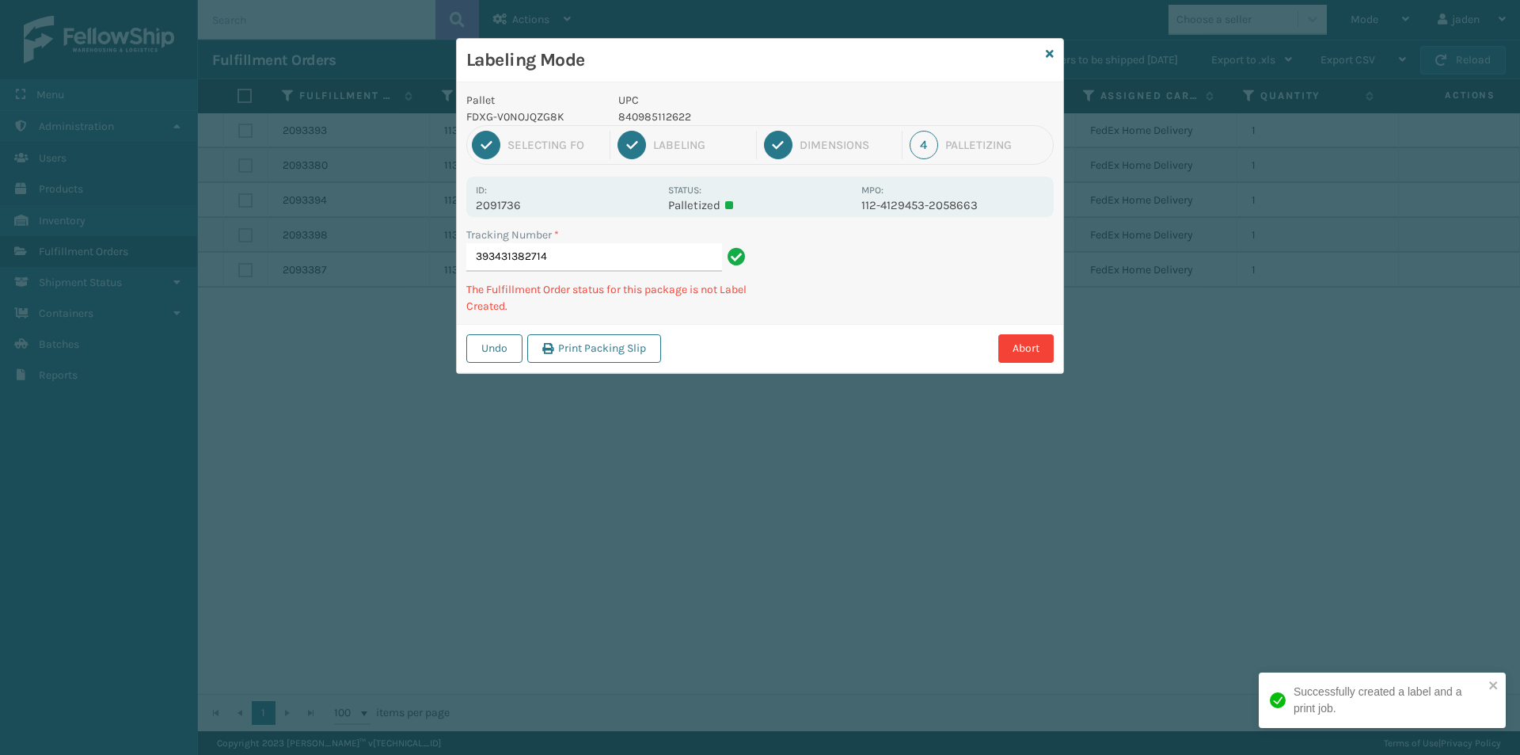
drag, startPoint x: 992, startPoint y: 263, endPoint x: 839, endPoint y: 336, distance: 169.3
click at [839, 336] on div "Abort" at bounding box center [860, 348] width 388 height 29
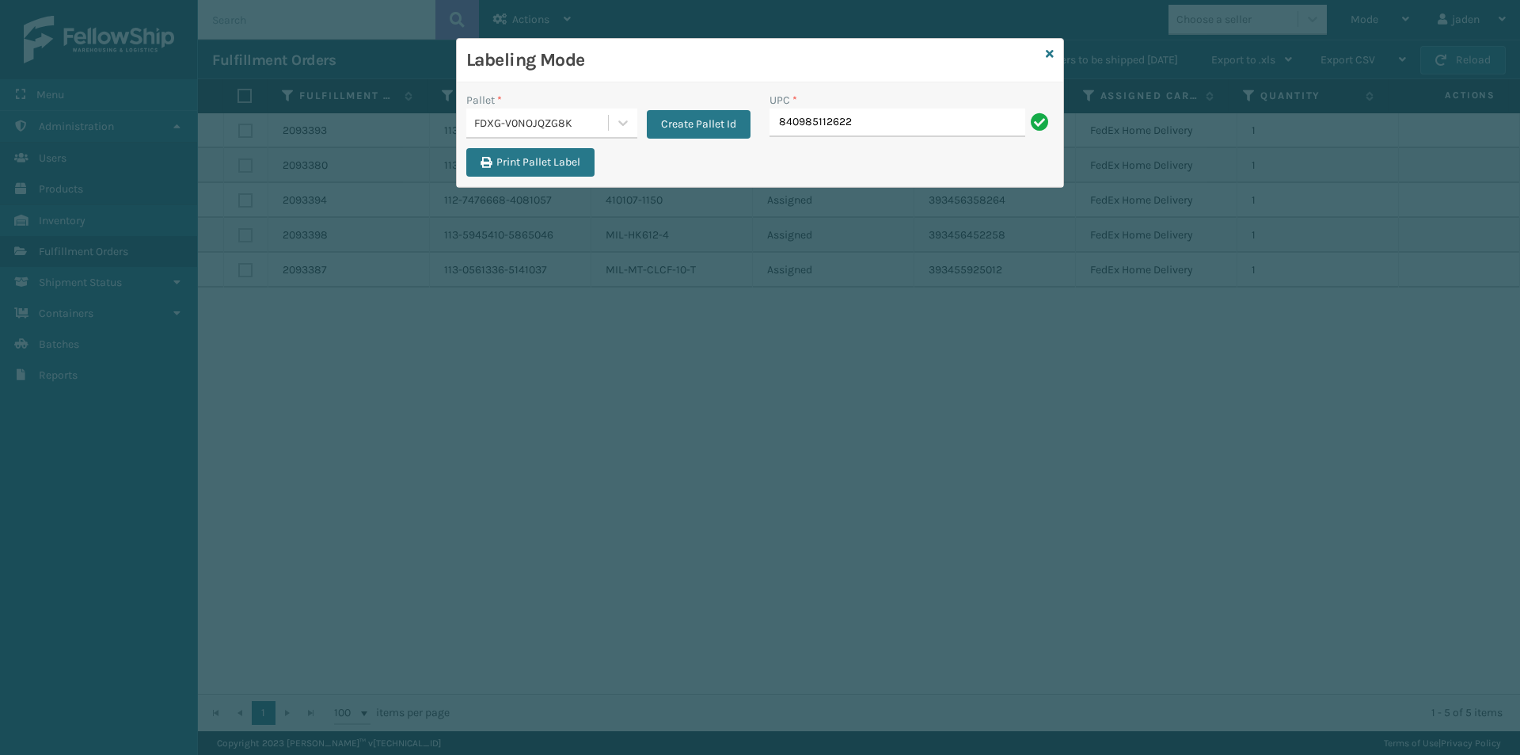
type input "840985112622"
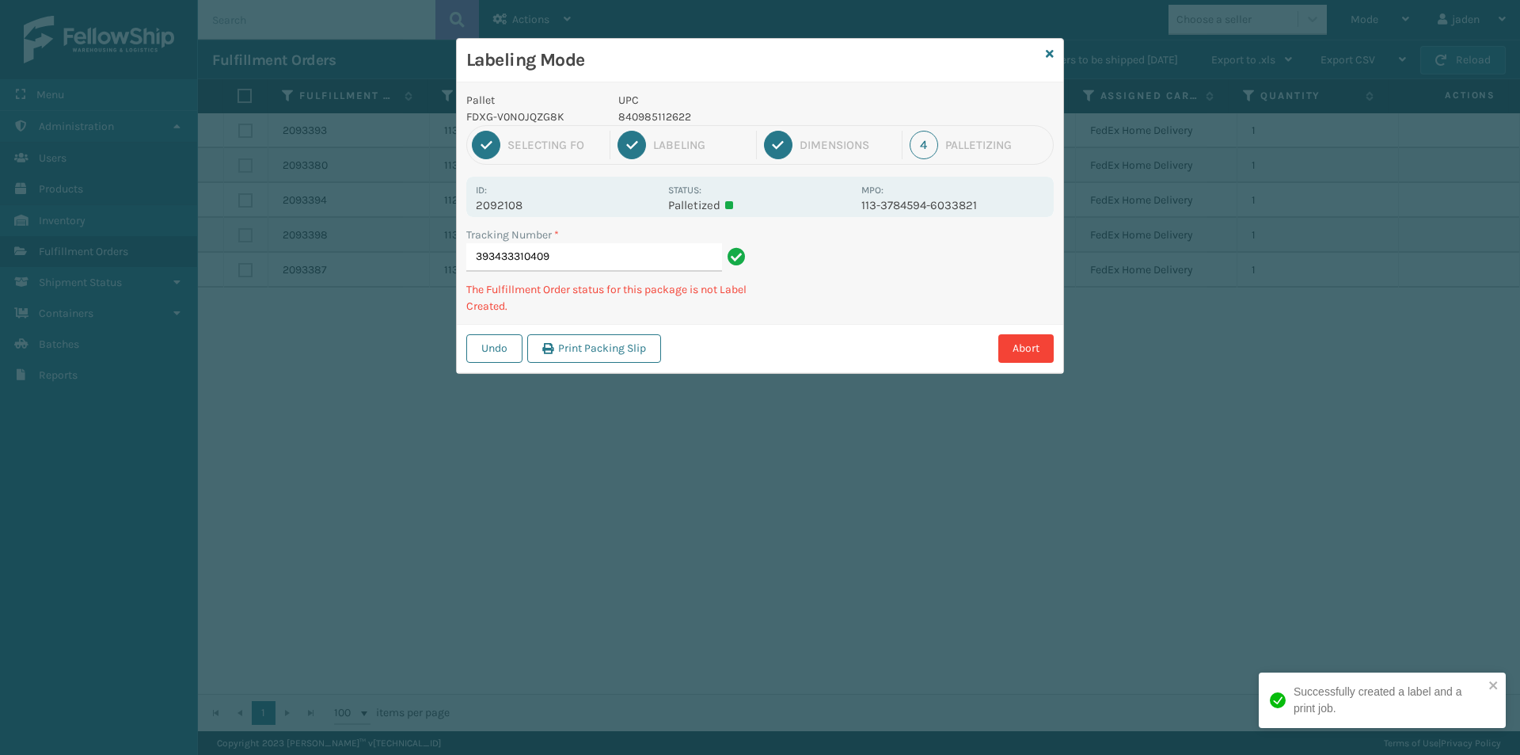
drag, startPoint x: 959, startPoint y: 263, endPoint x: 939, endPoint y: 262, distance: 19.8
drag, startPoint x: 939, startPoint y: 262, endPoint x: 954, endPoint y: 279, distance: 23.0
click at [835, 344] on div "Abort" at bounding box center [860, 348] width 388 height 29
drag, startPoint x: 1035, startPoint y: 234, endPoint x: 883, endPoint y: 314, distance: 171.8
drag, startPoint x: 883, startPoint y: 314, endPoint x: 1043, endPoint y: 230, distance: 181.0
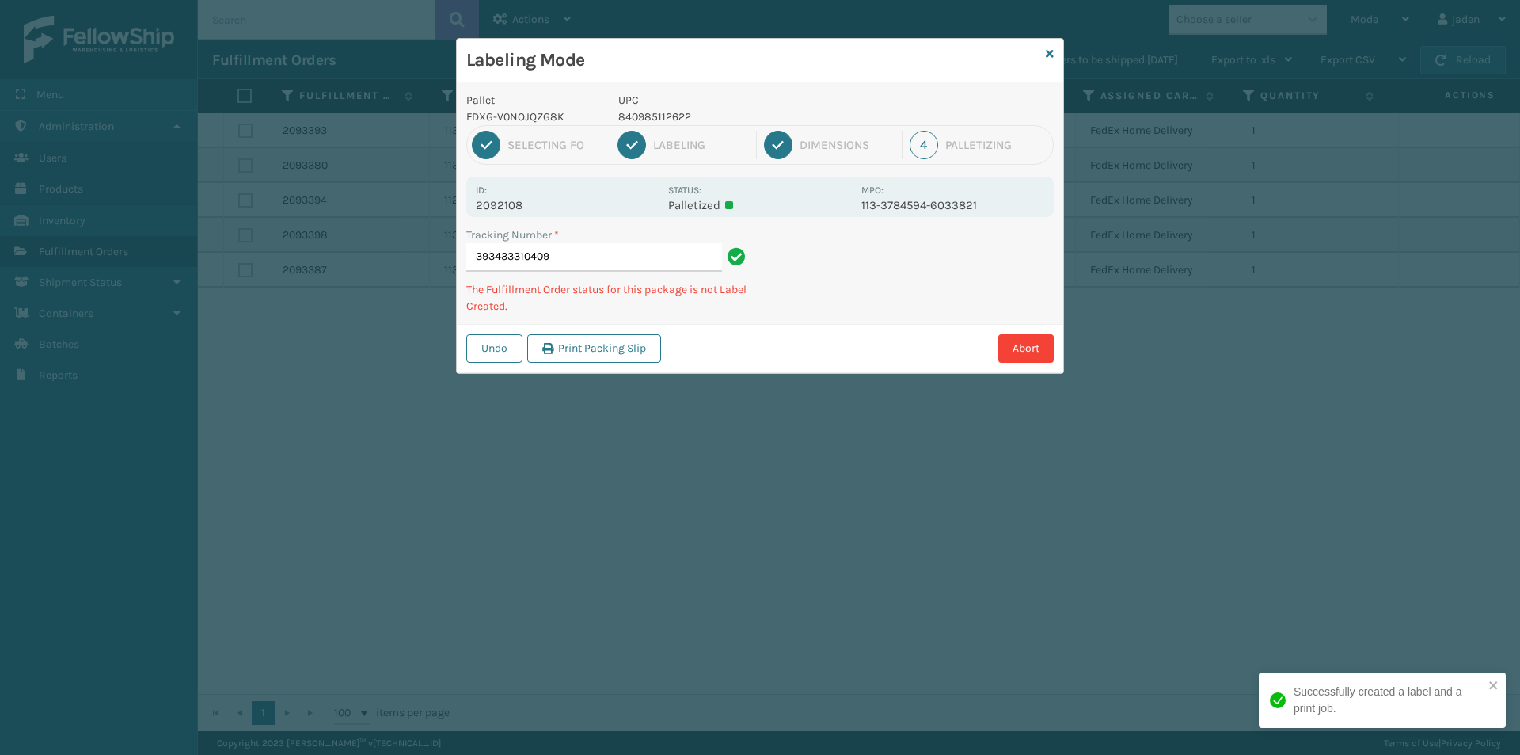
click at [906, 302] on div "Tracking Number * 393433310409 The Fulfillment Order status for this package is…" at bounding box center [760, 274] width 606 height 97
drag, startPoint x: 1043, startPoint y: 230, endPoint x: 1009, endPoint y: 243, distance: 36.6
drag, startPoint x: 1009, startPoint y: 243, endPoint x: 1020, endPoint y: 235, distance: 13.6
click at [861, 312] on div "Pallet FDXG-V0NOJQZG8K UPC 840985112622 1 Selecting FO 2 Labeling 3 Dimensions …" at bounding box center [760, 227] width 606 height 291
drag, startPoint x: 1020, startPoint y: 235, endPoint x: 990, endPoint y: 247, distance: 32.3
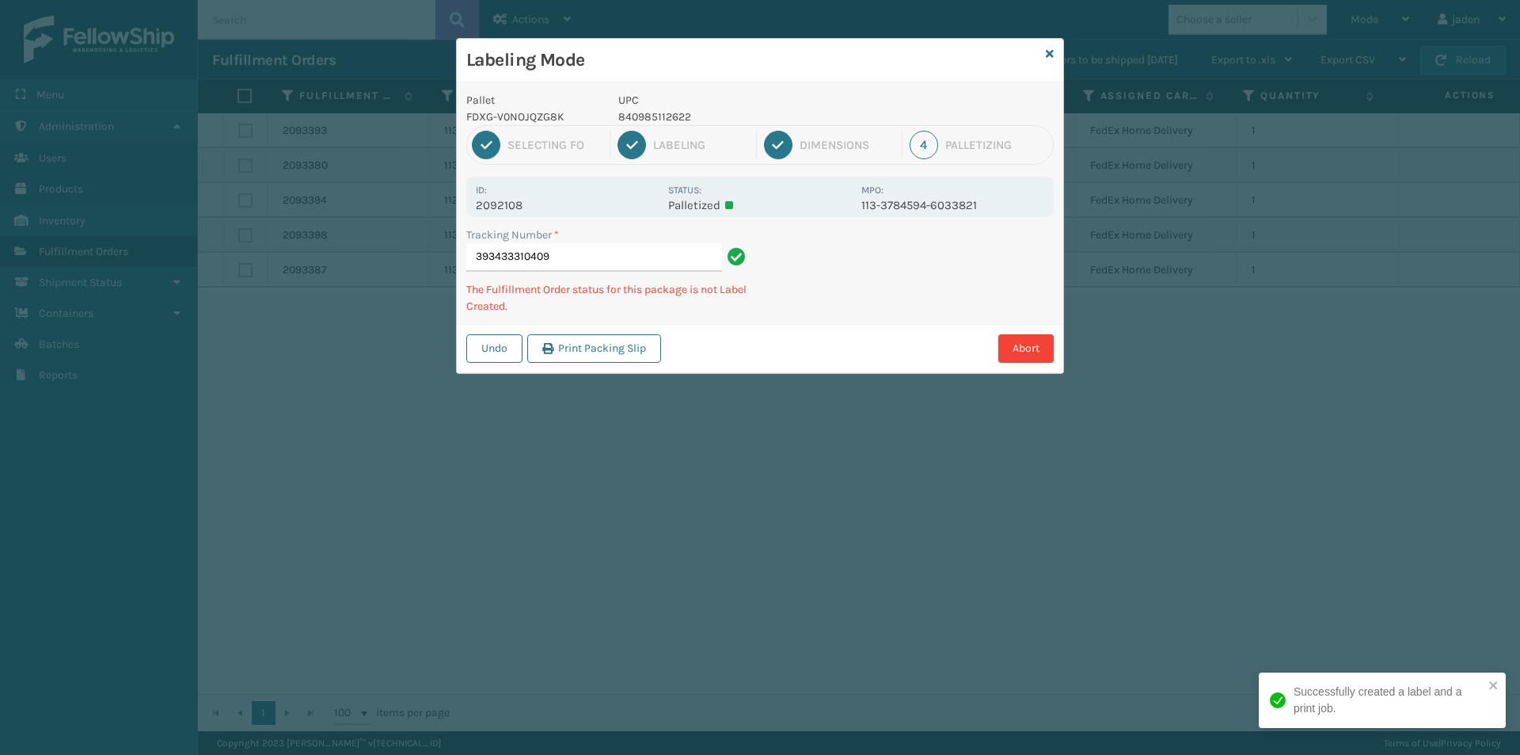
drag, startPoint x: 990, startPoint y: 247, endPoint x: 1004, endPoint y: 261, distance: 20.2
click at [879, 321] on div "Pallet FDXG-V0NOJQZG8K UPC 840985112622 1 Selecting FO 2 Labeling 3 Dimensions …" at bounding box center [760, 227] width 606 height 291
drag, startPoint x: 1000, startPoint y: 264, endPoint x: 1097, endPoint y: 231, distance: 101.9
click at [998, 284] on div "Pallet FDXG-V0NOJQZG8K UPC 840985112622 1 Selecting FO 2 Labeling 3 Dimensions …" at bounding box center [760, 227] width 606 height 291
drag, startPoint x: 1097, startPoint y: 231, endPoint x: 861, endPoint y: 343, distance: 261.0
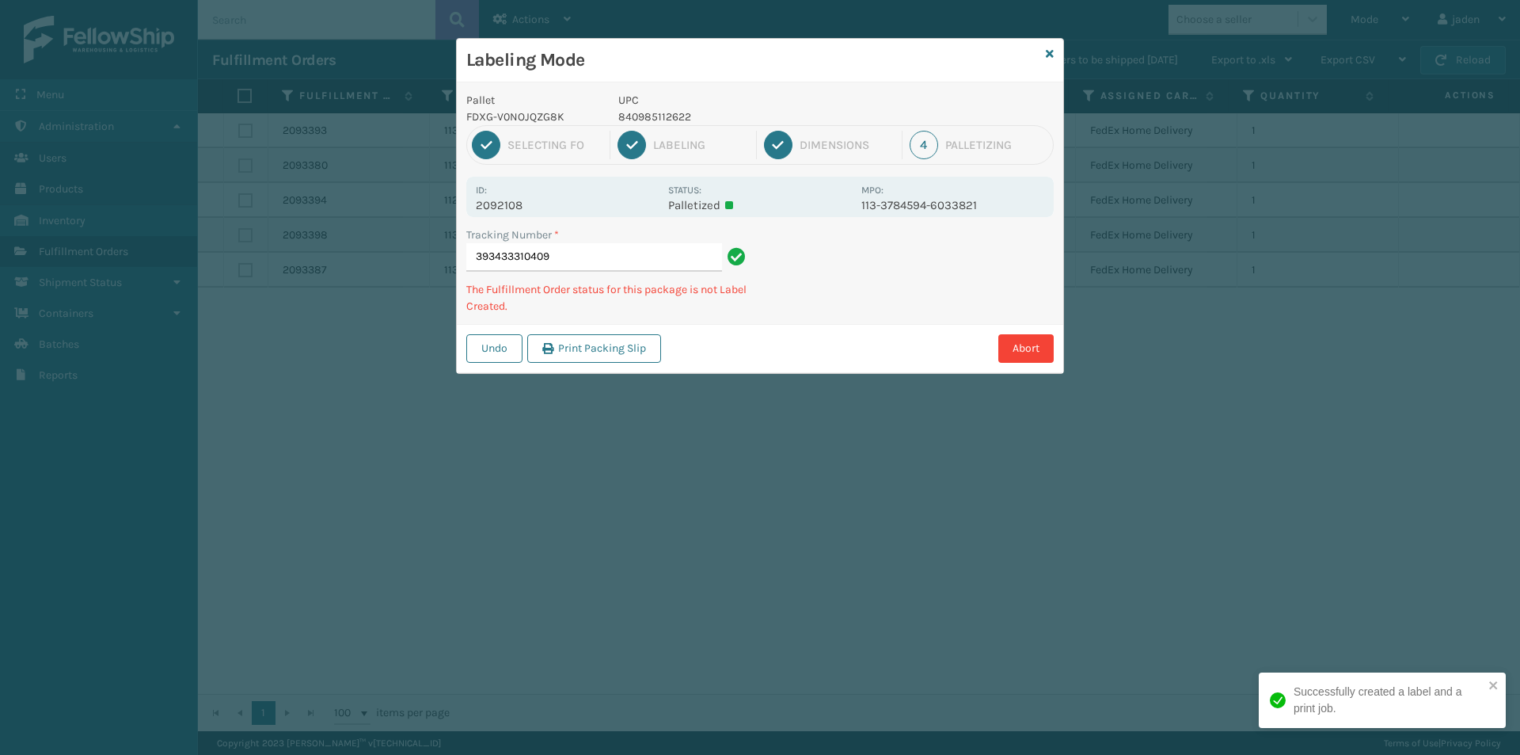
drag, startPoint x: 861, startPoint y: 343, endPoint x: 933, endPoint y: 297, distance: 85.4
click at [900, 320] on div "Pallet FDXG-V0NOJQZG8K UPC 840985112622 1 Selecting FO 2 Labeling 3 Dimensions …" at bounding box center [760, 227] width 606 height 291
drag, startPoint x: 1068, startPoint y: 226, endPoint x: 1053, endPoint y: 234, distance: 17.0
drag, startPoint x: 1053, startPoint y: 234, endPoint x: 1105, endPoint y: 229, distance: 51.7
click at [961, 316] on div "Pallet FDXG-V0NOJQZG8K UPC 840985112622 1 Selecting FO 2 Labeling 3 Dimensions …" at bounding box center [760, 227] width 606 height 291
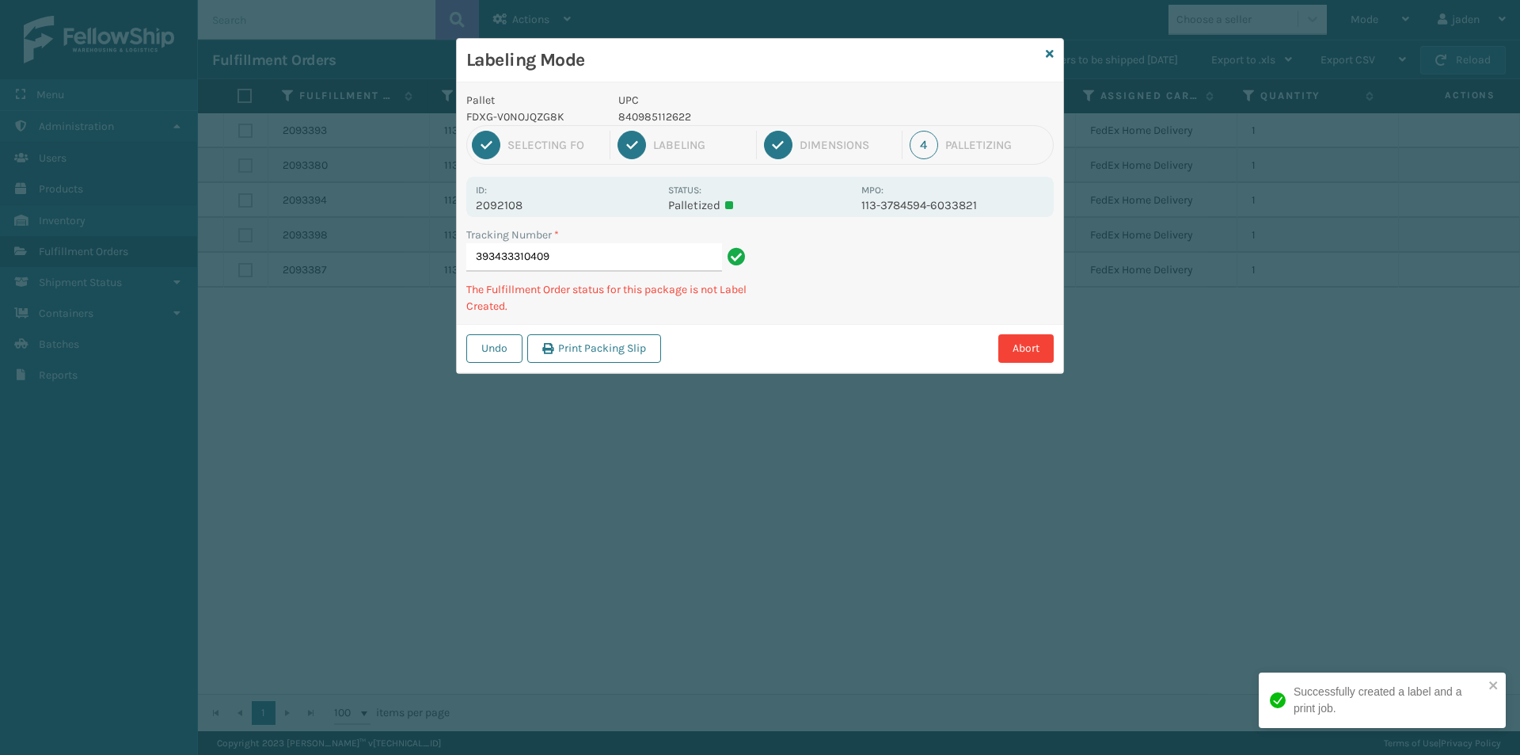
drag, startPoint x: 1105, startPoint y: 229, endPoint x: 1061, endPoint y: 246, distance: 46.9
drag, startPoint x: 1061, startPoint y: 246, endPoint x: 1052, endPoint y: 235, distance: 14.1
click at [949, 317] on div "Pallet FDXG-V0NOJQZG8K UPC 840985112622 1 Selecting FO 2 Labeling 3 Dimensions …" at bounding box center [760, 227] width 606 height 291
drag
click at [824, 342] on div "Abort" at bounding box center [860, 348] width 388 height 29
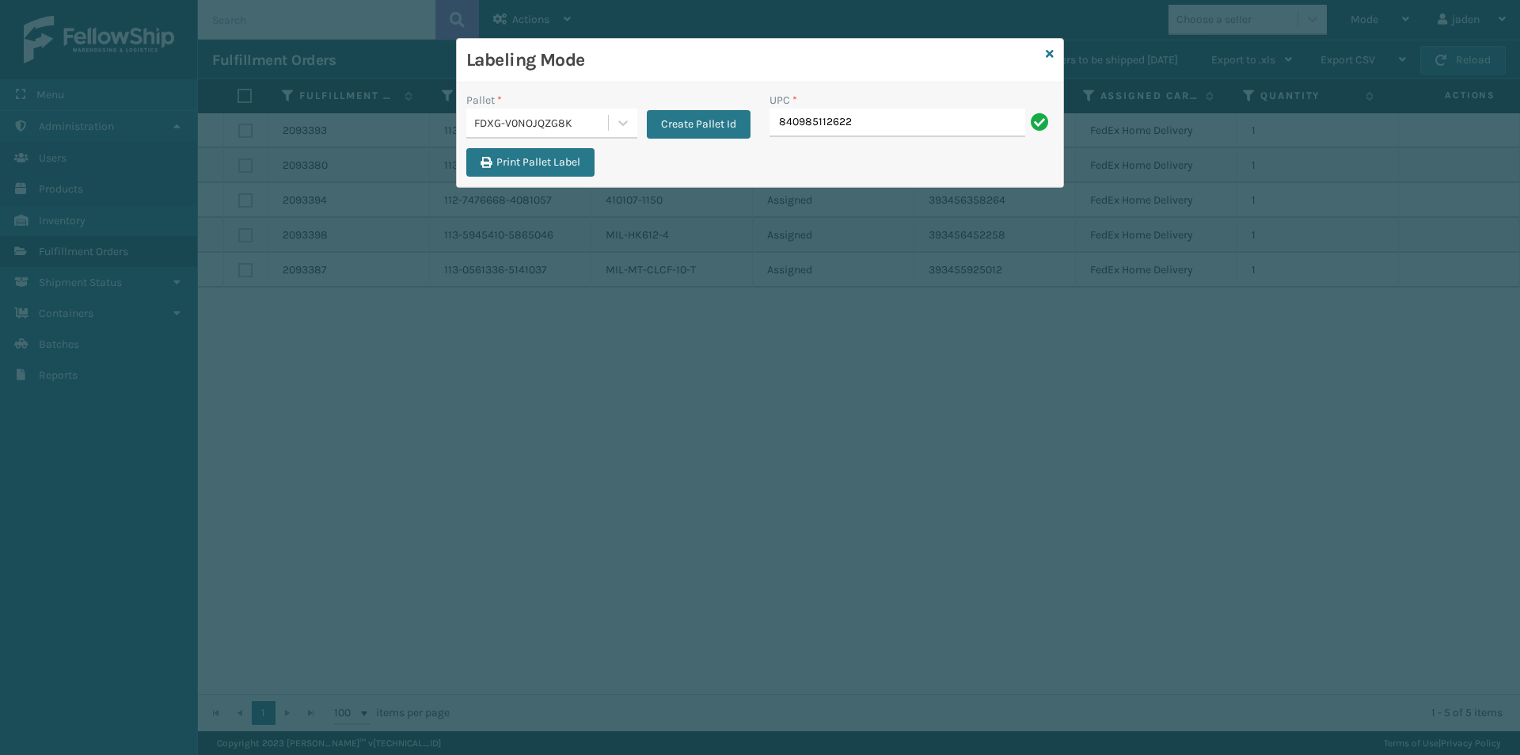
type input "840985112622"
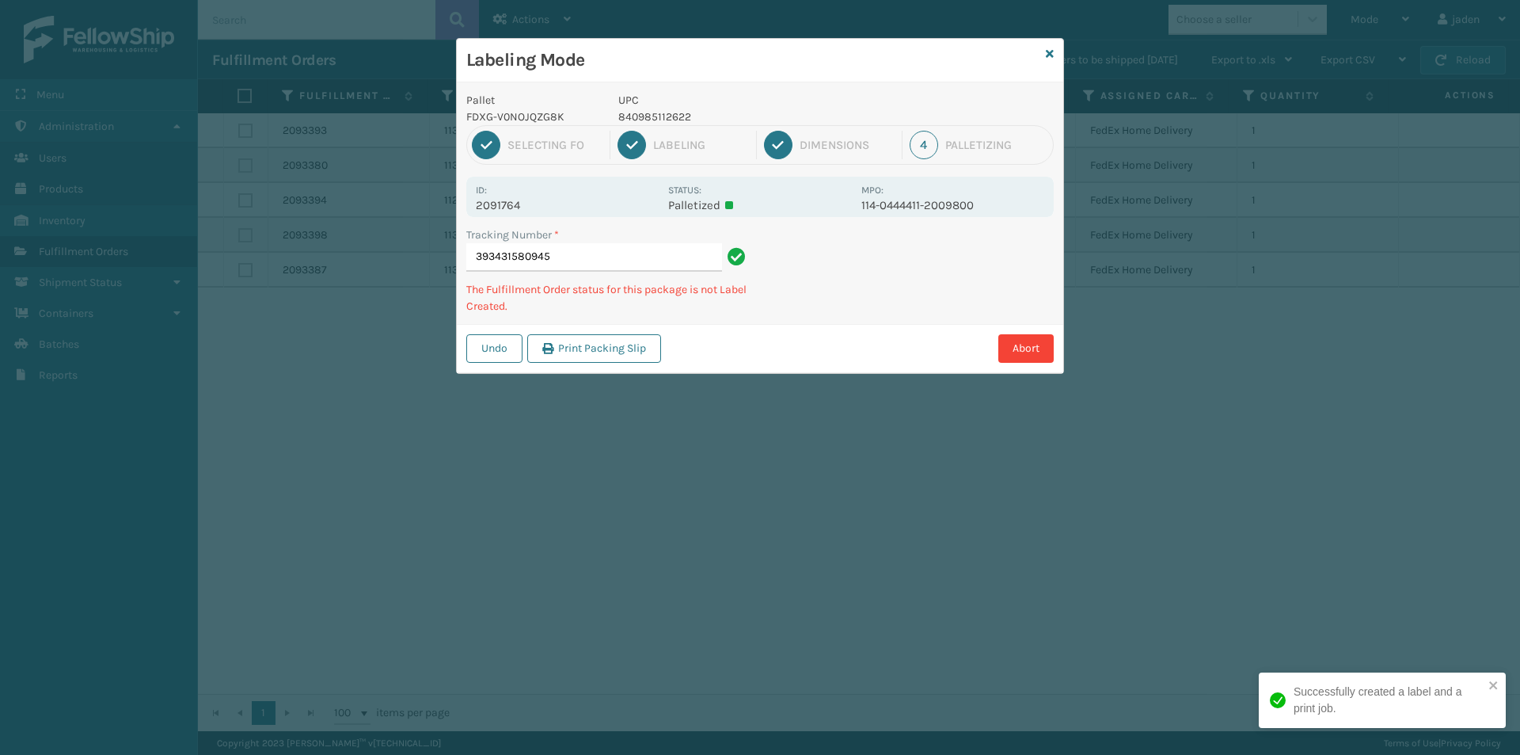
click at [847, 344] on div "Labeling Mode Pallet FDXG-V0NOJQZG8K UPC 840985112622 1 Selecting FO 2 Labeling…" at bounding box center [760, 377] width 1520 height 755
click at [835, 343] on div "Abort" at bounding box center [860, 348] width 388 height 29
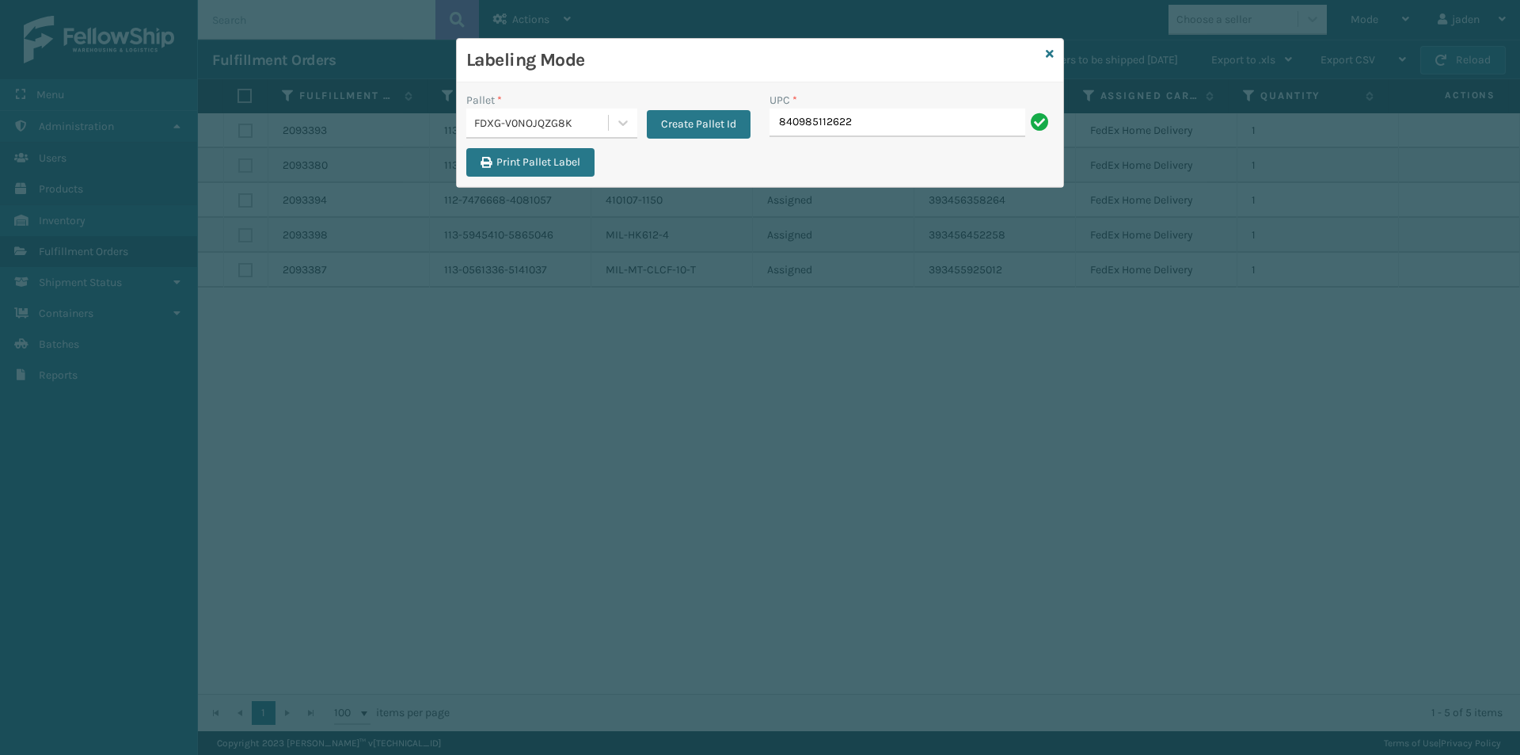
type input "840985112622"
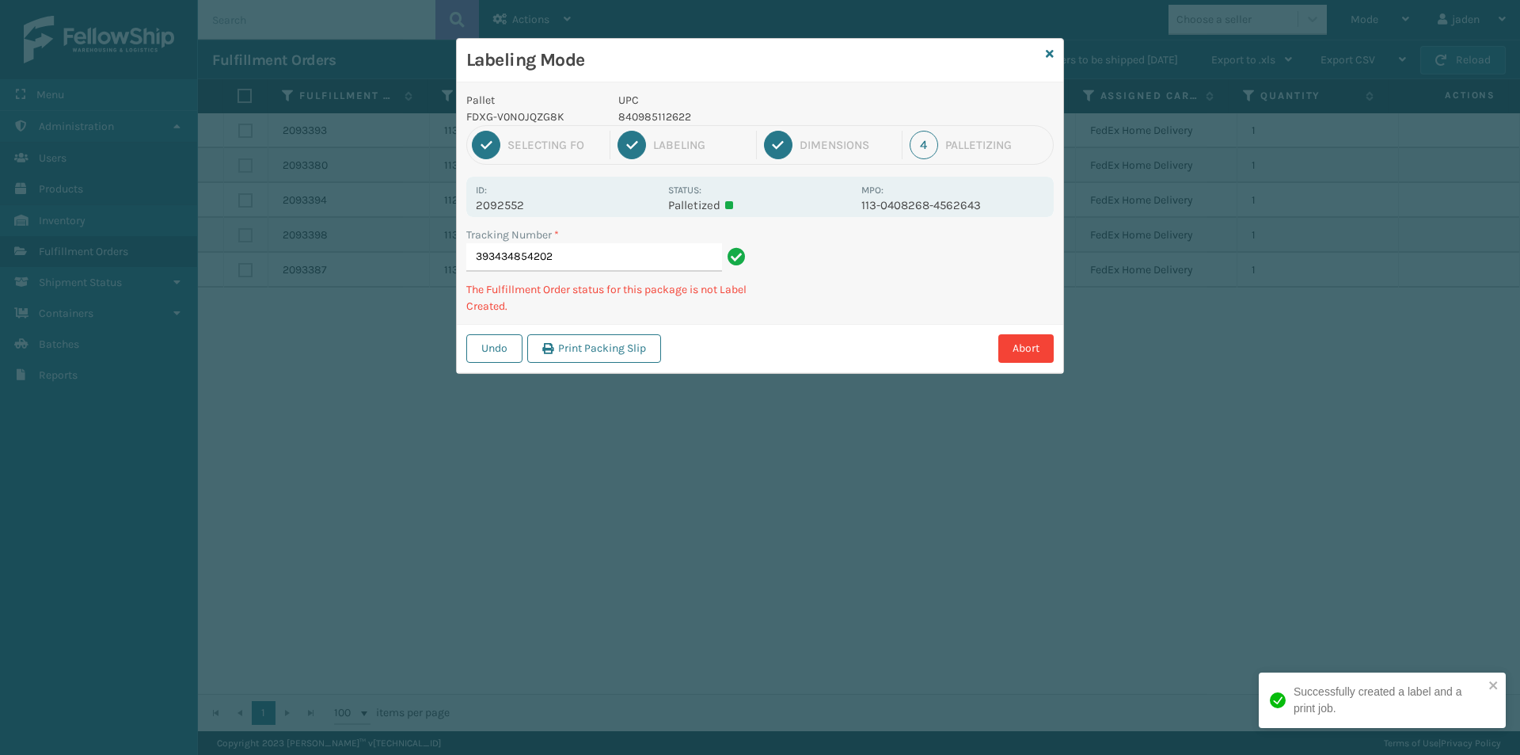
click at [848, 321] on div "Pallet FDXG-V0NOJQZG8K UPC 840985112622 1 Selecting FO 2 Labeling 3 Dimensions …" at bounding box center [760, 227] width 606 height 291
click at [801, 337] on div "Abort" at bounding box center [860, 348] width 388 height 29
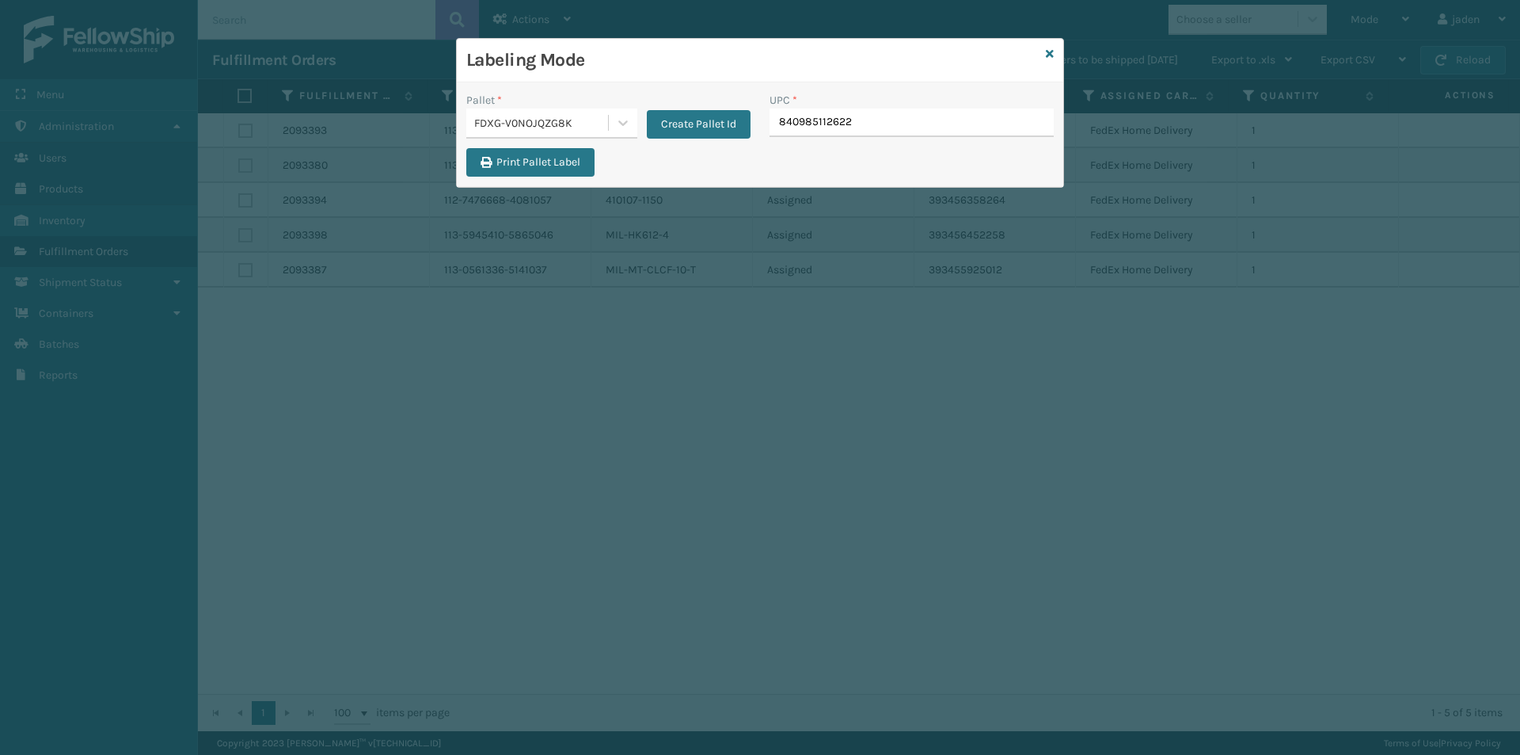
type input "840985112622"
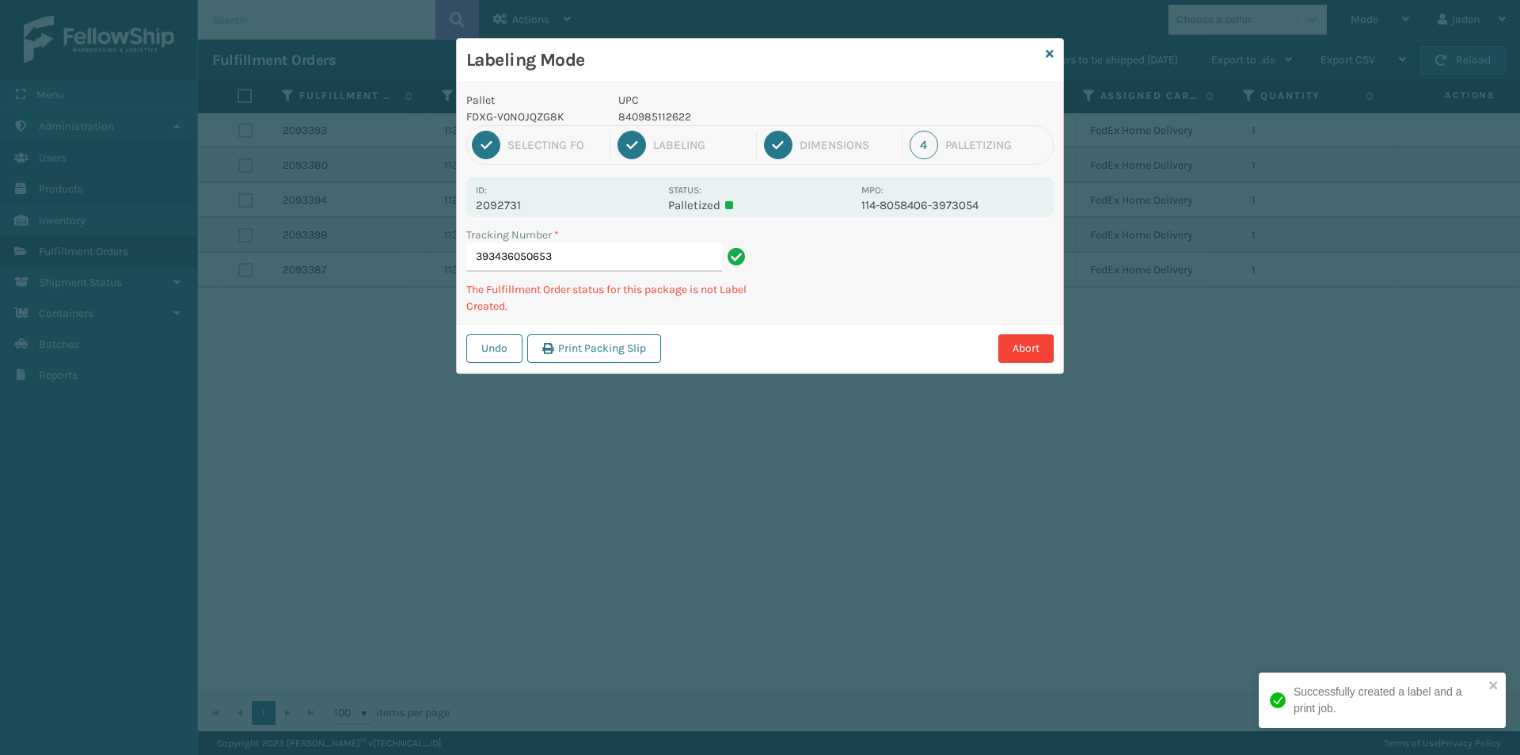
click at [804, 371] on div "Labeling Mode Pallet FDXG-V0NOJQZG8K UPC 840985112622 1 Selecting FO 2 Labeling…" at bounding box center [760, 377] width 1520 height 755
click at [818, 364] on div "Labeling Mode Pallet FDXG-V0NOJQZG8K UPC 840985112622 1 Selecting FO 2 Labeling…" at bounding box center [760, 377] width 1520 height 755
click at [865, 348] on div "Labeling Mode Pallet FDXG-V0NOJQZG8K UPC 840985112622 1 Selecting FO 2 Labeling…" at bounding box center [760, 377] width 1520 height 755
click at [794, 383] on div "Labeling Mode Pallet FDXG-V0NOJQZG8K UPC 840985112622 1 Selecting FO 2 Labeling…" at bounding box center [760, 377] width 1520 height 755
click at [825, 362] on div "Labeling Mode Pallet FDXG-V0NOJQZG8K UPC 840985112622 1 Selecting FO 2 Labeling…" at bounding box center [760, 377] width 1520 height 755
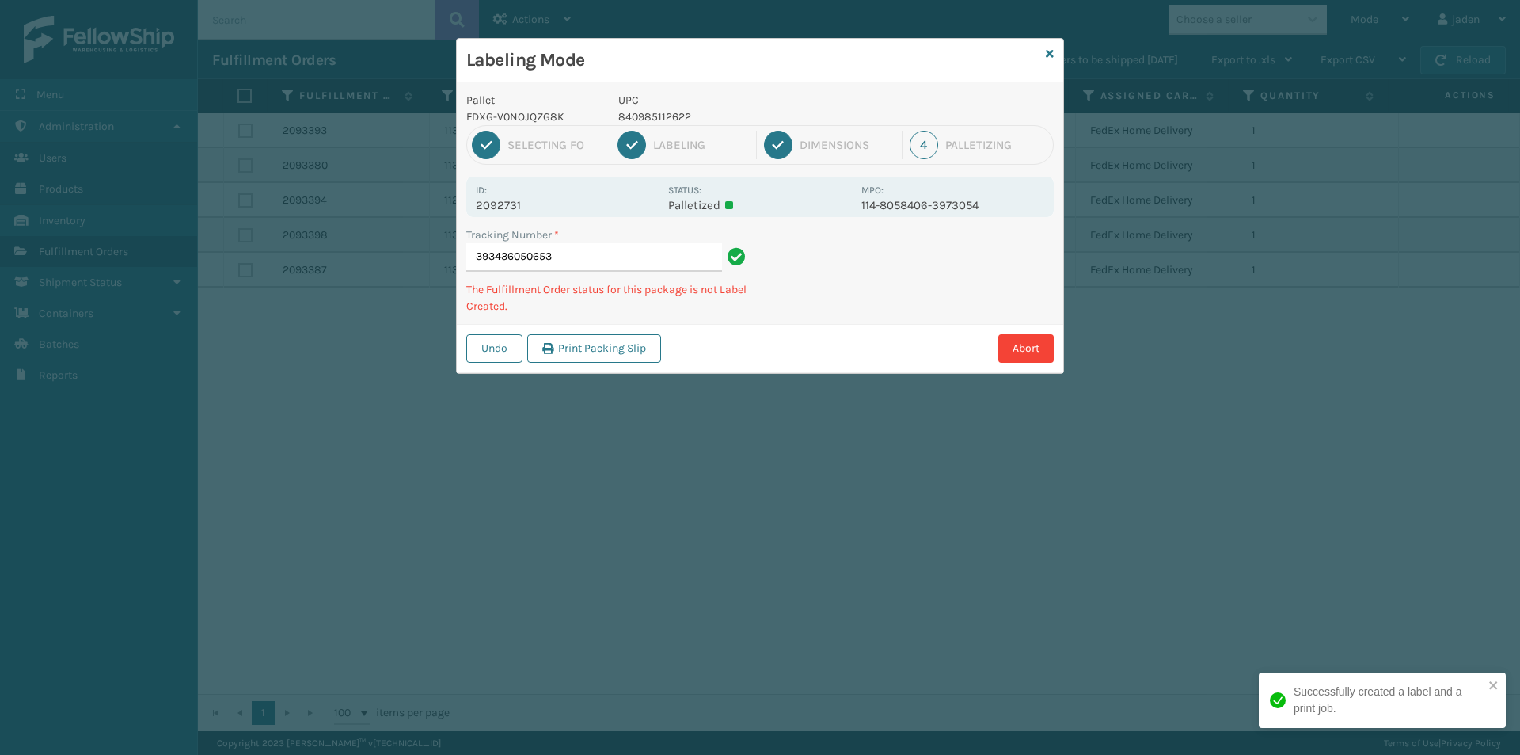
click at [892, 321] on div "Pallet FDXG-V0NOJQZG8K UPC 840985112622 1 Selecting FO 2 Labeling 3 Dimensions …" at bounding box center [760, 227] width 606 height 291
click at [871, 301] on div "Tracking Number * 393436050653 The Fulfillment Order status for this package is…" at bounding box center [760, 274] width 606 height 97
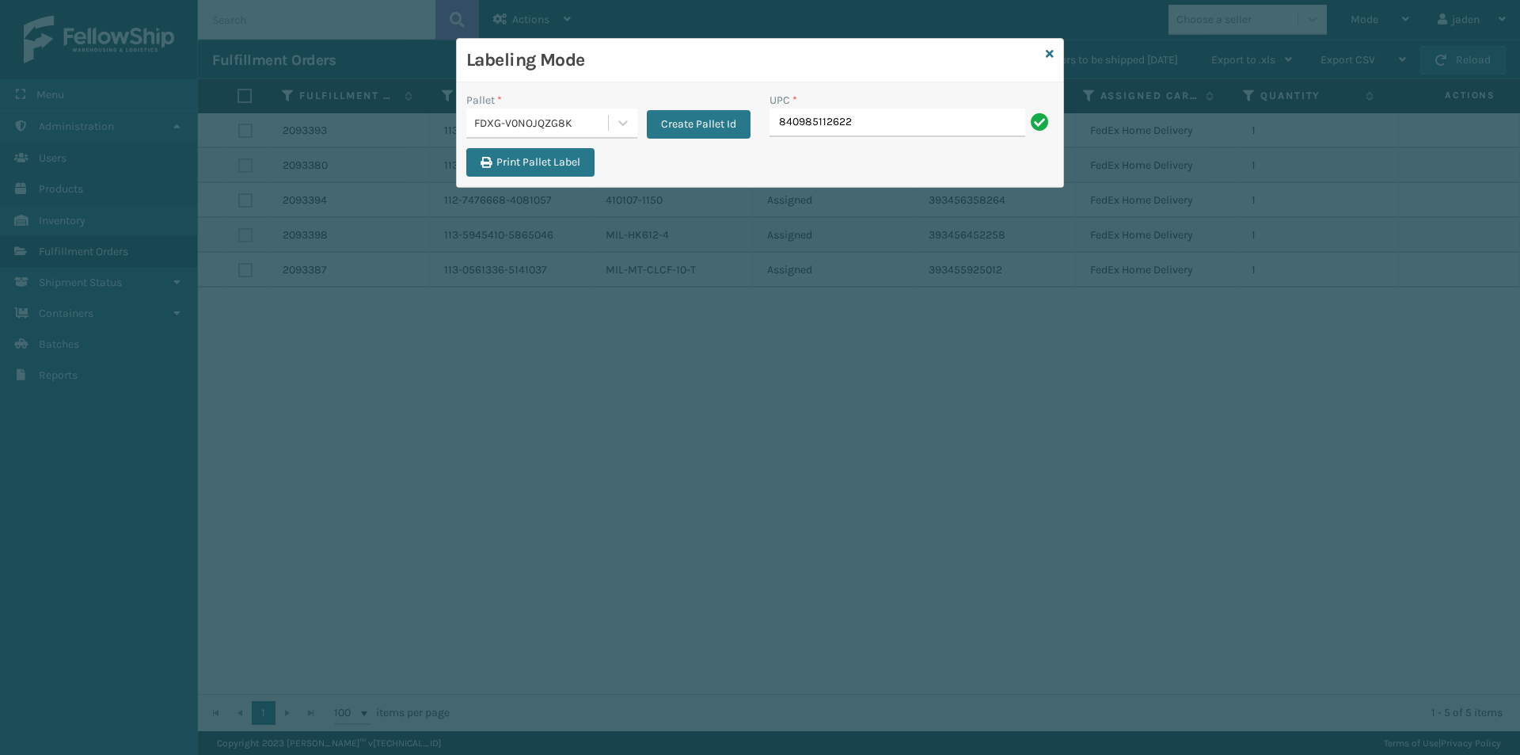
type input "840985112622"
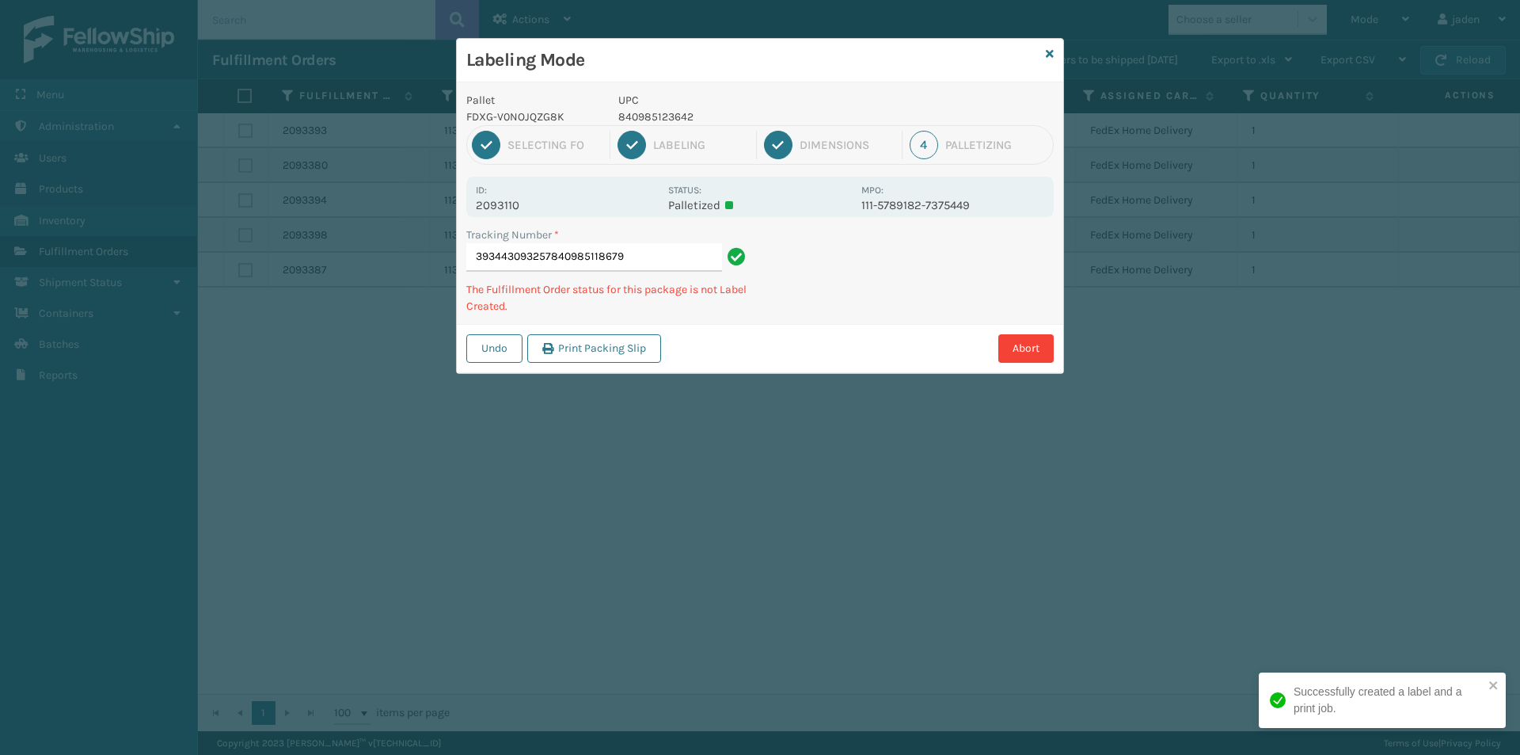
type input "393443093257840985118679"
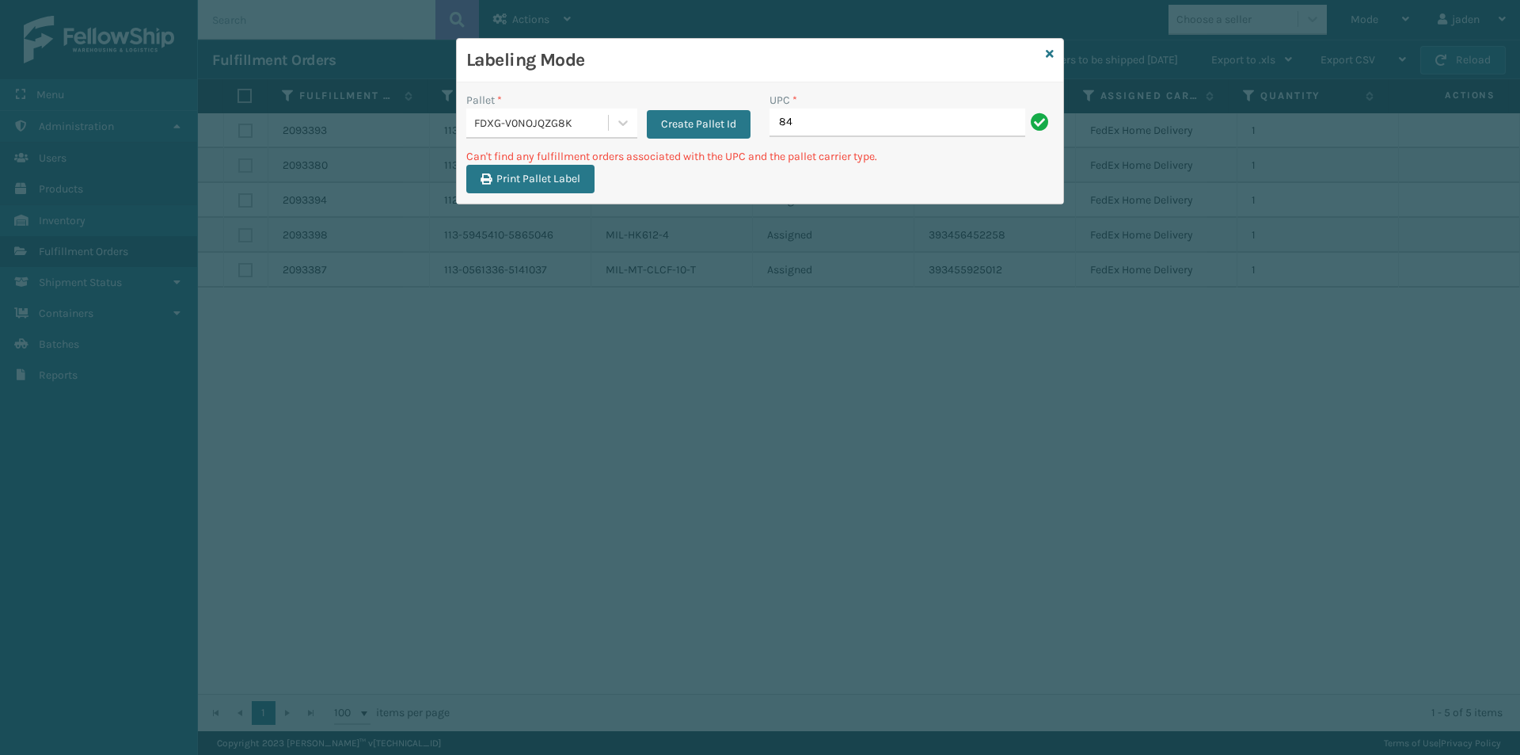
type input "8"
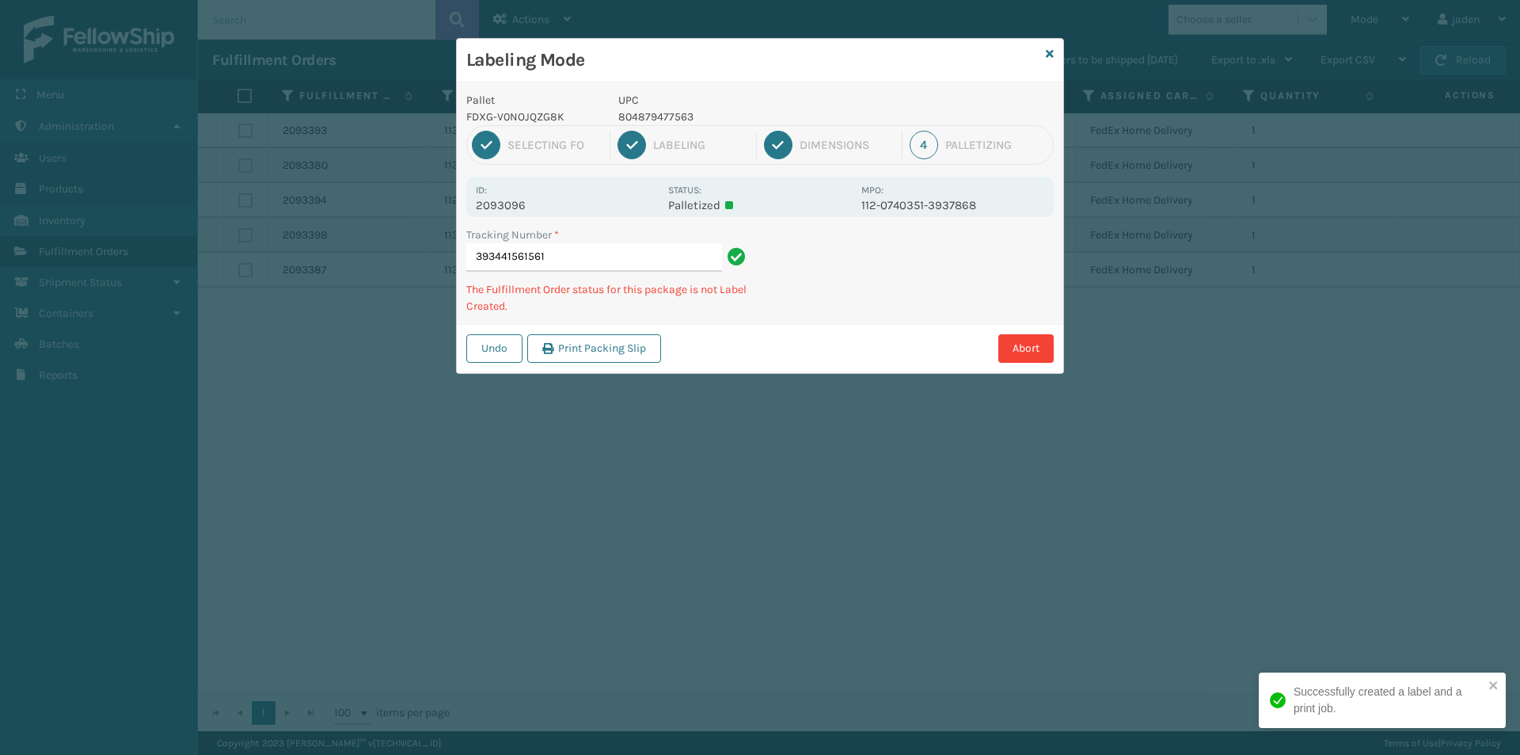
click at [662, 119] on p "804879477563" at bounding box center [735, 116] width 234 height 17
copy p "804879477563"
drag, startPoint x: 954, startPoint y: 259, endPoint x: 994, endPoint y: 256, distance: 40.5
drag, startPoint x: 994, startPoint y: 256, endPoint x: 865, endPoint y: 268, distance: 130.5
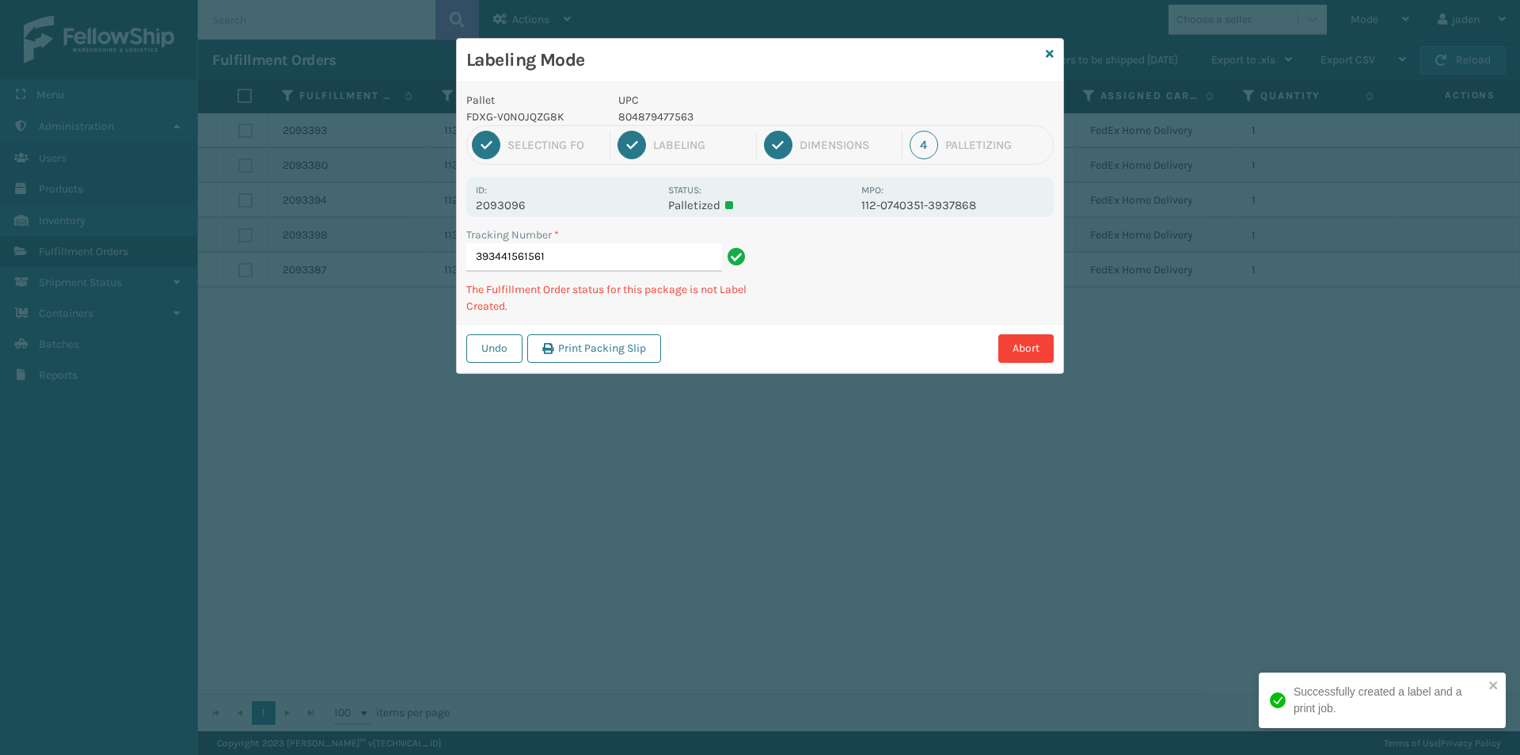
click at [834, 310] on div "Tracking Number * 393441561561 The Fulfillment Order status for this package is…" at bounding box center [760, 274] width 606 height 97
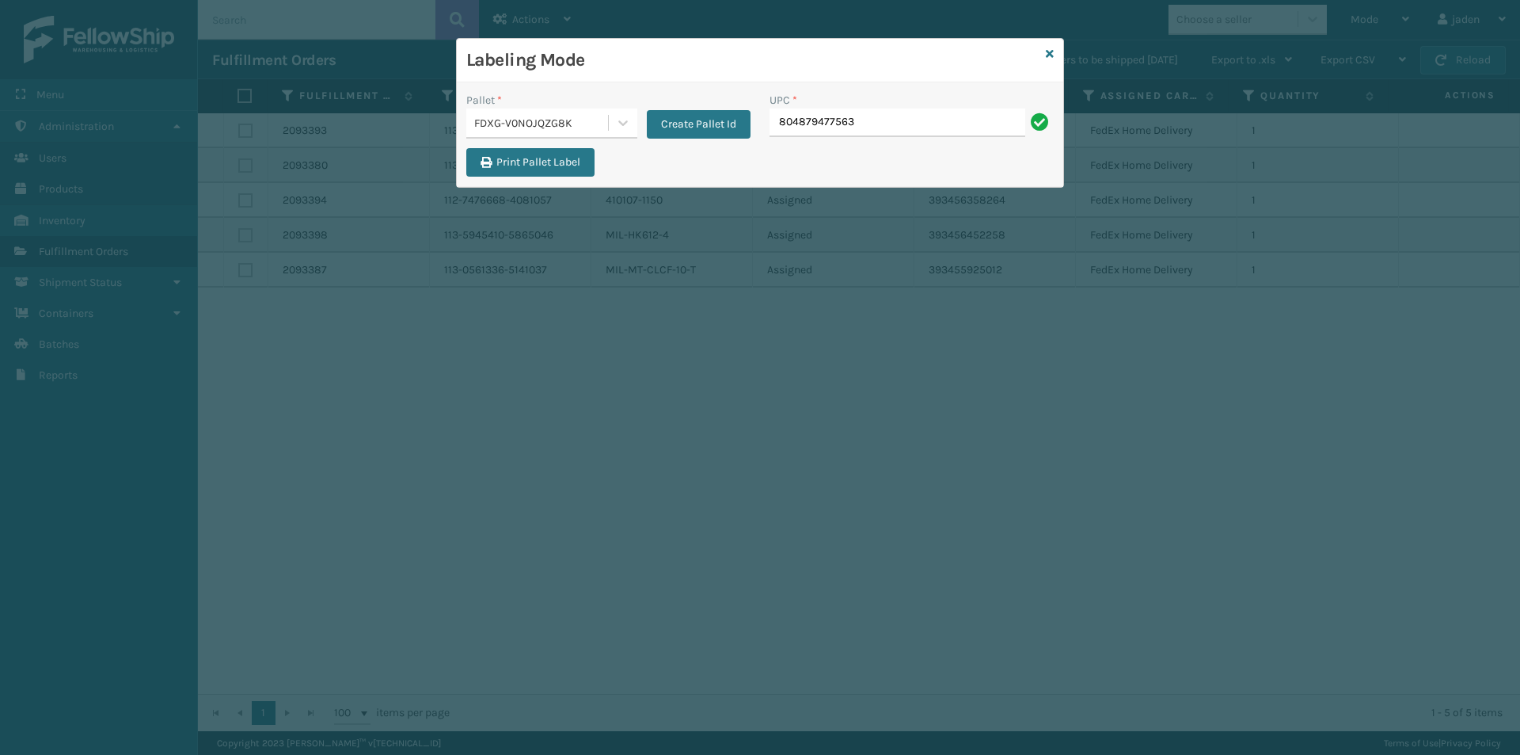
type input "804879477563"
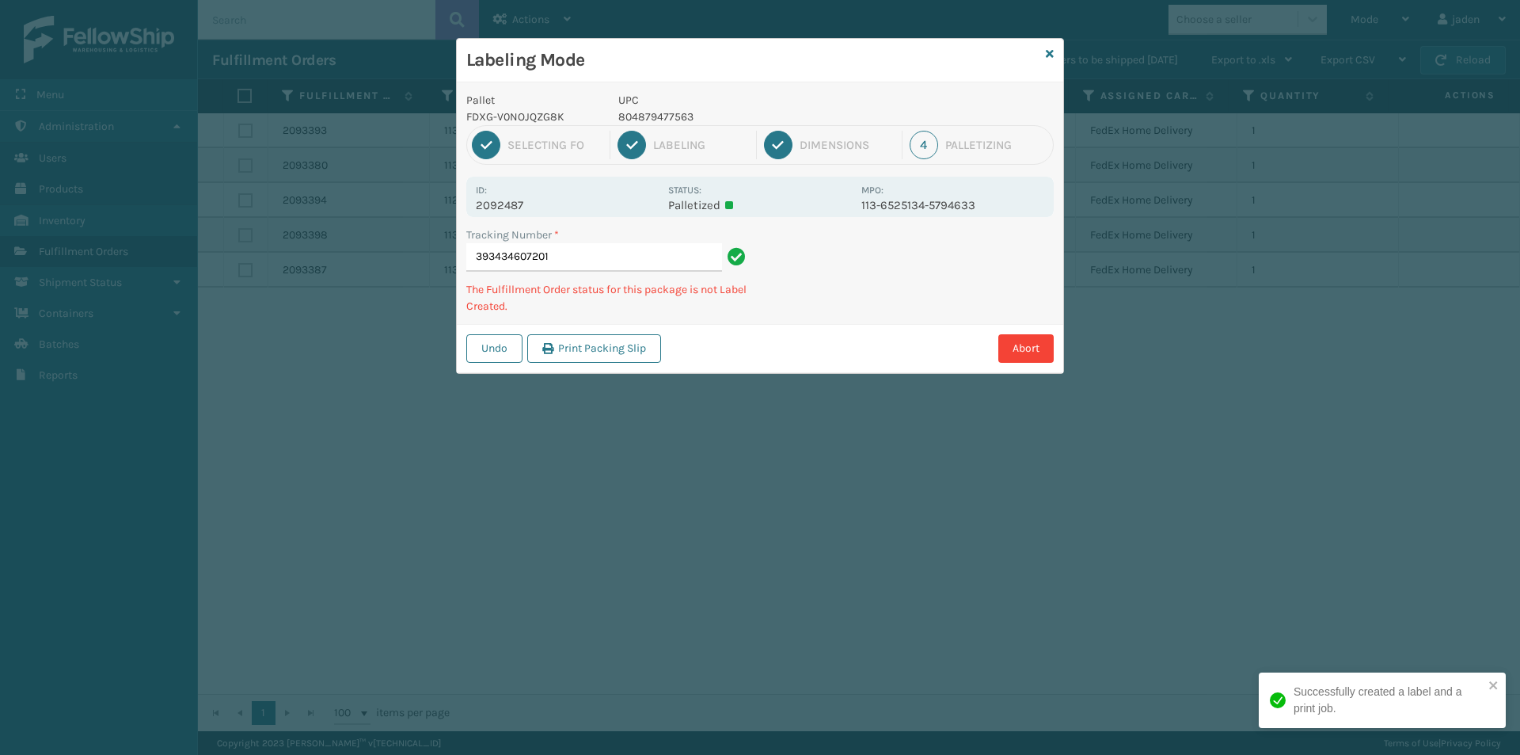
drag, startPoint x: 960, startPoint y: 259, endPoint x: 728, endPoint y: 381, distance: 262.8
drag, startPoint x: 728, startPoint y: 381, endPoint x: 920, endPoint y: 291, distance: 212.5
click at [751, 366] on div "Labeling Mode Pallet FDXG-V0NOJQZG8K UPC 804879477563 1 Selecting FO 2 Labeling…" at bounding box center [760, 377] width 1520 height 755
drag, startPoint x: 920, startPoint y: 291, endPoint x: 946, endPoint y: 273, distance: 31.4
click at [770, 356] on div "Labeling Mode Pallet FDXG-V0NOJQZG8K UPC 804879477563 1 Selecting FO 2 Labeling…" at bounding box center [760, 377] width 1520 height 755
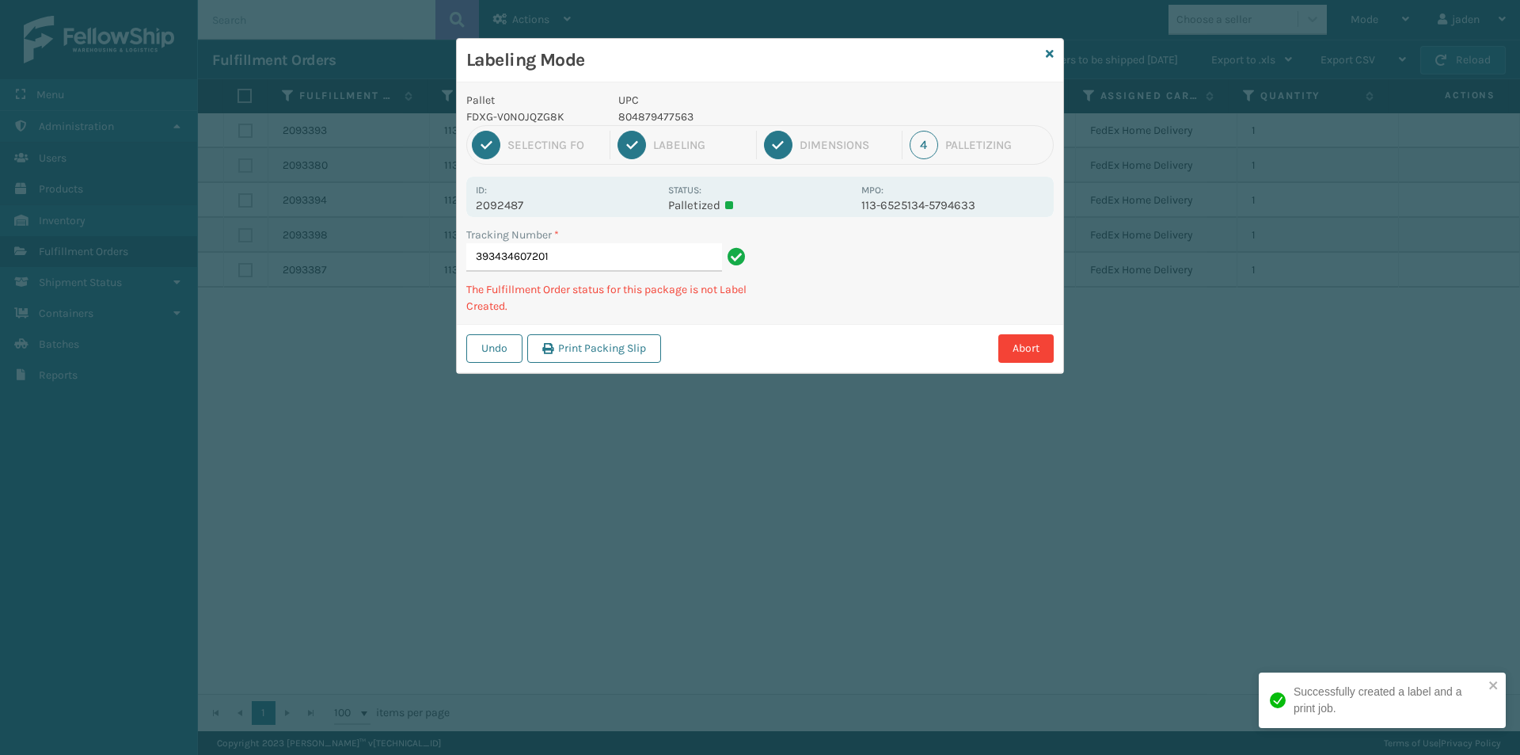
drag, startPoint x: 947, startPoint y: 273, endPoint x: 935, endPoint y: 273, distance: 11.9
drag, startPoint x: 935, startPoint y: 273, endPoint x: 952, endPoint y: 266, distance: 18.1
click at [818, 319] on div "Pallet FDXG-V0NOJQZG8K UPC 804879477563 1 Selecting FO 2 Labeling 3 Dimensions …" at bounding box center [760, 227] width 606 height 291
drag, startPoint x: 952, startPoint y: 266, endPoint x: 940, endPoint y: 266, distance: 11.9
drag, startPoint x: 940, startPoint y: 266, endPoint x: 1025, endPoint y: 236, distance: 90.7
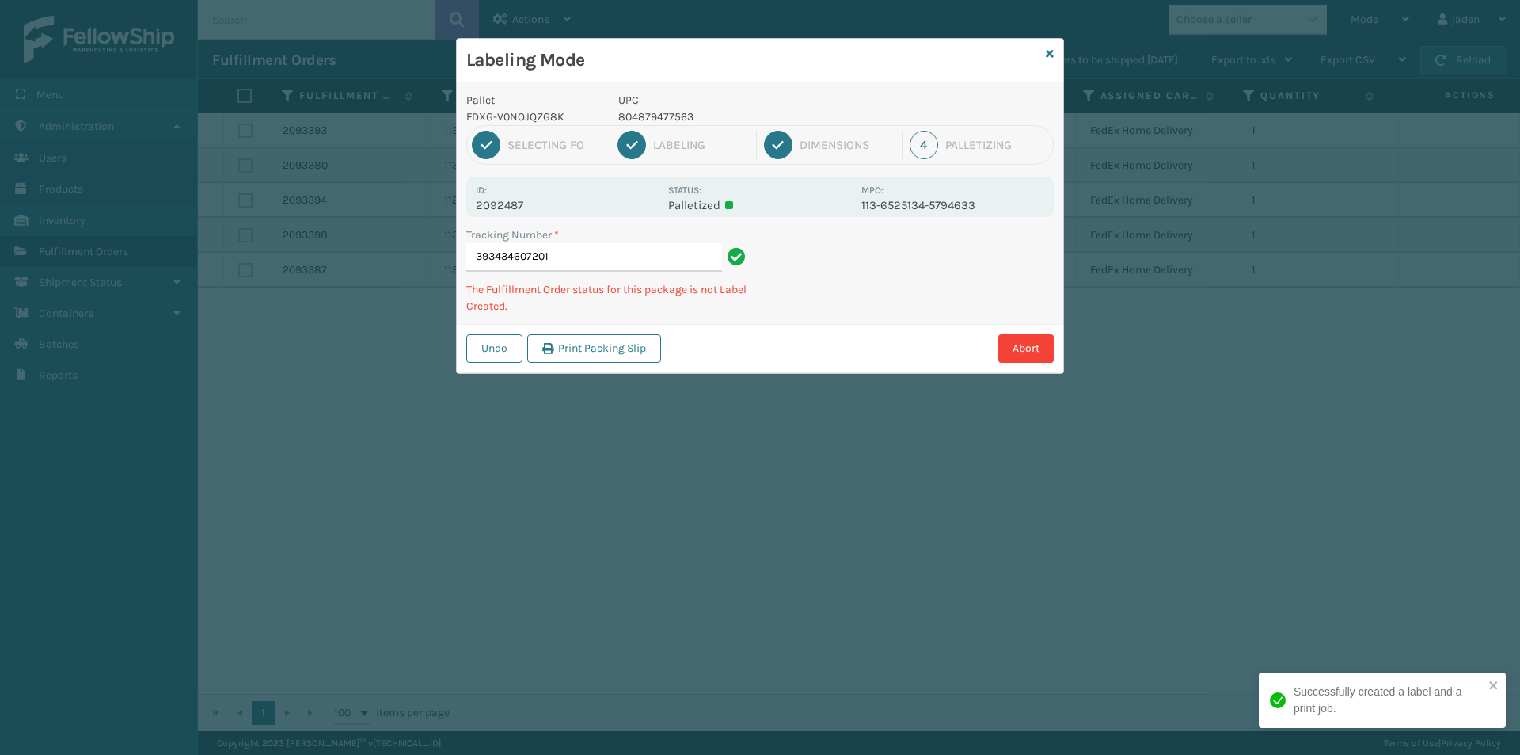
click at [836, 310] on div "Tracking Number * 393434607201 The Fulfillment Order status for this package is…" at bounding box center [760, 274] width 606 height 97
drag, startPoint x: 1025, startPoint y: 236, endPoint x: 1002, endPoint y: 238, distance: 23.8
drag, startPoint x: 1002, startPoint y: 238, endPoint x: 883, endPoint y: 292, distance: 130.7
click at [882, 292] on div "Tracking Number * 393434607201 The Fulfillment Order status for this package is…" at bounding box center [760, 274] width 606 height 97
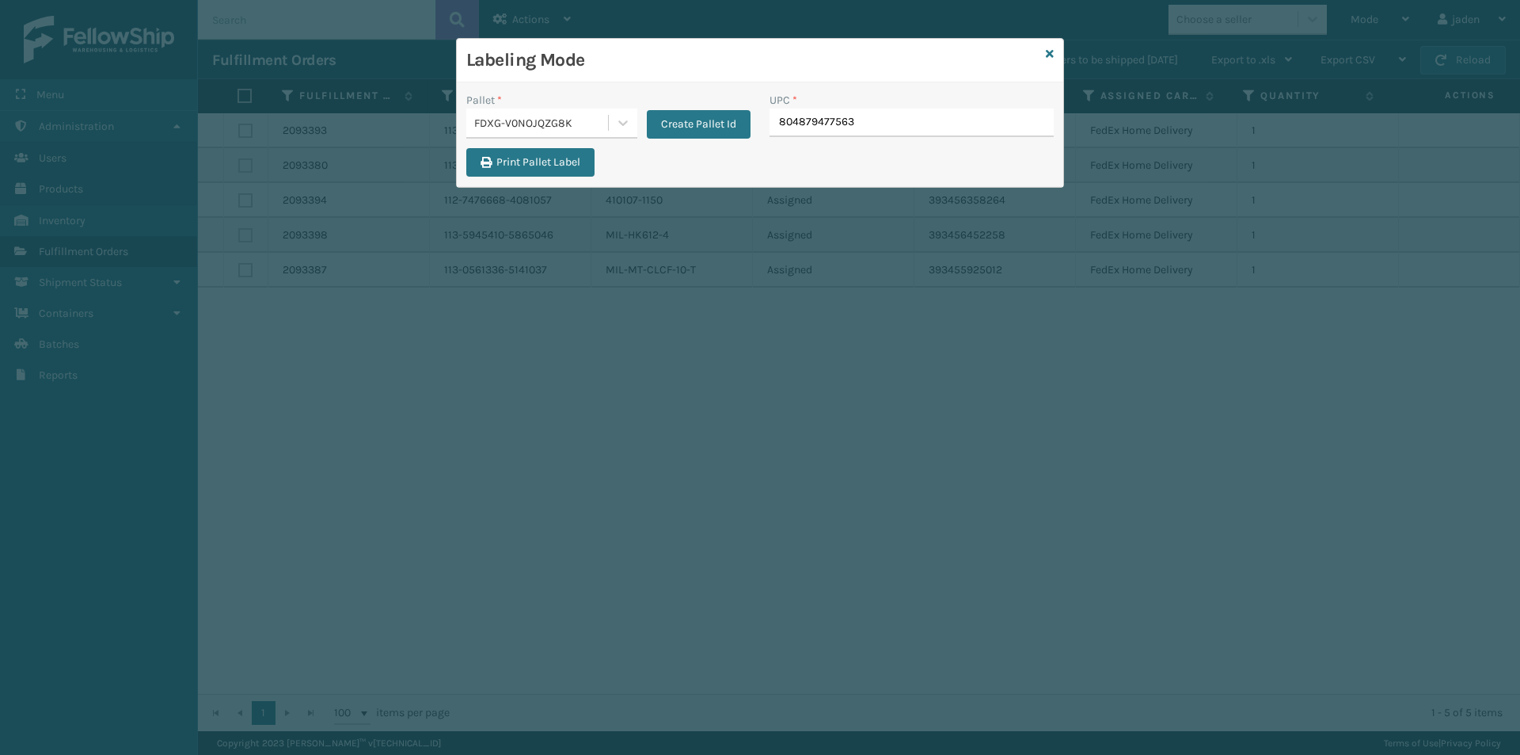
type input "804879477563"
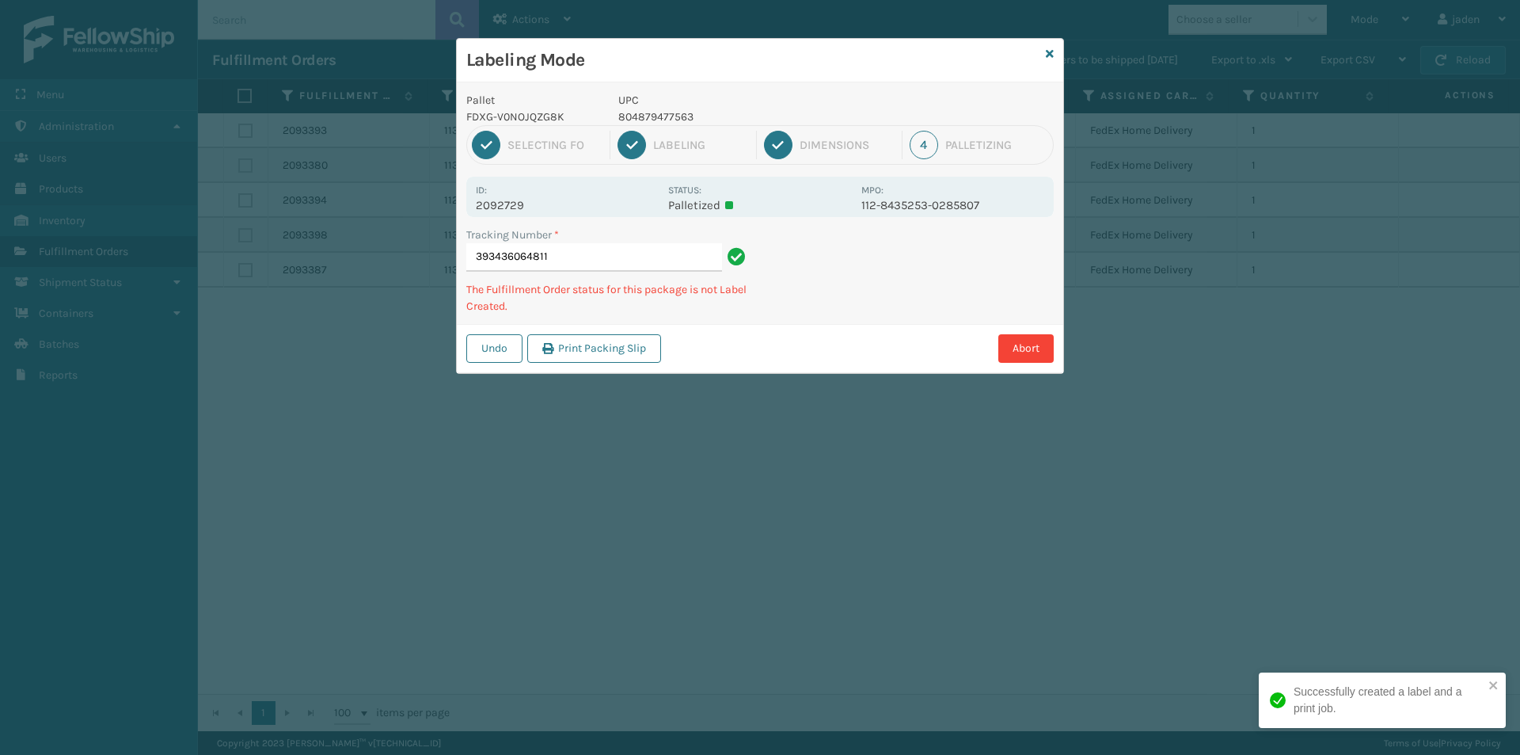
drag, startPoint x: 1041, startPoint y: 272, endPoint x: 1021, endPoint y: 271, distance: 19.9
drag, startPoint x: 1021, startPoint y: 271, endPoint x: 869, endPoint y: 353, distance: 172.9
click at [869, 353] on div "Abort" at bounding box center [860, 348] width 388 height 29
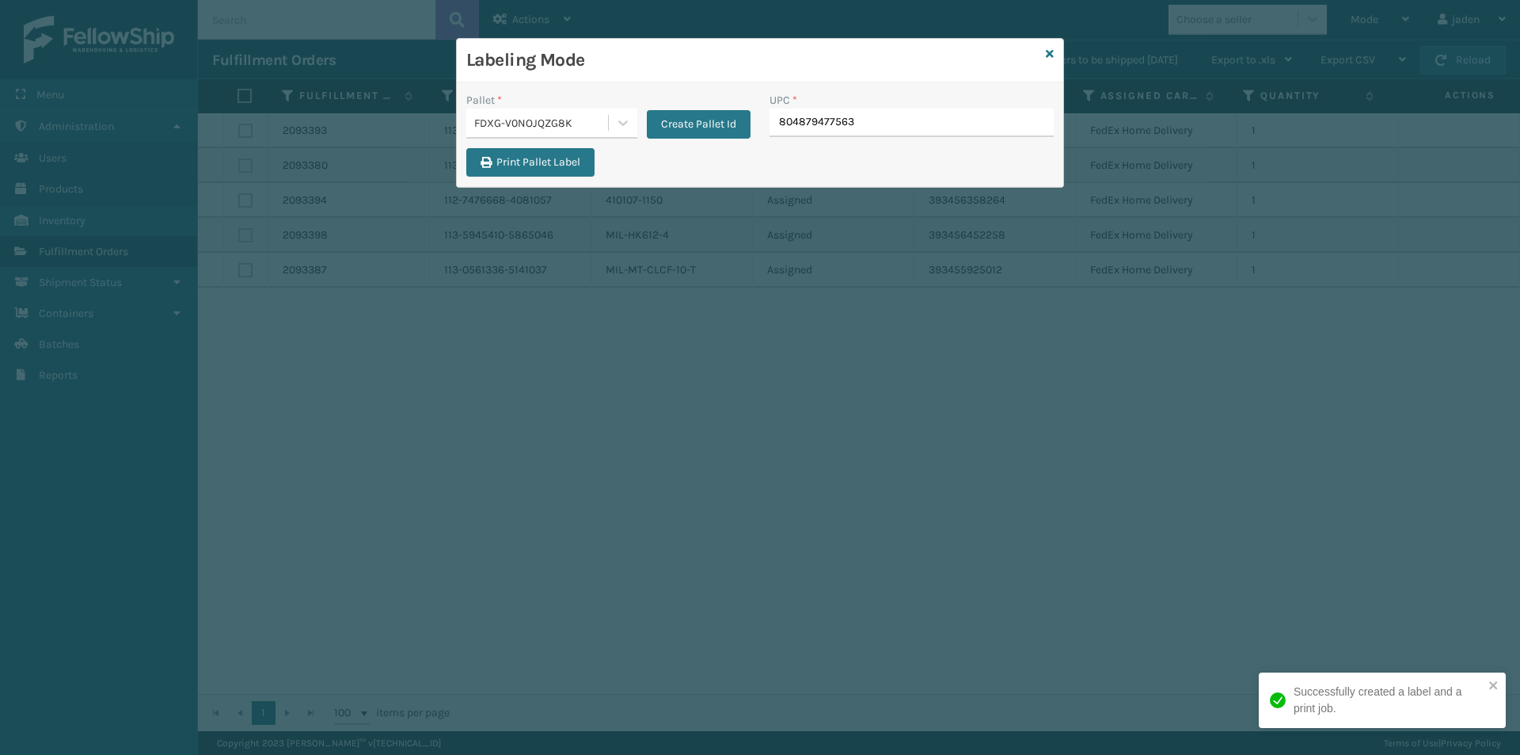
type input "804879477563"
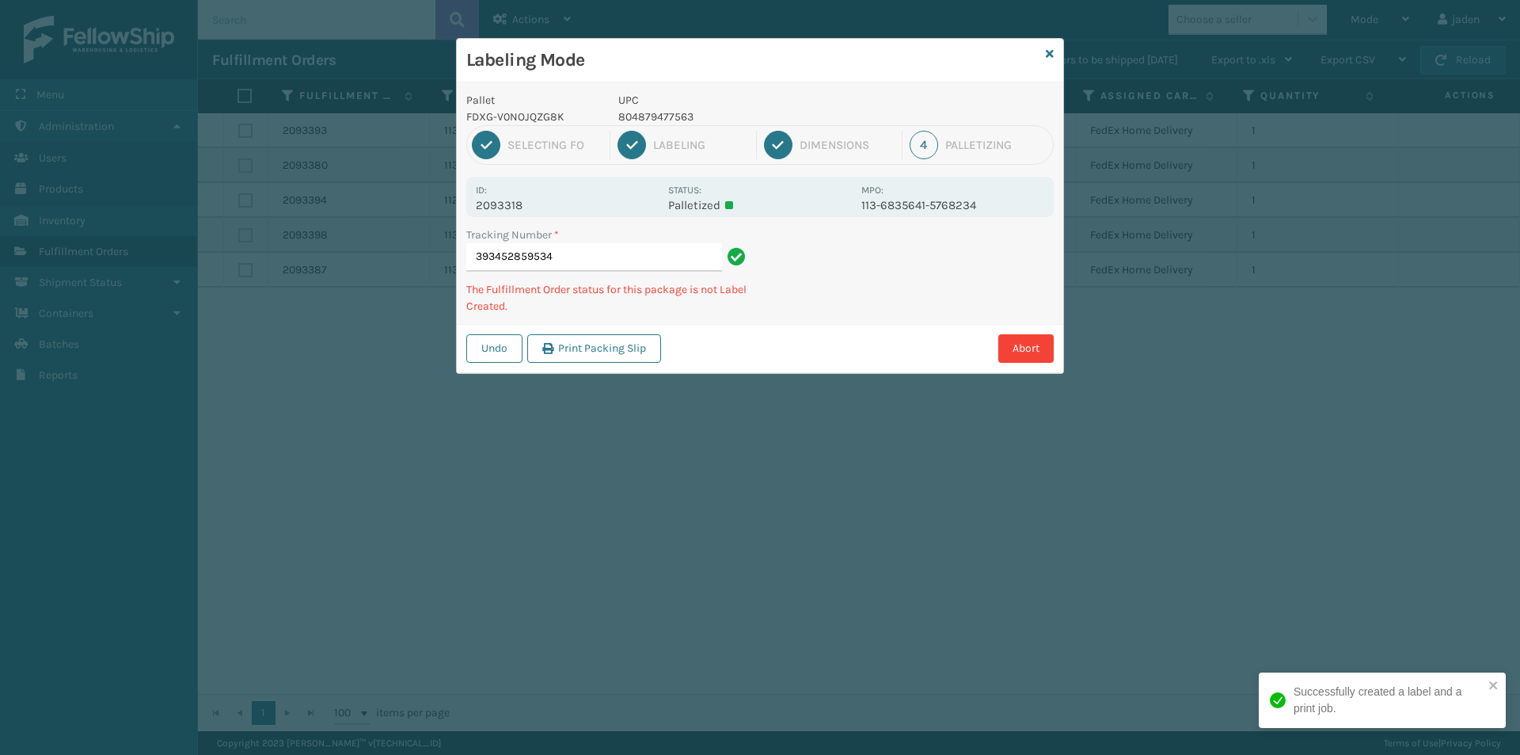
drag, startPoint x: 918, startPoint y: 256, endPoint x: 908, endPoint y: 258, distance: 10.6
drag, startPoint x: 908, startPoint y: 258, endPoint x: 850, endPoint y: 184, distance: 93.6
click at [827, 304] on div "Tracking Number * 393452859534 The Fulfillment Order status for this package is…" at bounding box center [760, 274] width 606 height 97
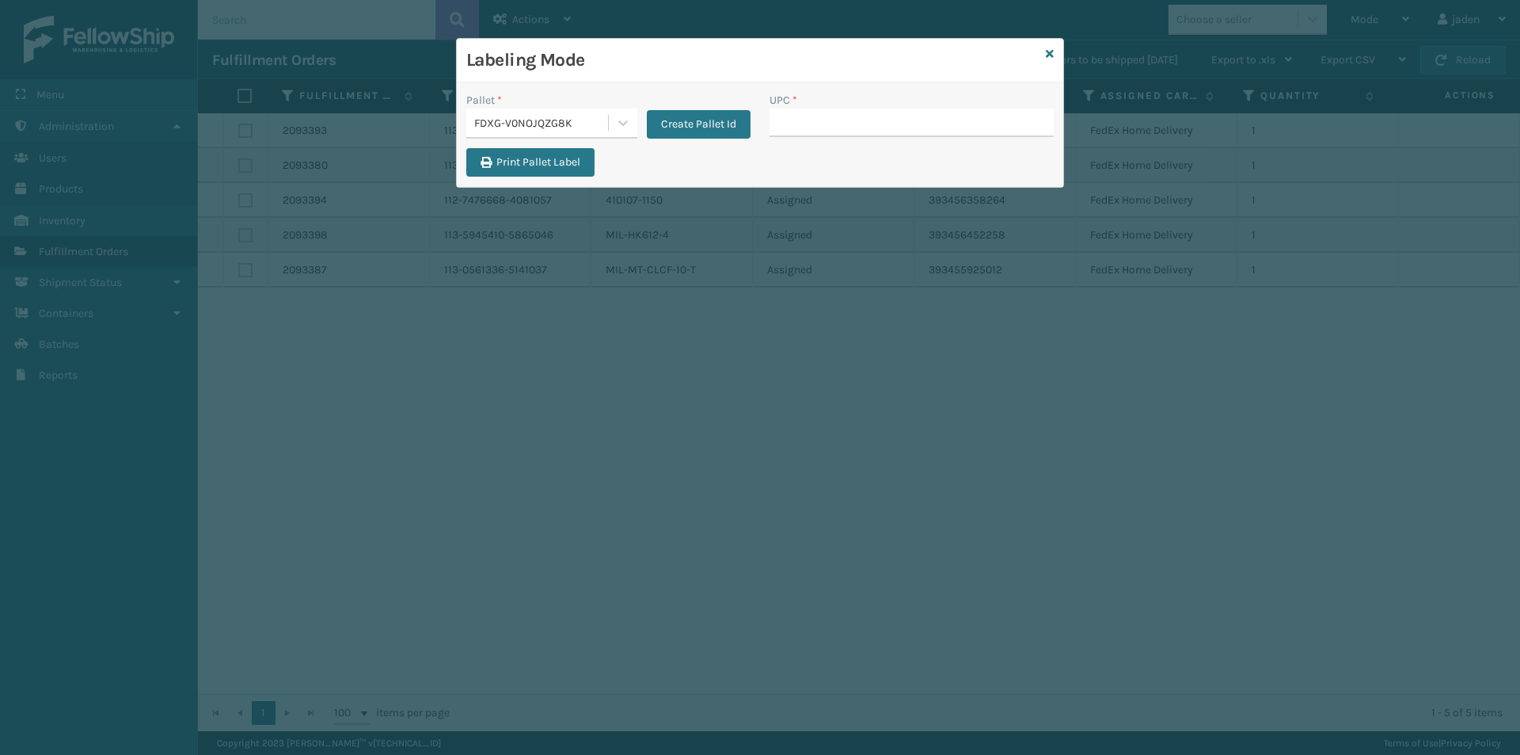
drag, startPoint x: 809, startPoint y: 112, endPoint x: 813, endPoint y: 127, distance: 15.6
type input "804879477563"
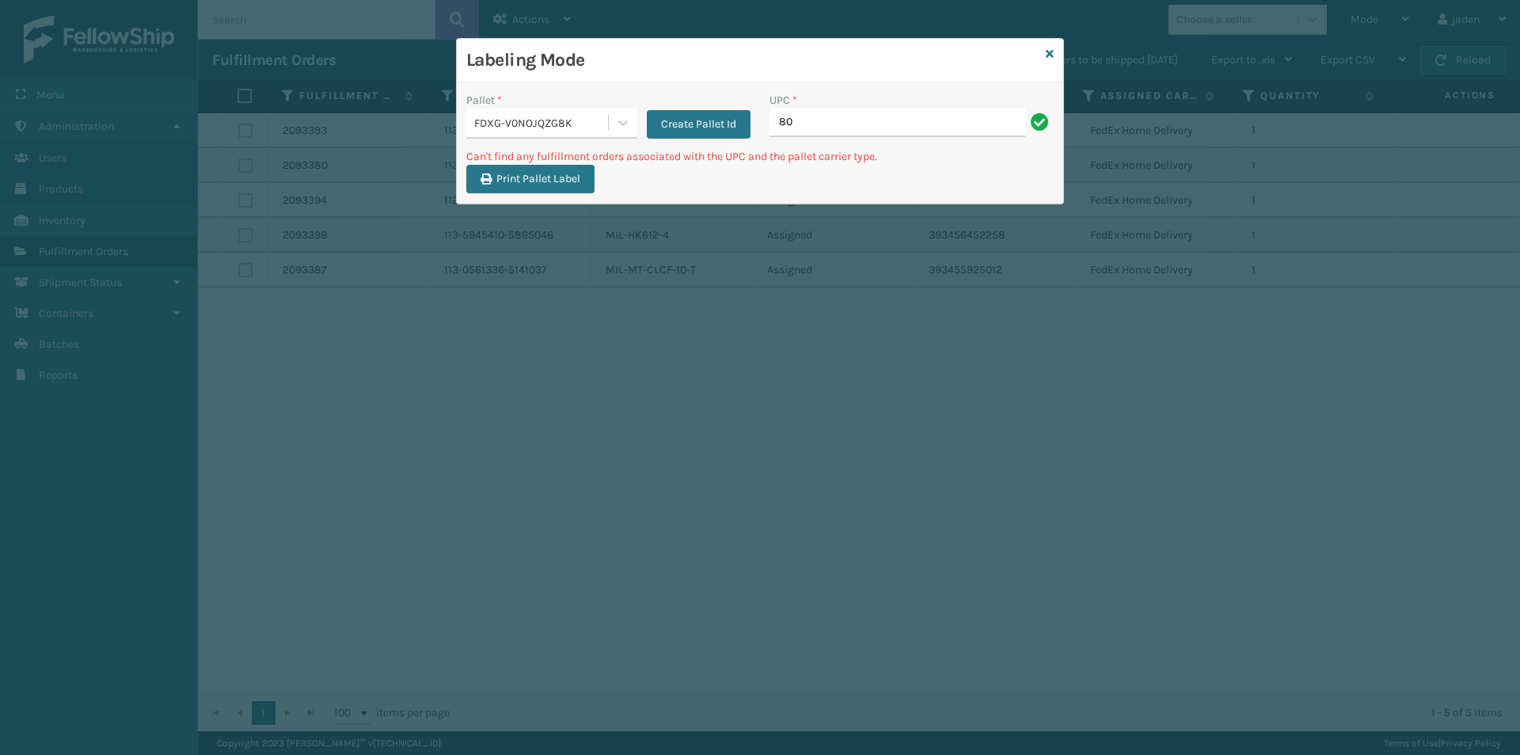
type input "8"
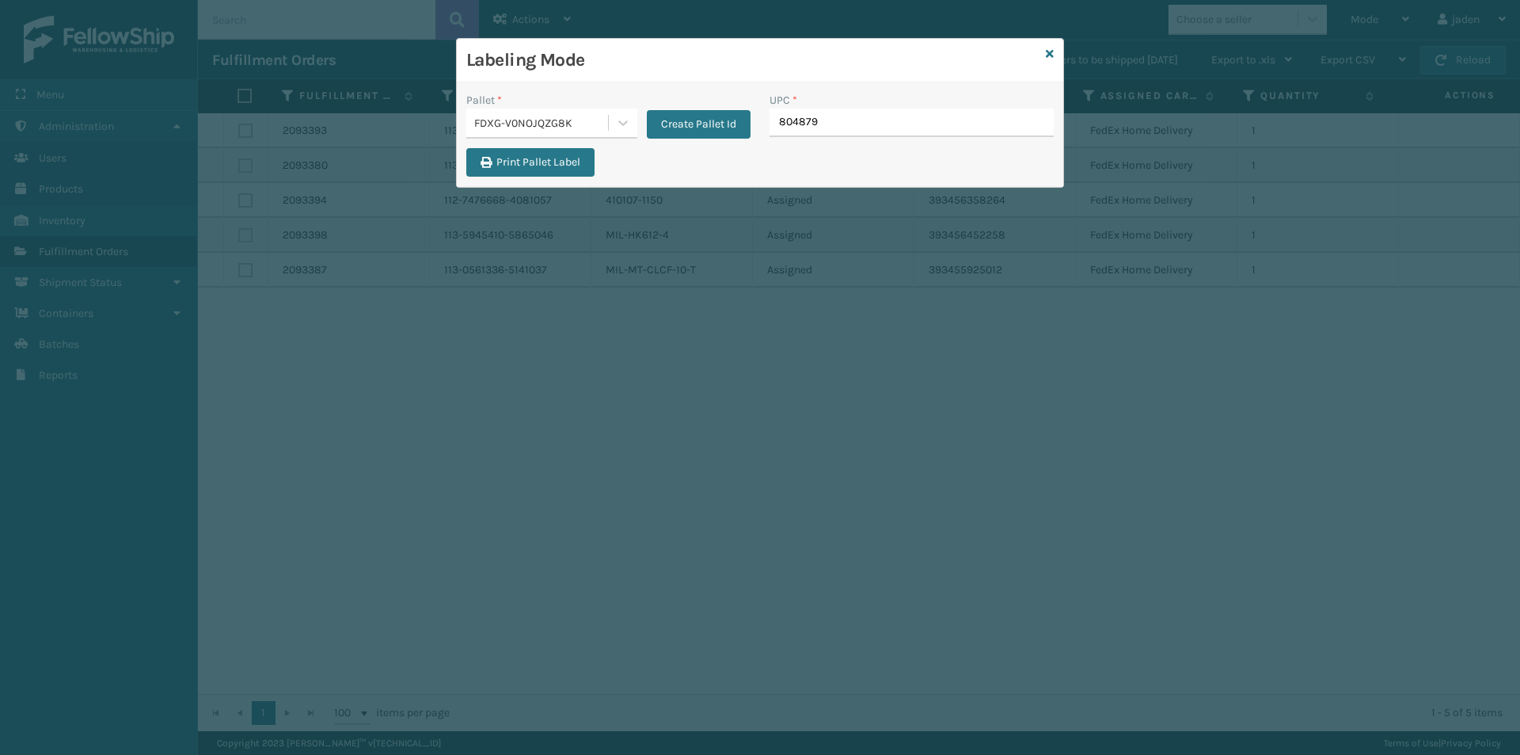
type input "8048794"
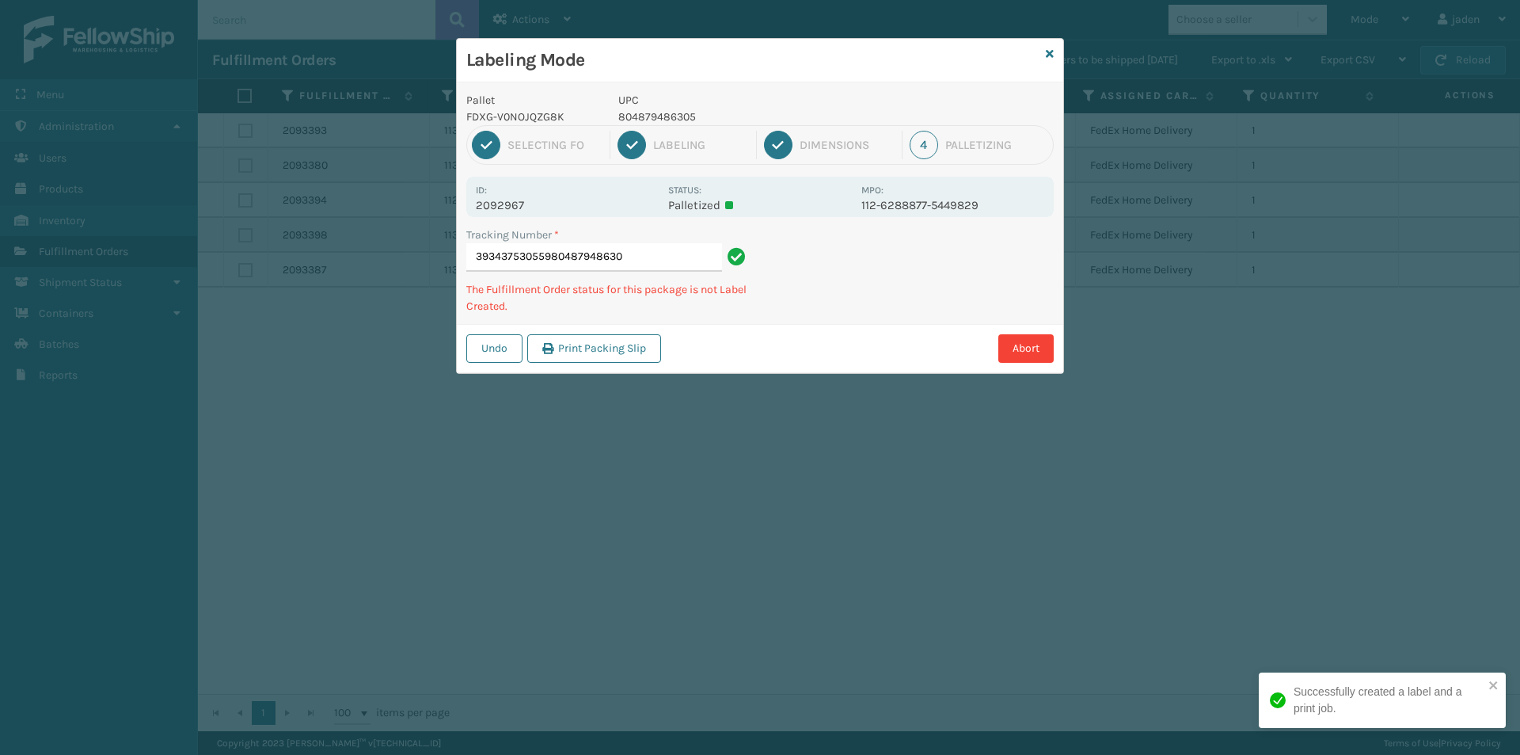
type input "393437530559804879486305"
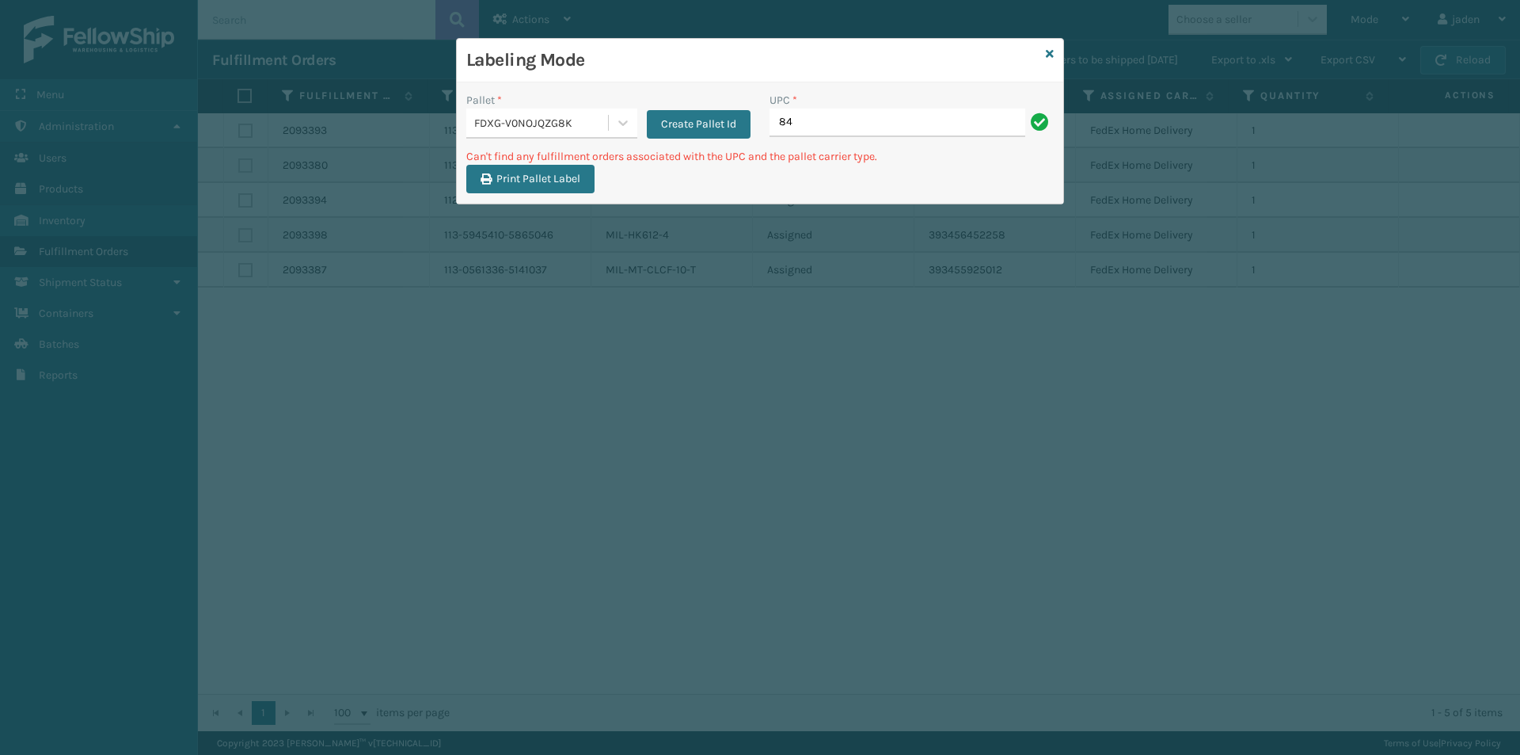
type input "8"
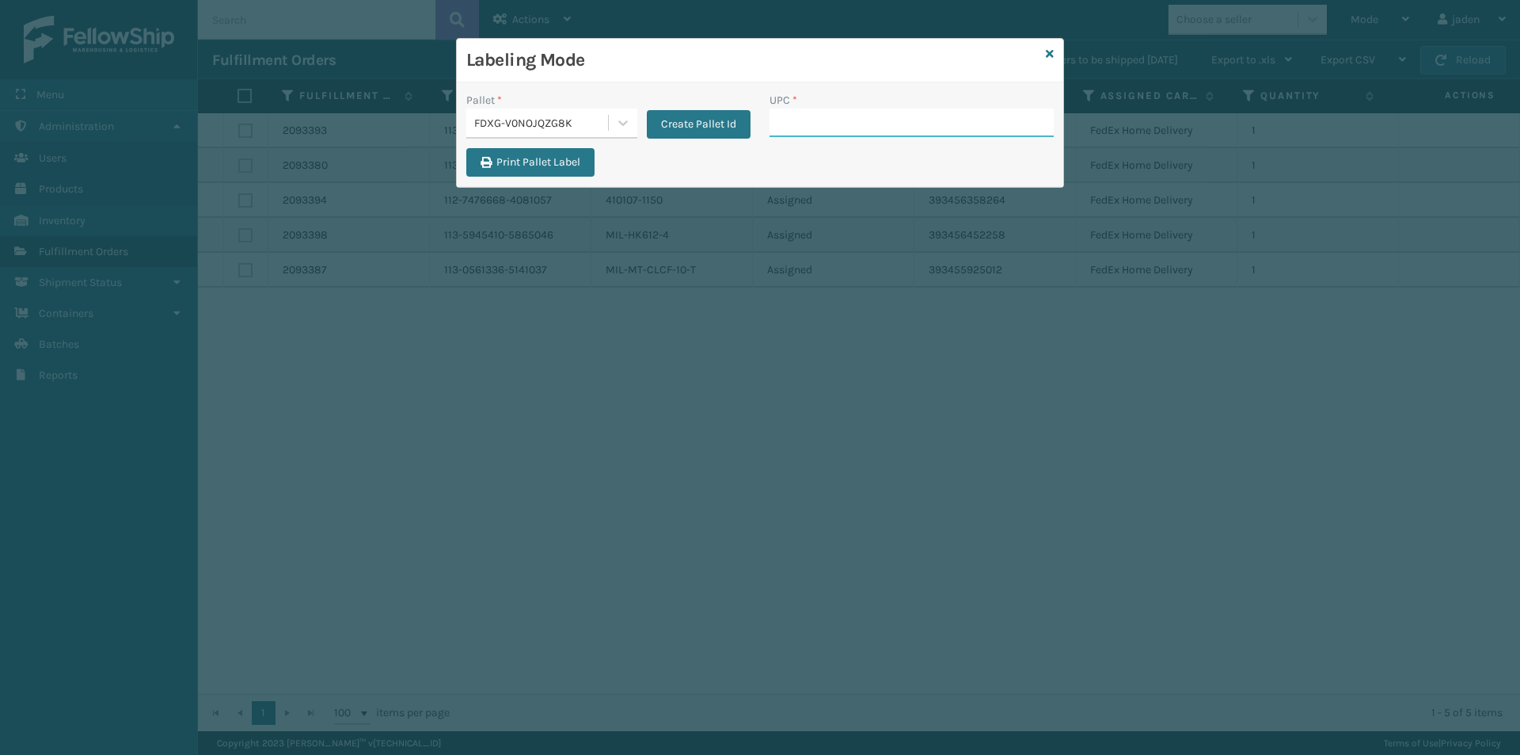
click at [884, 122] on input "UPC *" at bounding box center [912, 122] width 284 height 29
click at [855, 121] on input "UPC *" at bounding box center [912, 122] width 284 height 29
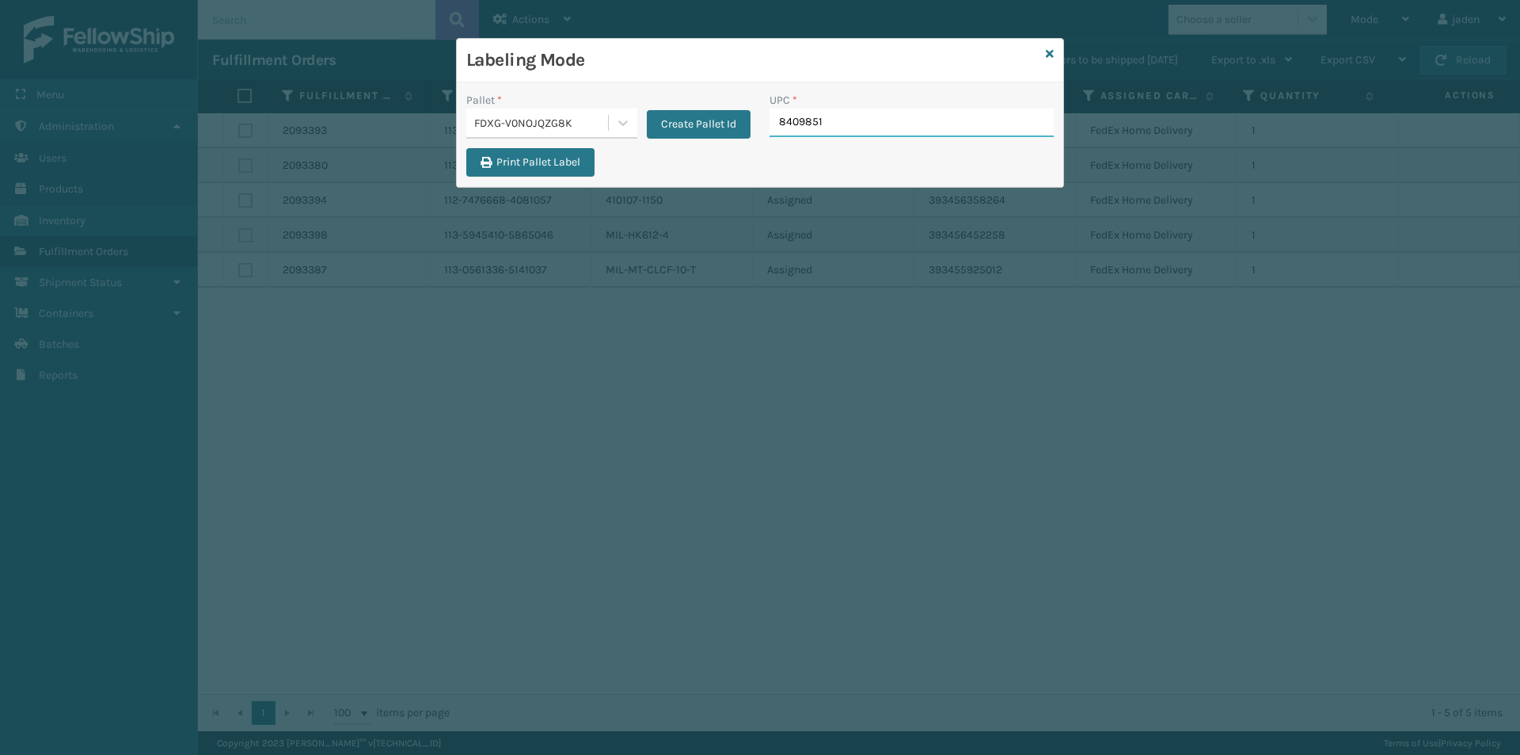
type input "84098511"
click at [1047, 54] on icon at bounding box center [1050, 53] width 8 height 11
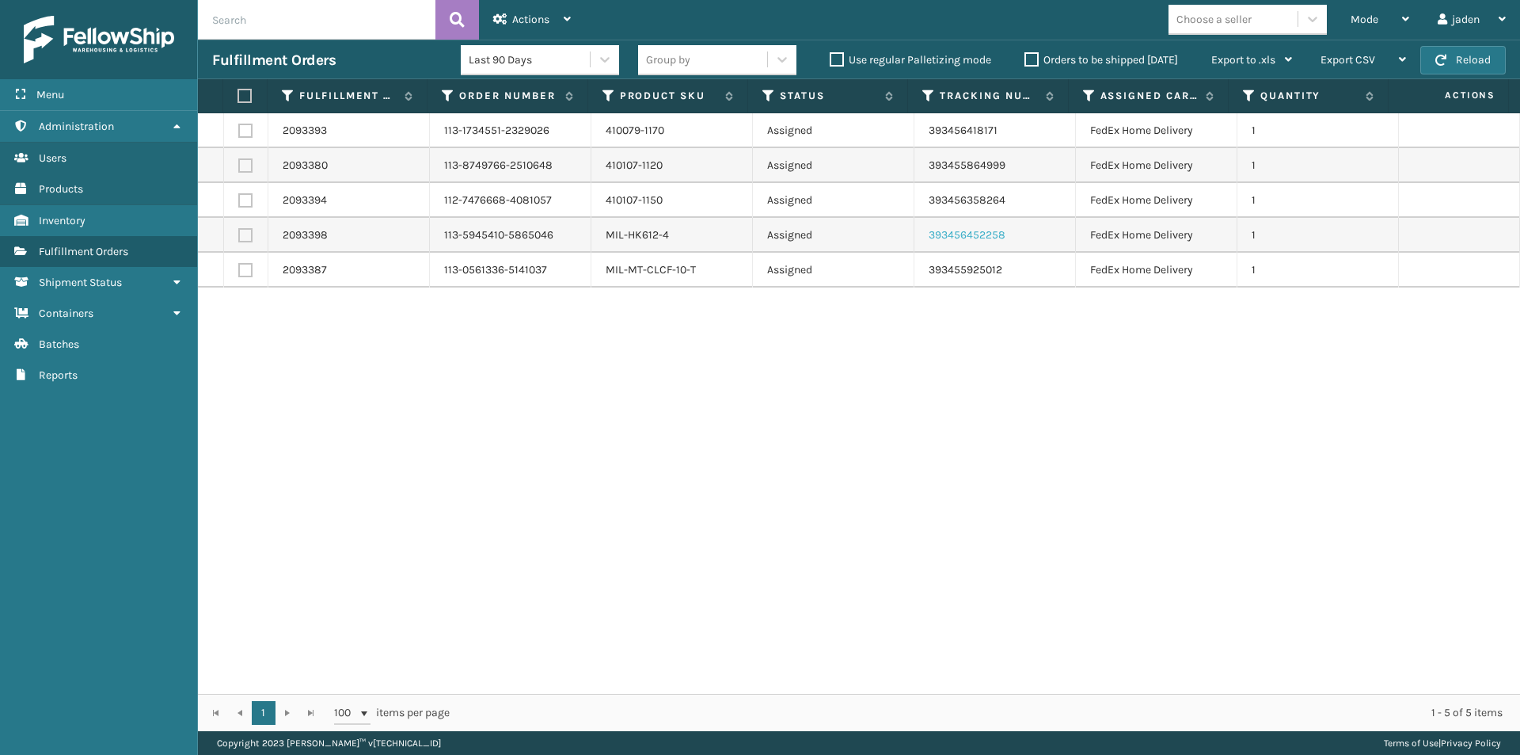
drag, startPoint x: 1177, startPoint y: 534, endPoint x: 949, endPoint y: 235, distance: 375.8
click at [678, 526] on div "2093393 113-1734551-2329026 410079-1170 Assigned 393456418171 FedEx Home Delive…" at bounding box center [859, 403] width 1322 height 580
click at [1382, 15] on div "Mode" at bounding box center [1380, 20] width 59 height 40
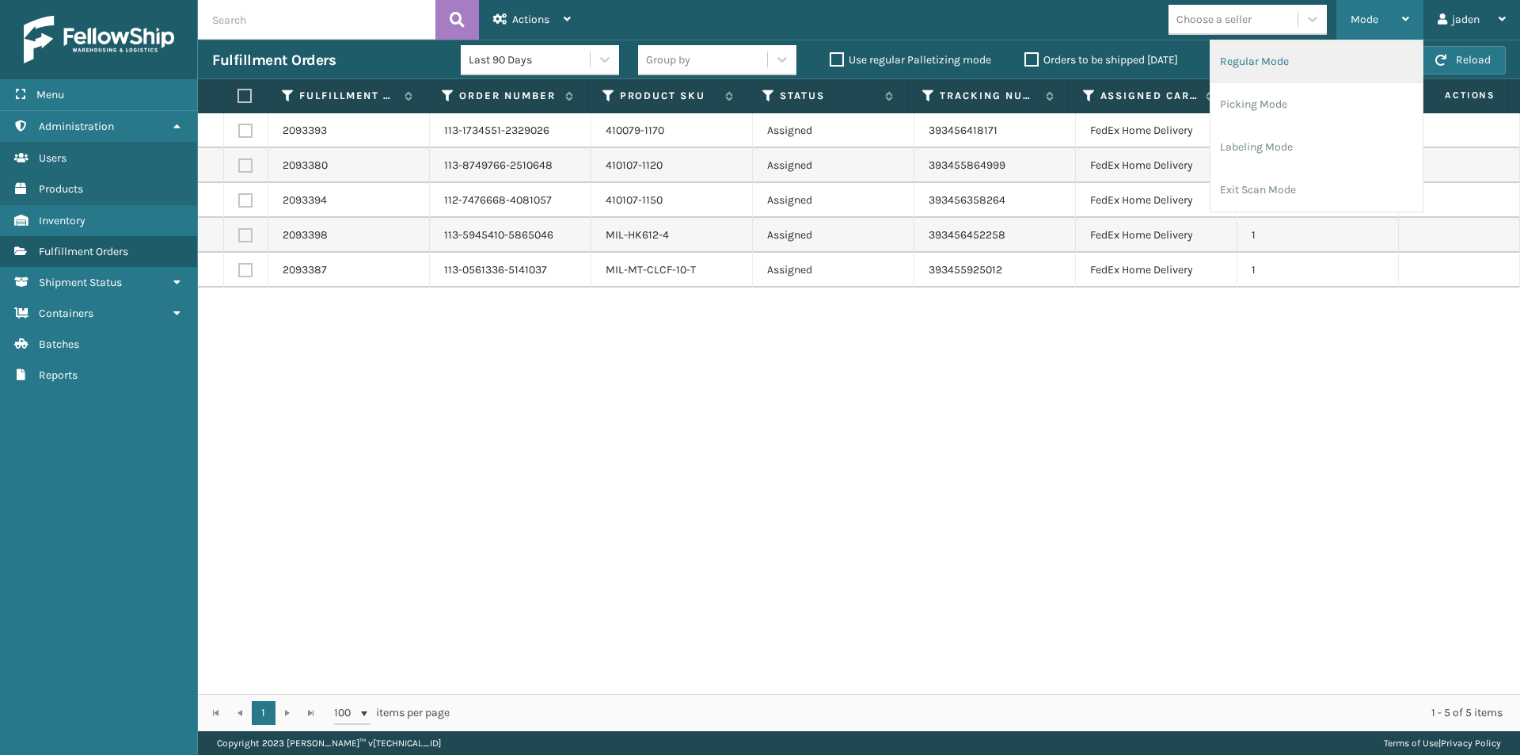
click at [1308, 67] on li "Regular Mode" at bounding box center [1317, 61] width 212 height 43
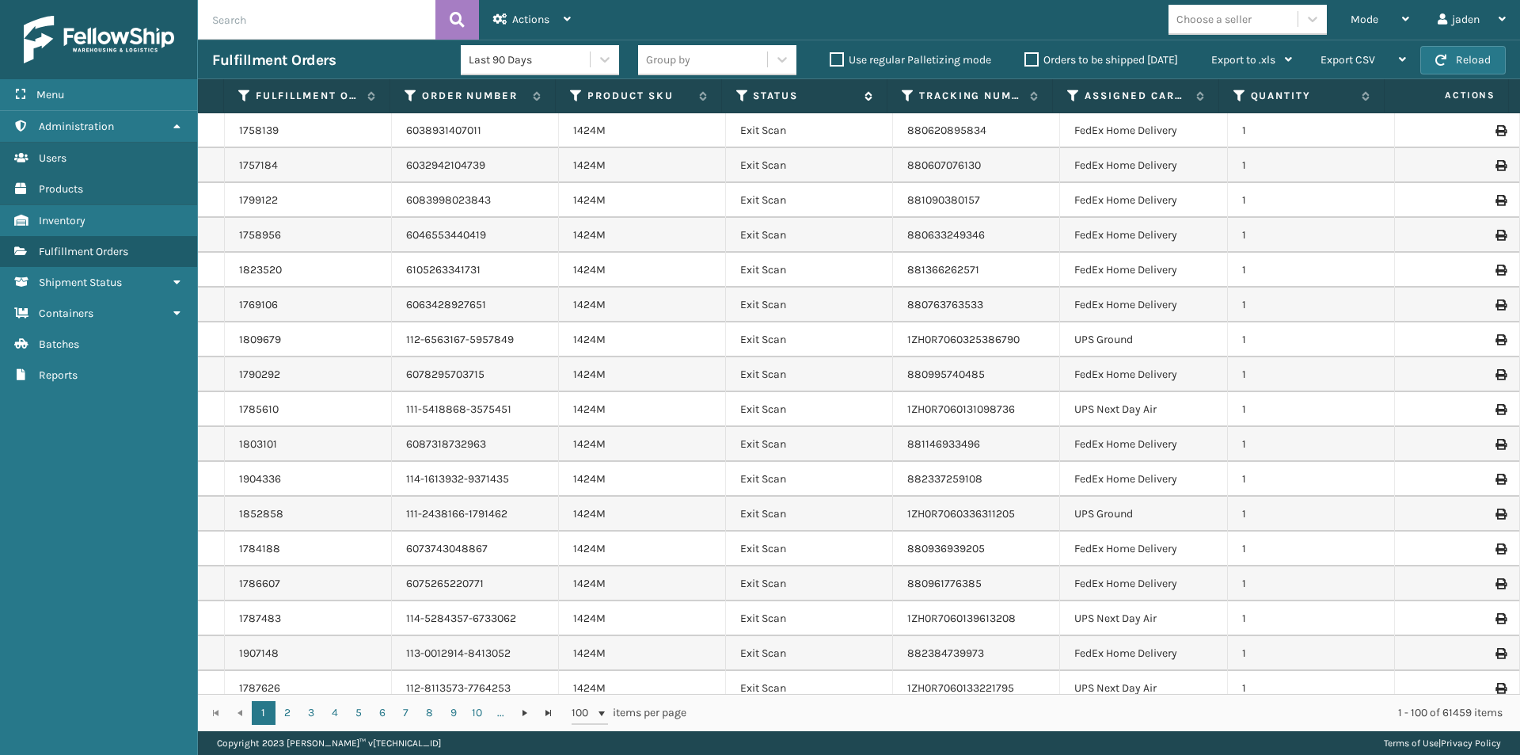
click at [743, 97] on icon at bounding box center [742, 96] width 13 height 14
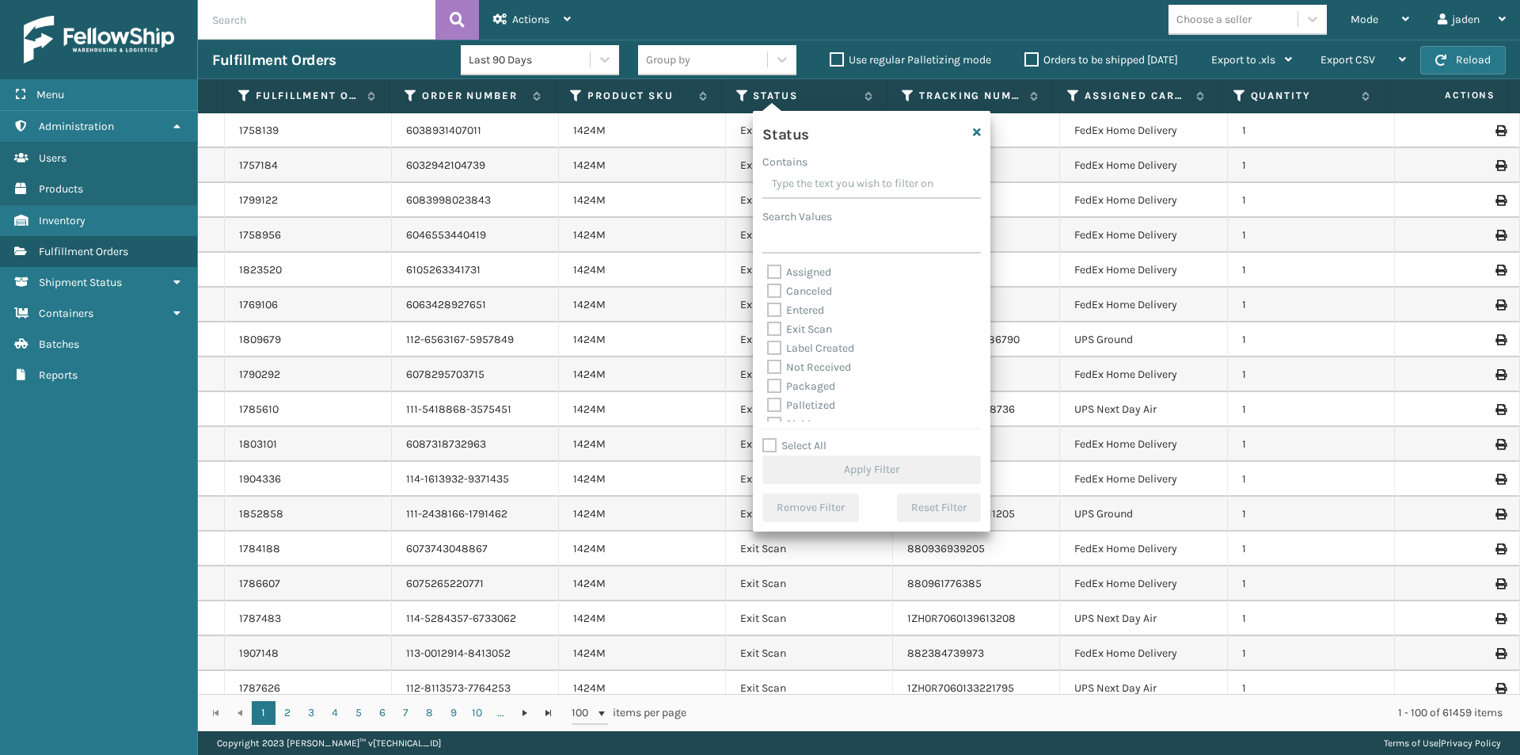
drag, startPoint x: 865, startPoint y: 158, endPoint x: 804, endPoint y: 214, distance: 82.3
click at [816, 168] on div "Contains" at bounding box center [871, 162] width 219 height 17
click at [776, 341] on label "Picking" at bounding box center [795, 335] width 56 height 13
click at [768, 337] on input "Picking" at bounding box center [767, 331] width 1 height 10
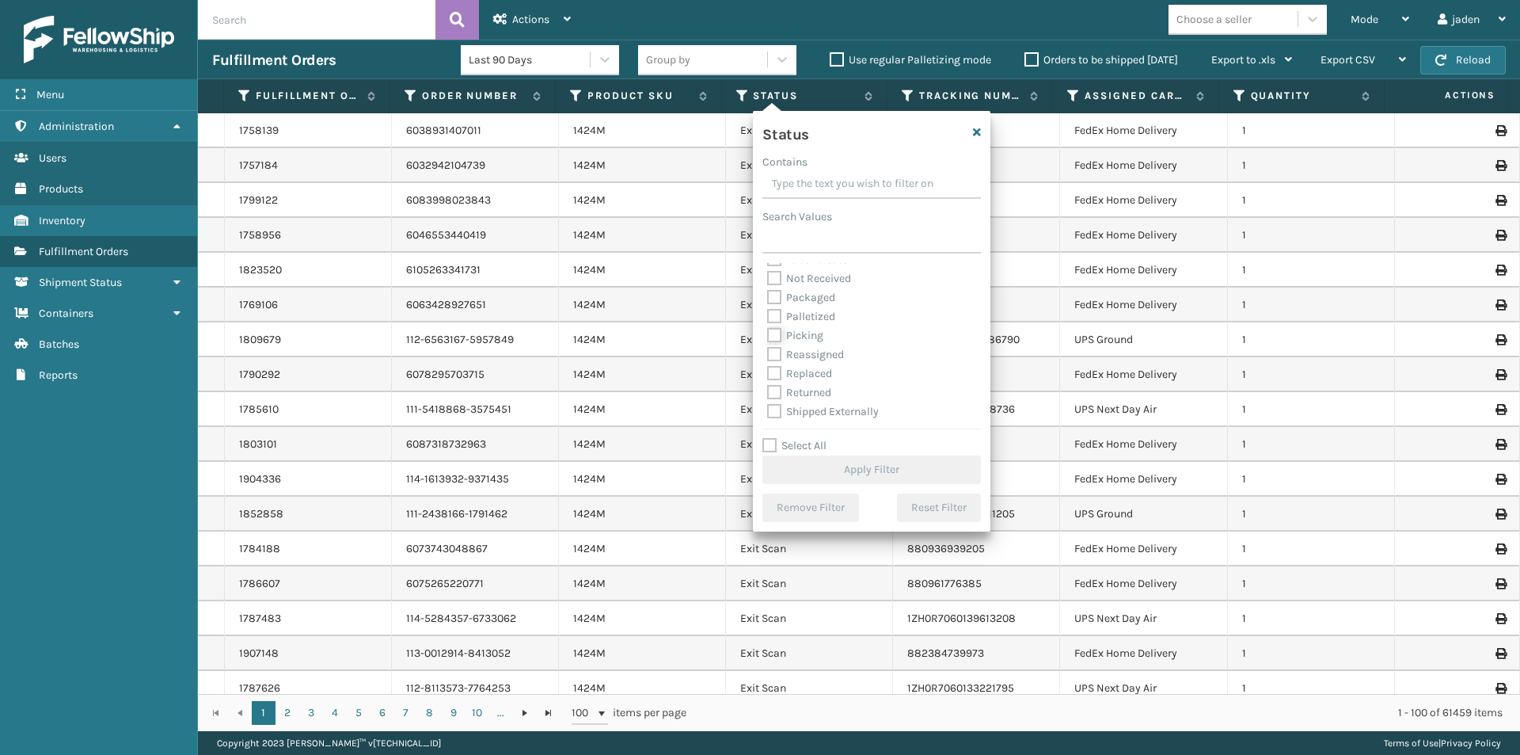
checkbox input "true"
click at [834, 473] on button "Apply Filter" at bounding box center [871, 469] width 219 height 29
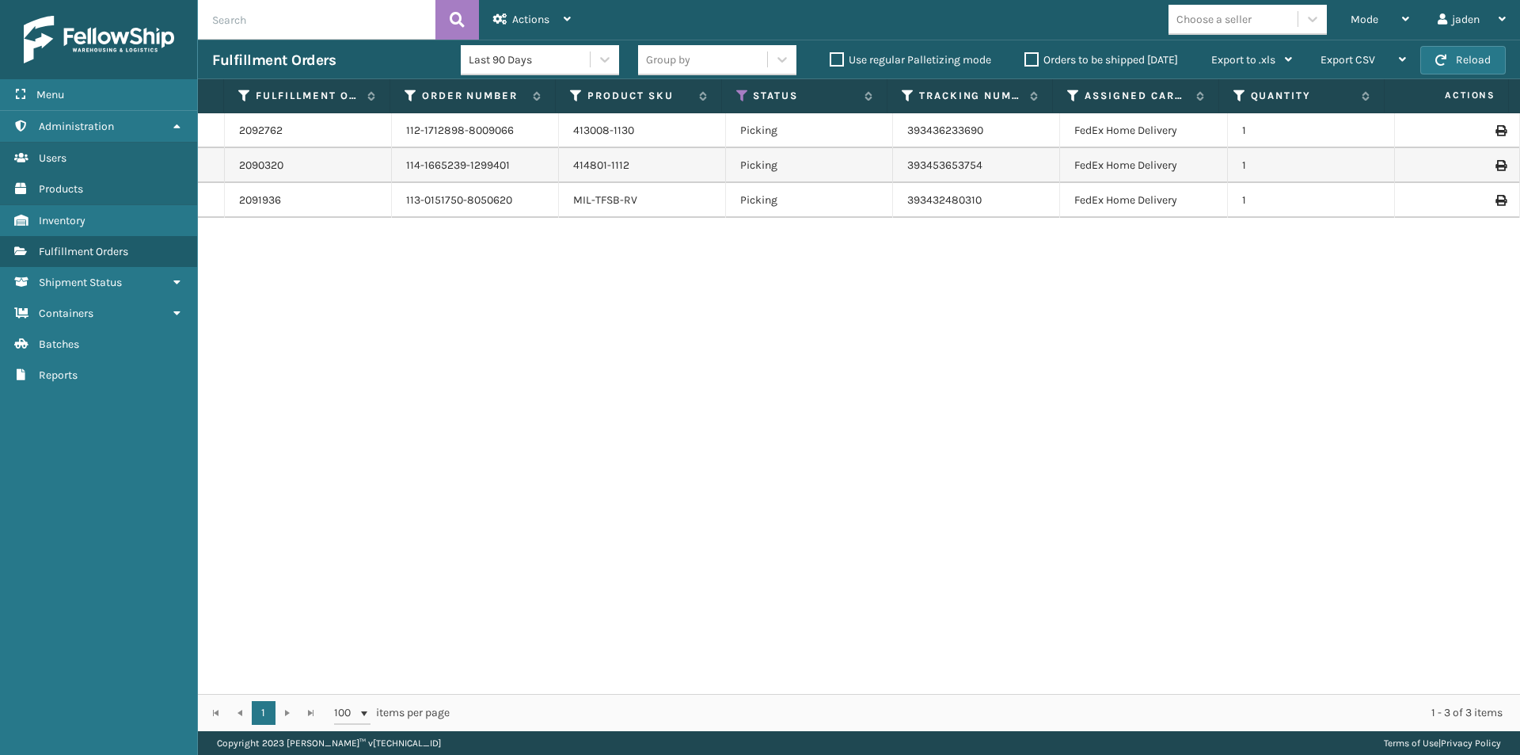
drag, startPoint x: 983, startPoint y: 359, endPoint x: 731, endPoint y: 359, distance: 251.8
click at [731, 359] on div "2092762 112-1712898-8009066 413008-1130 Picking 393436233690 FedEx Home Deliver…" at bounding box center [859, 403] width 1322 height 580
drag, startPoint x: 1033, startPoint y: 297, endPoint x: 1023, endPoint y: 300, distance: 10.8
drag, startPoint x: 1023, startPoint y: 300, endPoint x: 553, endPoint y: 355, distance: 473.5
click at [553, 355] on div "2092762 112-1712898-8009066 413008-1130 Picking 393436233690 FedEx Home Deliver…" at bounding box center [859, 403] width 1322 height 580
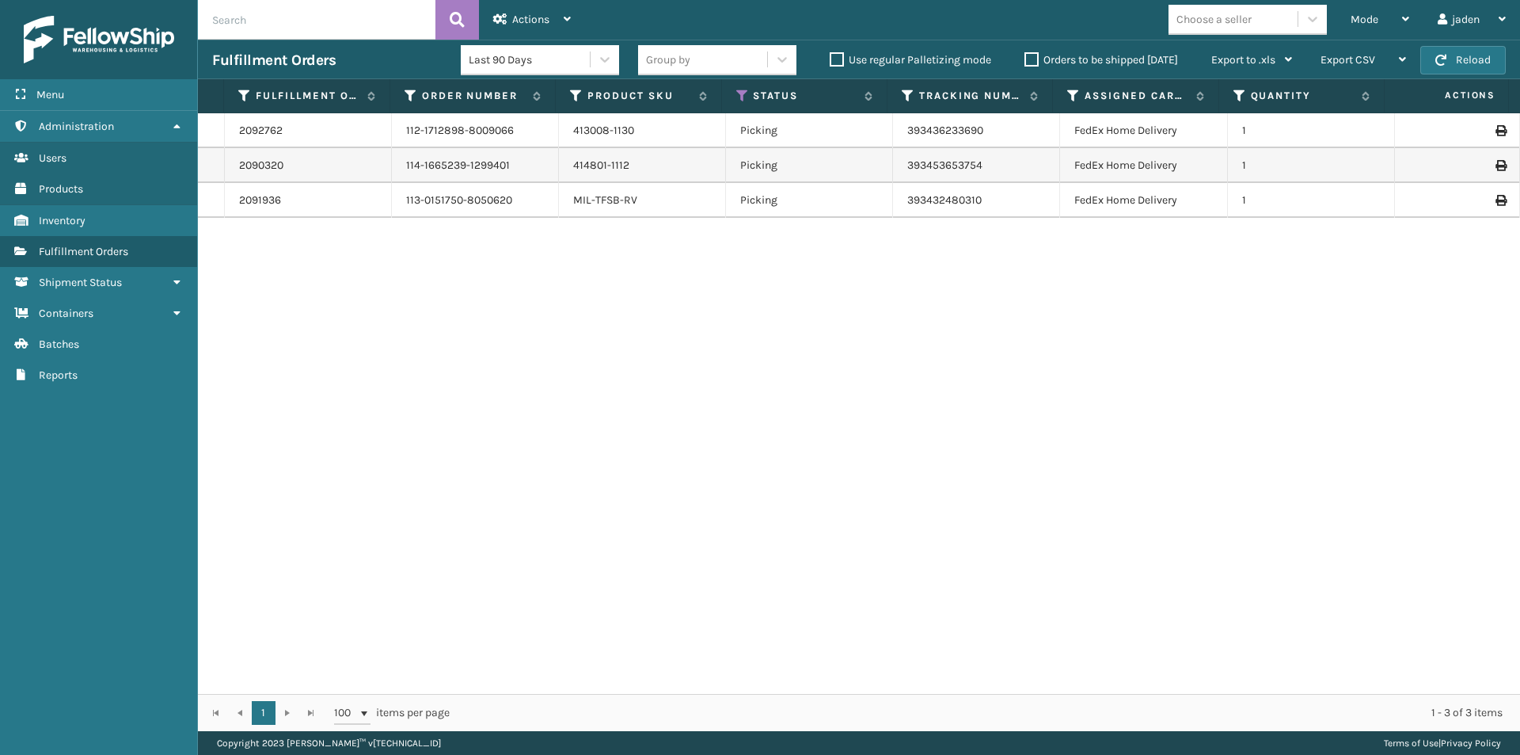
drag, startPoint x: 1057, startPoint y: 379, endPoint x: 645, endPoint y: 463, distance: 421.0
click at [645, 463] on div "2092762 112-1712898-8009066 413008-1130 Picking 393436233690 FedEx Home Deliver…" at bounding box center [859, 403] width 1322 height 580
drag, startPoint x: 1128, startPoint y: 378, endPoint x: 641, endPoint y: 420, distance: 488.7
drag, startPoint x: 641, startPoint y: 420, endPoint x: 1046, endPoint y: 343, distance: 411.8
click at [675, 420] on div "2092762 112-1712898-8009066 413008-1130 Picking 393436233690 FedEx Home Deliver…" at bounding box center [859, 403] width 1322 height 580
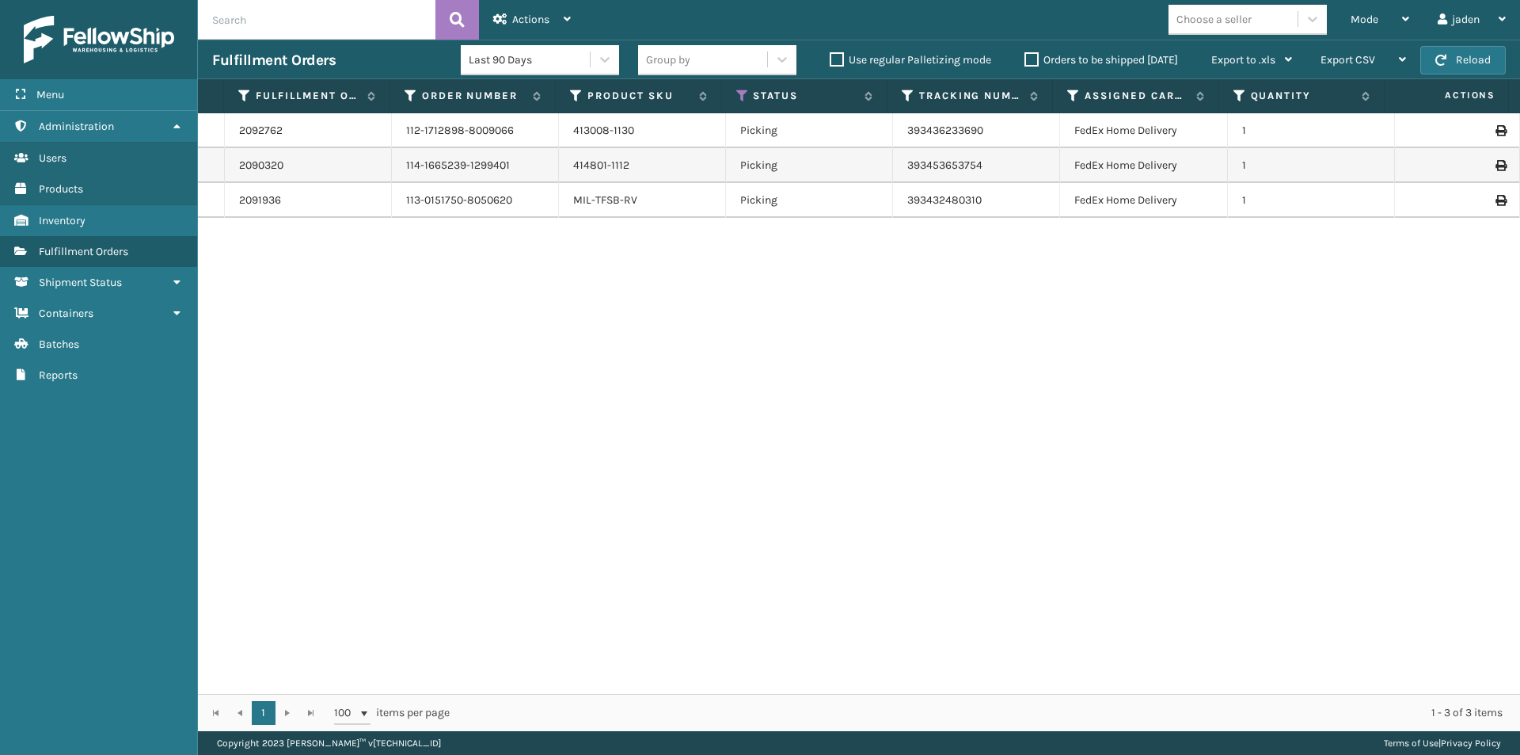
drag, startPoint x: 1046, startPoint y: 343, endPoint x: 1023, endPoint y: 344, distance: 23.0
drag, startPoint x: 1023, startPoint y: 344, endPoint x: 764, endPoint y: 410, distance: 267.1
click at [629, 410] on div "2092762 112-1712898-8009066 413008-1130 Picking 393436233690 FedEx Home Deliver…" at bounding box center [859, 403] width 1322 height 580
drag, startPoint x: 1033, startPoint y: 394, endPoint x: 933, endPoint y: 331, distance: 118.4
click at [526, 439] on div "2092762 112-1712898-8009066 413008-1130 Picking 393436233690 FedEx Home Deliver…" at bounding box center [859, 403] width 1322 height 580
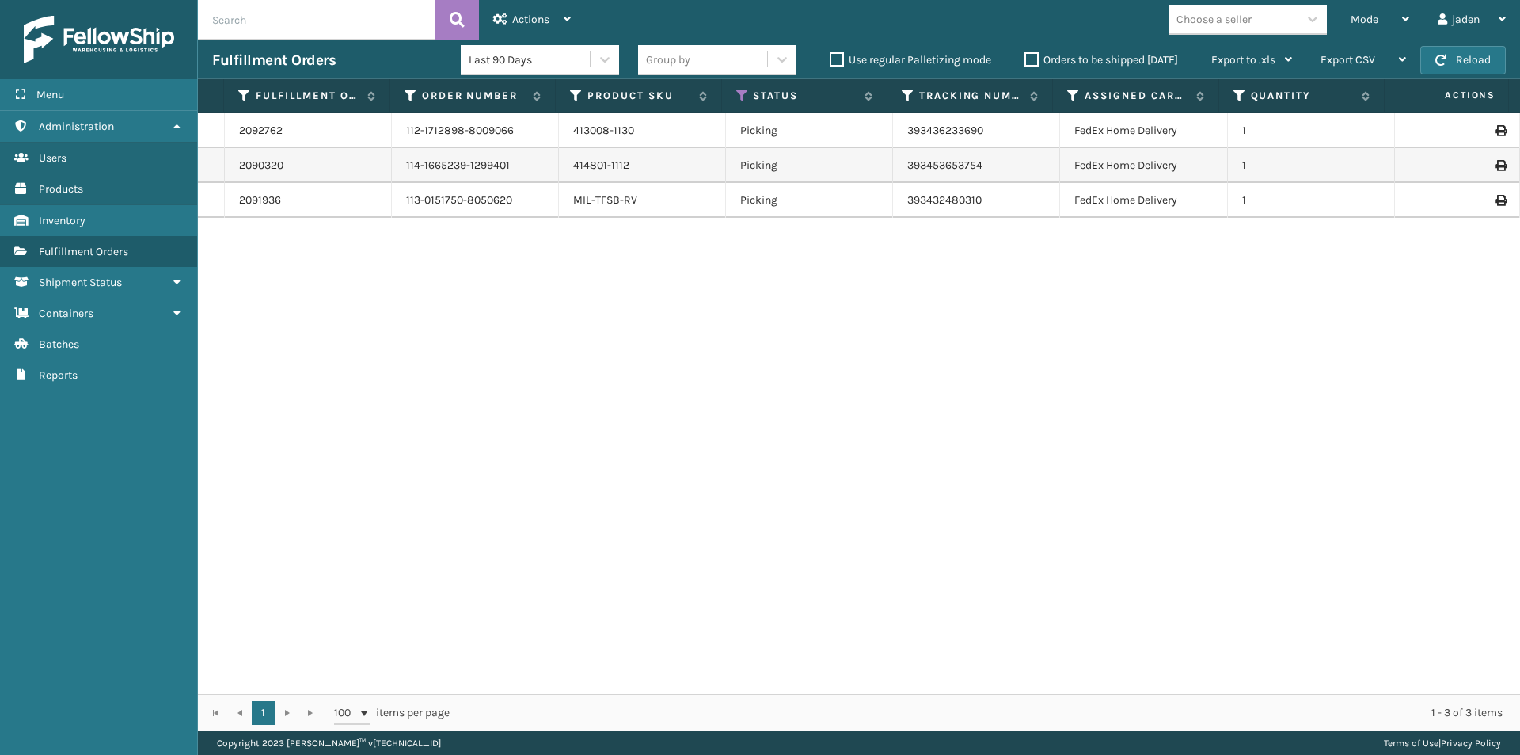
drag, startPoint x: 1096, startPoint y: 300, endPoint x: 1028, endPoint y: 326, distance: 72.9
click at [805, 360] on div "2092762 112-1712898-8009066 413008-1130 Picking 393436233690 FedEx Home Deliver…" at bounding box center [859, 403] width 1322 height 580
drag, startPoint x: 1244, startPoint y: 300, endPoint x: 979, endPoint y: 331, distance: 266.2
click at [843, 348] on div "2092762 112-1712898-8009066 413008-1130 Picking 393436233690 FedEx Home Deliver…" at bounding box center [859, 403] width 1322 height 580
drag, startPoint x: 1320, startPoint y: 279, endPoint x: 1265, endPoint y: 282, distance: 54.7
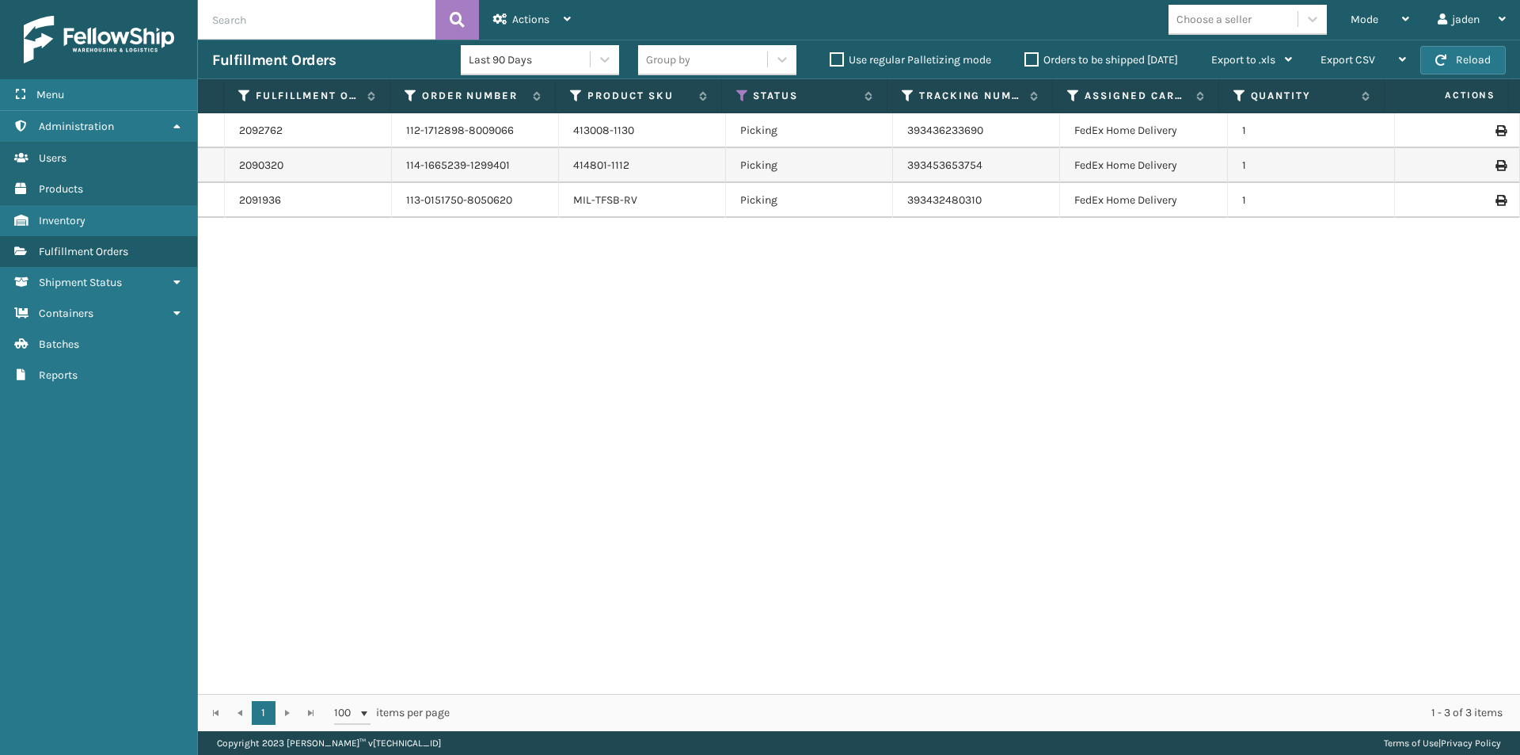
drag, startPoint x: 1265, startPoint y: 282, endPoint x: 1144, endPoint y: 333, distance: 131.3
click at [754, 421] on div "2092762 112-1712898-8009066 413008-1130 Picking 393436233690 FedEx Home Deliver…" at bounding box center [859, 403] width 1322 height 580
drag, startPoint x: 1229, startPoint y: 325, endPoint x: 1032, endPoint y: 302, distance: 198.5
click at [705, 449] on div "2092762 112-1712898-8009066 413008-1130 Picking 393436233690 FedEx Home Deliver…" at bounding box center [859, 403] width 1322 height 580
click at [1475, 53] on button "Reload" at bounding box center [1463, 60] width 86 height 29
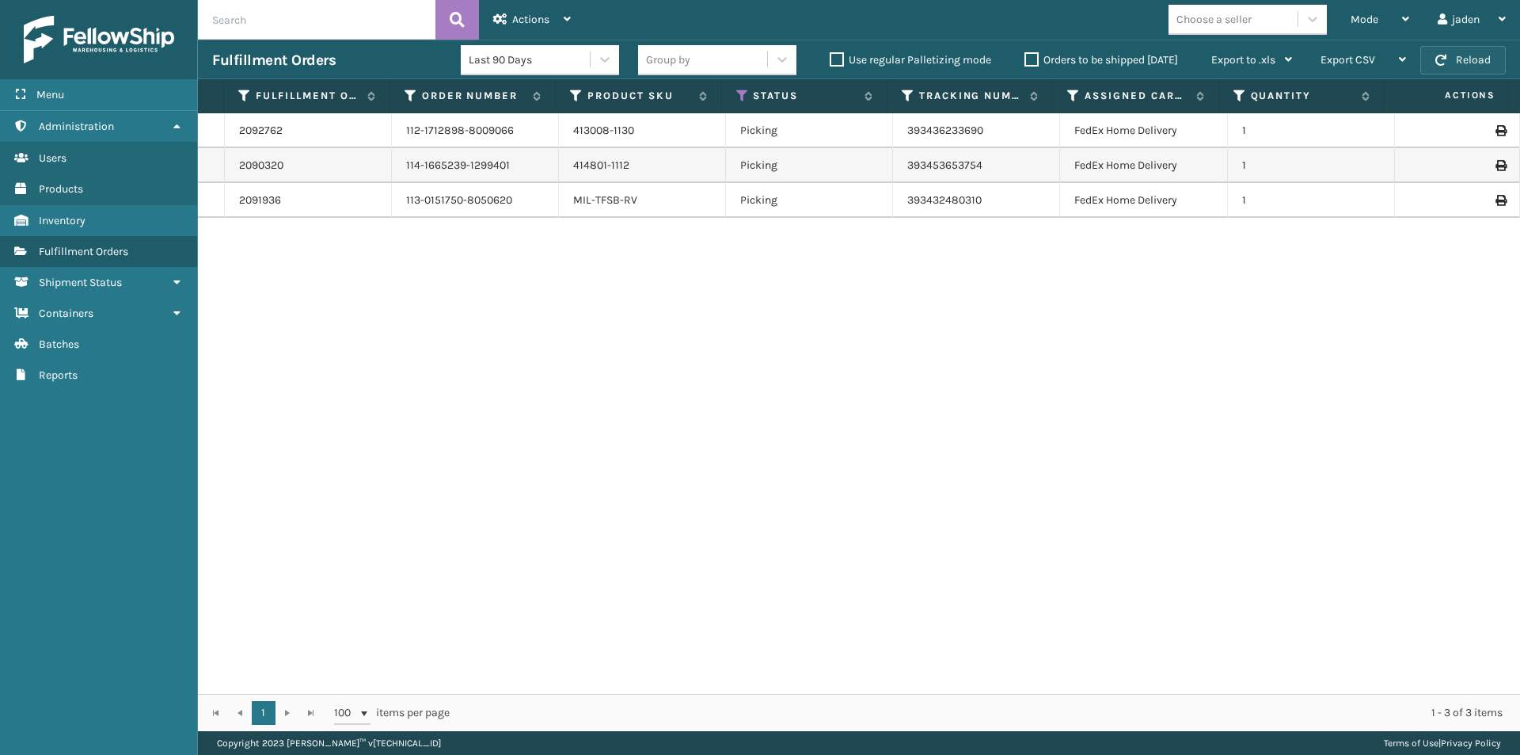
click at [1455, 63] on button "Reload" at bounding box center [1463, 60] width 86 height 29
drag, startPoint x: 1029, startPoint y: 368, endPoint x: 1018, endPoint y: 368, distance: 11.1
drag, startPoint x: 1018, startPoint y: 368, endPoint x: 663, endPoint y: 397, distance: 356.6
click at [663, 397] on div "2092762 112-1712898-8009066 413008-1130 Picking 393436233690 FedEx Home Deliver…" at bounding box center [859, 403] width 1322 height 580
drag, startPoint x: 1221, startPoint y: 399, endPoint x: 1207, endPoint y: 405, distance: 15.6
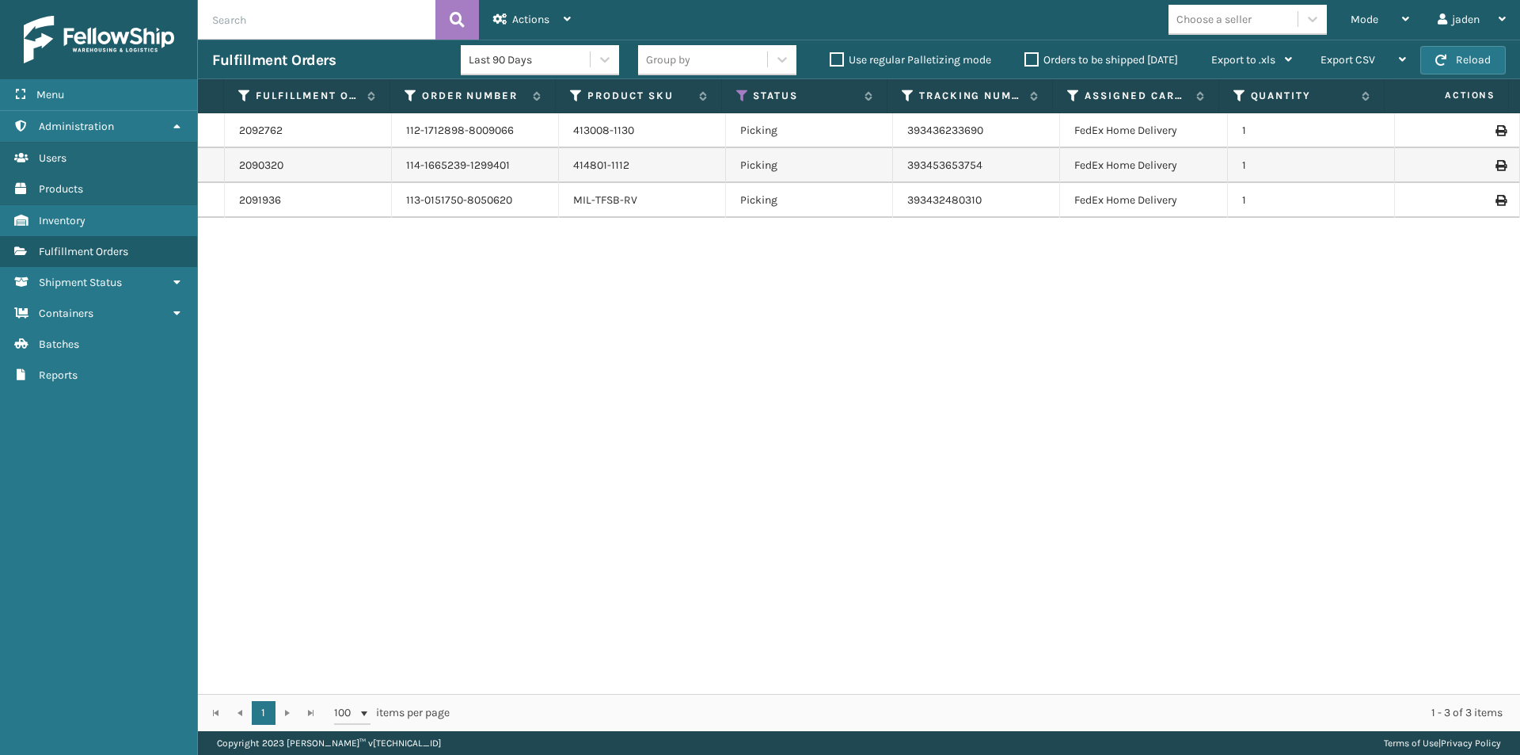
drag, startPoint x: 1207, startPoint y: 405, endPoint x: 867, endPoint y: 485, distance: 348.8
click at [732, 485] on div "2092762 112-1712898-8009066 413008-1130 Picking 393436233690 FedEx Home Deliver…" at bounding box center [859, 403] width 1322 height 580
drag, startPoint x: 1077, startPoint y: 492, endPoint x: 1084, endPoint y: 504, distance: 13.9
click at [721, 504] on div "2092762 112-1712898-8009066 413008-1130 Picking 393436233690 FedEx Home Deliver…" at bounding box center [859, 403] width 1322 height 580
drag, startPoint x: 1216, startPoint y: 518, endPoint x: 1060, endPoint y: 506, distance: 156.4
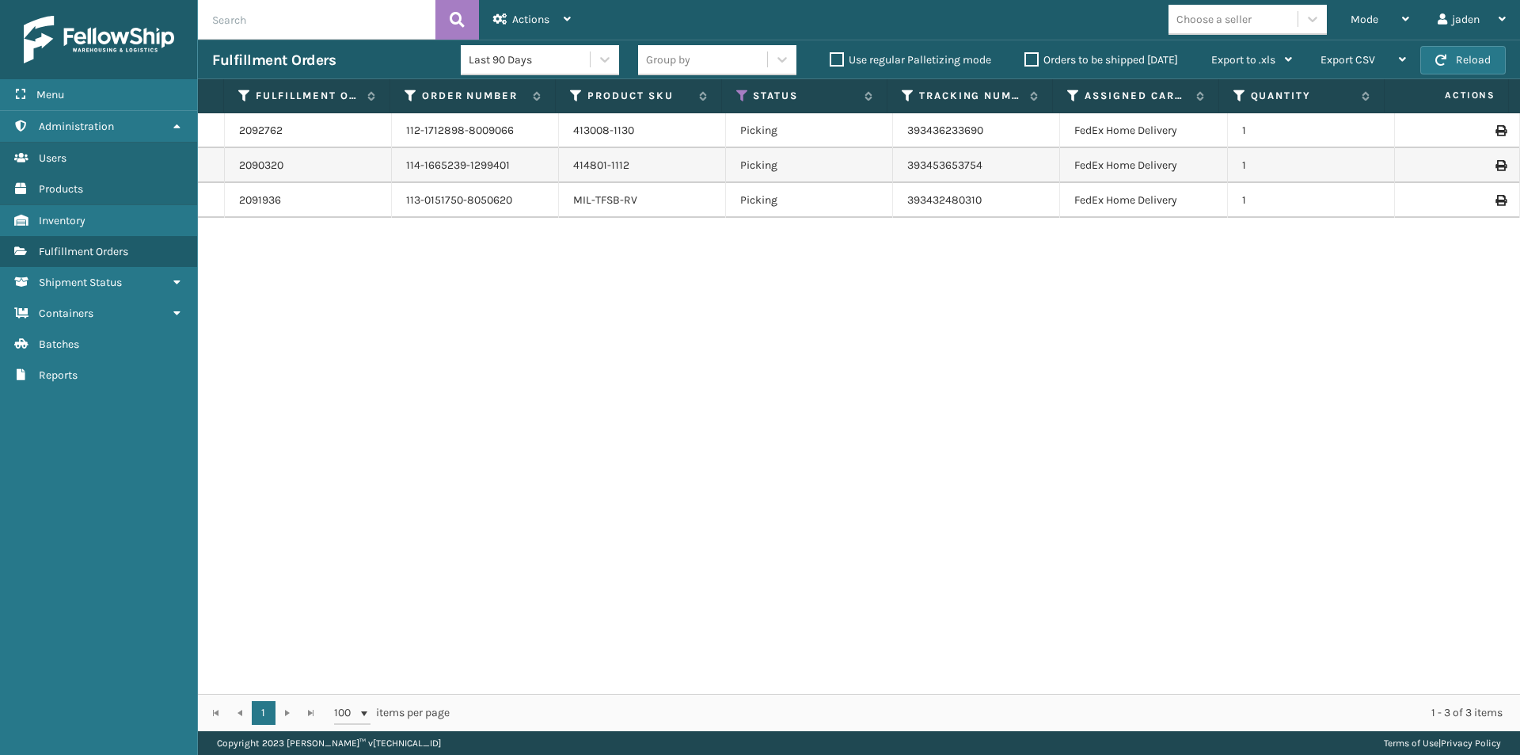
click at [699, 518] on div "2092762 112-1712898-8009066 413008-1130 Picking 393436233690 FedEx Home Deliver…" at bounding box center [859, 403] width 1322 height 580
drag, startPoint x: 1116, startPoint y: 511, endPoint x: 1112, endPoint y: 564, distance: 52.4
click at [672, 562] on div "2092762 112-1712898-8009066 413008-1130 Picking 393436233690 FedEx Home Deliver…" at bounding box center [859, 403] width 1322 height 580
drag, startPoint x: 1153, startPoint y: 567, endPoint x: 1125, endPoint y: 569, distance: 27.8
drag, startPoint x: 1125, startPoint y: 569, endPoint x: 619, endPoint y: 607, distance: 507.4
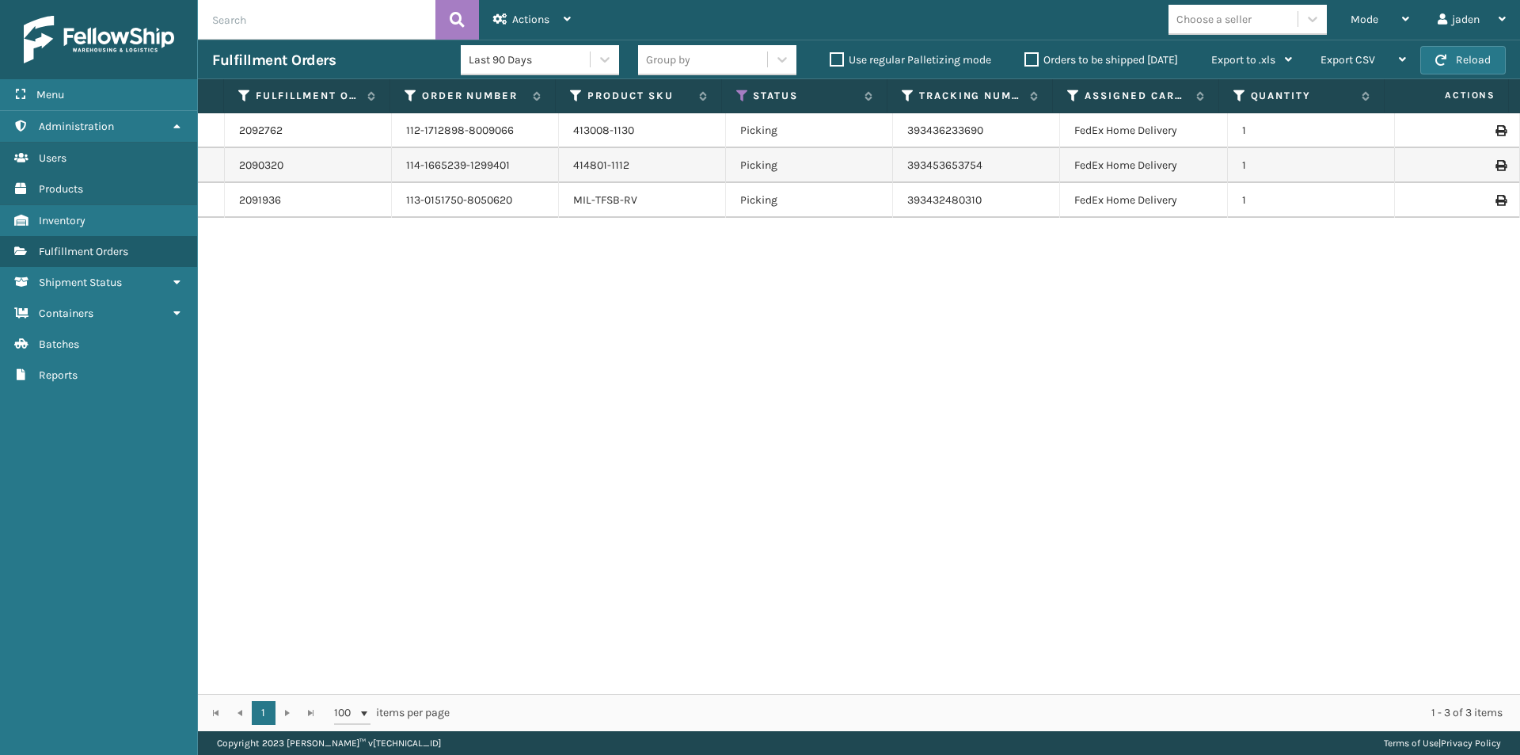
click at [619, 607] on div "2092762 112-1712898-8009066 413008-1130 Picking 393436233690 FedEx Home Deliver…" at bounding box center [859, 403] width 1322 height 580
click at [1363, 28] on div "Mode" at bounding box center [1380, 20] width 59 height 40
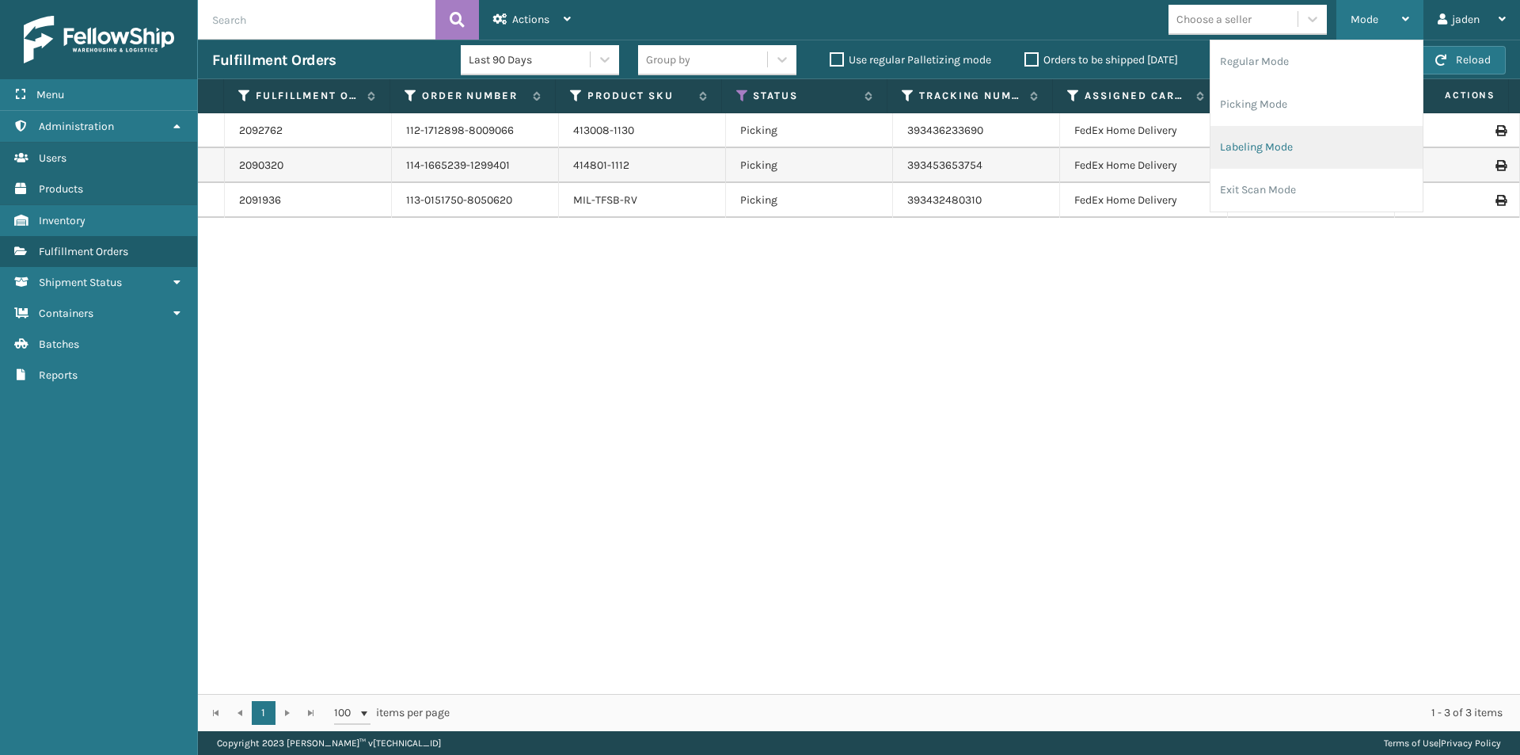
click at [1292, 146] on li "Labeling Mode" at bounding box center [1317, 147] width 212 height 43
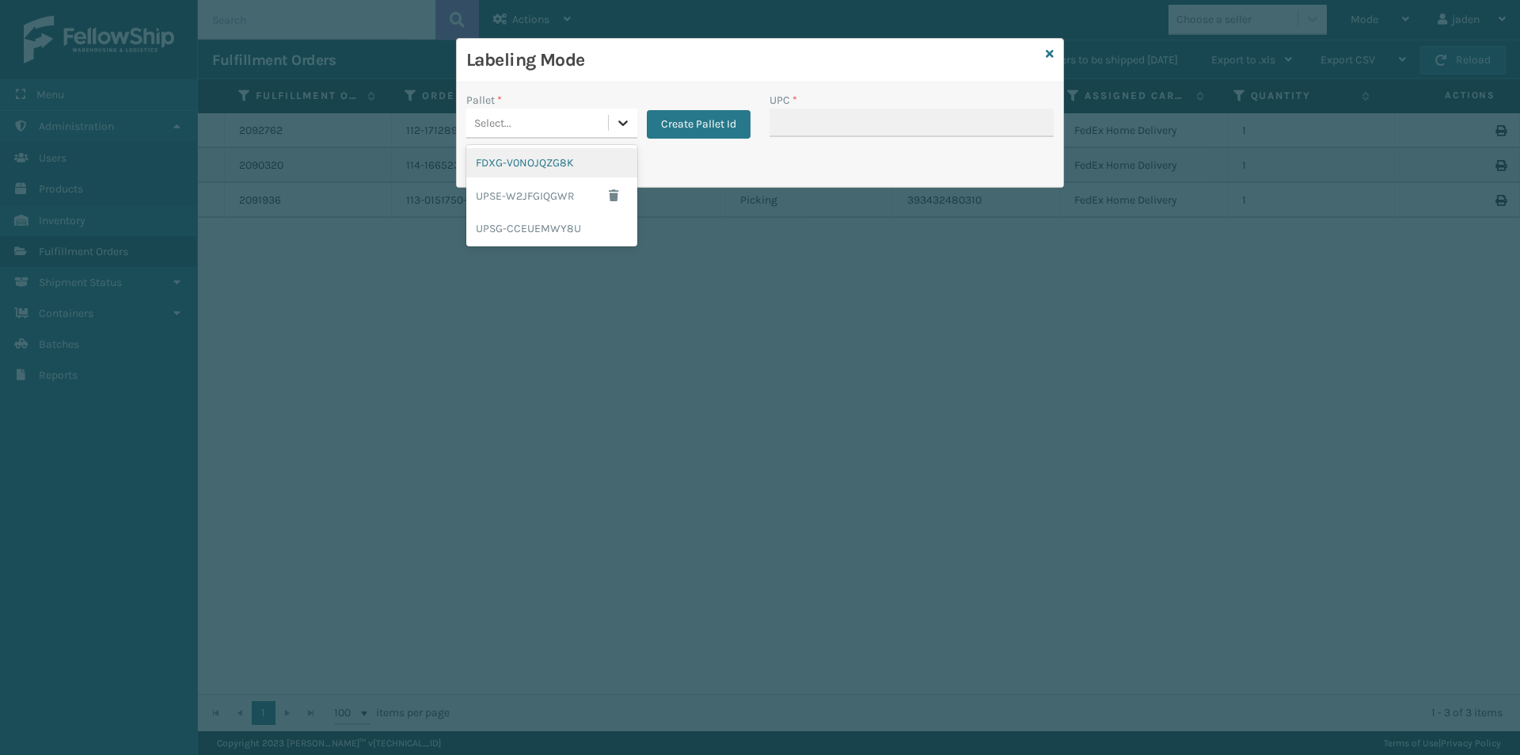
click at [617, 117] on icon at bounding box center [623, 123] width 16 height 16
click at [484, 173] on div "FDXG-V0NOJQZG8K" at bounding box center [551, 162] width 171 height 29
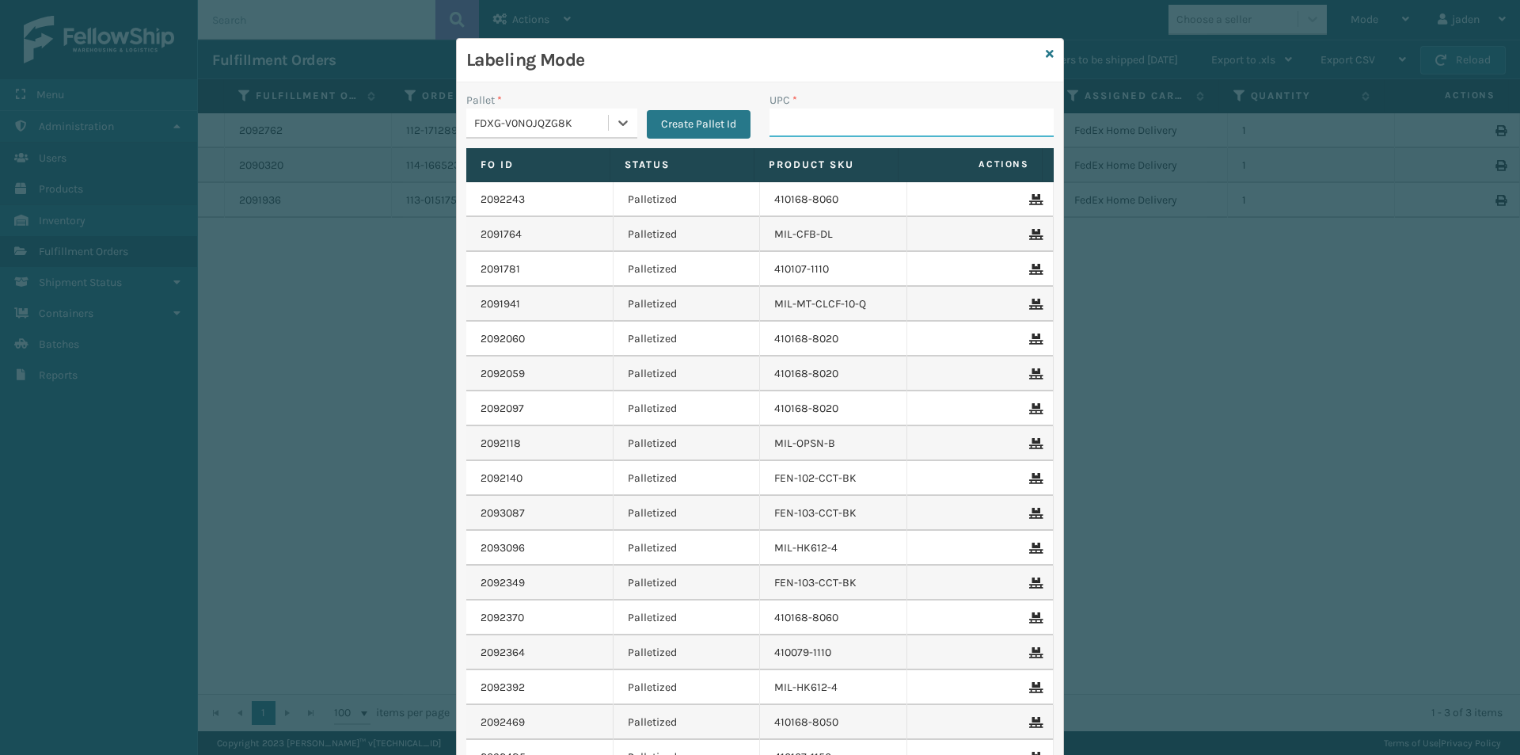
click at [848, 133] on input "UPC *" at bounding box center [912, 122] width 284 height 29
type input "413008-1130"
type input "414801-1112"
type input "840985126872"
click at [1036, 57] on div "Labeling Mode" at bounding box center [760, 61] width 606 height 44
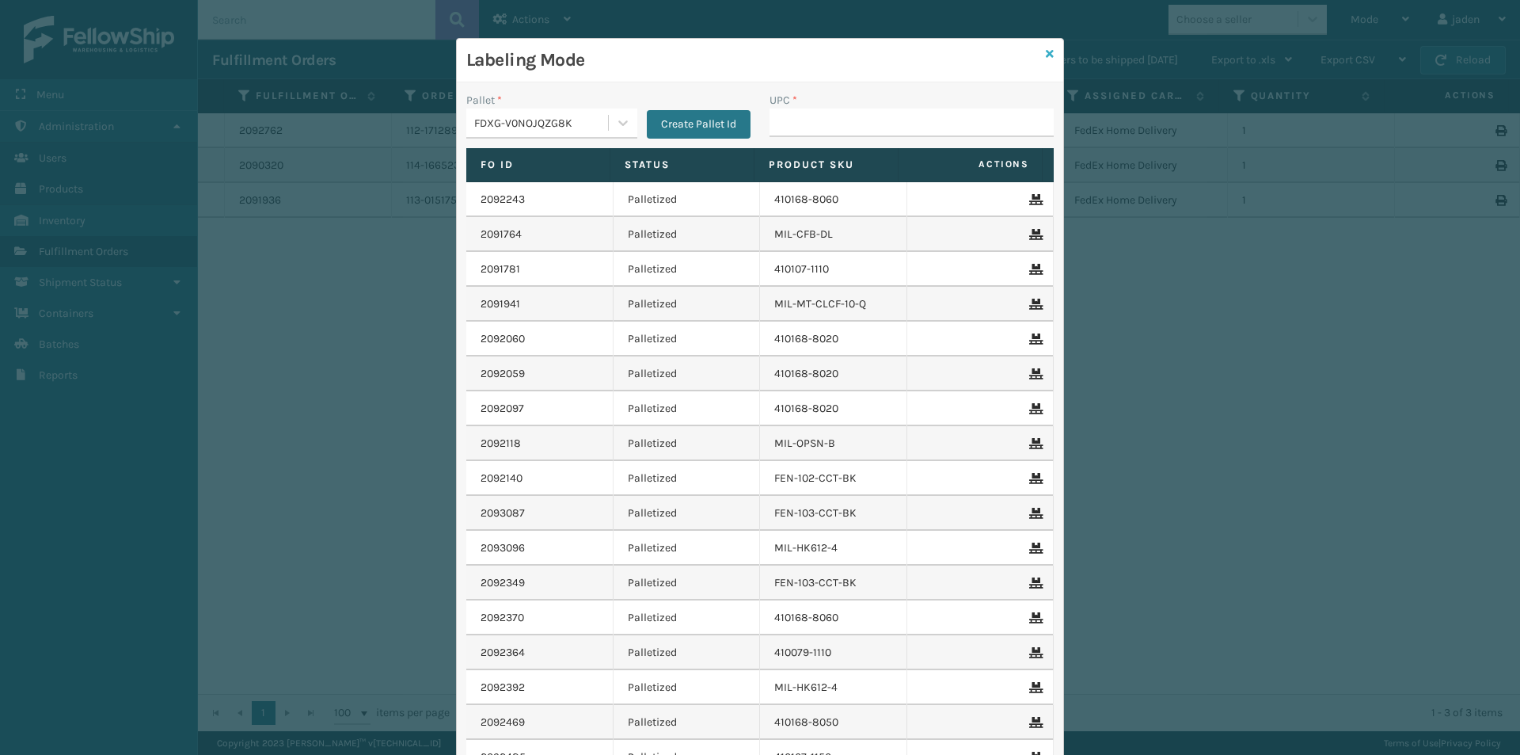
click at [1039, 57] on div "Labeling Mode" at bounding box center [760, 61] width 606 height 44
click at [1046, 56] on icon at bounding box center [1050, 53] width 8 height 11
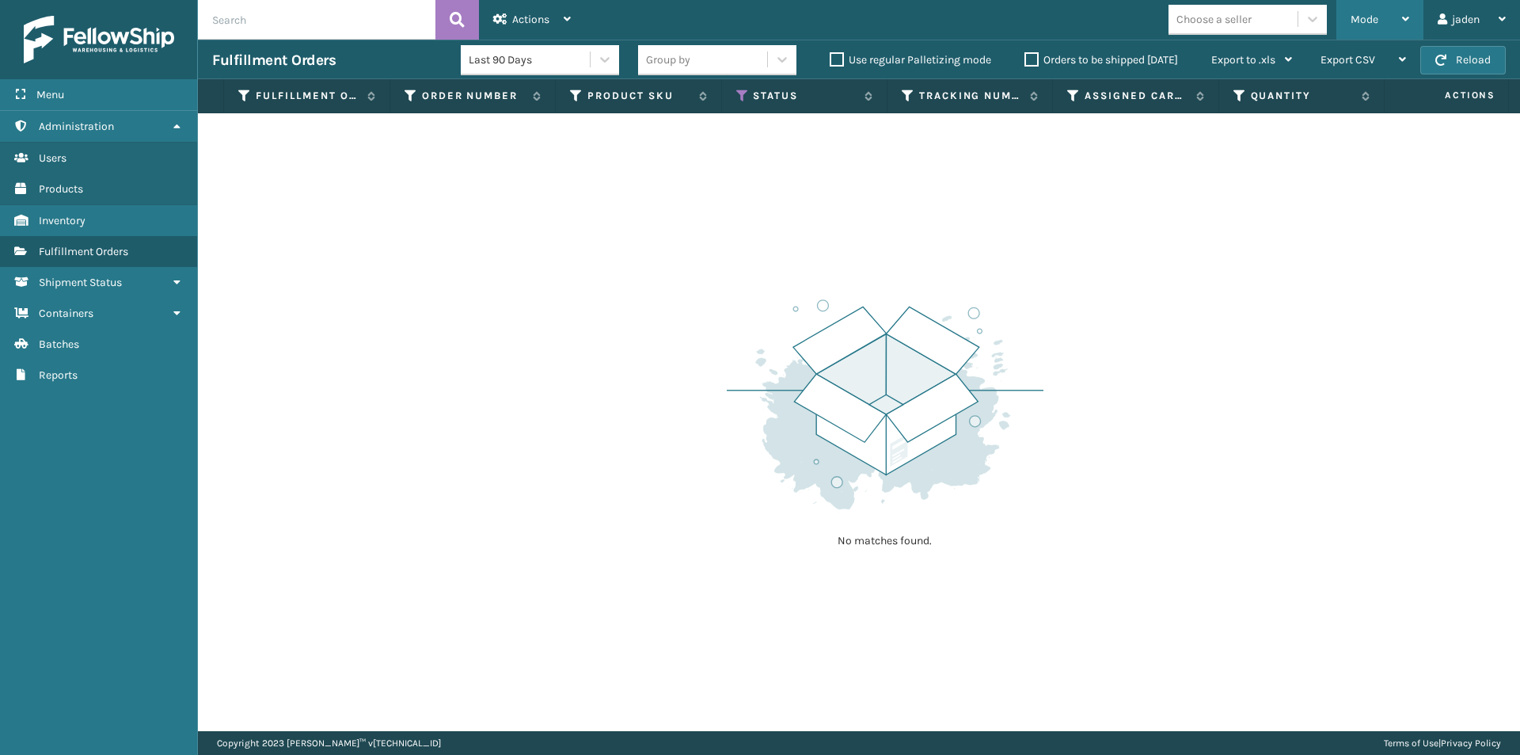
drag, startPoint x: 1420, startPoint y: 17, endPoint x: 1356, endPoint y: 42, distance: 67.9
click at [1416, 17] on div "Mode Regular Mode Picking Mode Labeling Mode Exit Scan Mode" at bounding box center [1380, 20] width 87 height 40
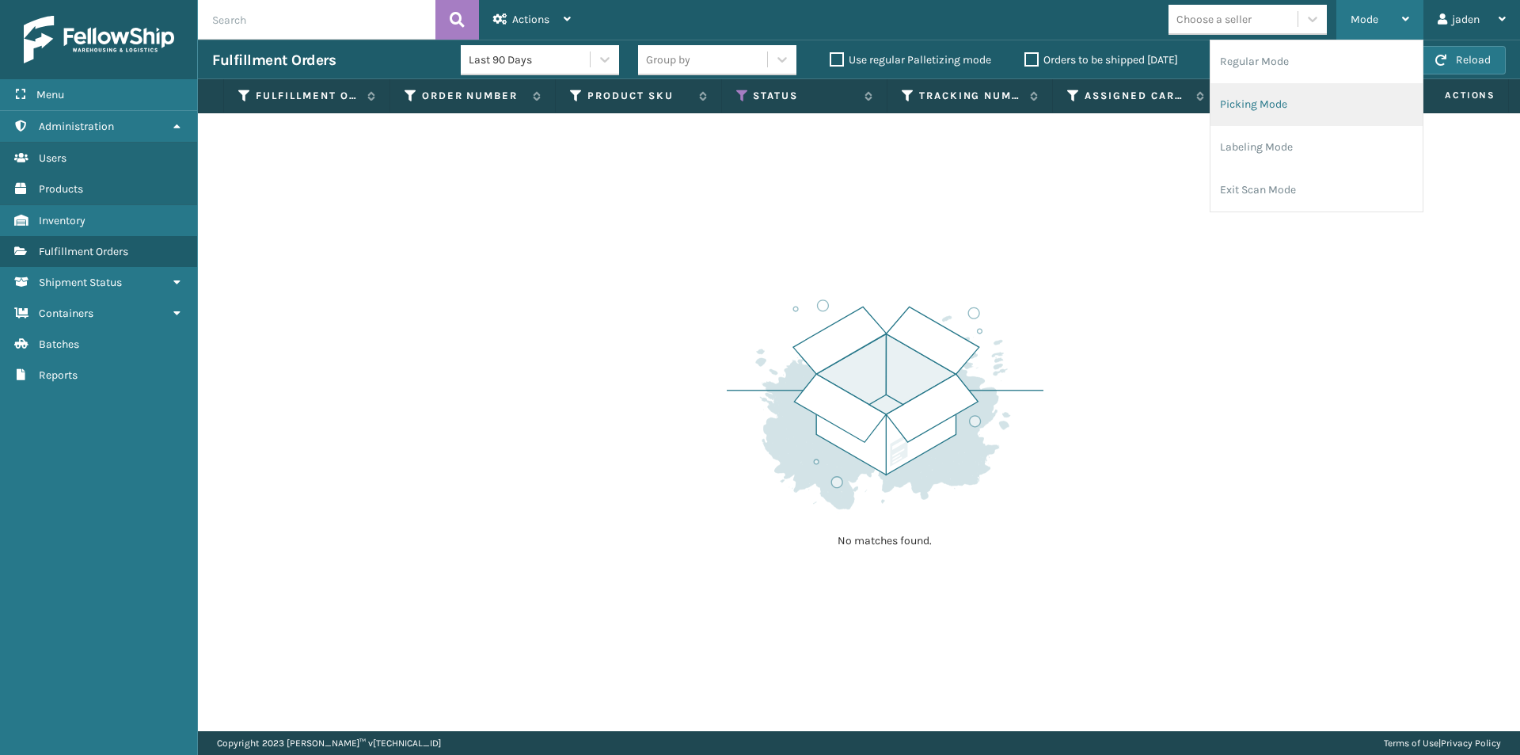
click at [1280, 110] on li "Picking Mode" at bounding box center [1317, 104] width 212 height 43
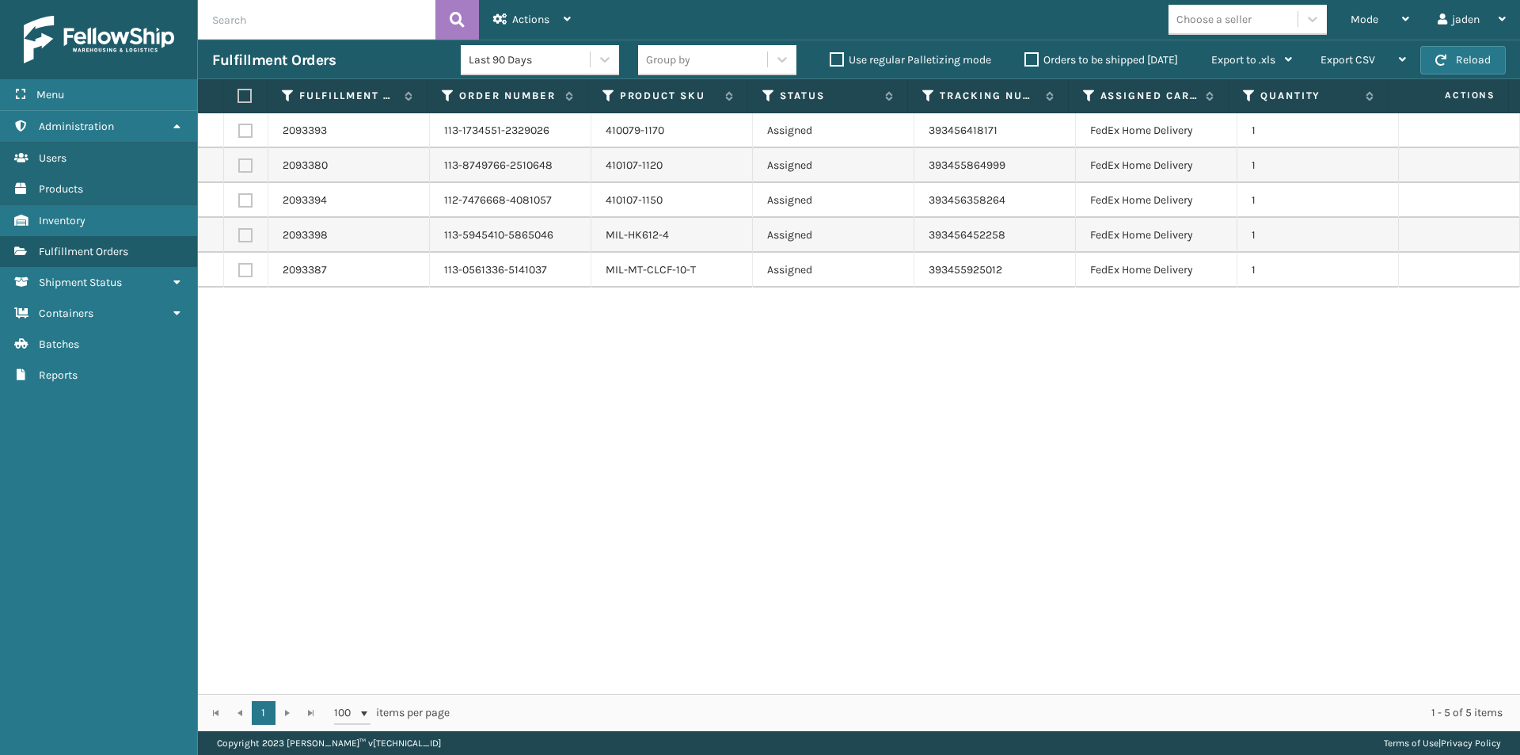
drag, startPoint x: 738, startPoint y: 373, endPoint x: 375, endPoint y: 112, distance: 447.0
click at [457, 374] on div "2093393 113-1734551-2329026 410079-1170 Assigned 393456418171 FedEx Home Delive…" at bounding box center [859, 403] width 1322 height 580
click at [248, 98] on label at bounding box center [243, 96] width 10 height 14
click at [238, 98] on input "checkbox" at bounding box center [238, 96] width 1 height 10
checkbox input "true"
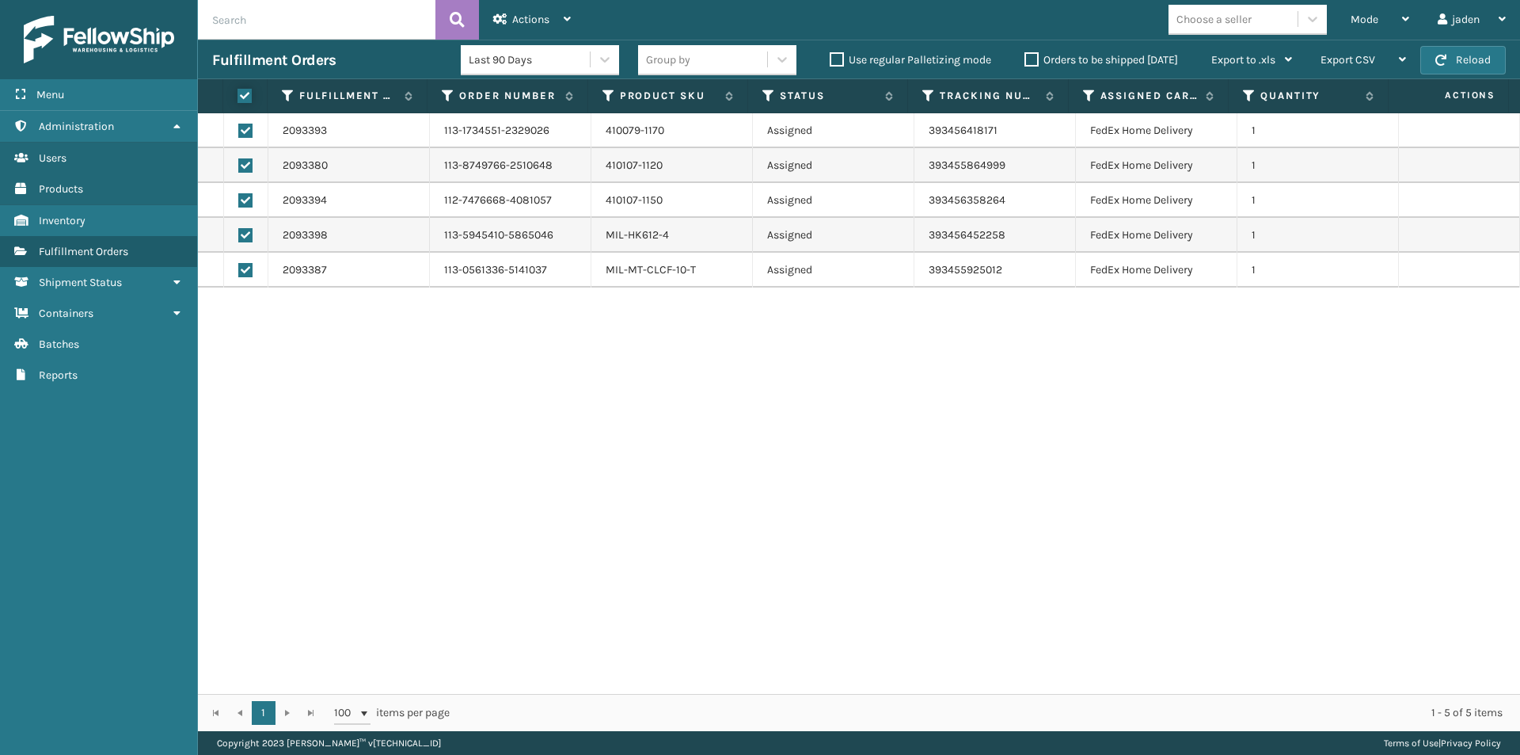
checkbox input "true"
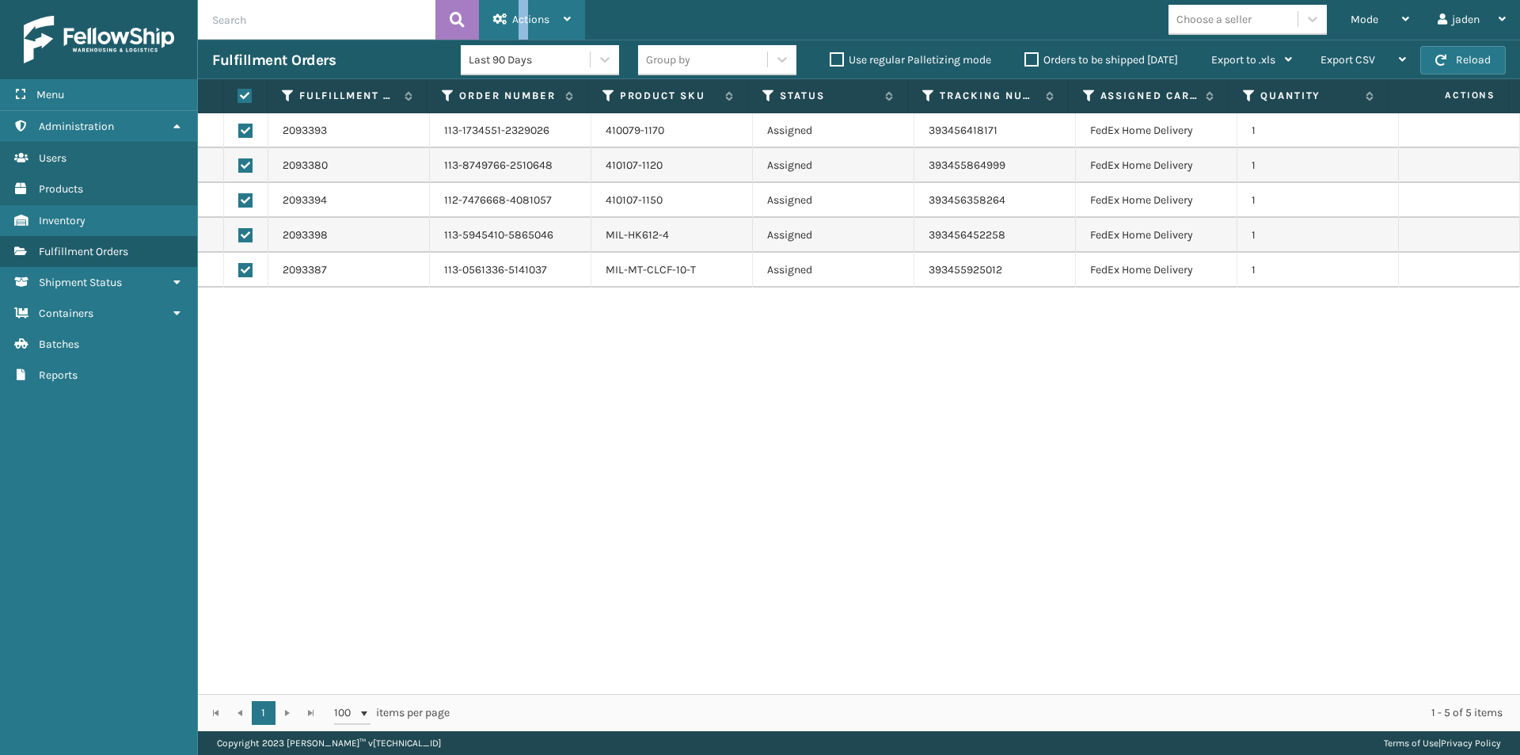
click at [527, 22] on span "Actions" at bounding box center [530, 19] width 37 height 13
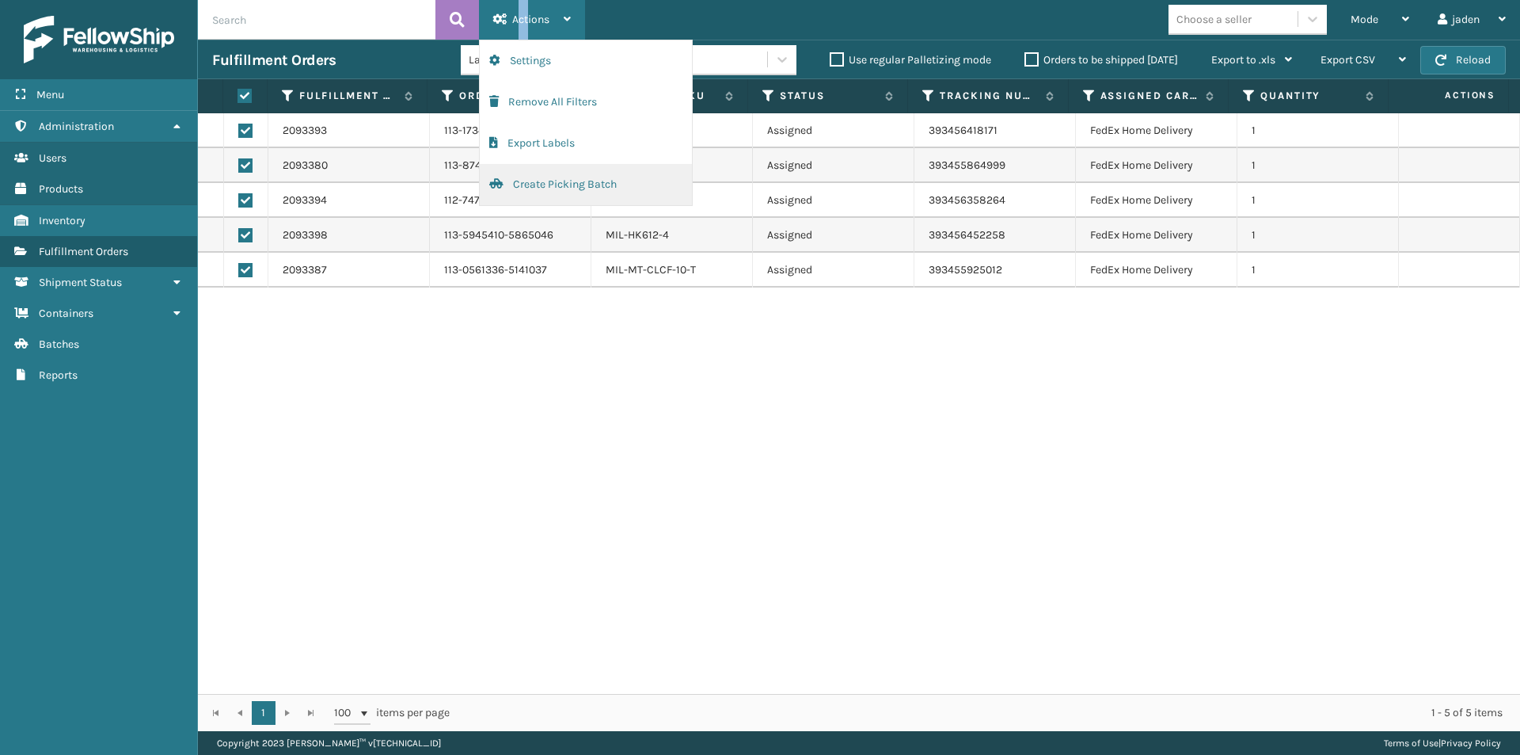
click at [569, 194] on button "Create Picking Batch" at bounding box center [586, 184] width 212 height 41
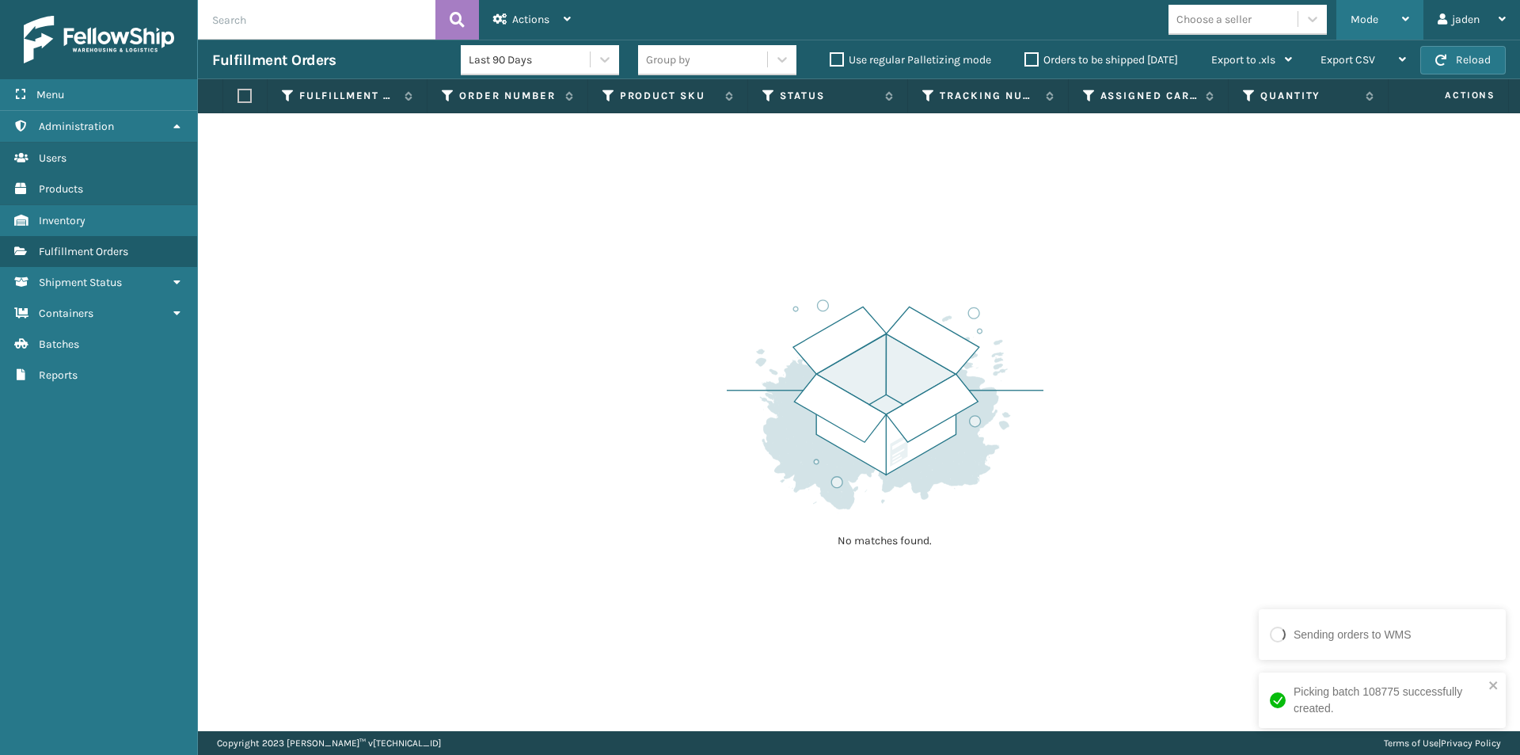
click at [1376, 3] on div "Mode" at bounding box center [1380, 20] width 59 height 40
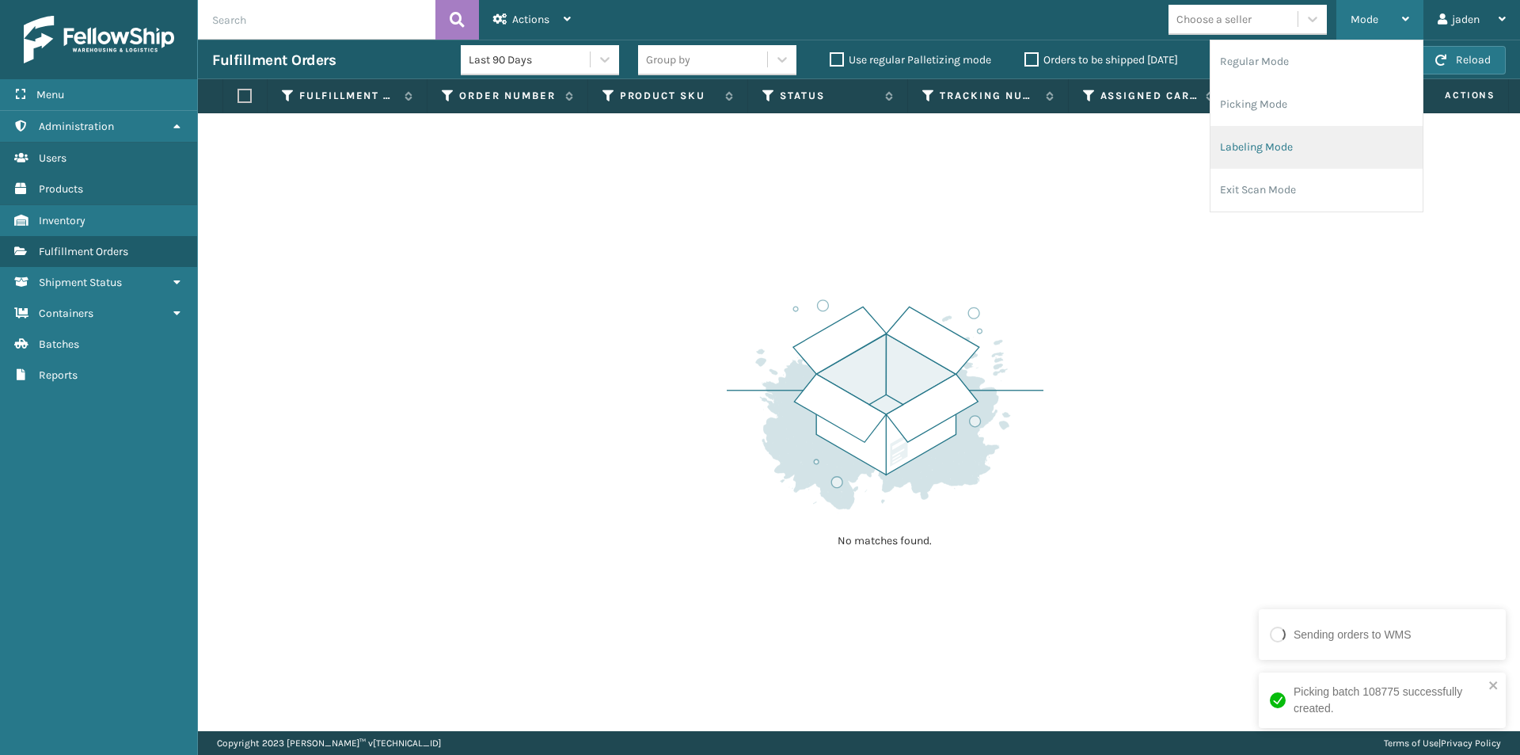
click at [1227, 112] on li "Picking Mode" at bounding box center [1317, 104] width 212 height 43
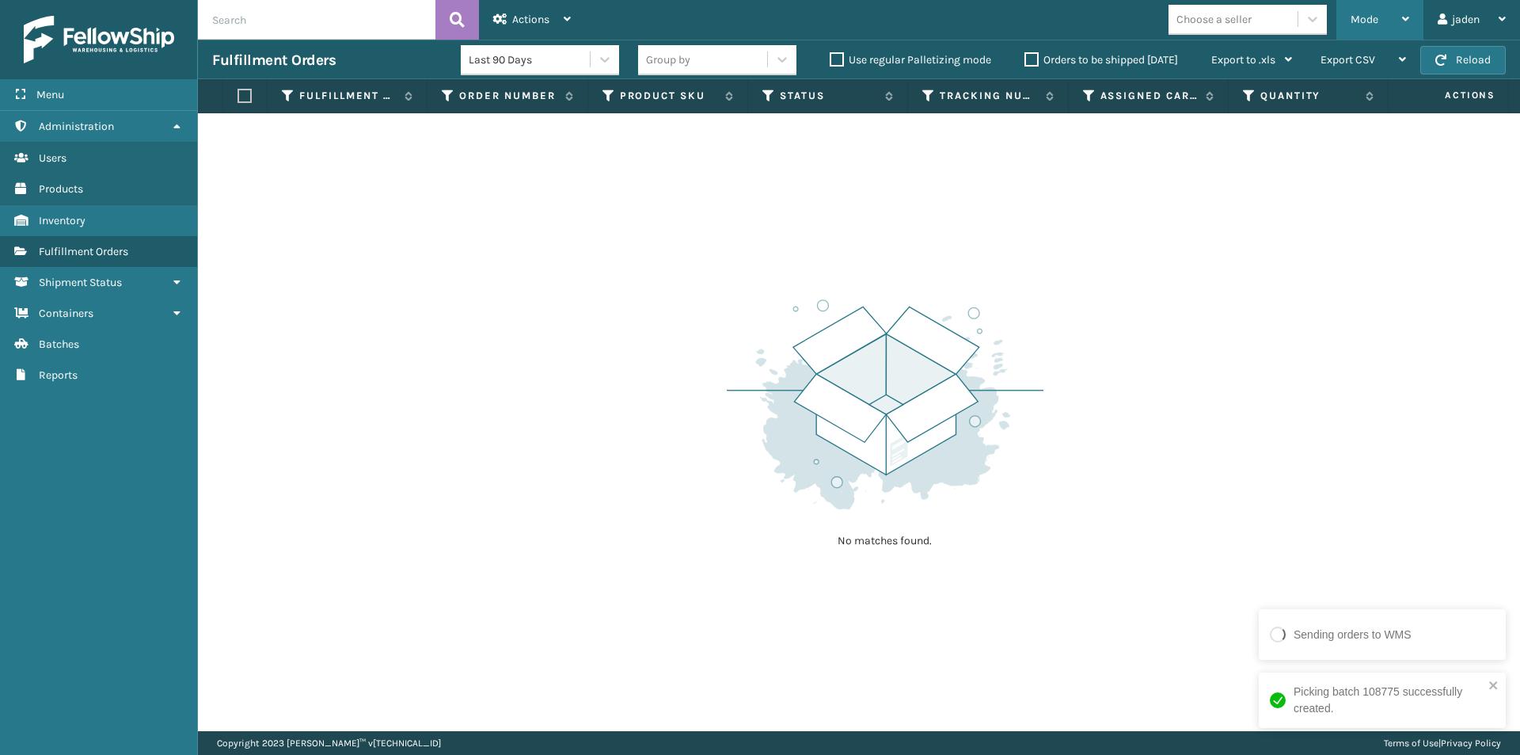
click at [1359, 7] on div "Mode" at bounding box center [1380, 20] width 59 height 40
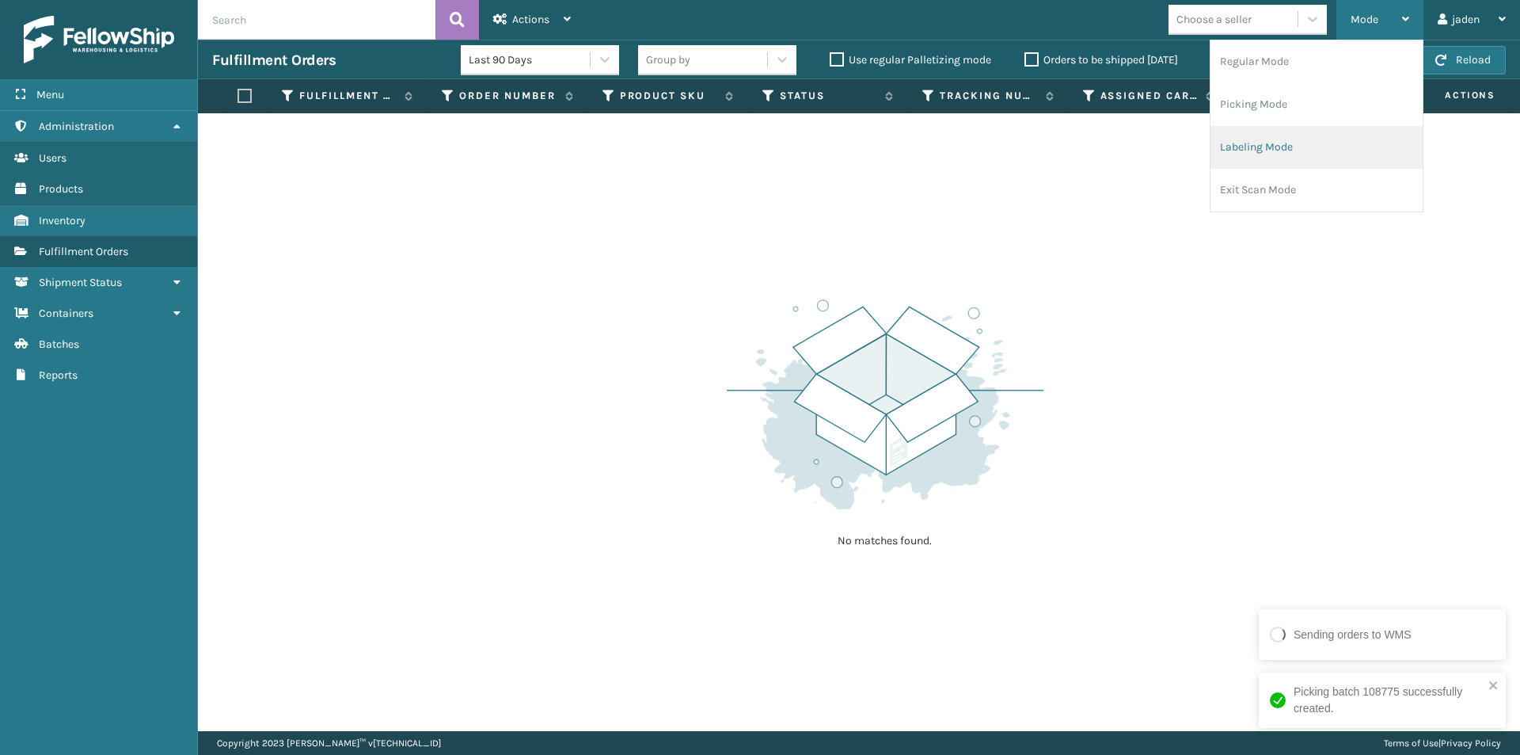
click at [1310, 130] on li "Labeling Mode" at bounding box center [1317, 147] width 212 height 43
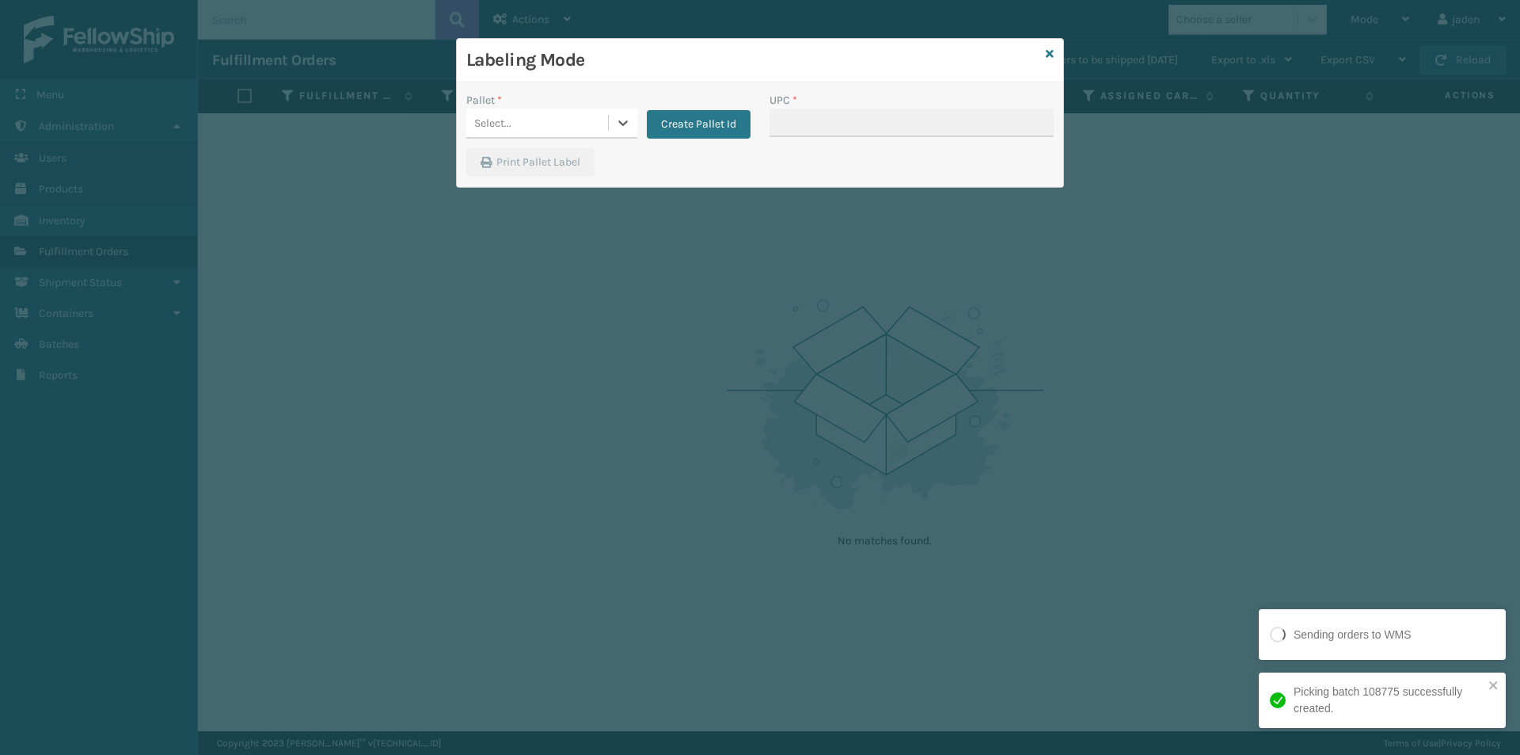
drag, startPoint x: 615, startPoint y: 124, endPoint x: 591, endPoint y: 140, distance: 29.6
click at [605, 129] on div "Select..." at bounding box center [551, 123] width 171 height 30
drag, startPoint x: 591, startPoint y: 140, endPoint x: 851, endPoint y: 125, distance: 260.9
click at [566, 160] on div "FDXG-V0NOJQZG8K" at bounding box center [551, 162] width 171 height 29
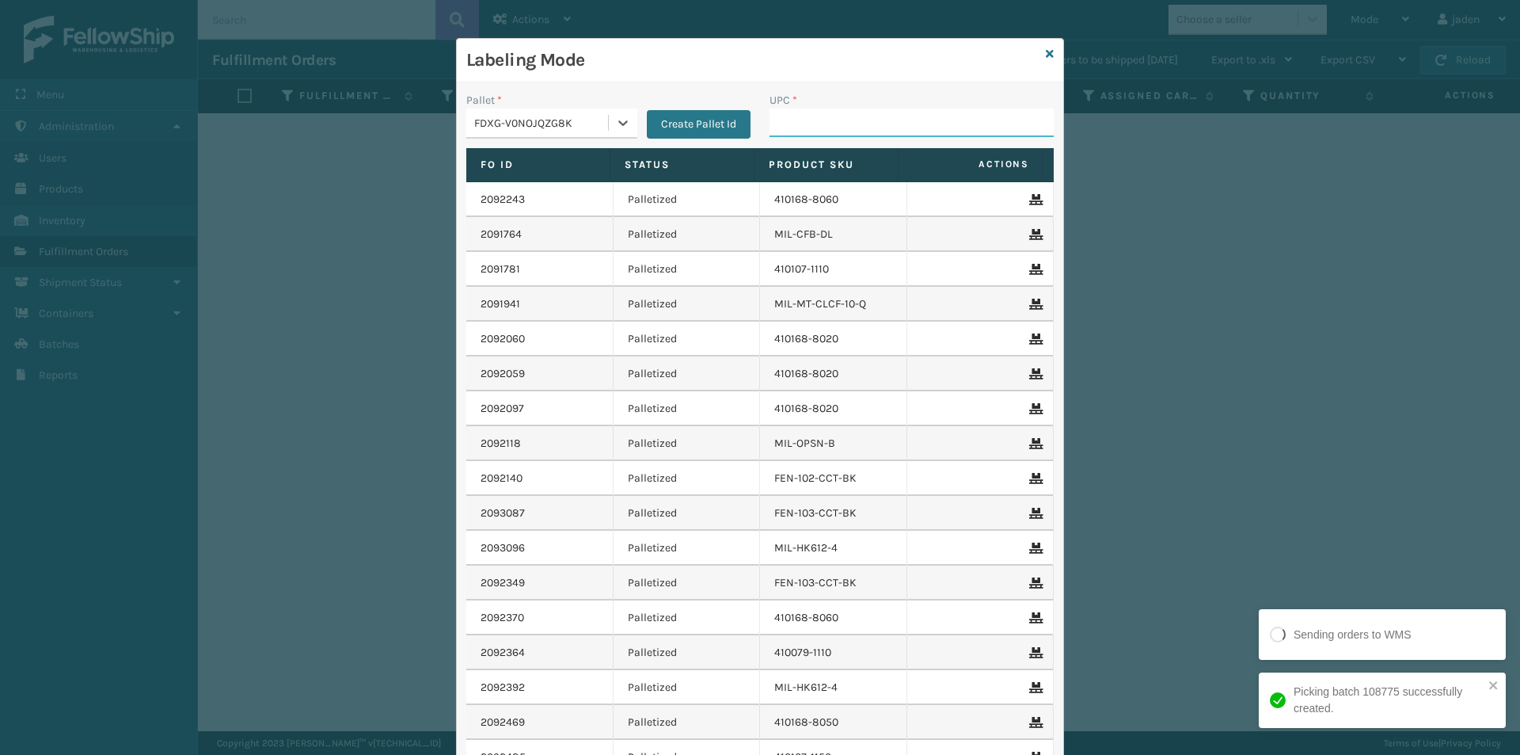
click at [851, 125] on input "UPC *" at bounding box center [912, 122] width 284 height 29
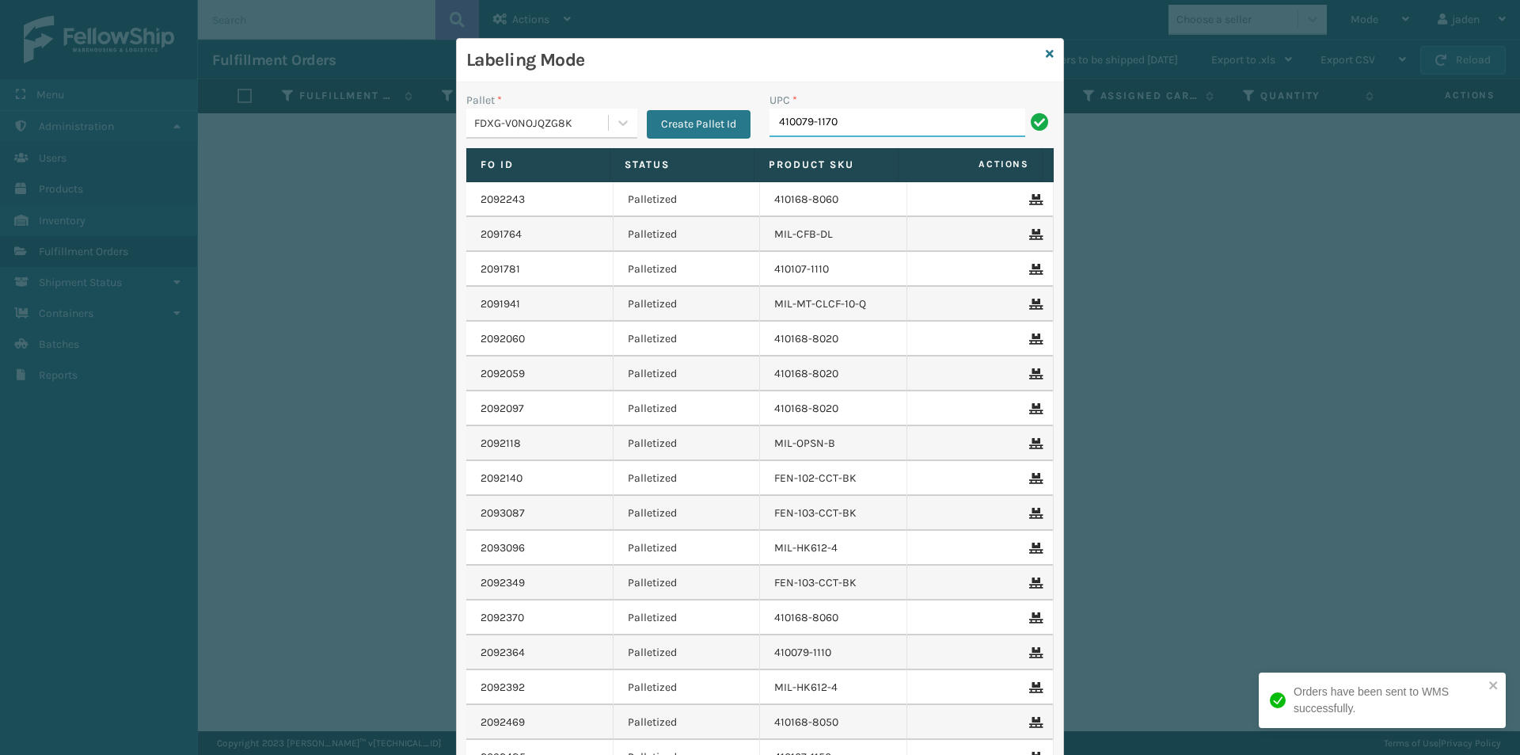
type input "410079-1170"
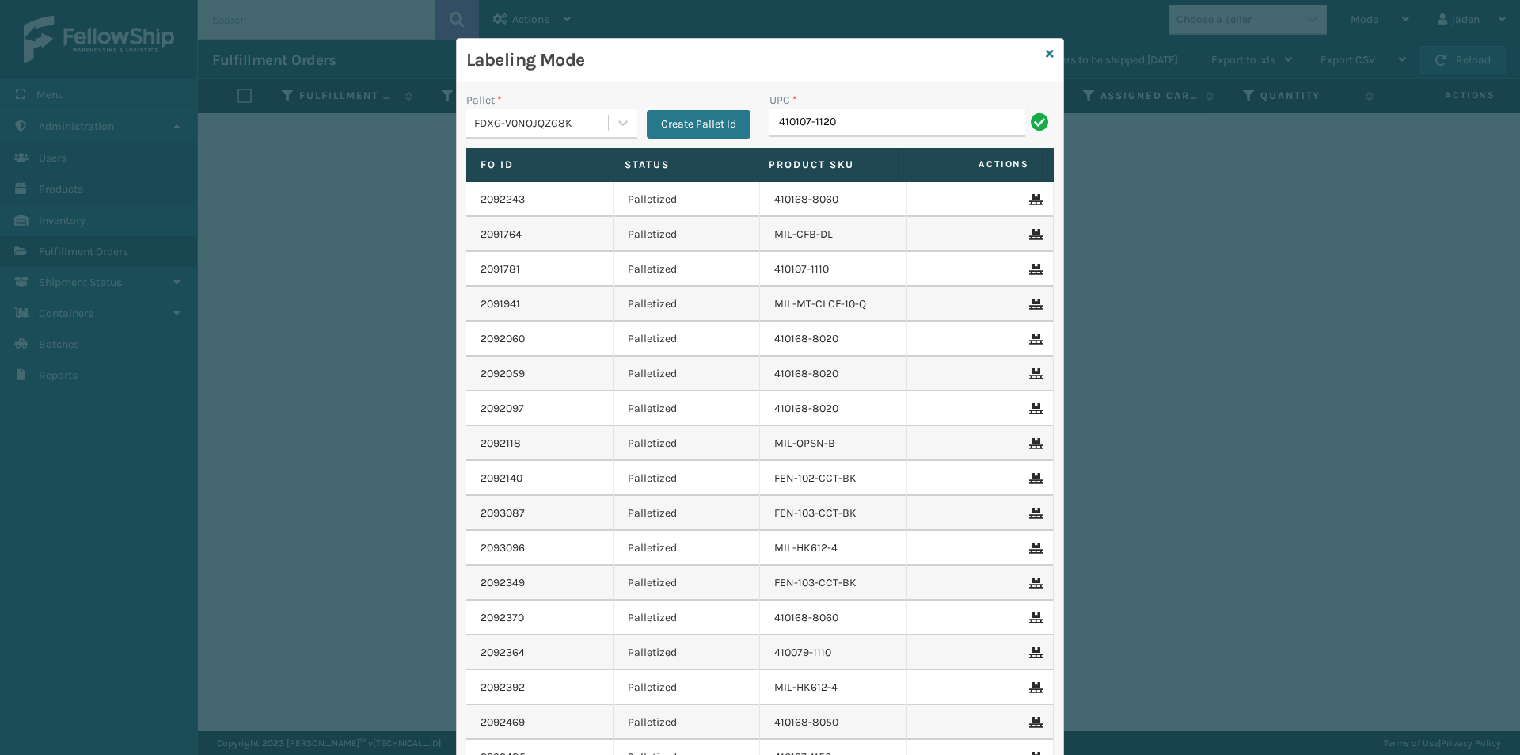
type input "410107-1120"
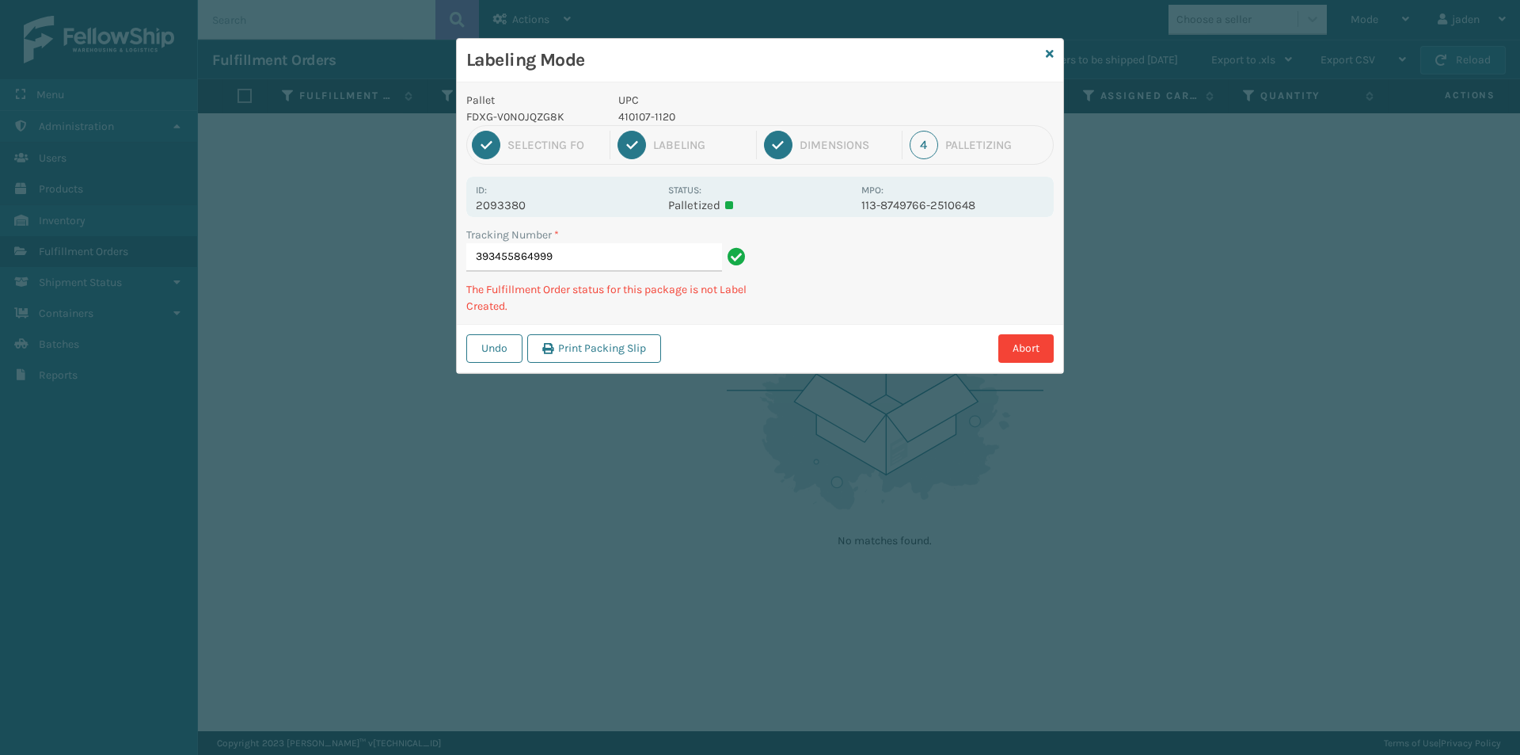
type input "3934558649994"
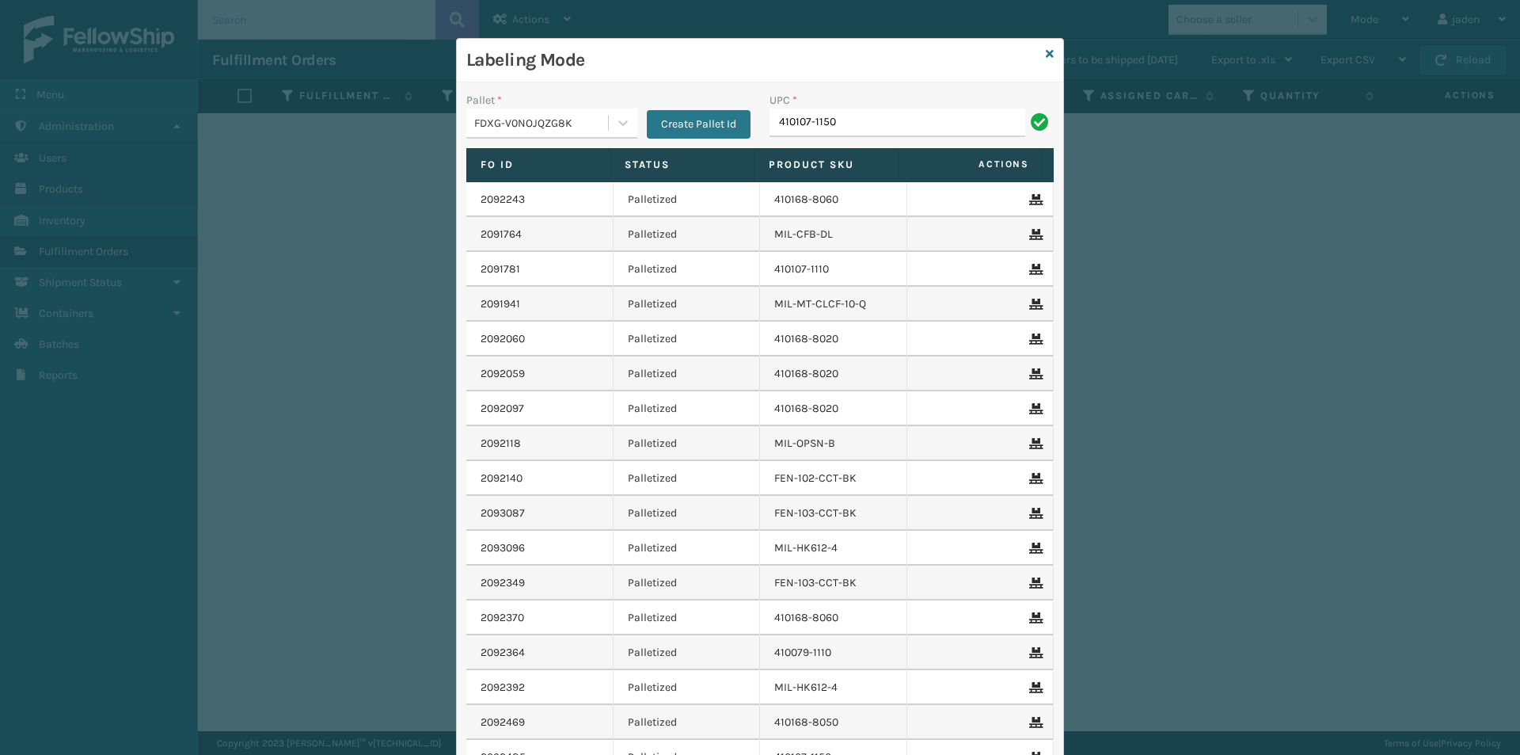
type input "410107-1150"
type input "8048794"
click at [1046, 53] on icon at bounding box center [1050, 53] width 8 height 11
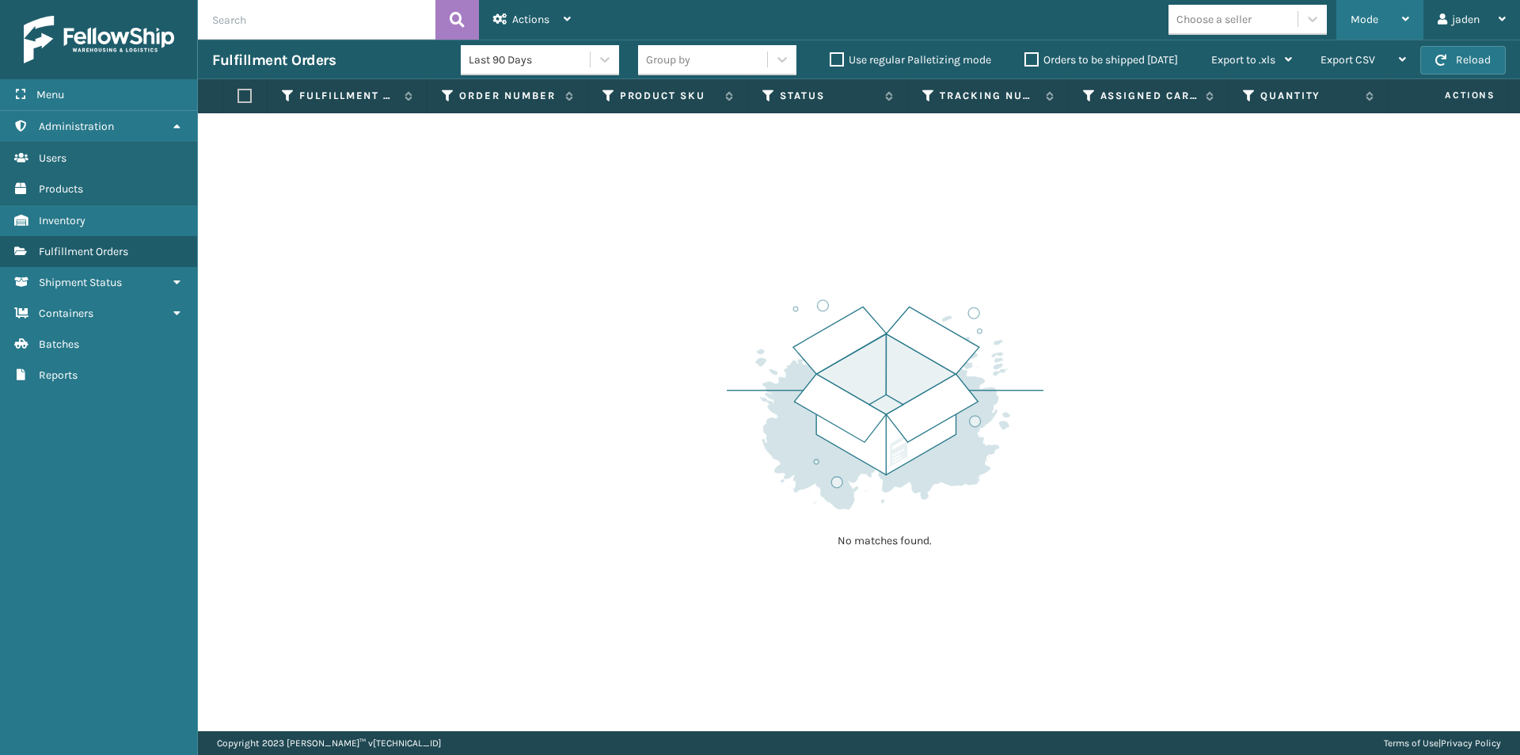
click at [1396, 17] on div "Mode" at bounding box center [1380, 20] width 59 height 40
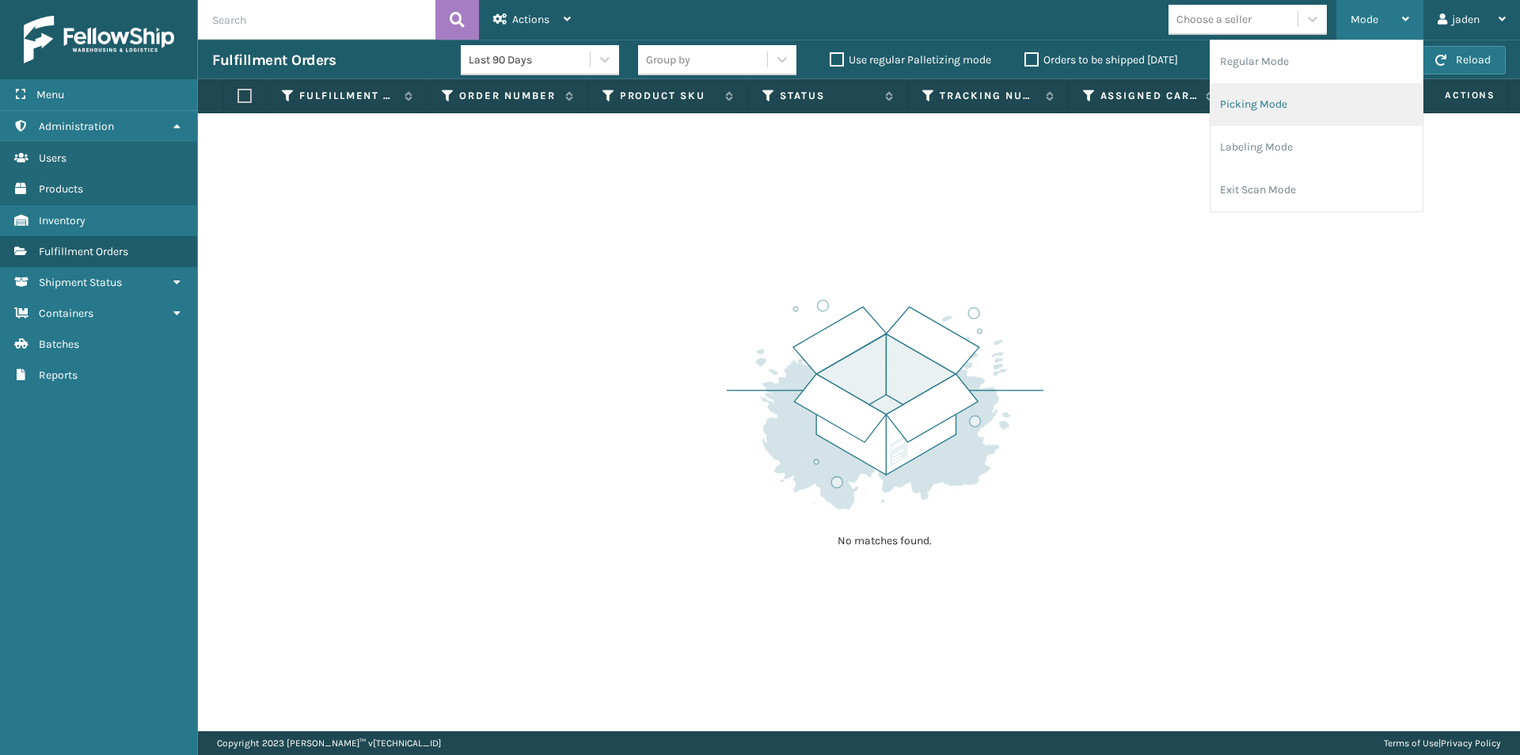
click at [1318, 100] on li "Picking Mode" at bounding box center [1317, 104] width 212 height 43
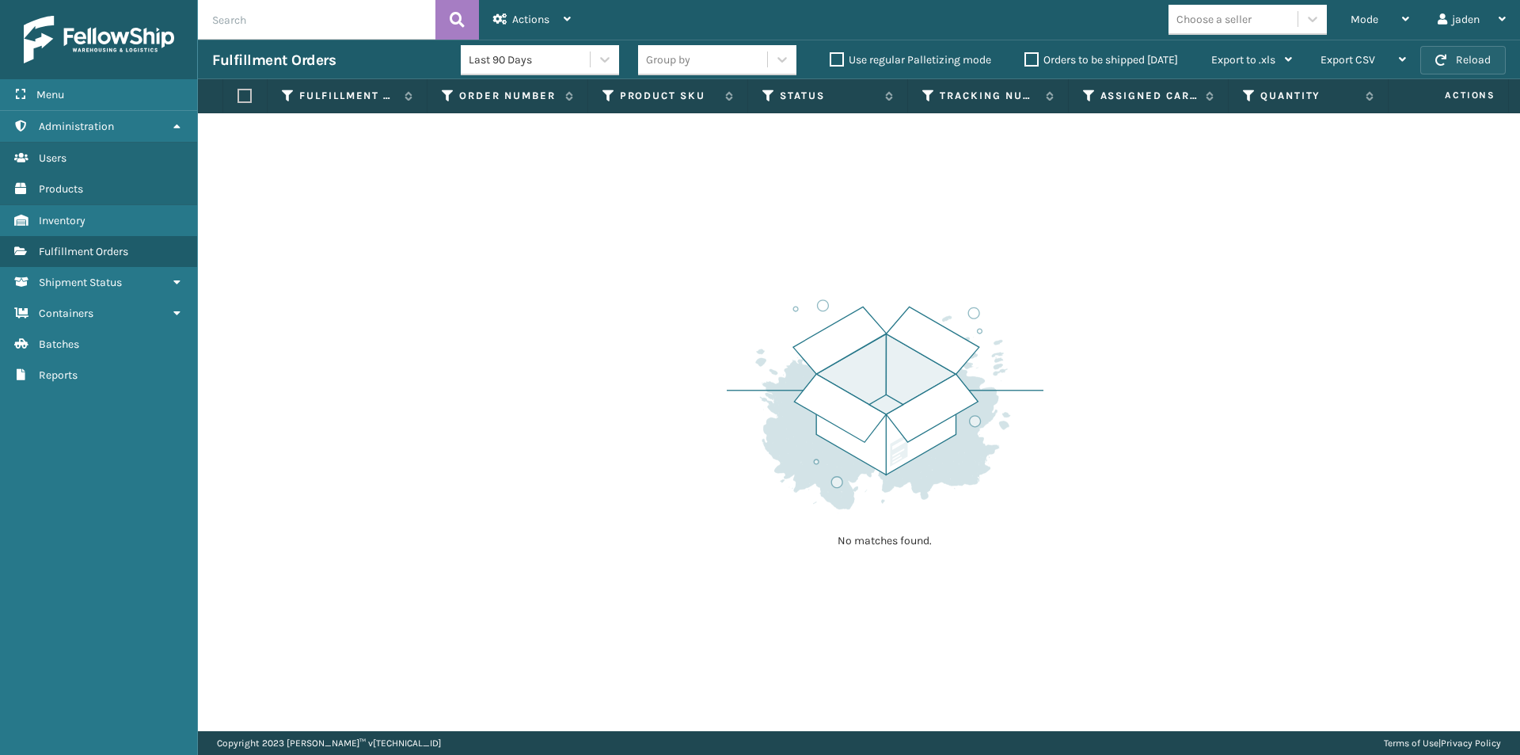
click at [1455, 67] on button "Reload" at bounding box center [1463, 60] width 86 height 29
